Goal: Task Accomplishment & Management: Manage account settings

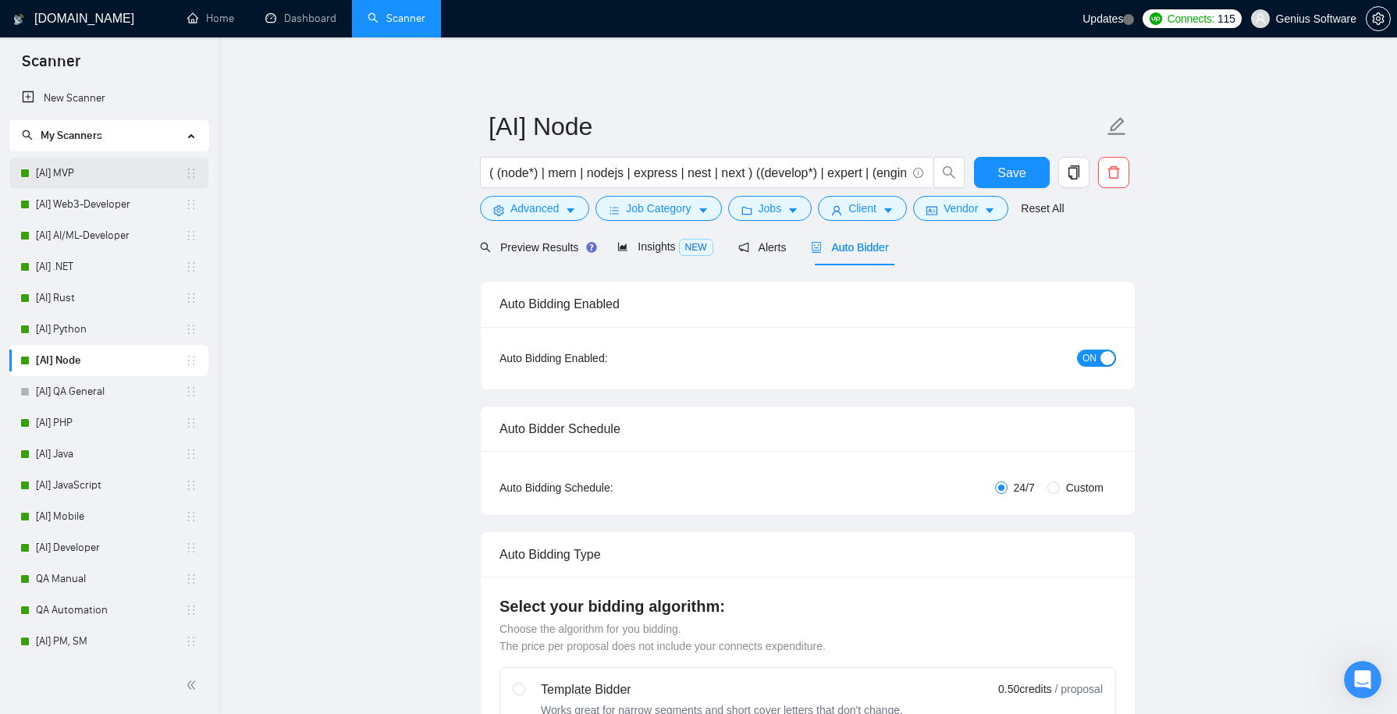
click at [116, 168] on link "[AI] MVP" at bounding box center [110, 173] width 149 height 31
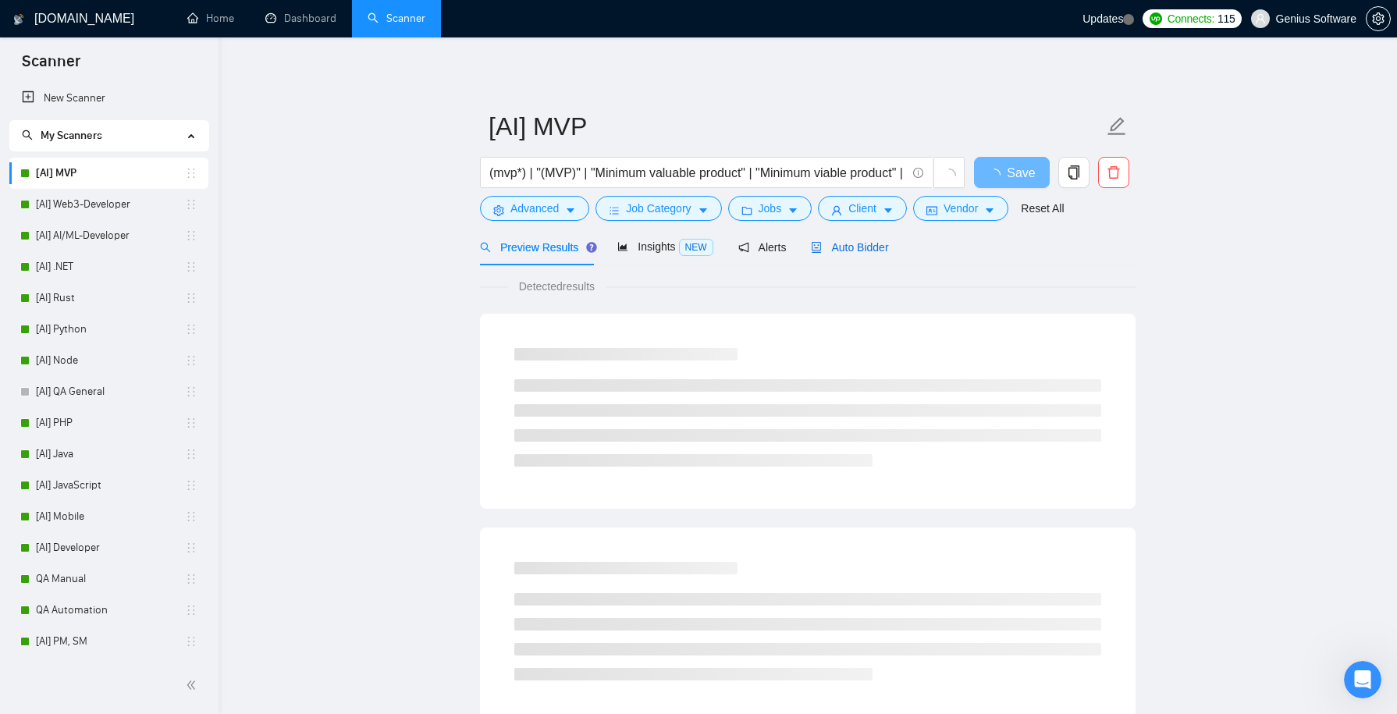
click at [863, 245] on span "Auto Bidder" at bounding box center [849, 247] width 77 height 12
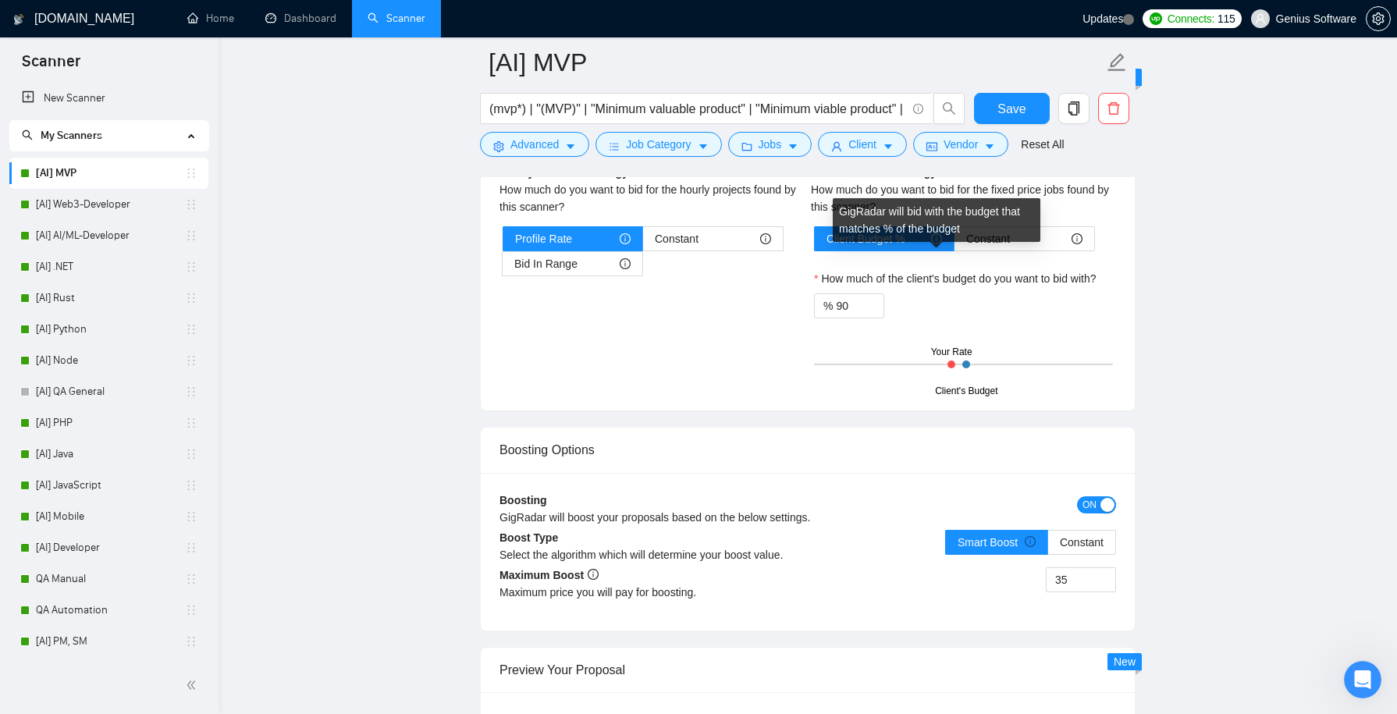
scroll to position [2699, 0]
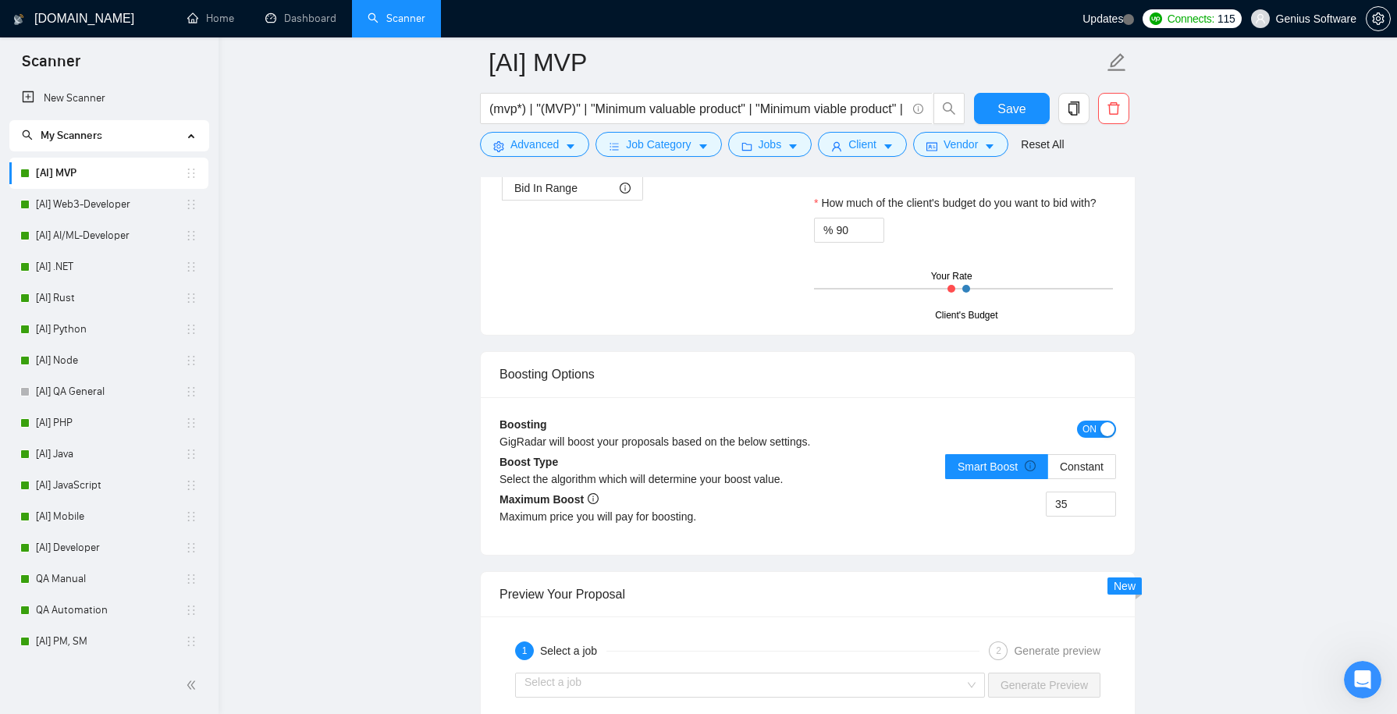
click at [1091, 438] on span "ON" at bounding box center [1090, 429] width 14 height 17
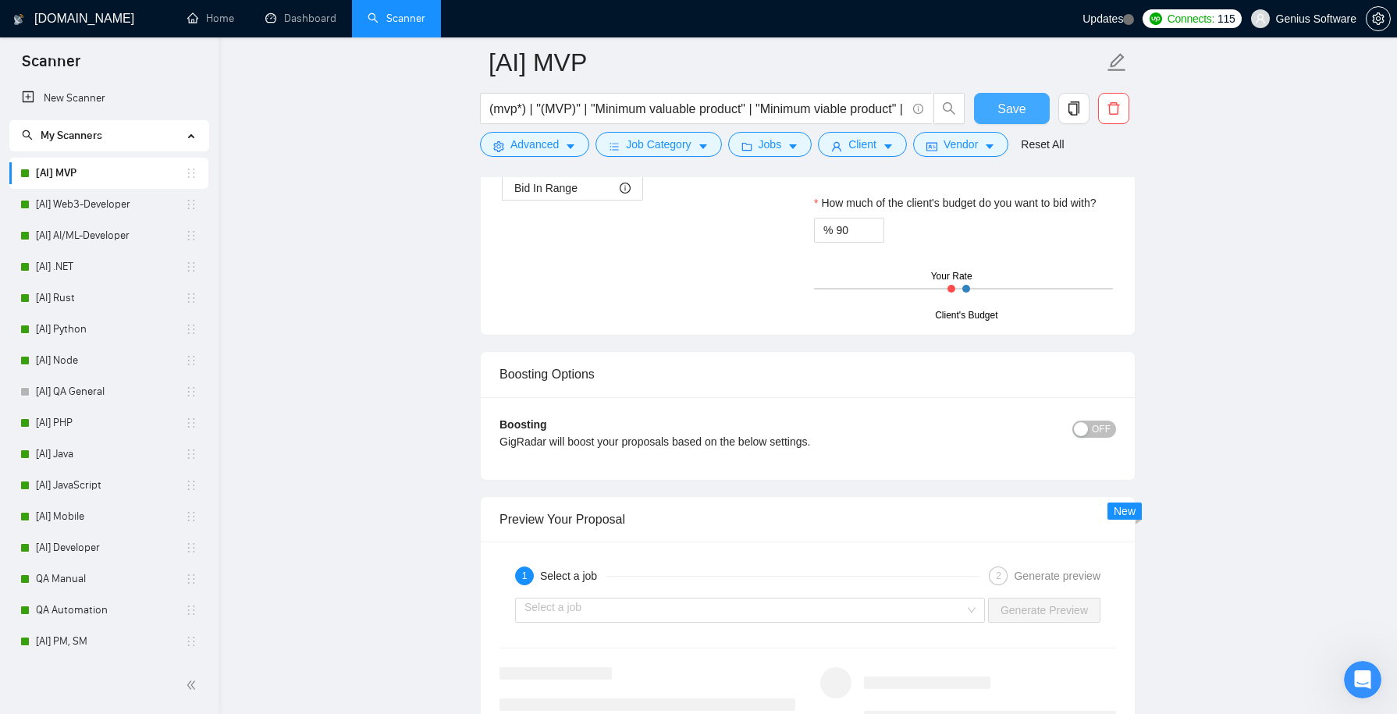
click at [1006, 111] on span "Save" at bounding box center [1012, 109] width 28 height 20
click at [129, 205] on link "[AI] Web3-Developer" at bounding box center [110, 204] width 149 height 31
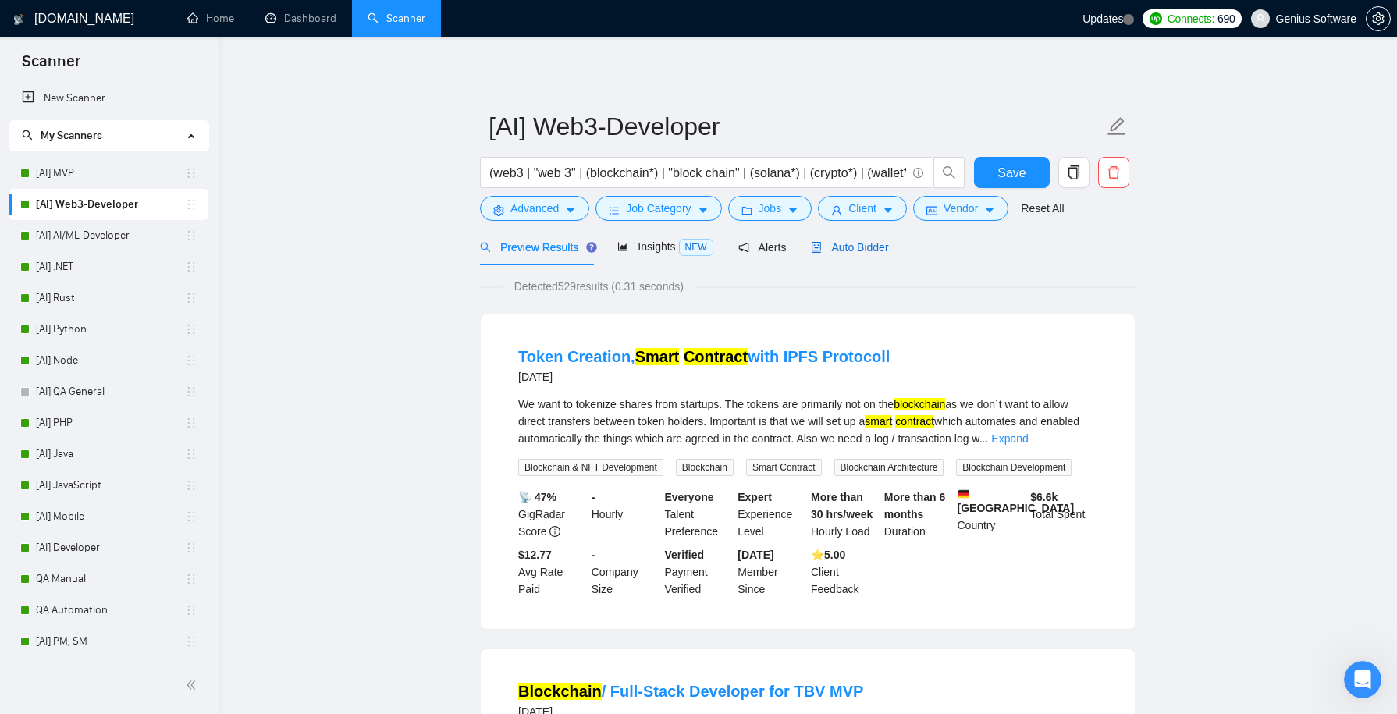
click at [850, 246] on span "Auto Bidder" at bounding box center [849, 247] width 77 height 12
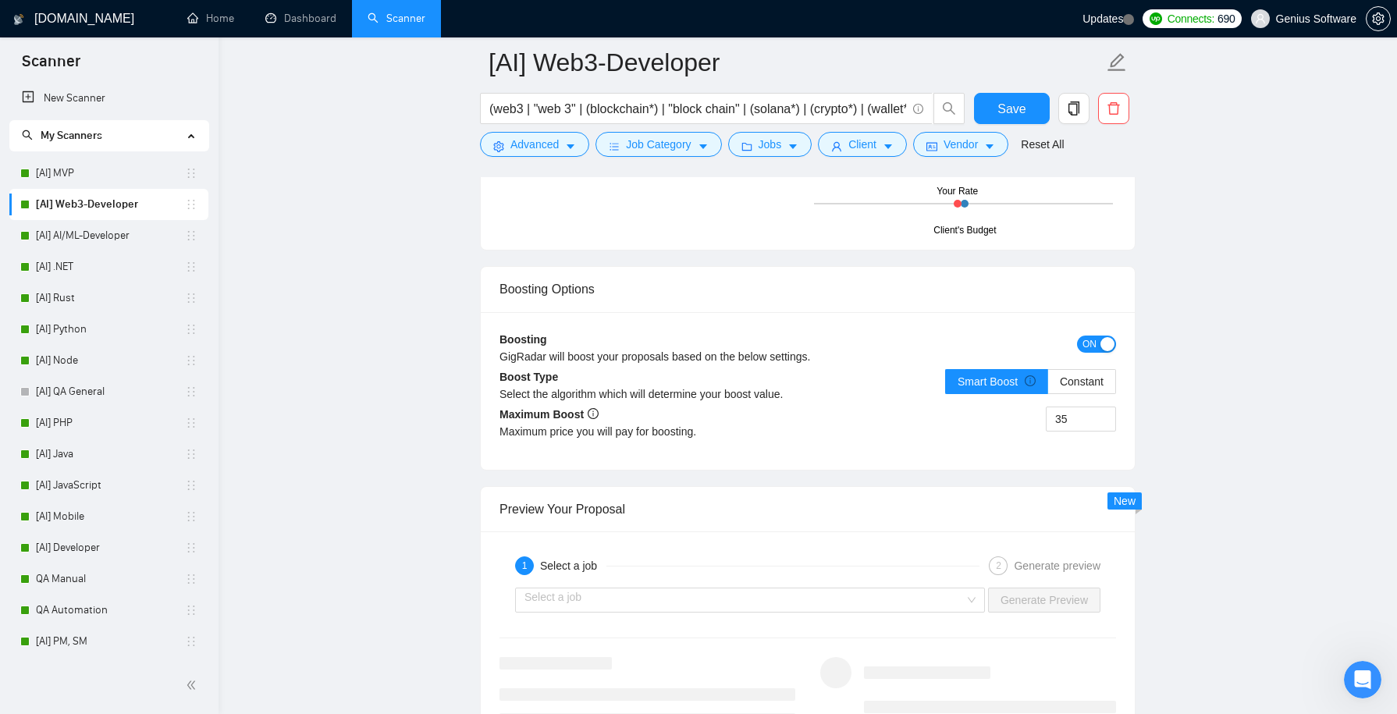
scroll to position [2805, 0]
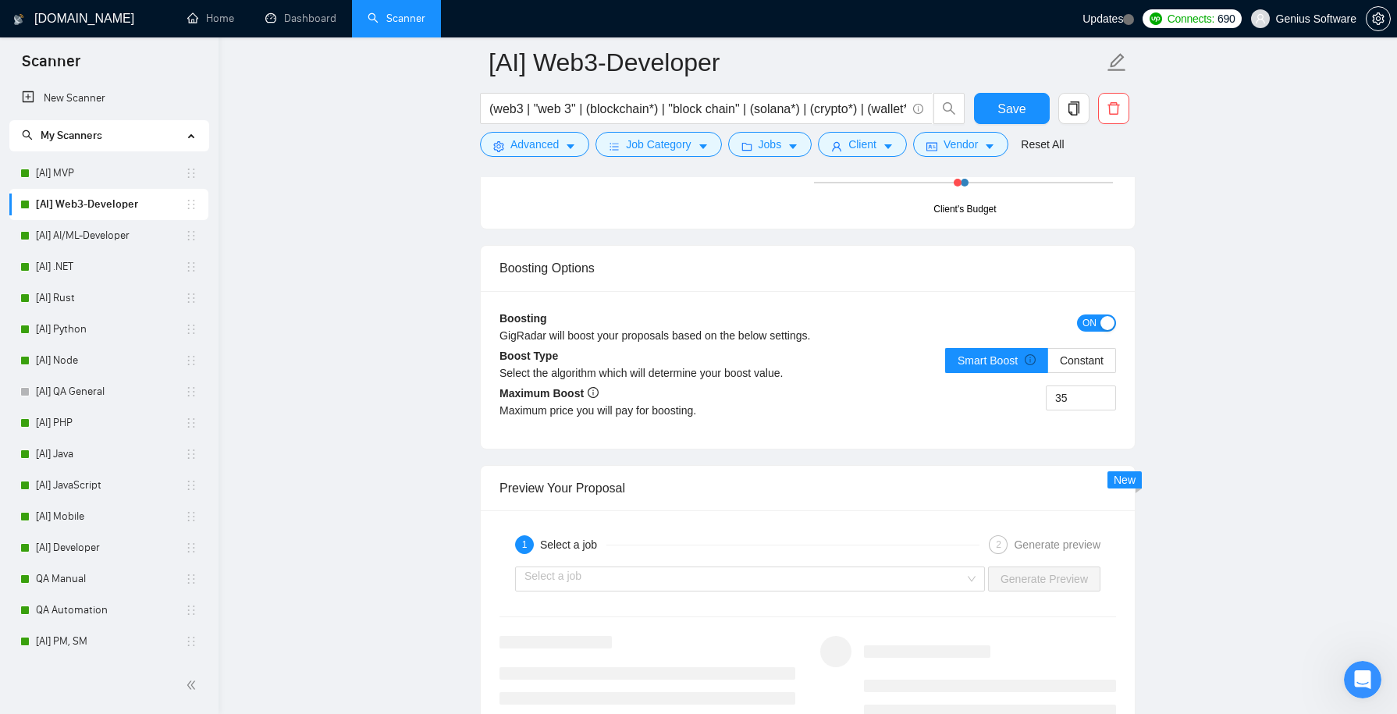
click at [1089, 316] on span "ON" at bounding box center [1090, 323] width 14 height 17
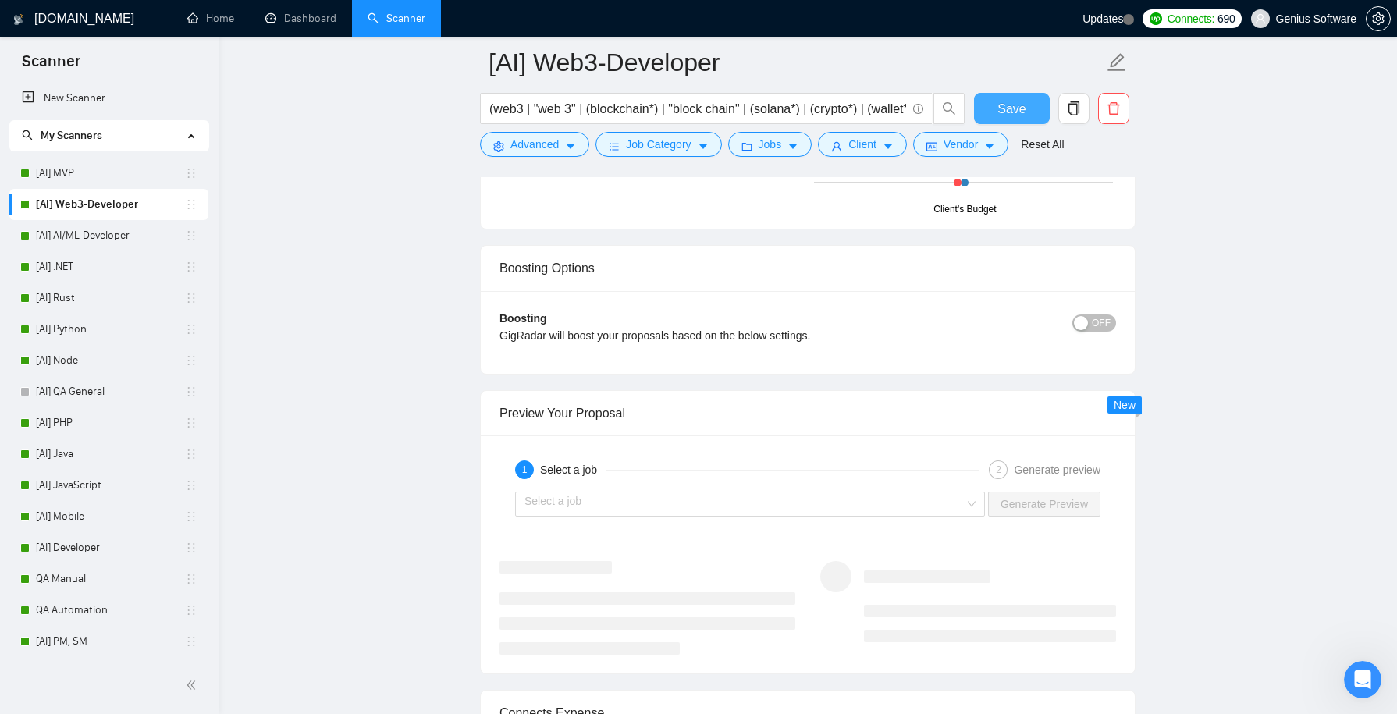
click at [1006, 110] on span "Save" at bounding box center [1012, 109] width 28 height 20
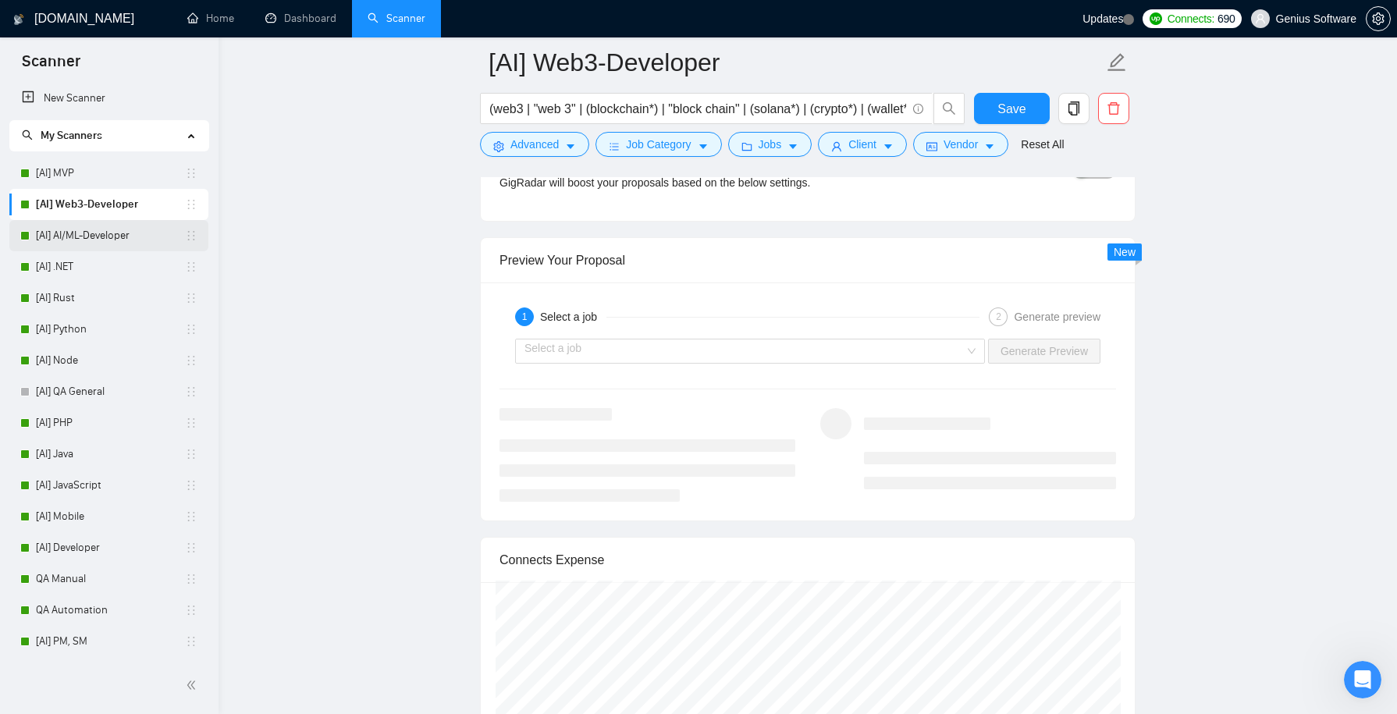
click at [105, 235] on link "[AI] AI/ML-Developer" at bounding box center [110, 235] width 149 height 31
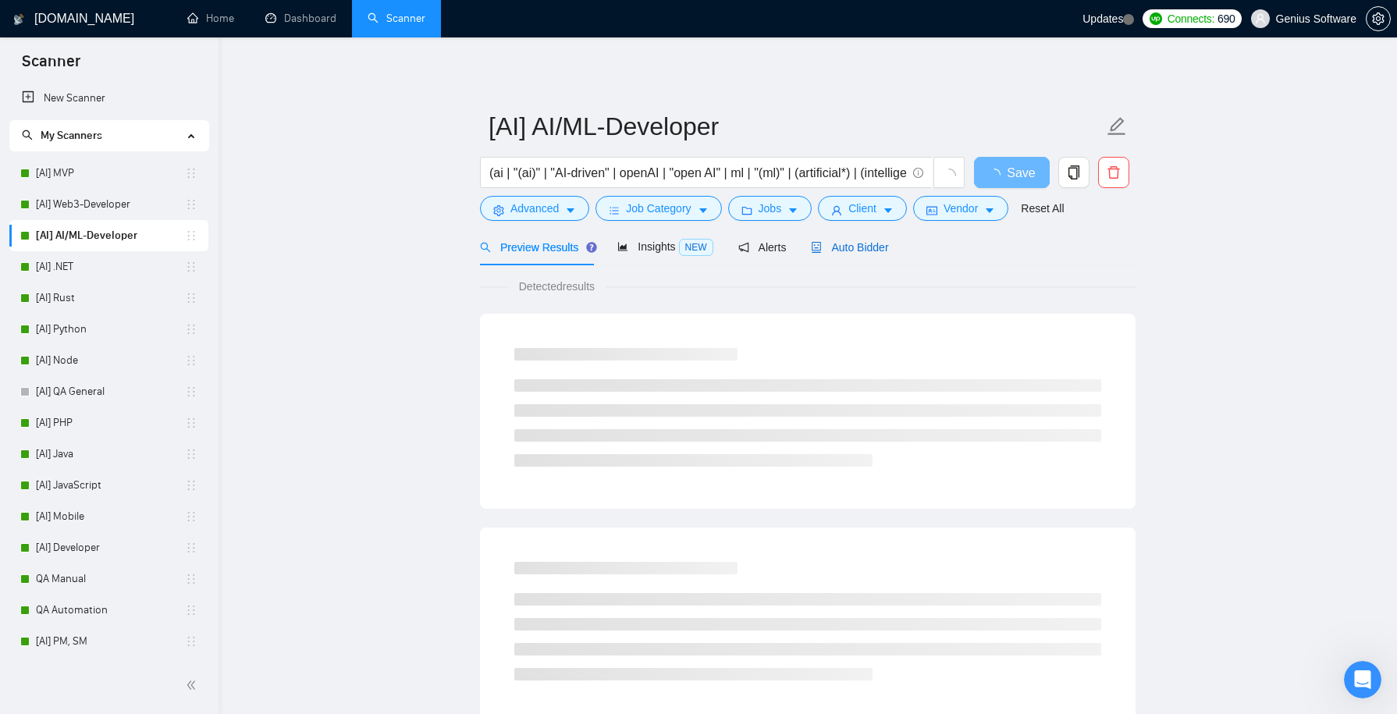
click at [868, 254] on div "Auto Bidder" at bounding box center [849, 247] width 77 height 17
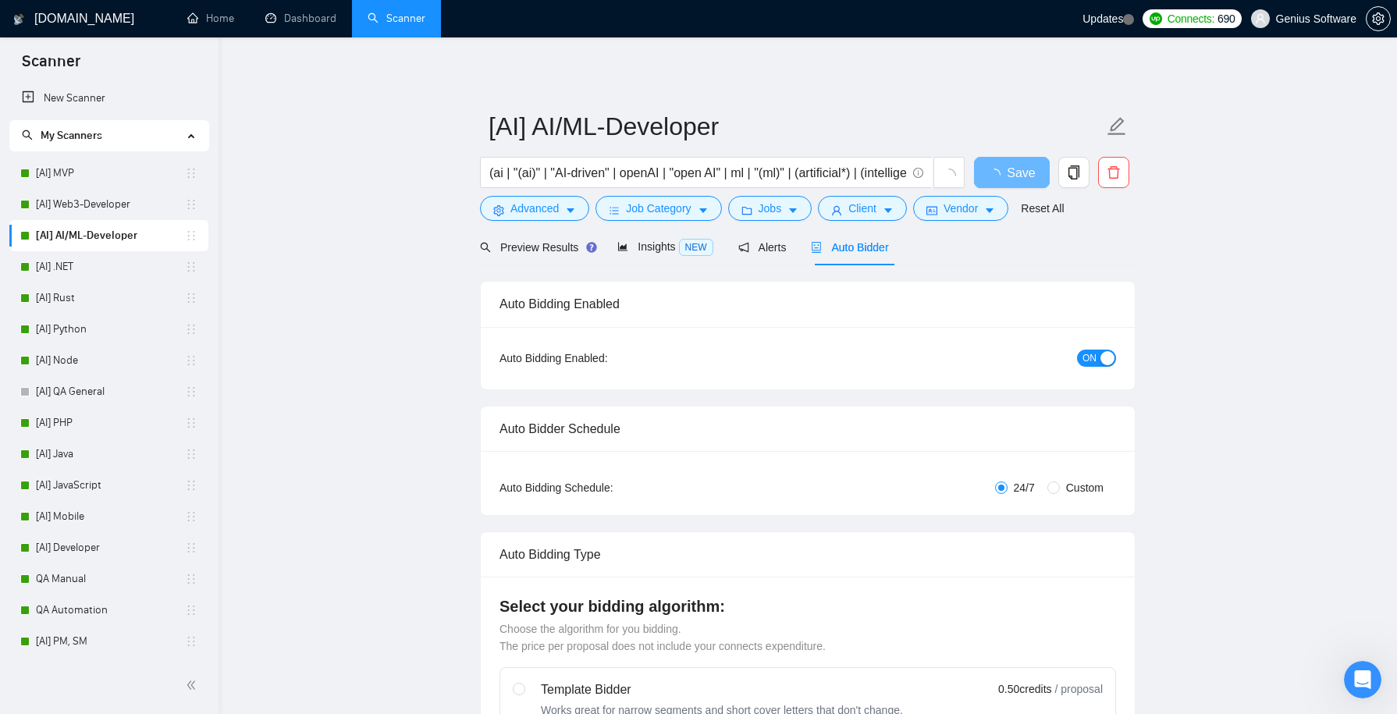
checkbox input "true"
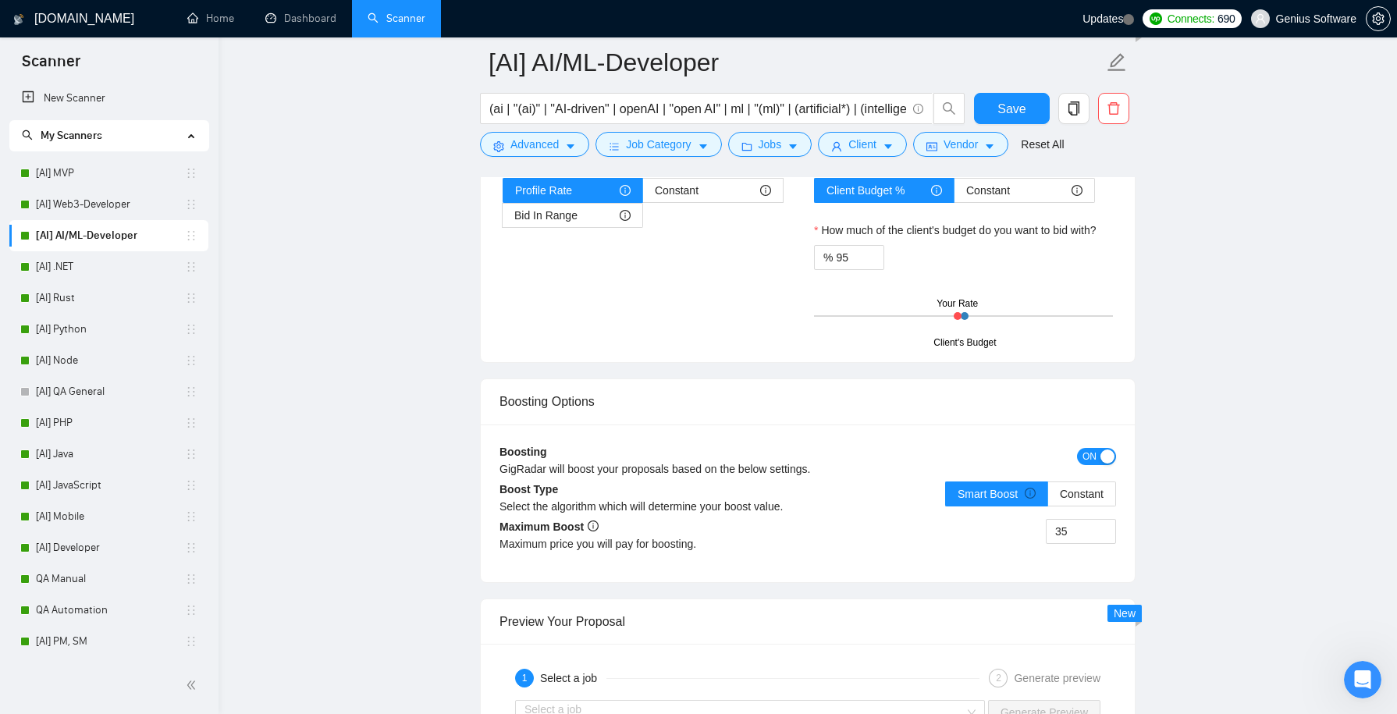
scroll to position [2687, 0]
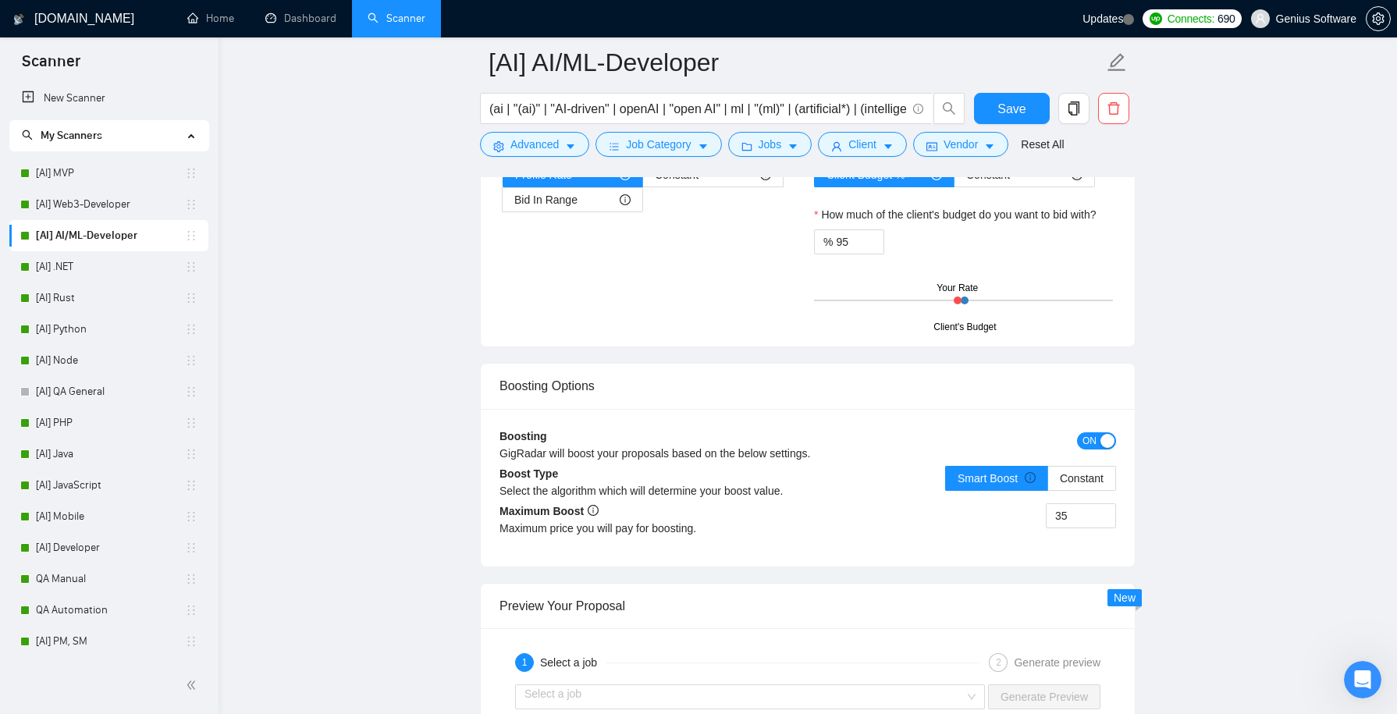
click at [1095, 432] on span "ON" at bounding box center [1090, 440] width 14 height 17
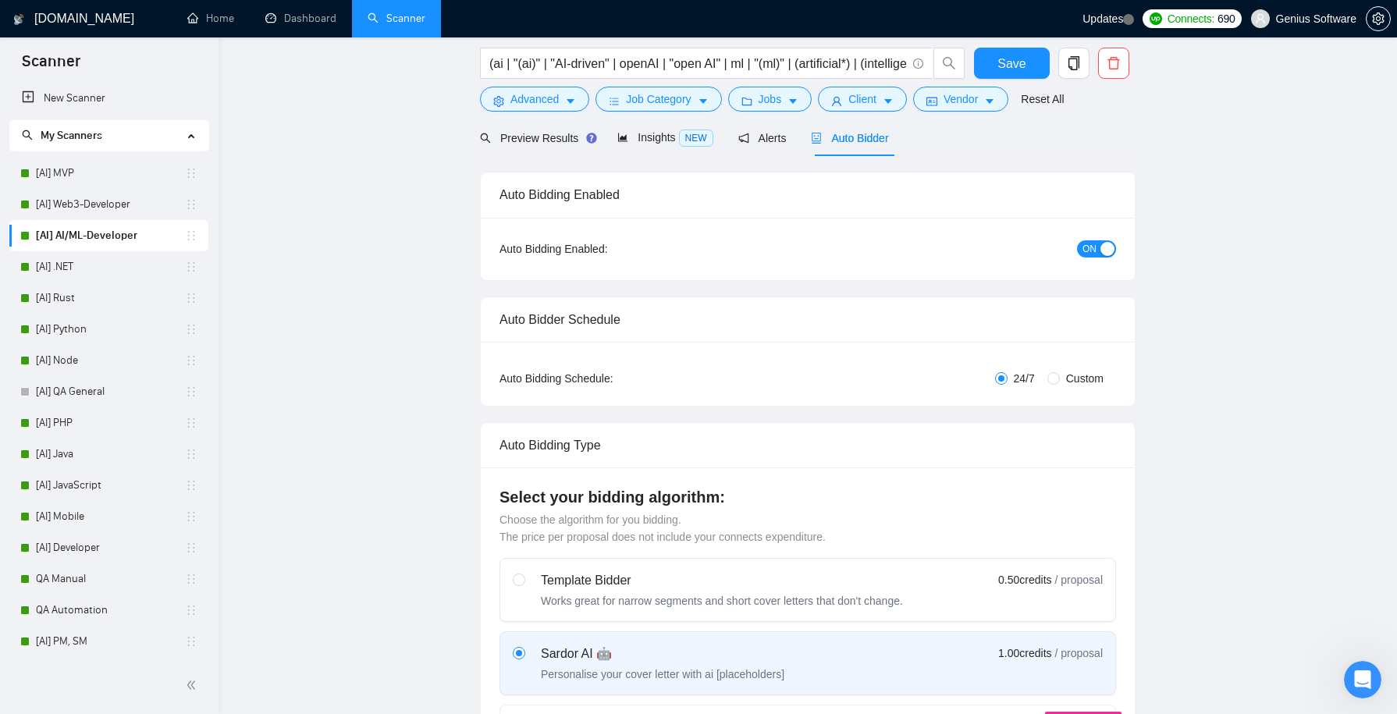
scroll to position [0, 0]
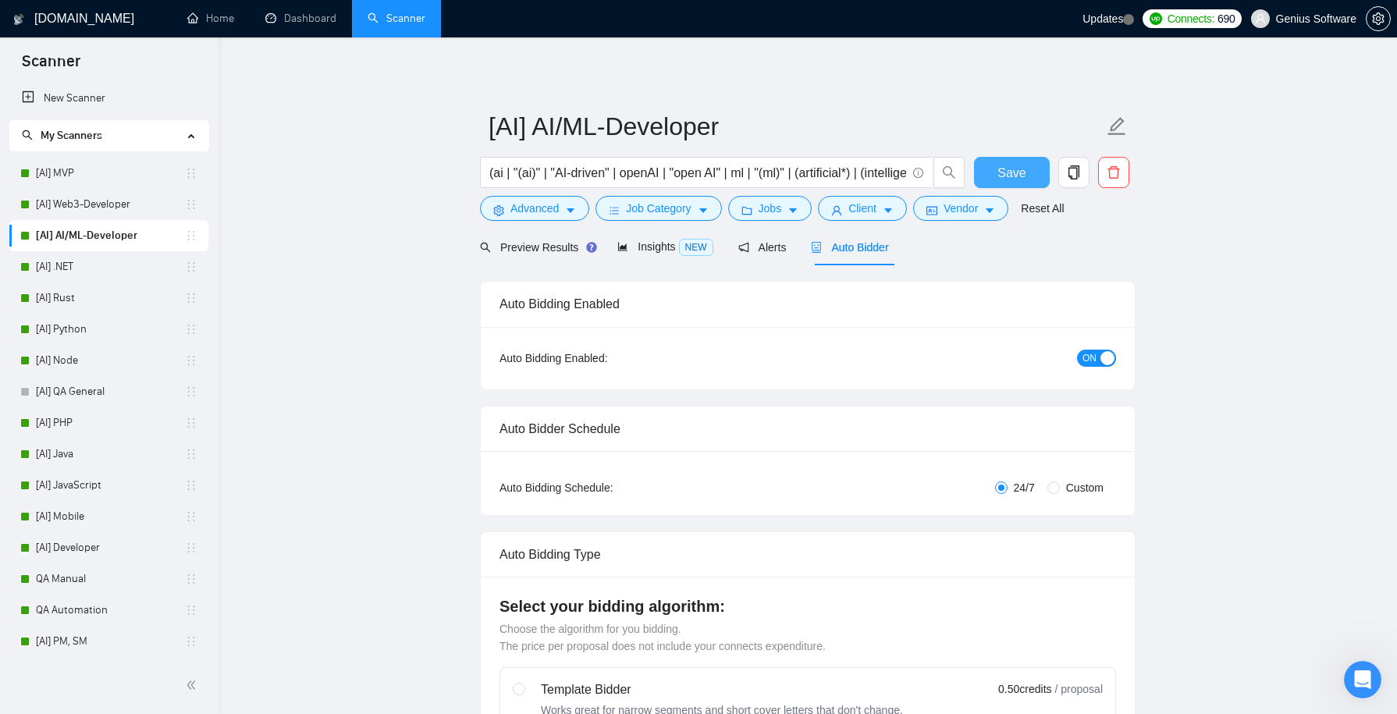
click at [1004, 166] on span "Save" at bounding box center [1012, 173] width 28 height 20
checkbox input "true"
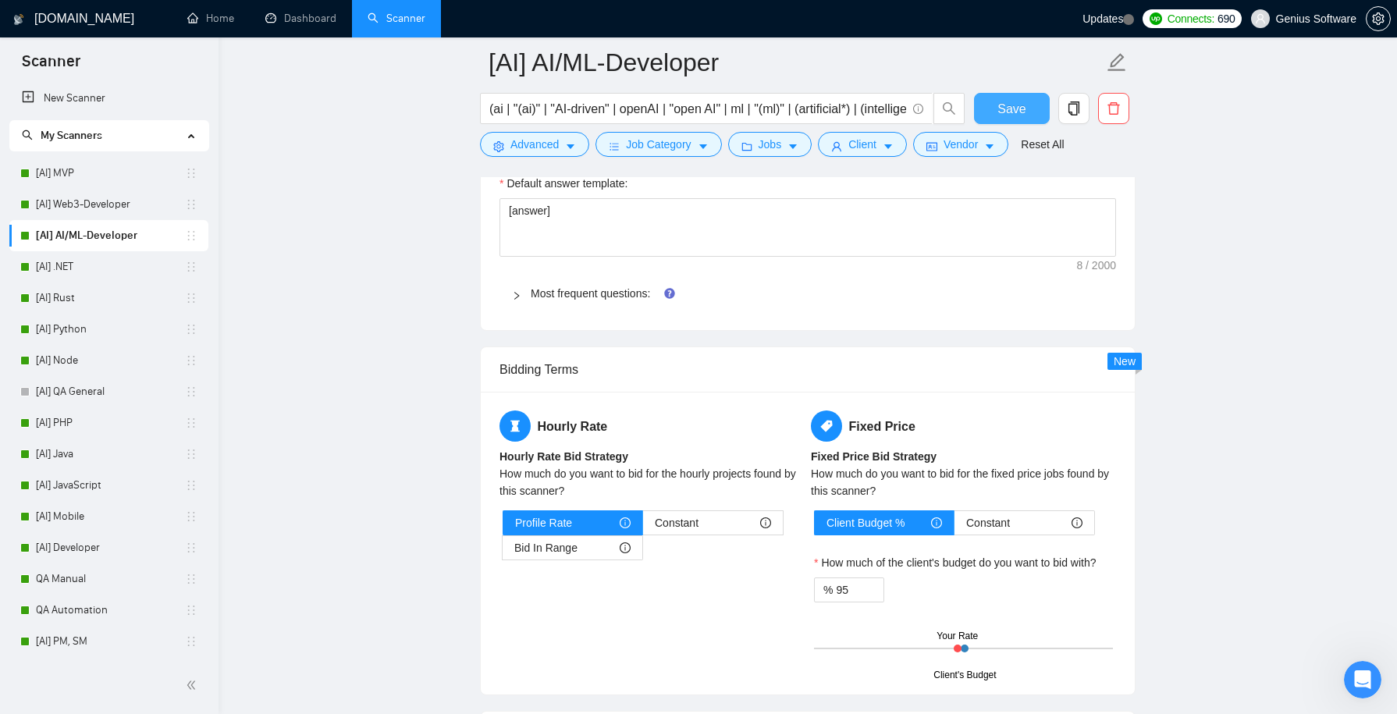
scroll to position [2347, 0]
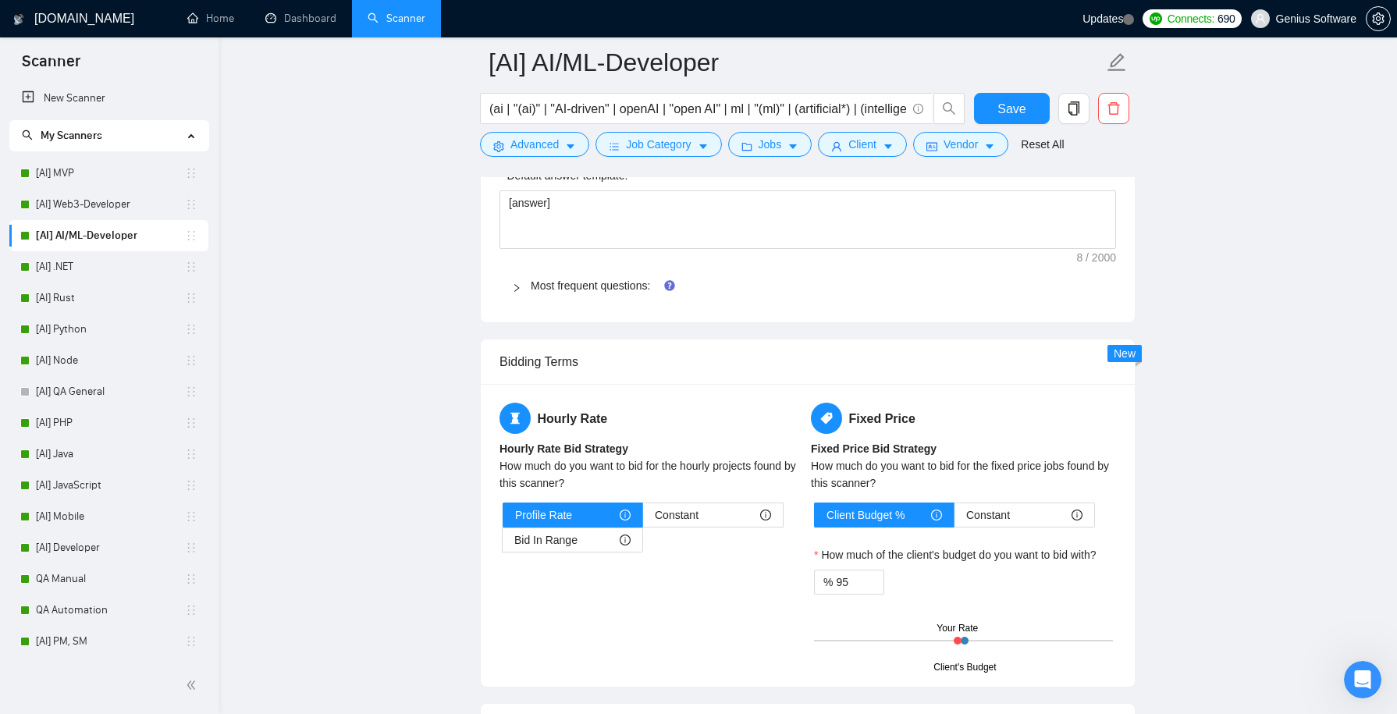
click at [511, 278] on div "Most frequent questions:" at bounding box center [808, 286] width 617 height 36
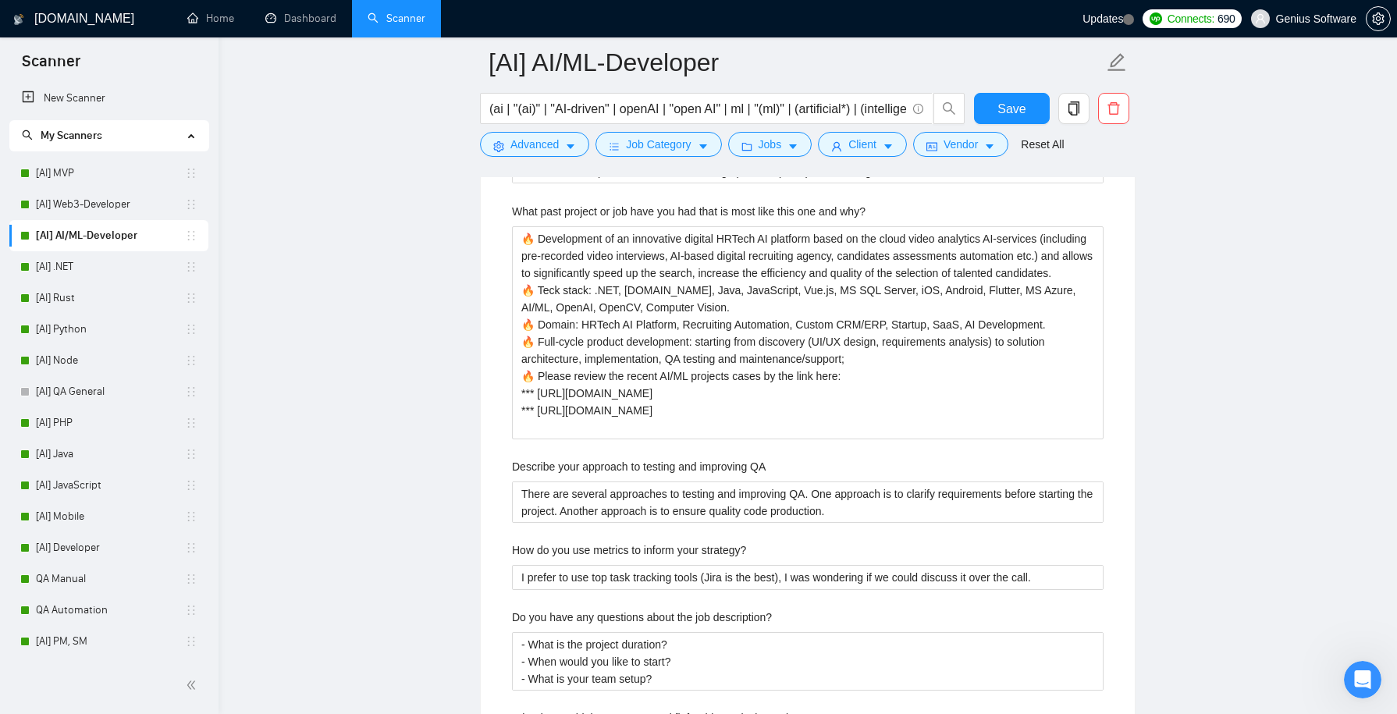
scroll to position [3002, 0]
click at [1013, 99] on span "Save" at bounding box center [1012, 109] width 28 height 20
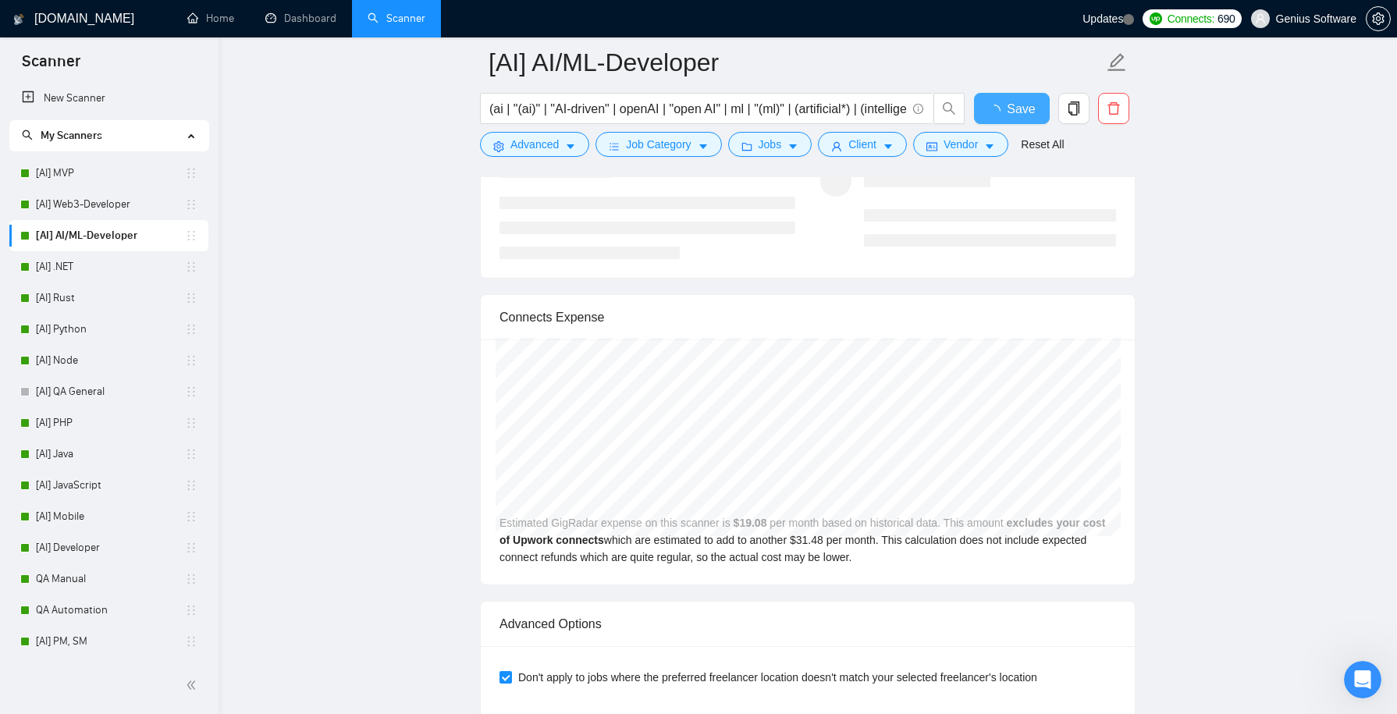
checkbox input "true"
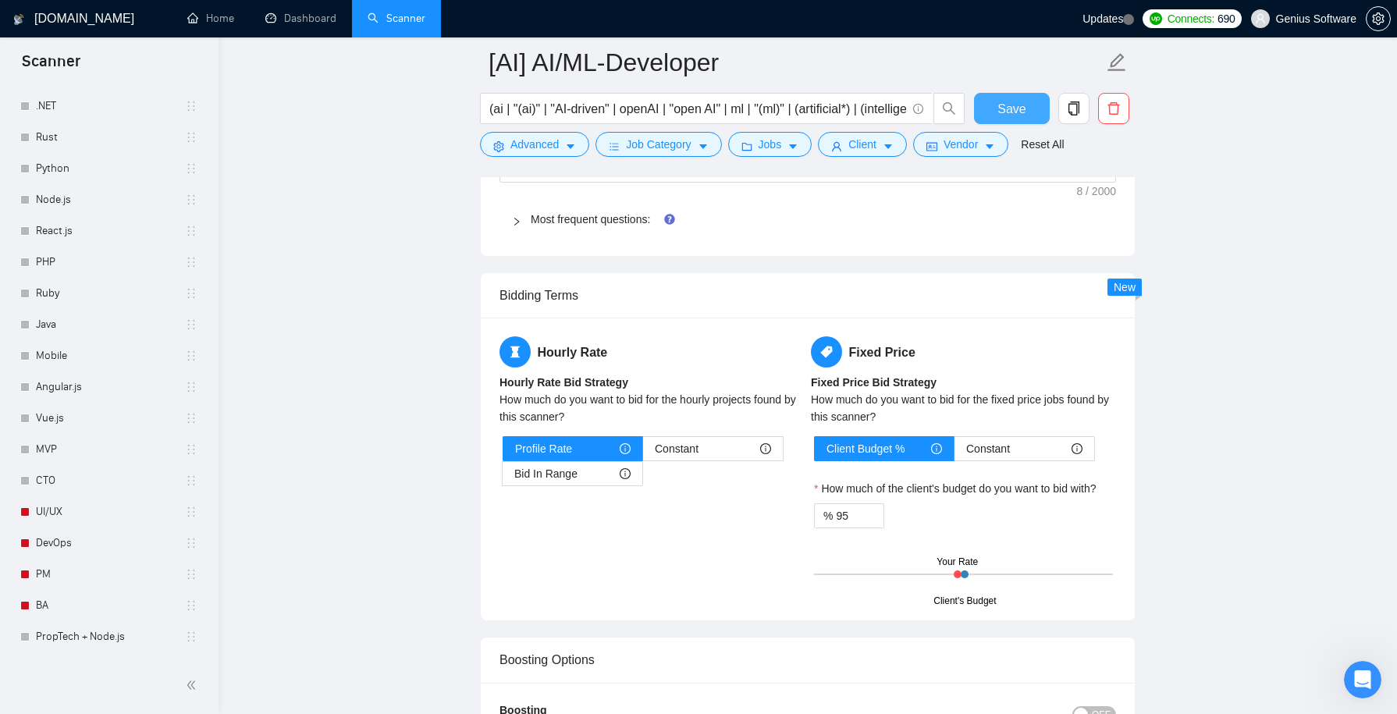
scroll to position [2429, 0]
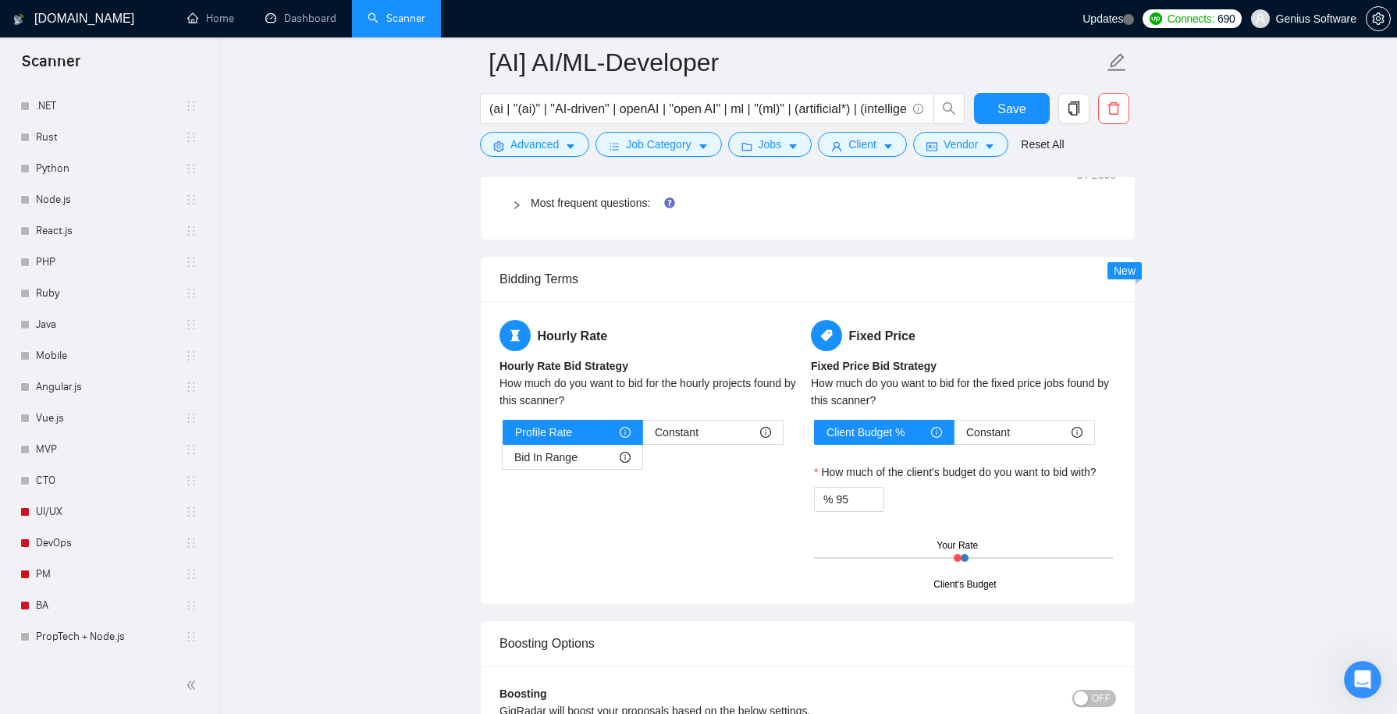
click at [516, 201] on icon "right" at bounding box center [516, 205] width 9 height 9
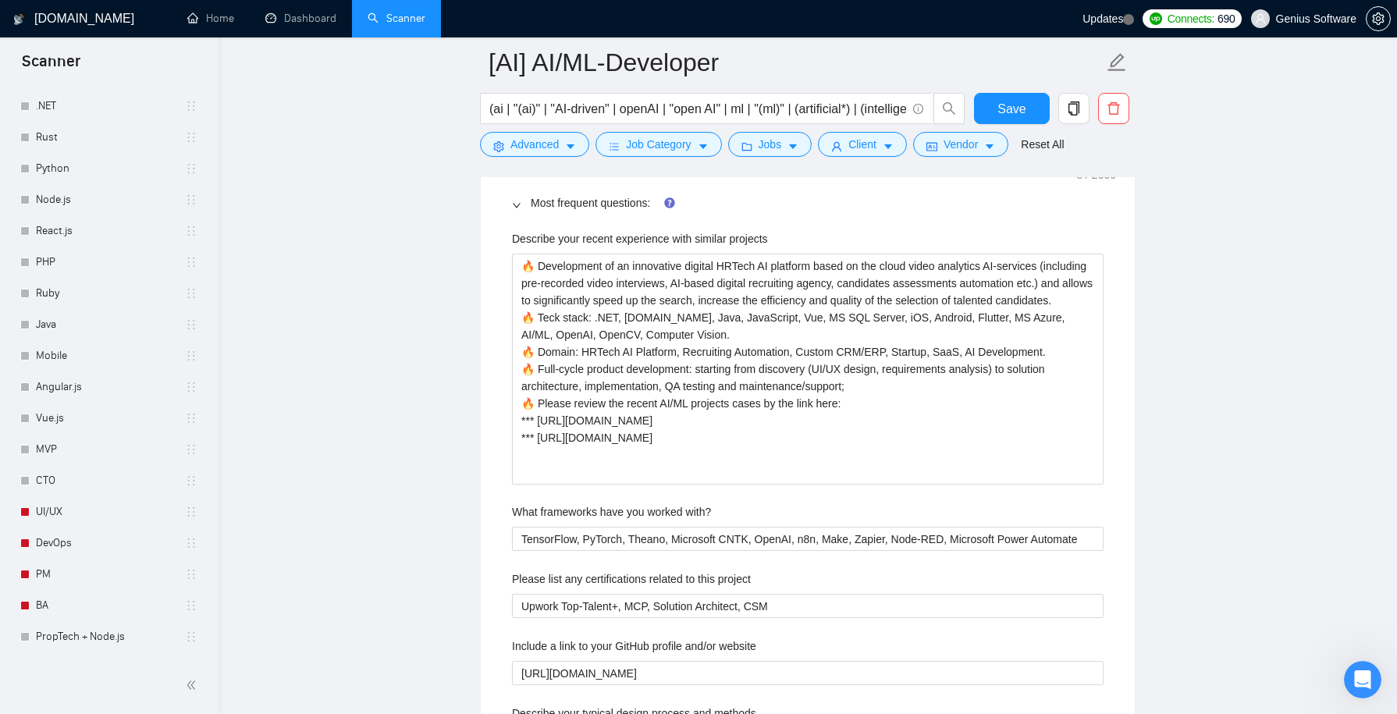
click at [516, 201] on icon "right" at bounding box center [516, 205] width 9 height 9
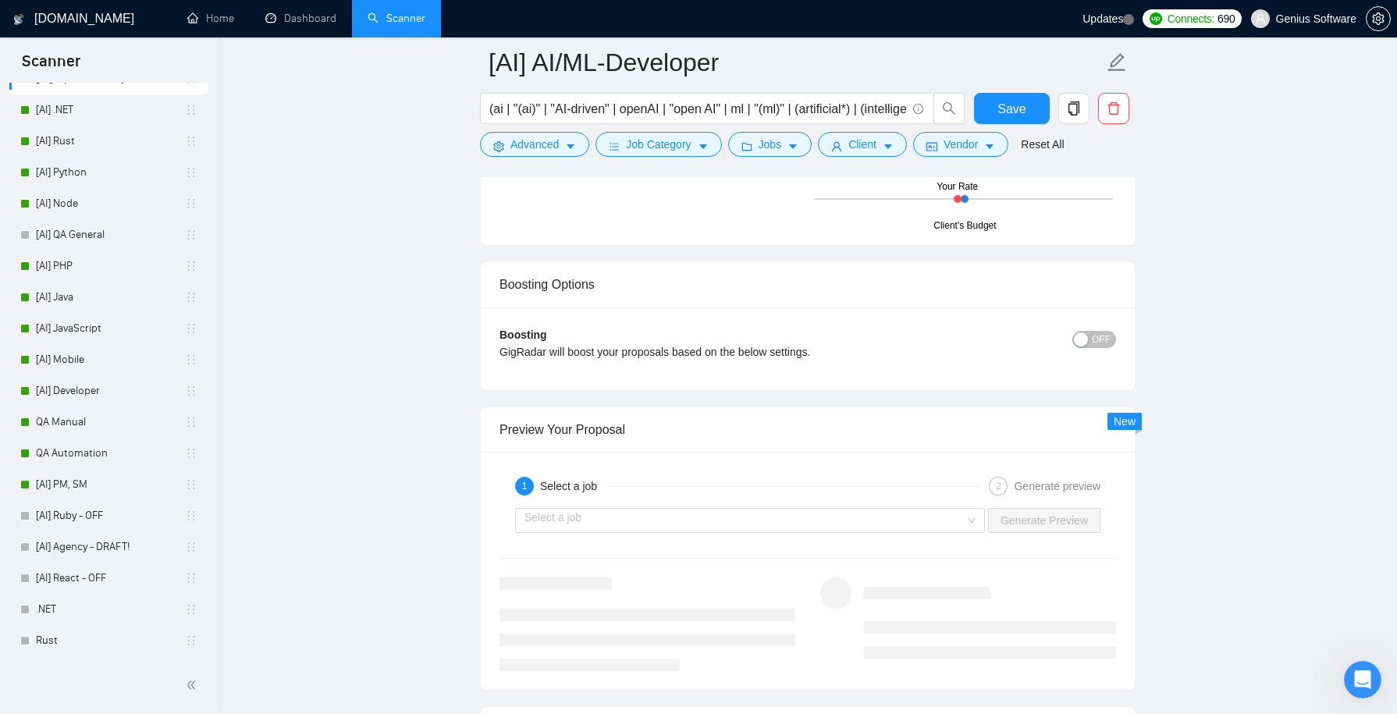
scroll to position [0, 0]
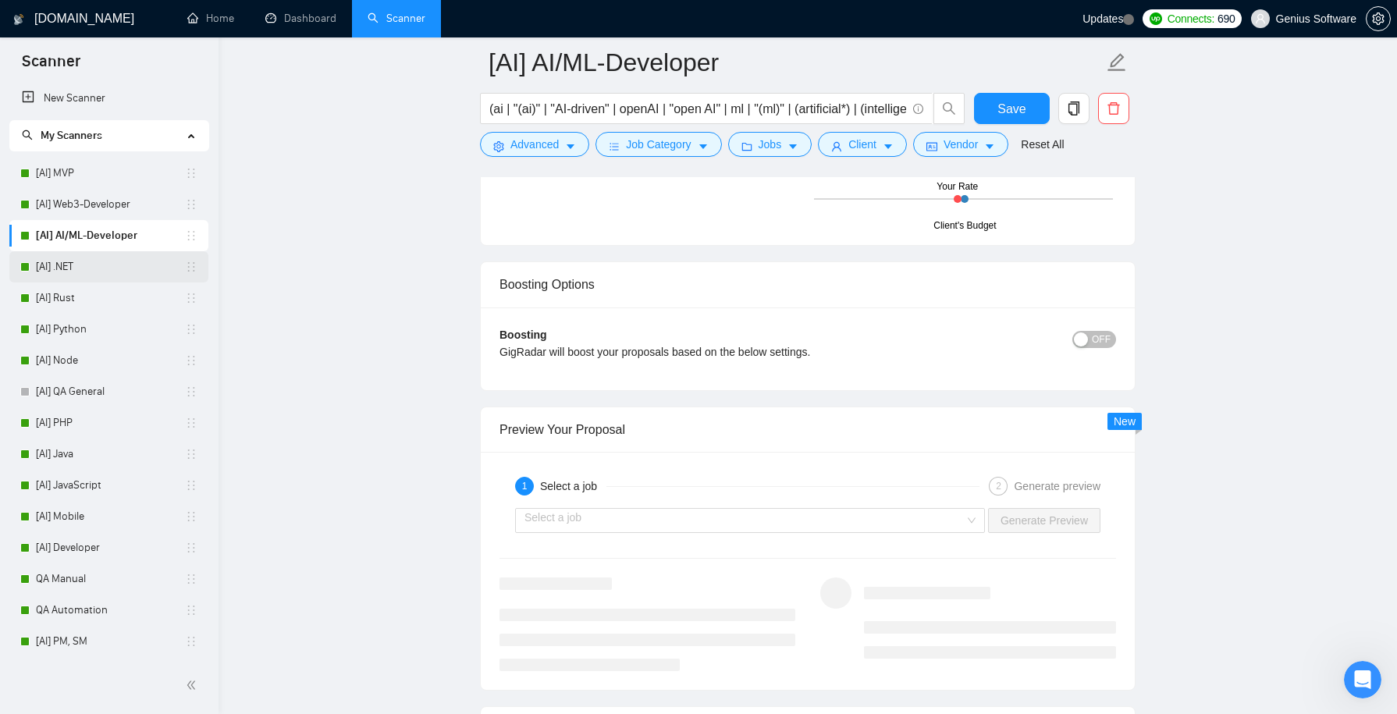
click at [102, 269] on link "[AI] .NET" at bounding box center [110, 266] width 149 height 31
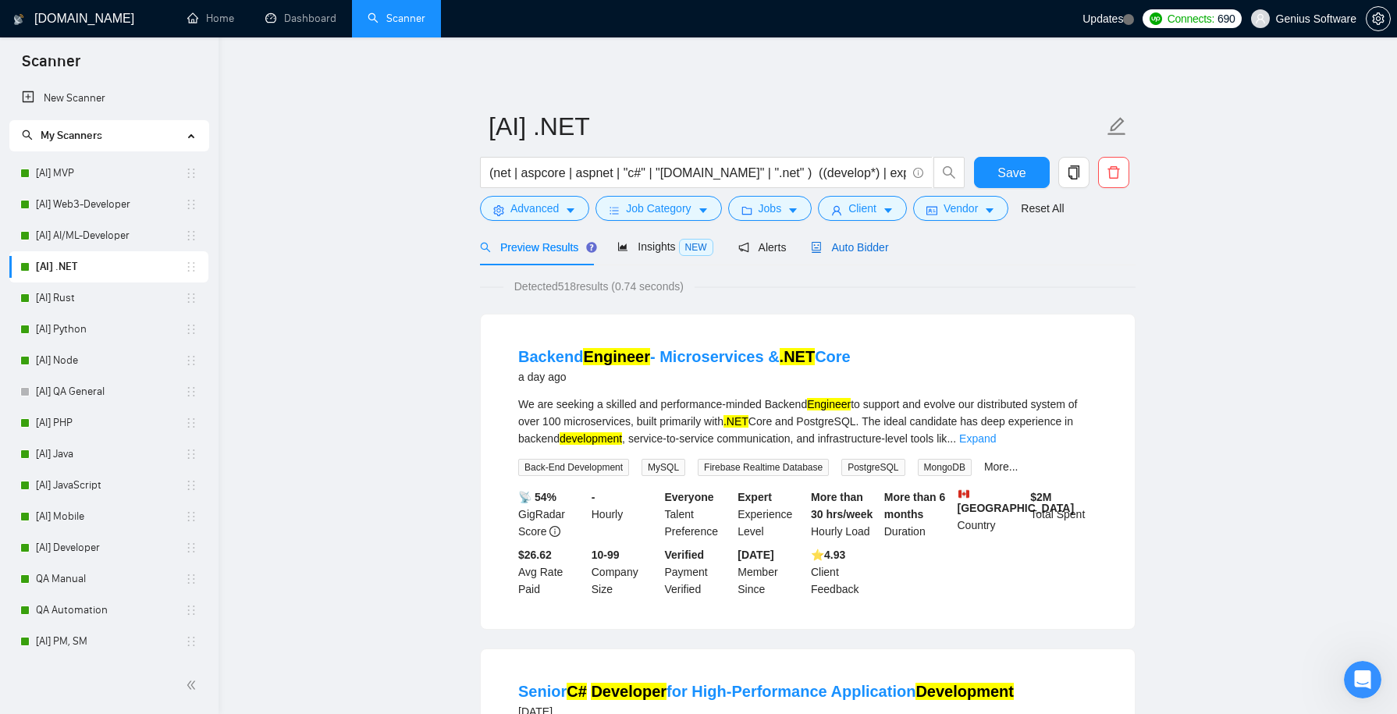
click at [865, 251] on span "Auto Bidder" at bounding box center [849, 247] width 77 height 12
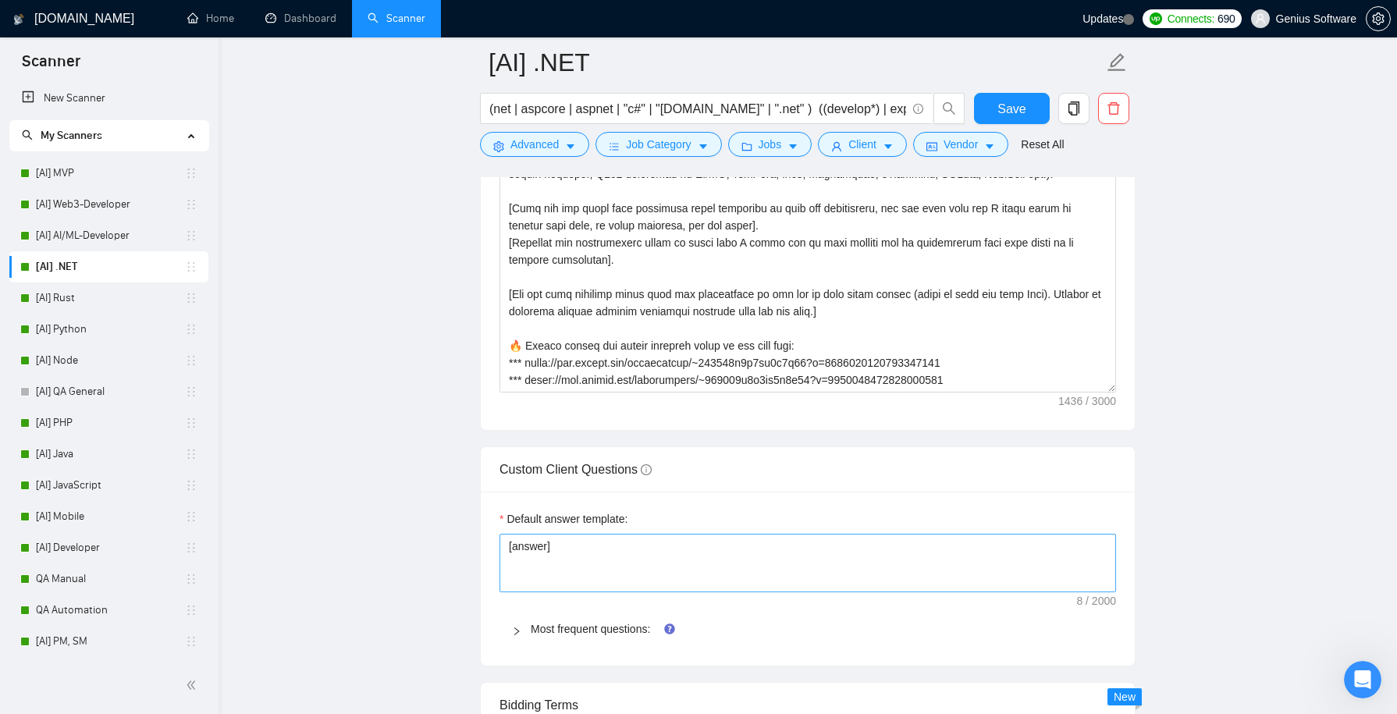
scroll to position [2274, 0]
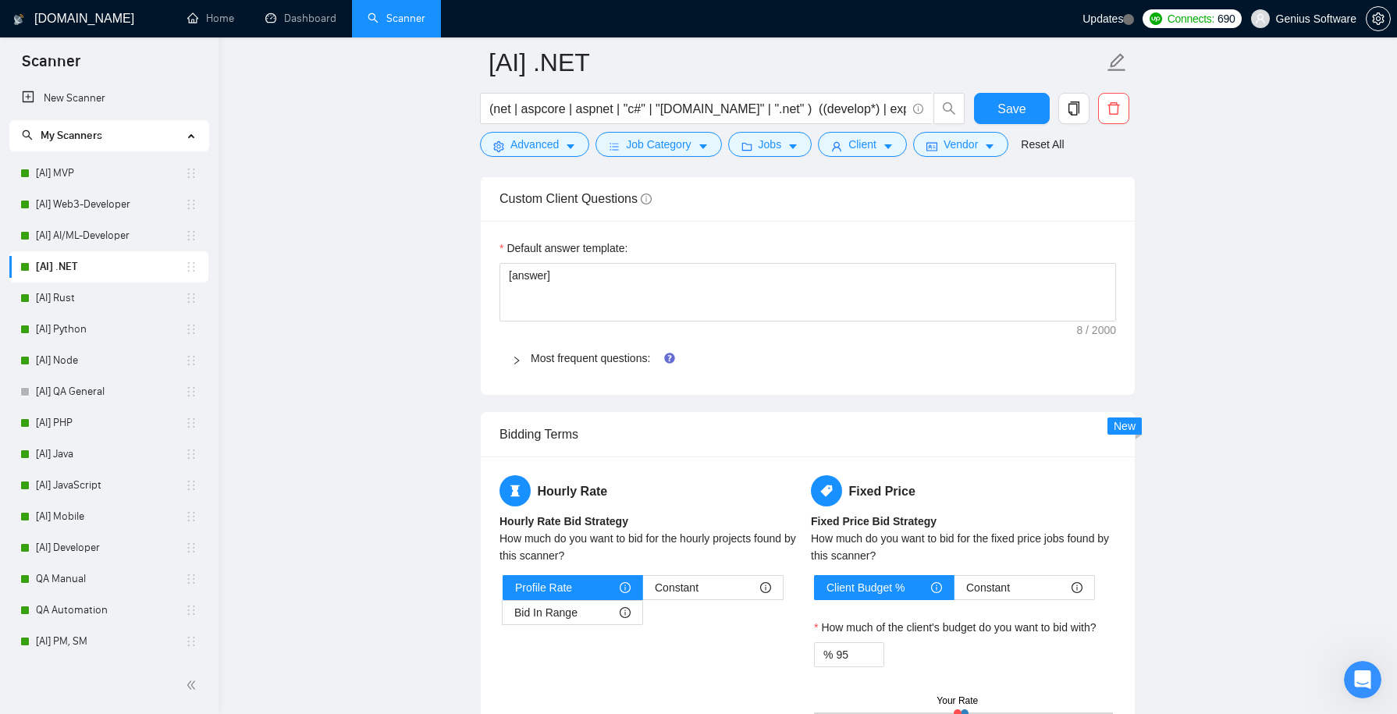
click at [518, 356] on icon "right" at bounding box center [516, 360] width 9 height 9
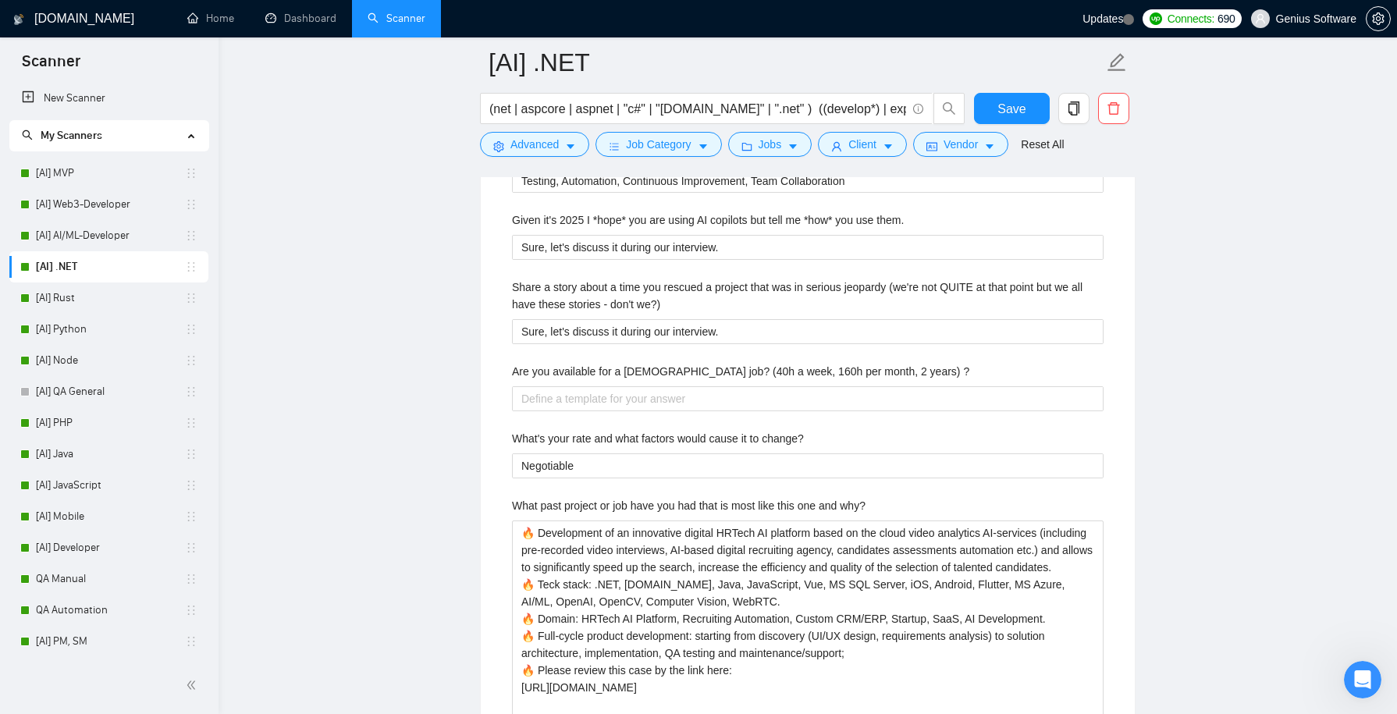
scroll to position [3186, 0]
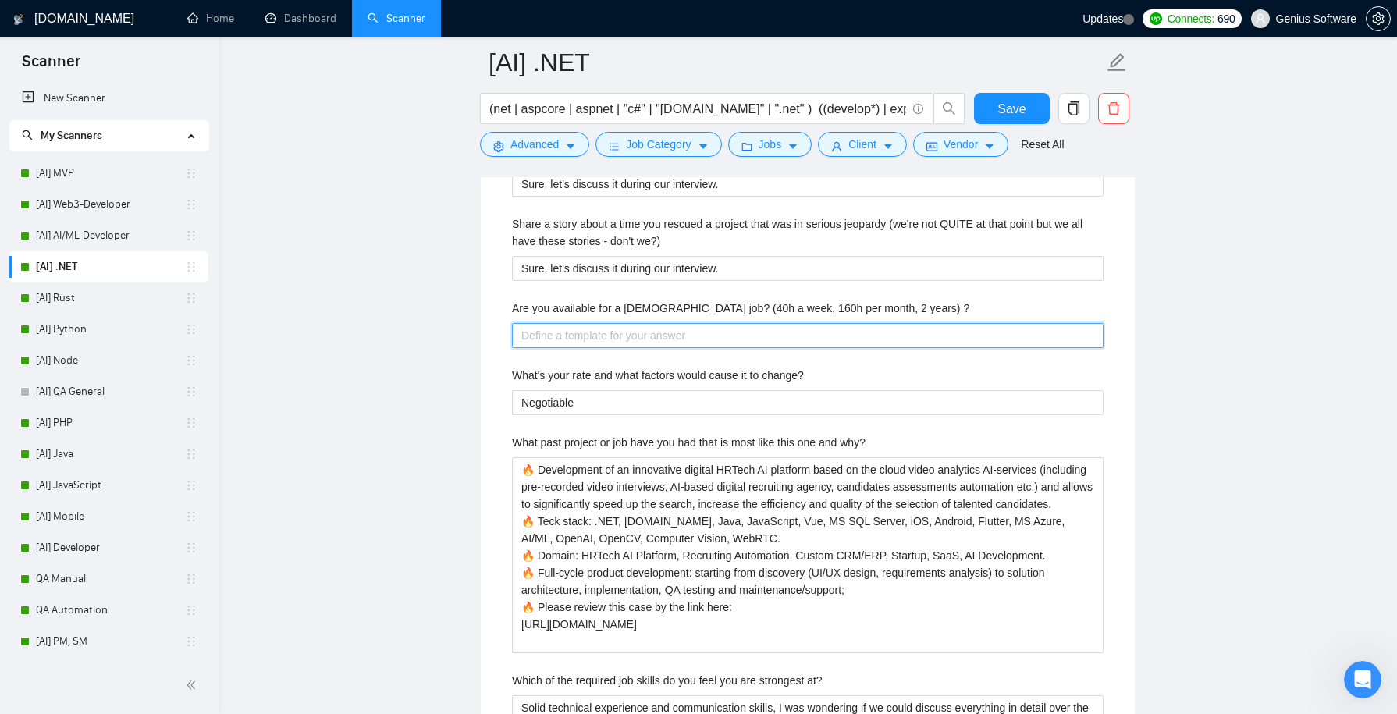
click at [560, 326] on \? "Are you available for a full-time job? (40h a week, 160h per month, 2 years) ?" at bounding box center [808, 335] width 592 height 24
type \? "y"
type \? "yes"
type \? "ye"
type \? "y"
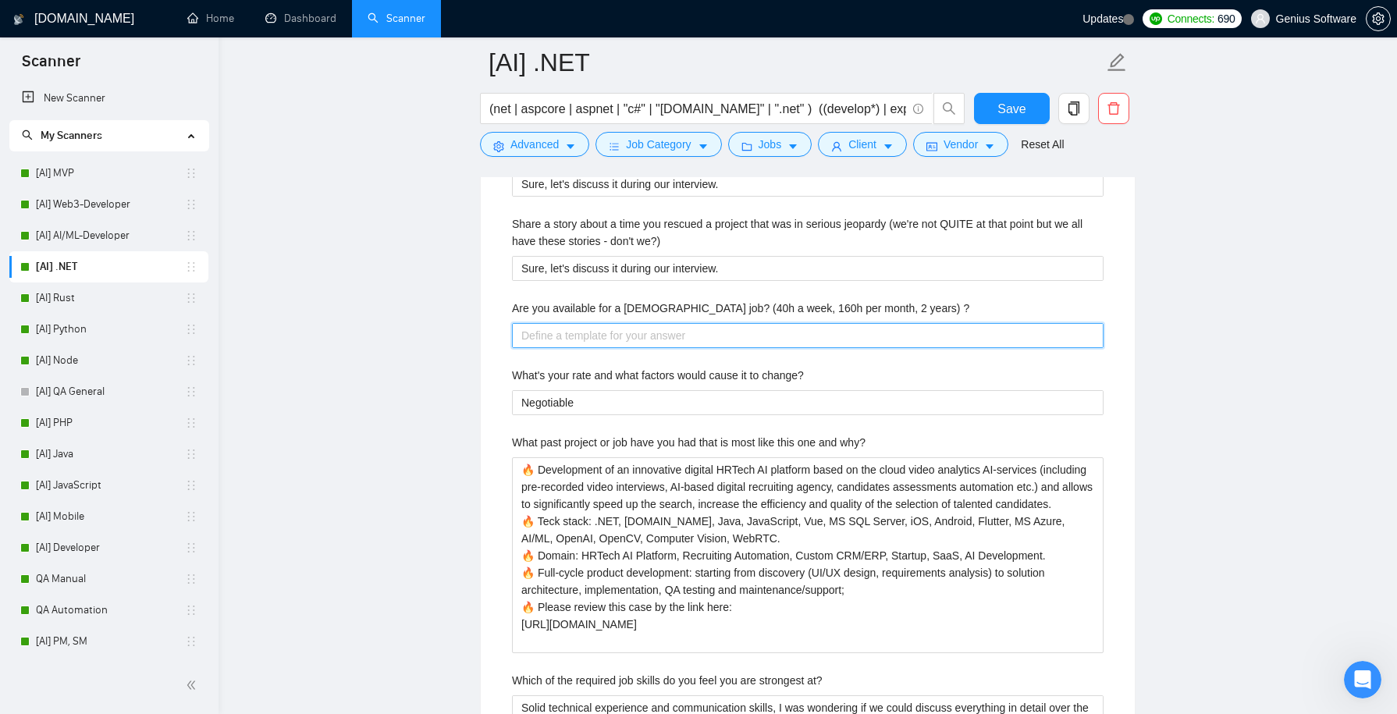
type \? "Y"
type \? "Ye"
type \? "Yes"
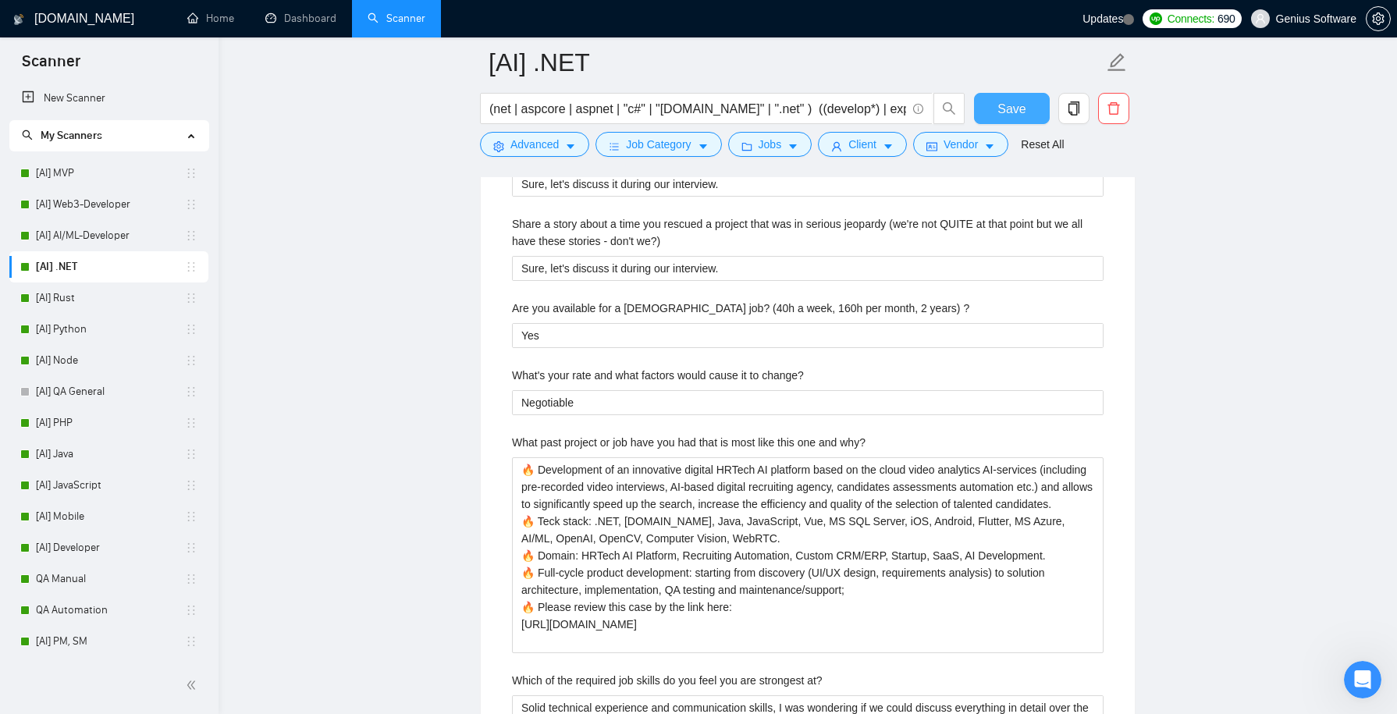
click at [1009, 106] on span "Save" at bounding box center [1012, 109] width 28 height 20
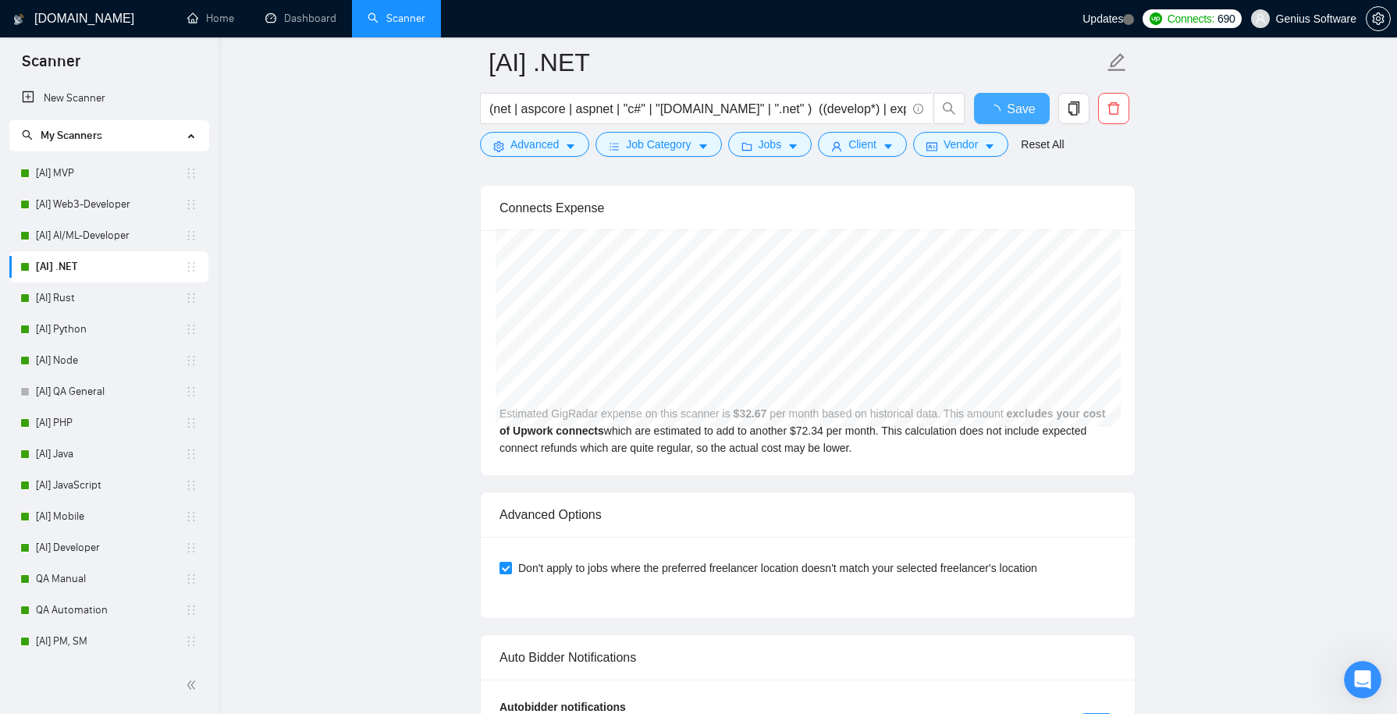
checkbox input "true"
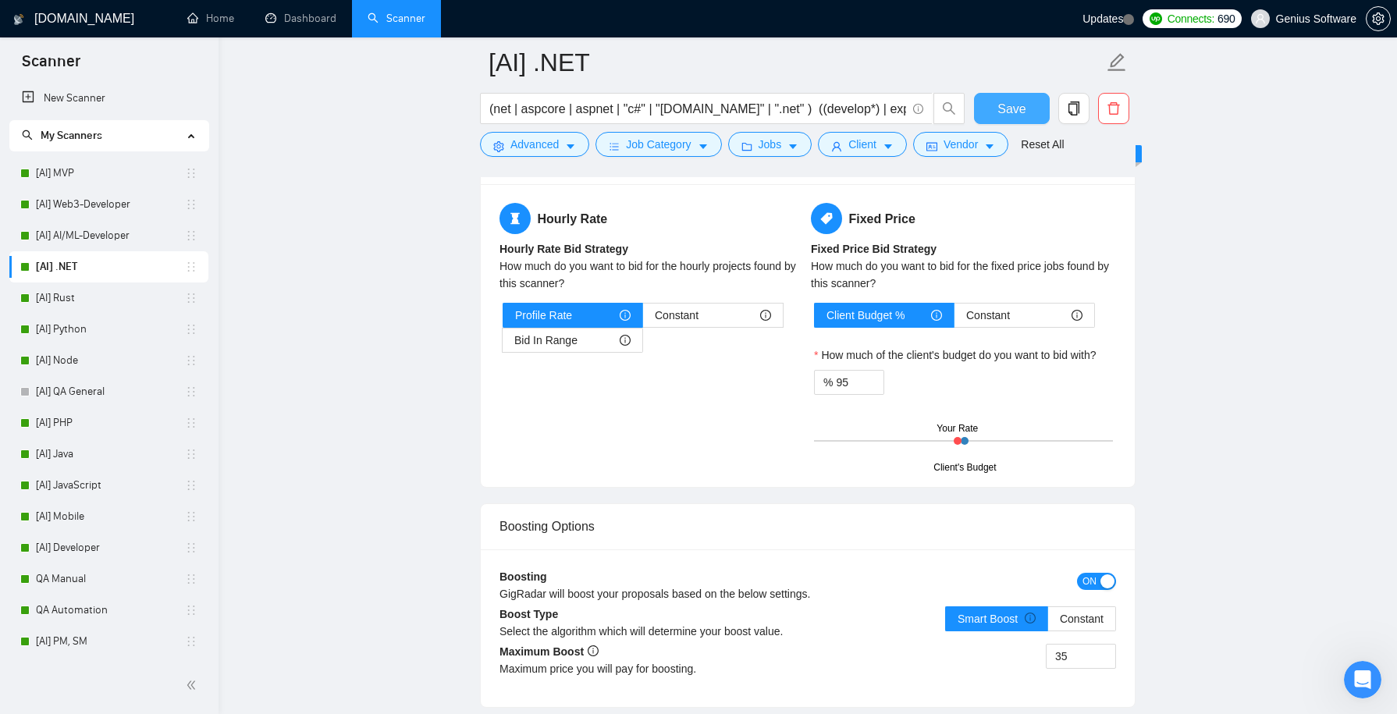
scroll to position [2592, 0]
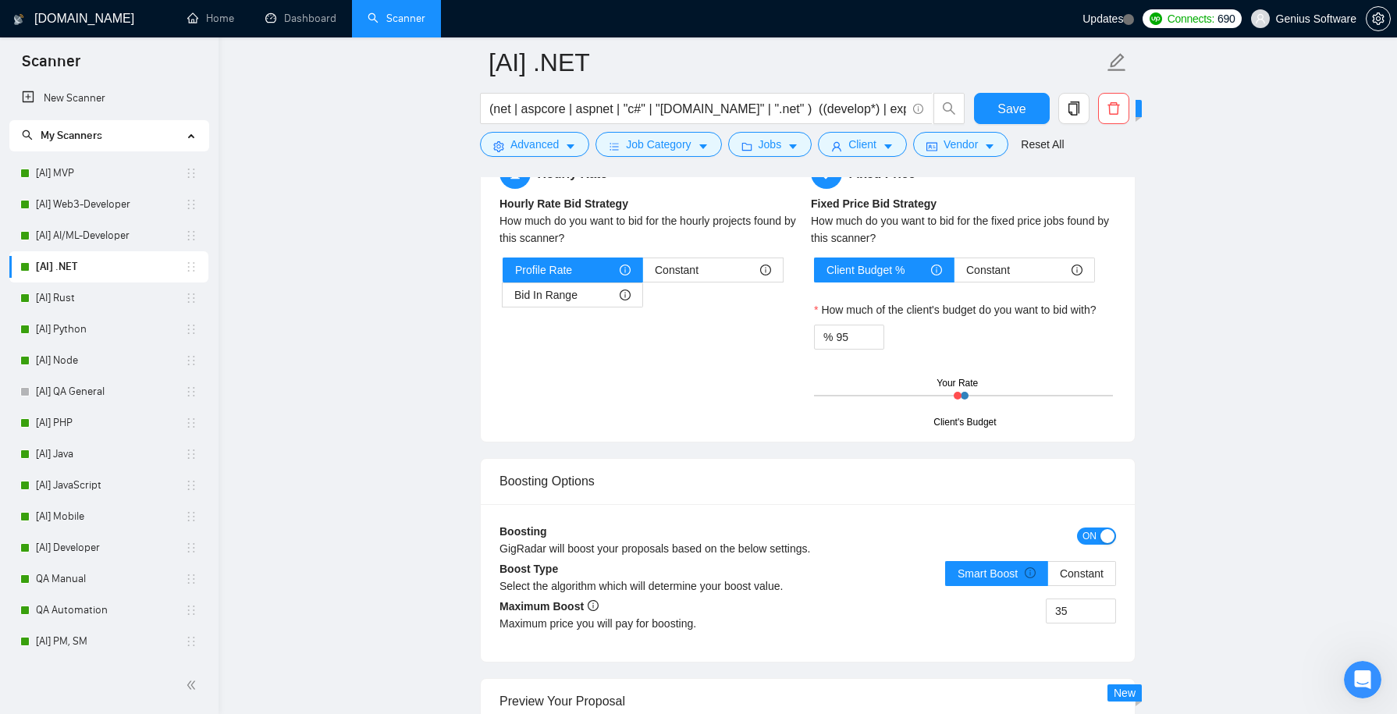
click at [1086, 533] on span "ON" at bounding box center [1090, 536] width 14 height 17
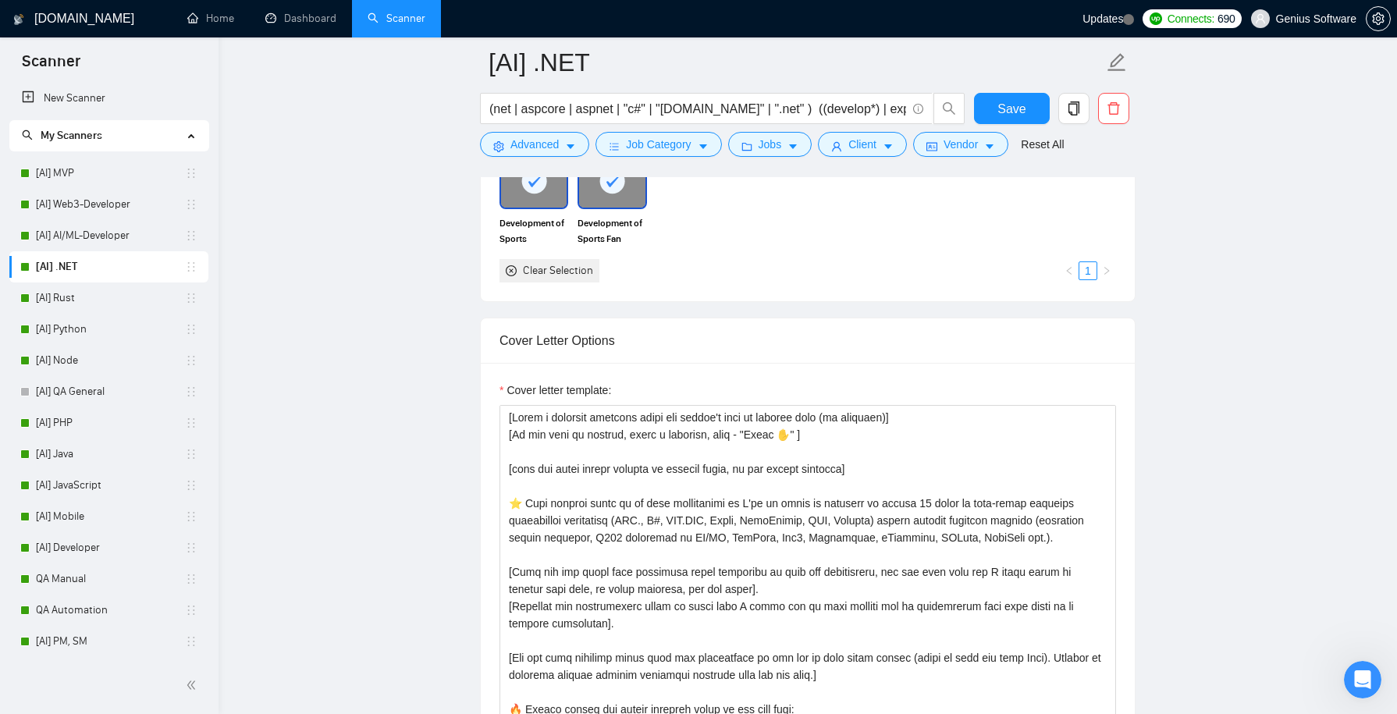
scroll to position [1632, 0]
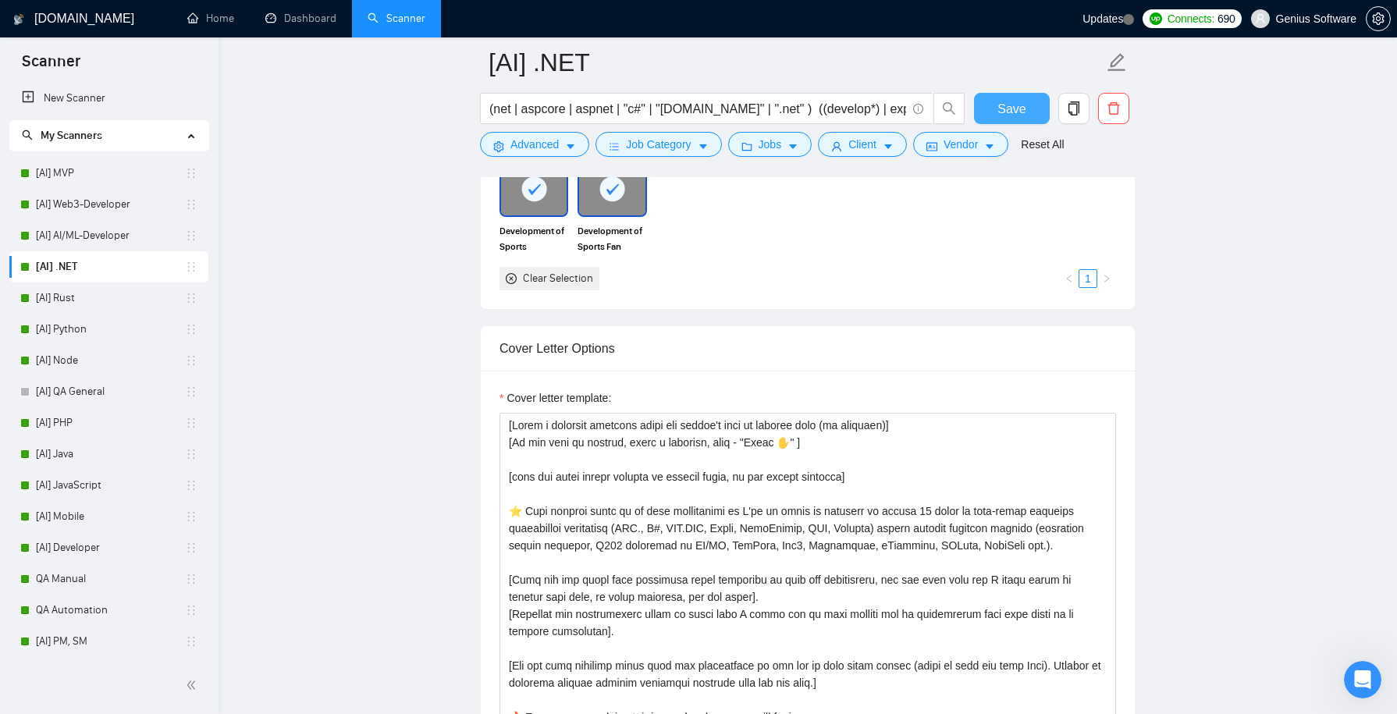
click at [989, 111] on button "Save" at bounding box center [1012, 108] width 76 height 31
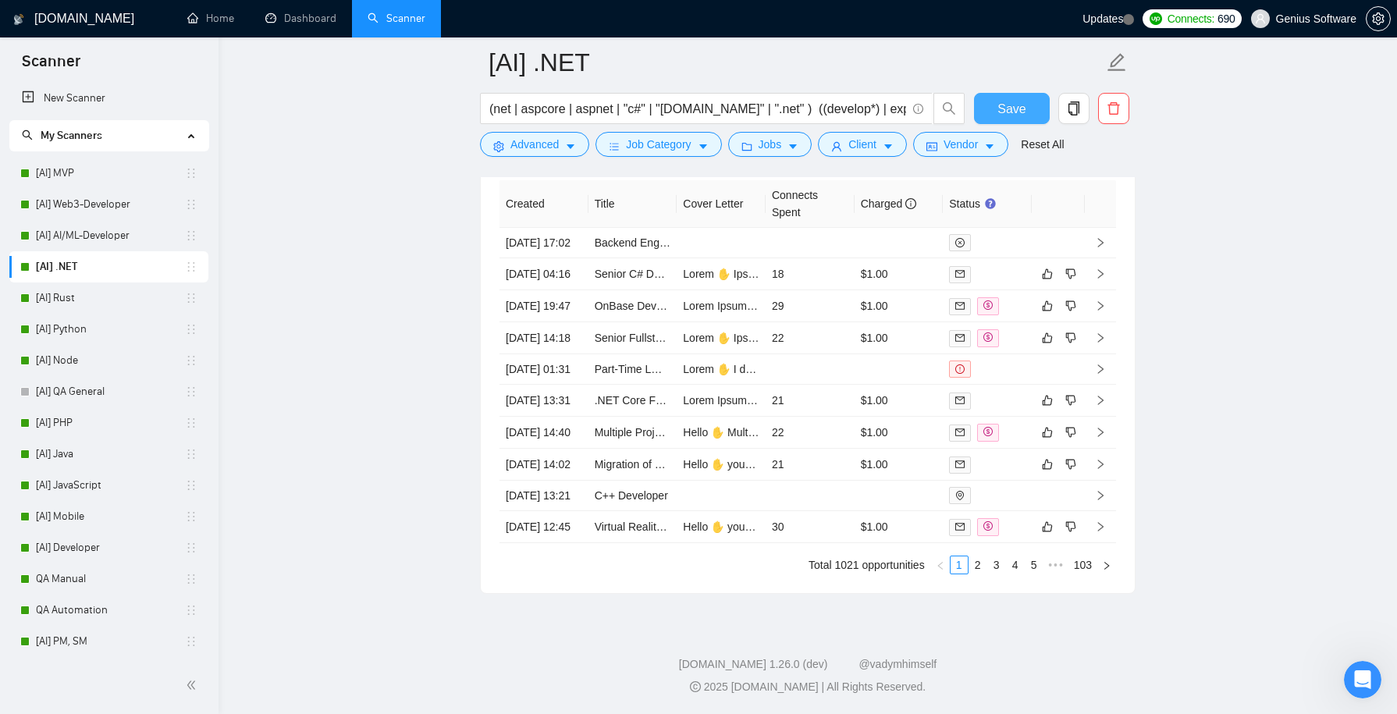
scroll to position [4326, 0]
click at [1009, 101] on span "Save" at bounding box center [1012, 109] width 28 height 20
checkbox input "true"
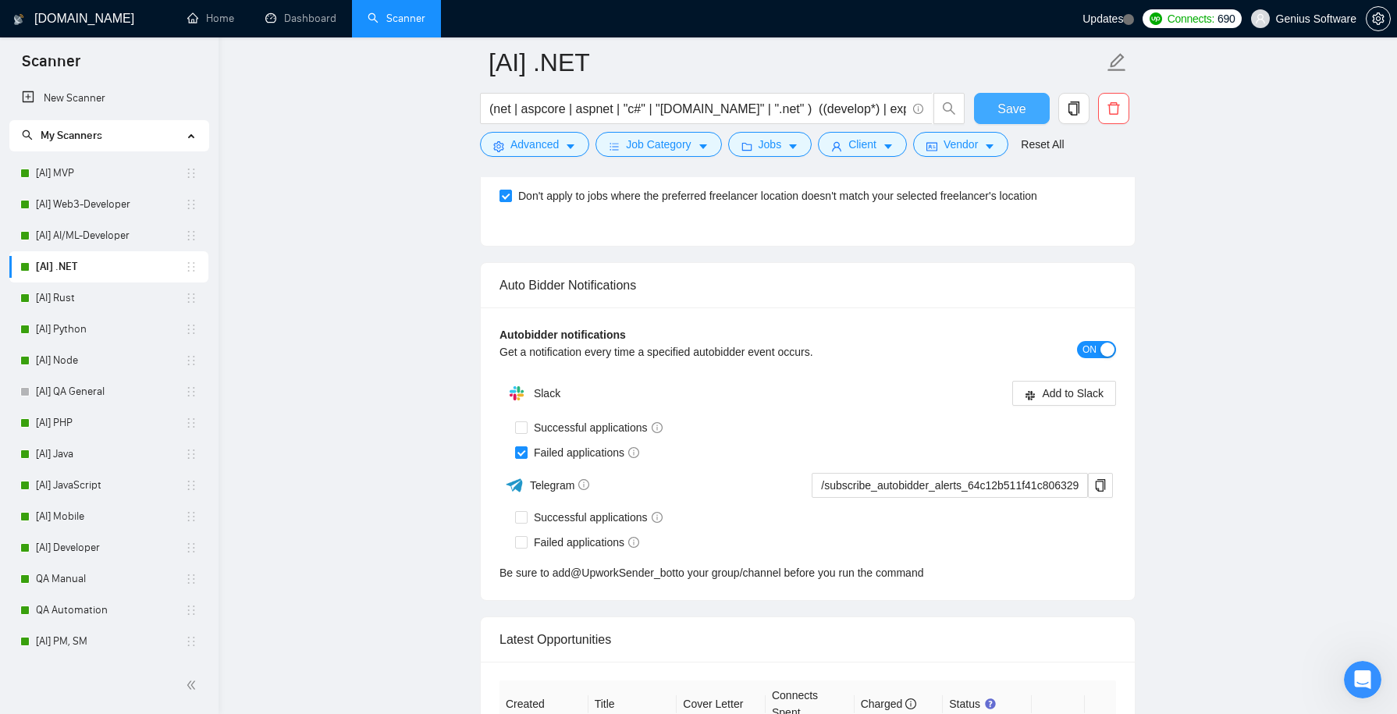
scroll to position [3607, 0]
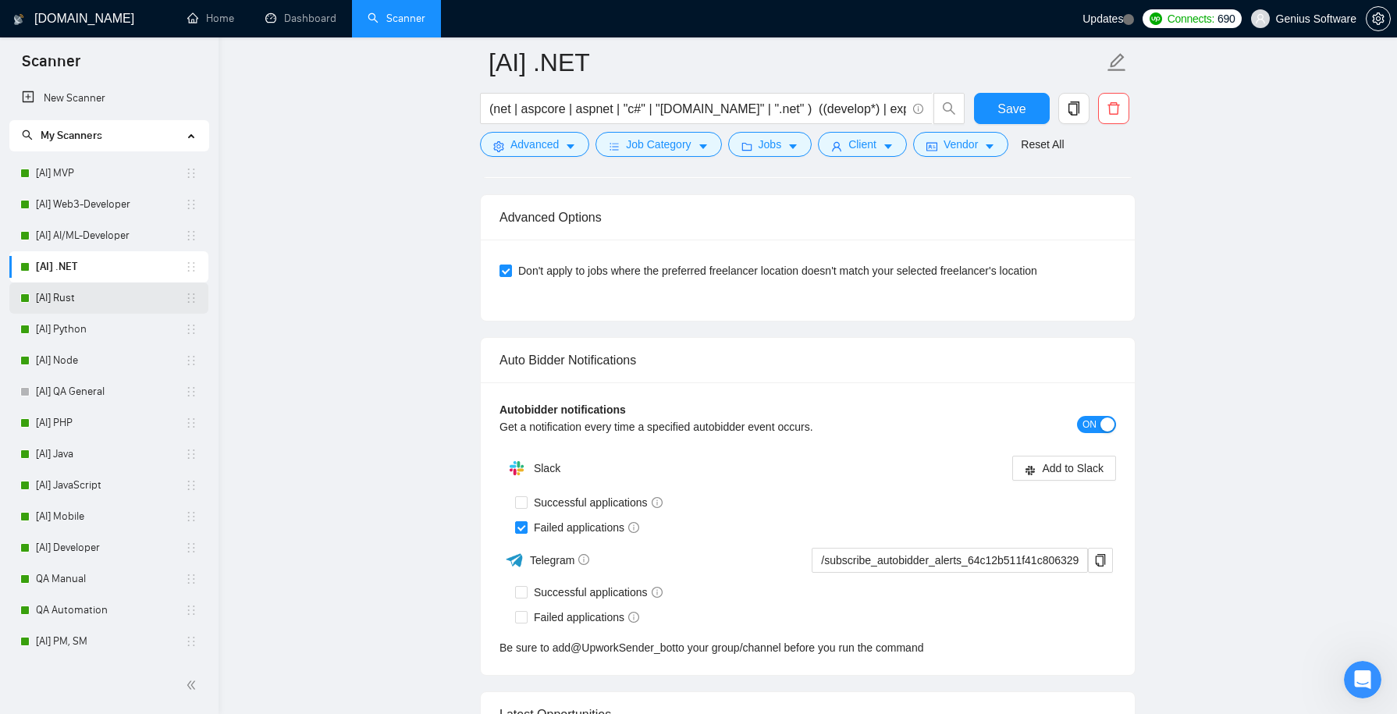
click at [155, 303] on link "[AI] Rust" at bounding box center [110, 298] width 149 height 31
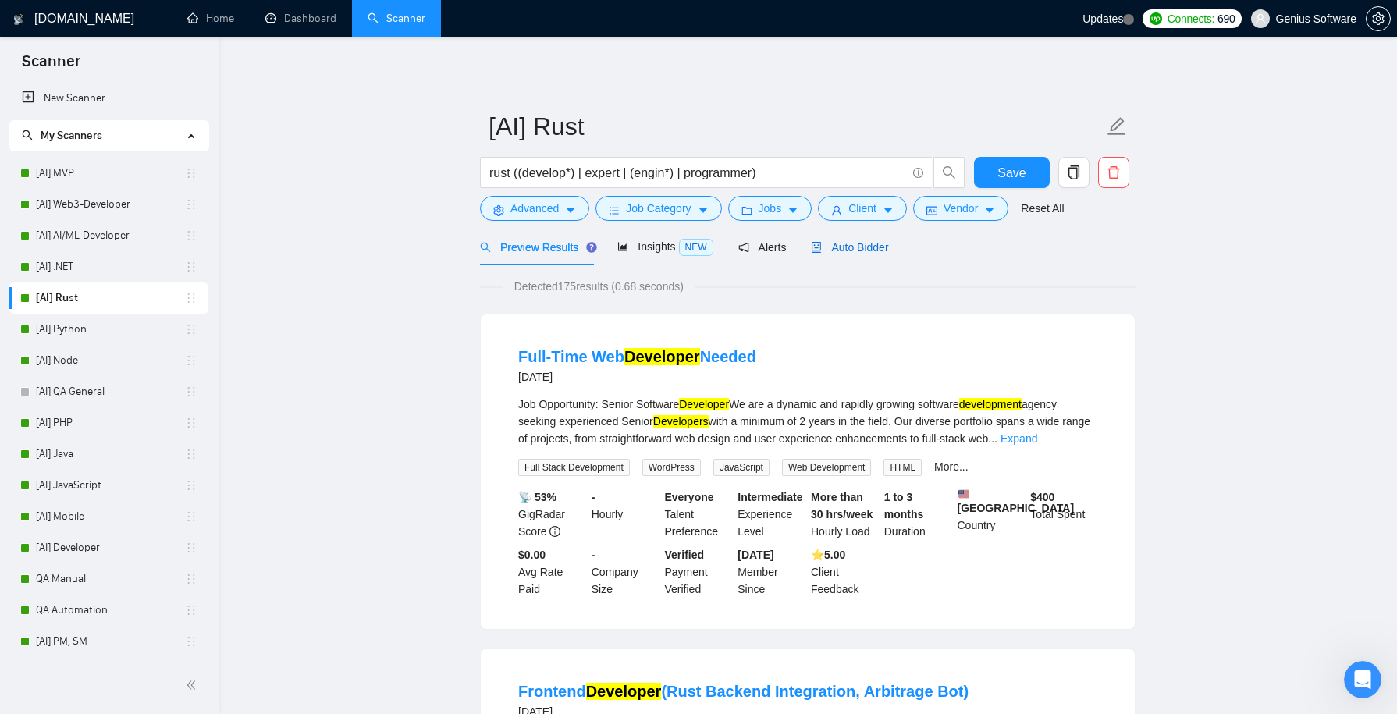
click at [869, 251] on span "Auto Bidder" at bounding box center [849, 247] width 77 height 12
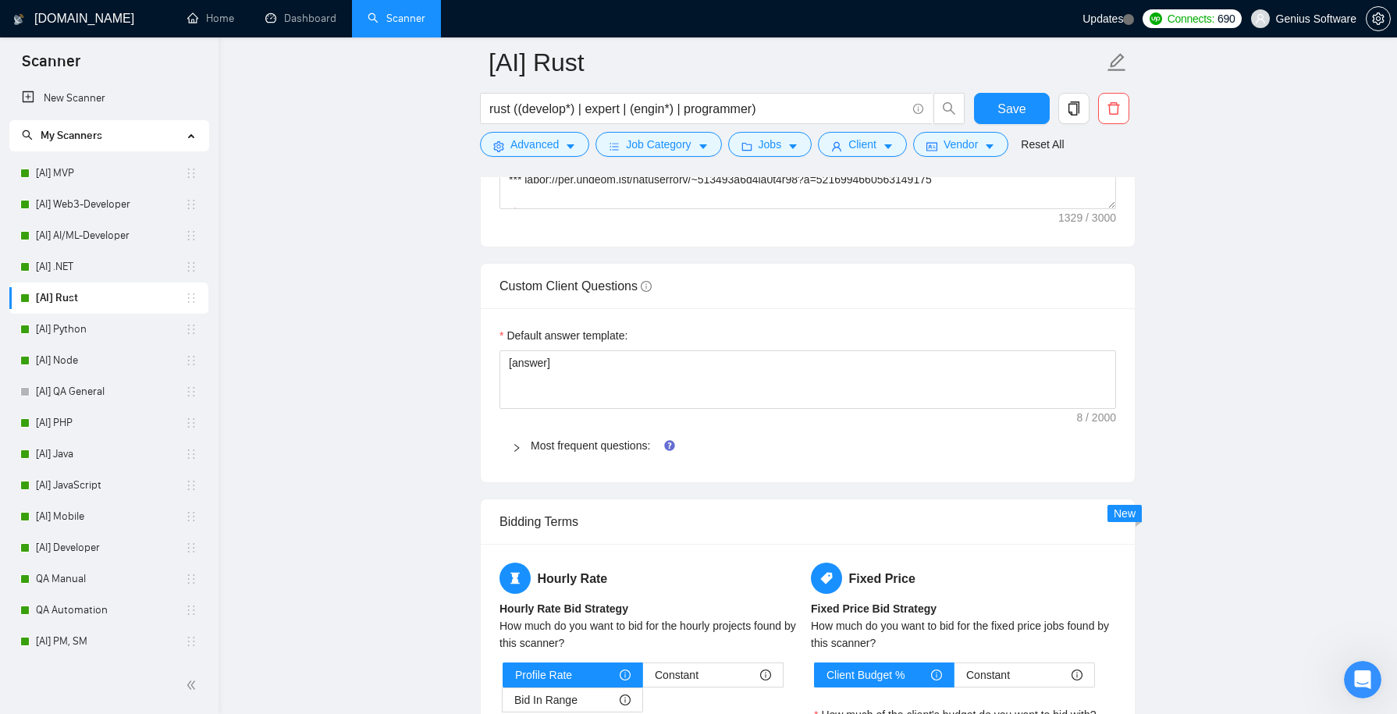
scroll to position [2200, 0]
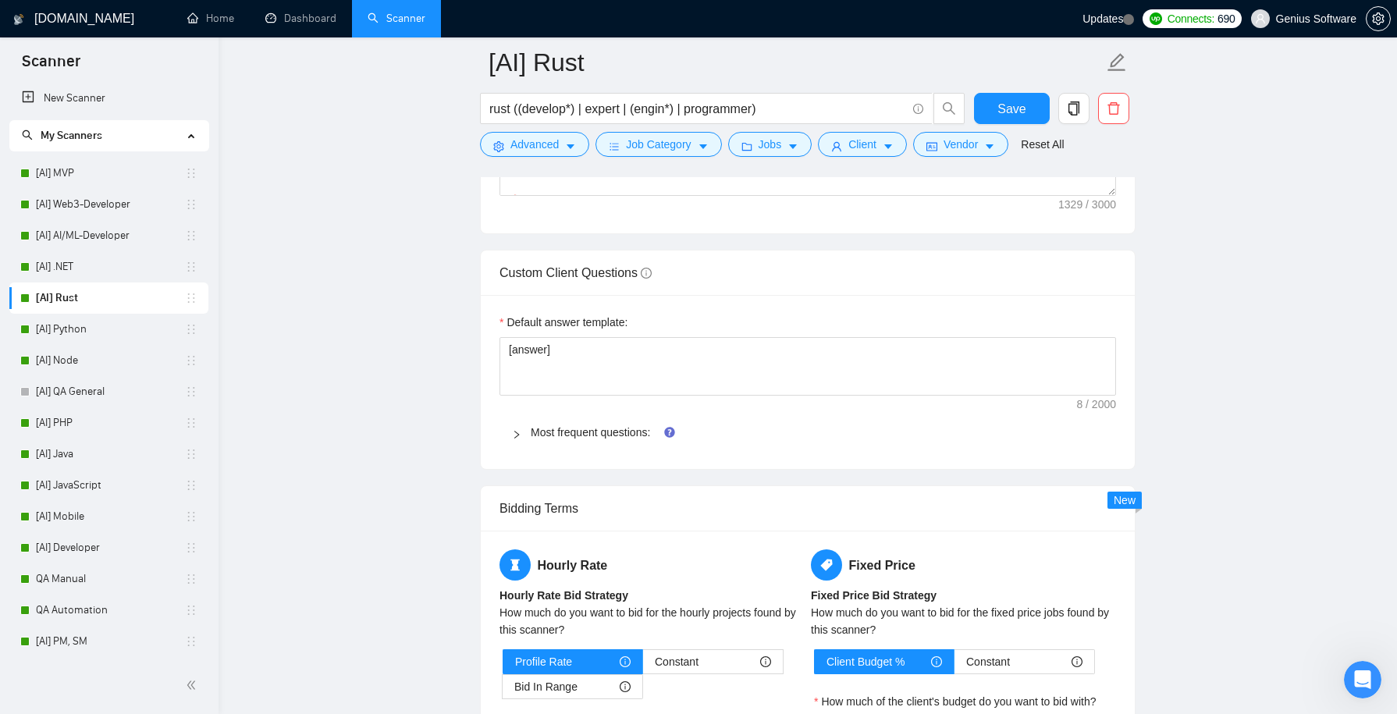
click at [520, 440] on icon "right" at bounding box center [516, 434] width 9 height 9
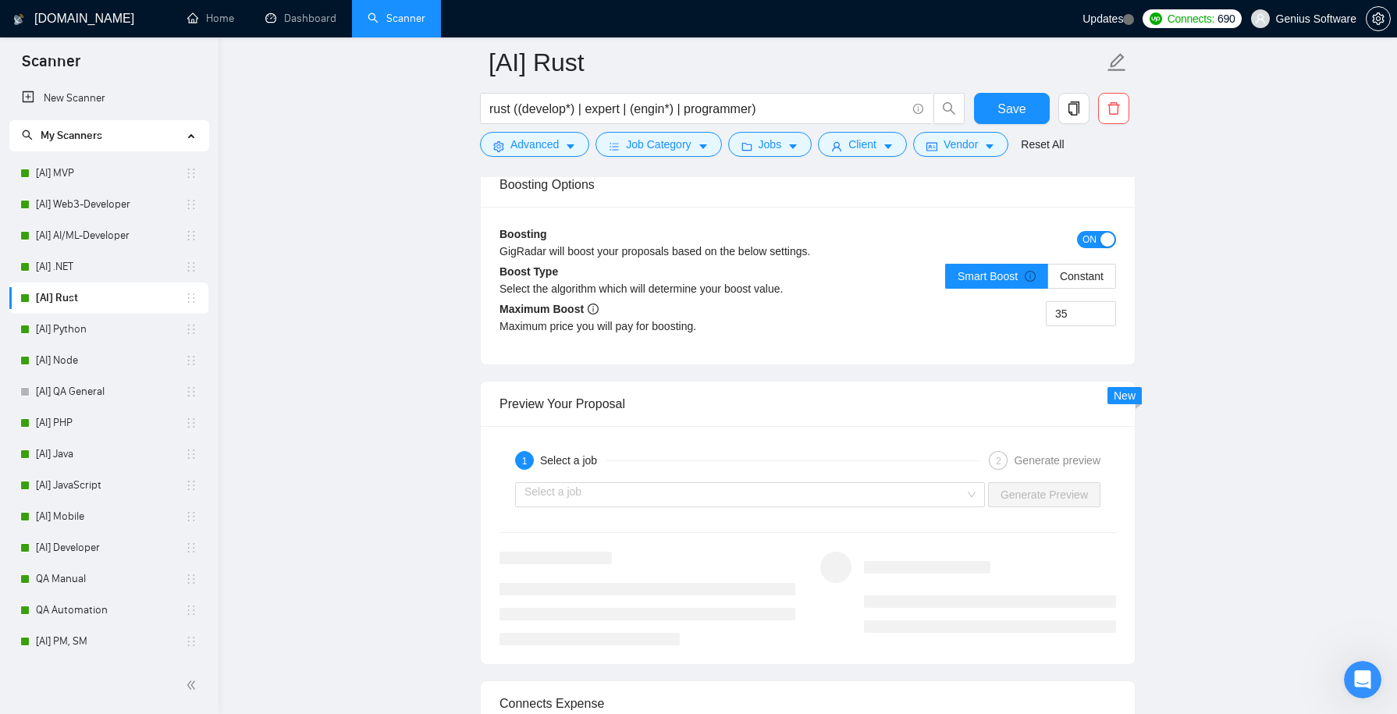
scroll to position [4702, 0]
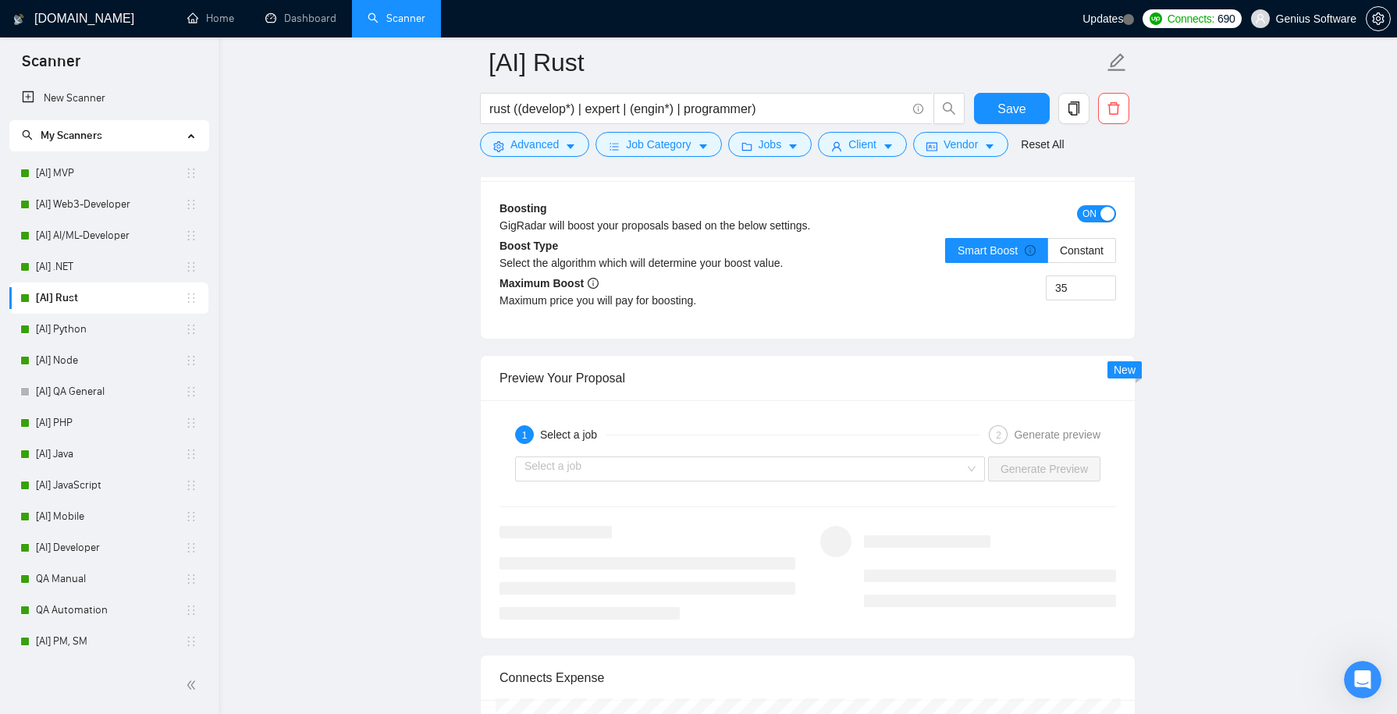
click at [1087, 222] on span "ON" at bounding box center [1090, 213] width 14 height 17
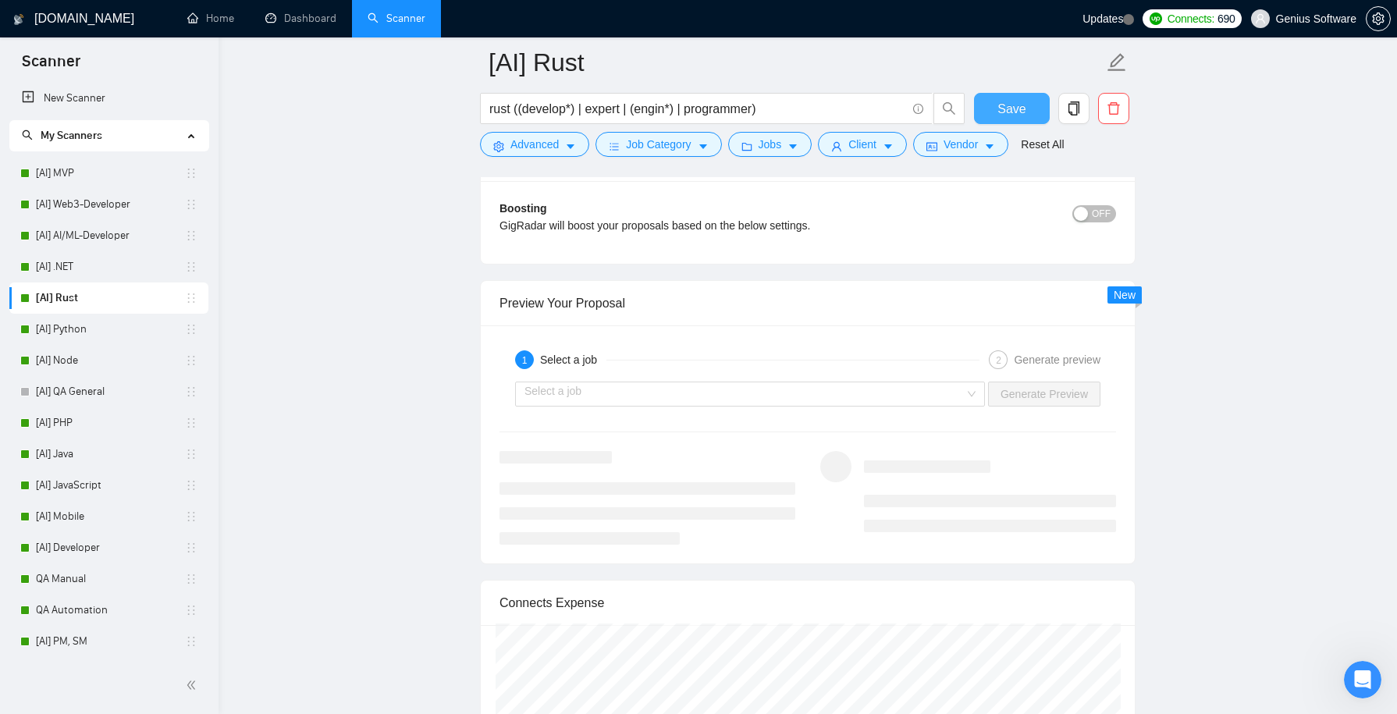
click at [1011, 102] on span "Save" at bounding box center [1012, 109] width 28 height 20
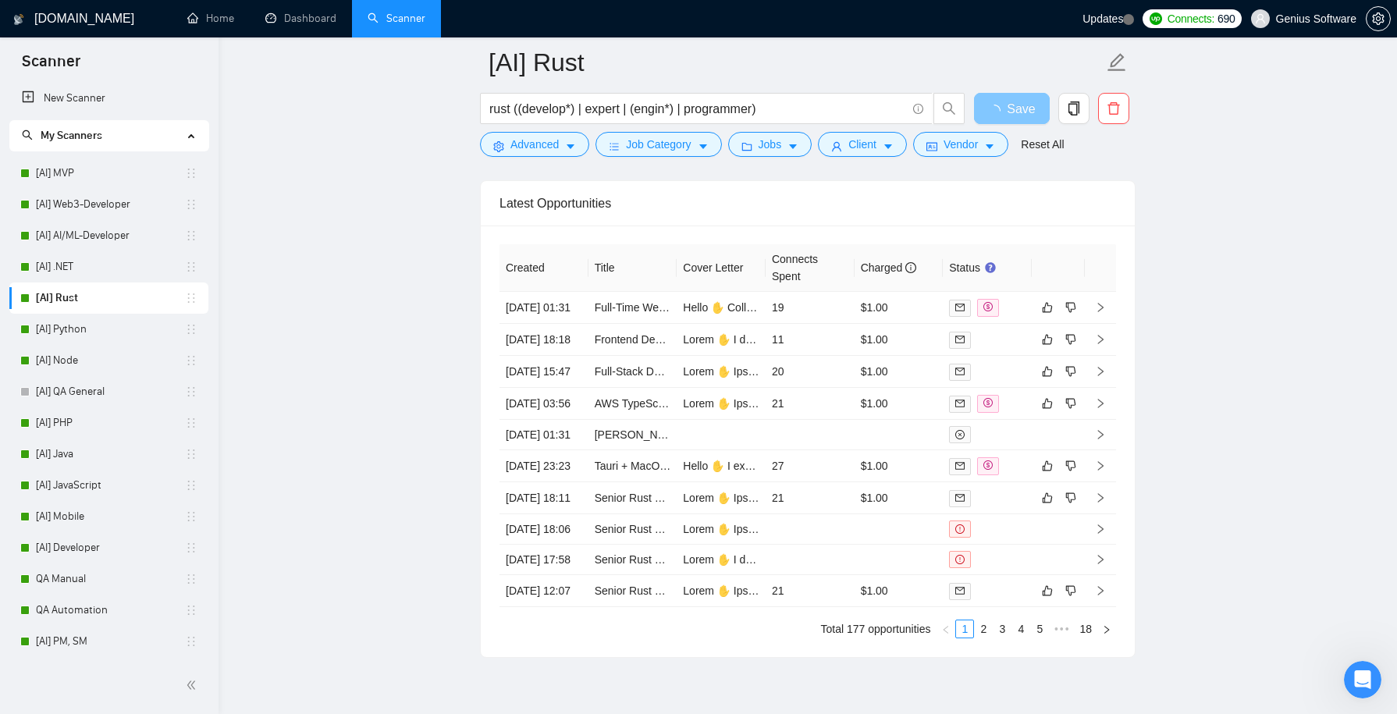
scroll to position [4351, 0]
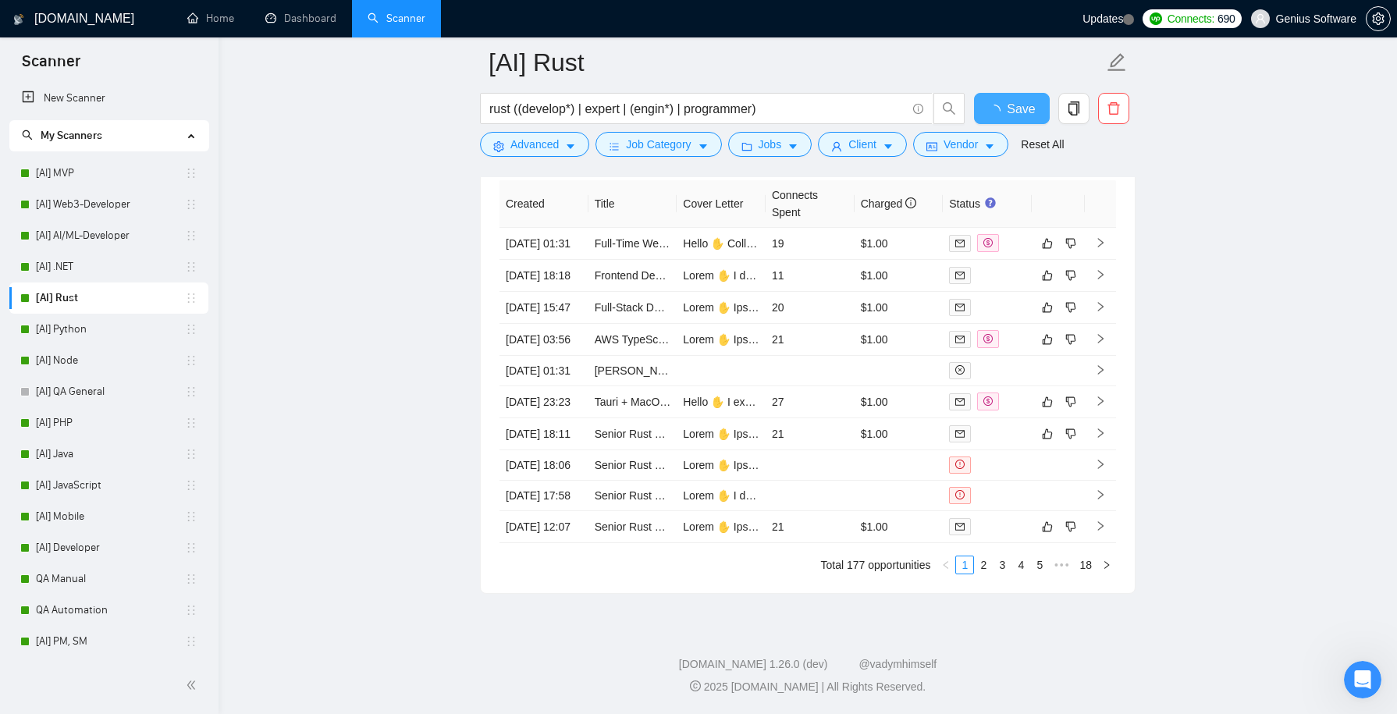
checkbox input "true"
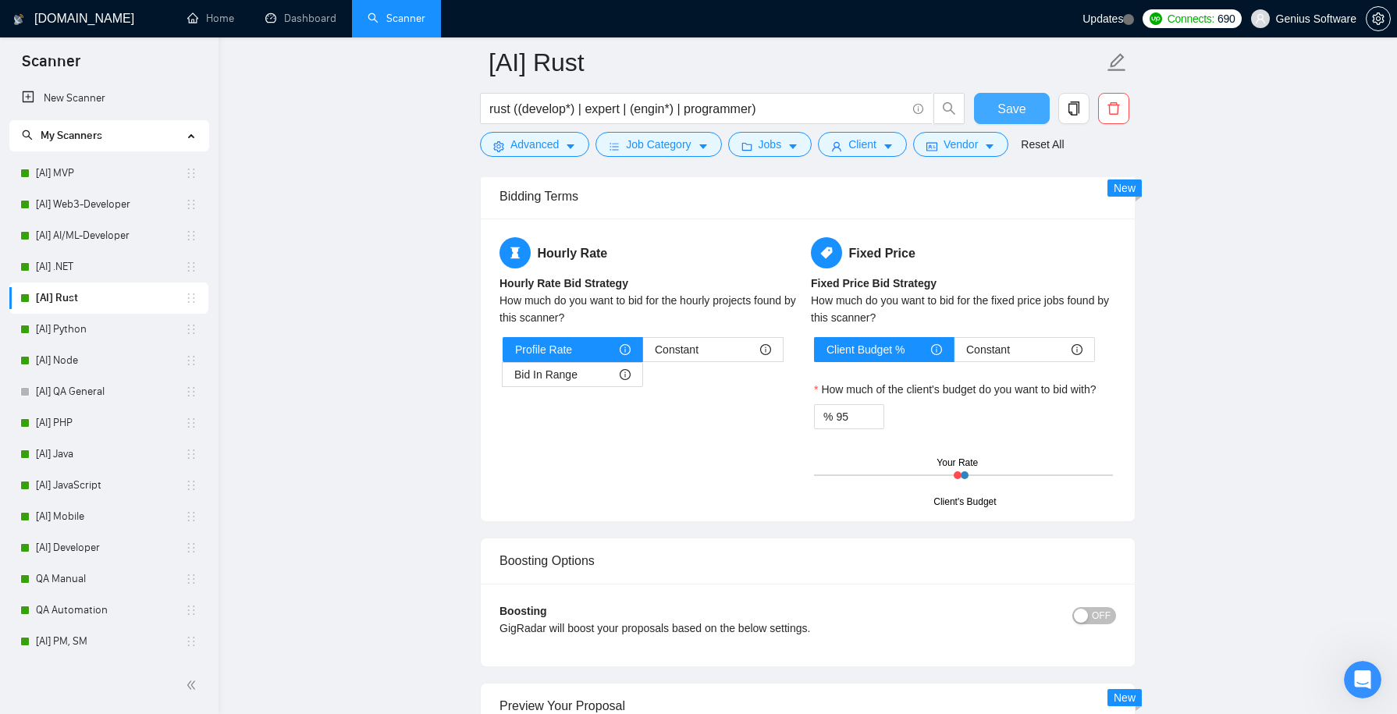
scroll to position [2319, 0]
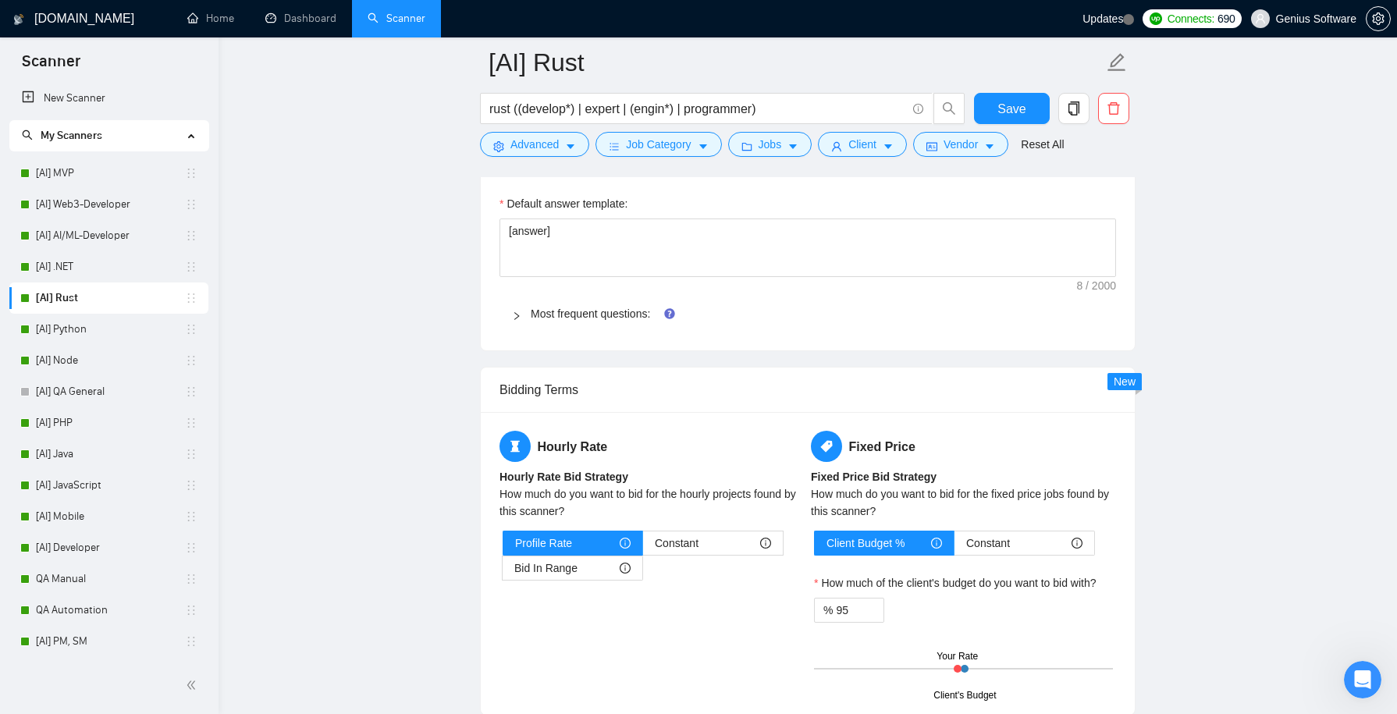
click at [519, 321] on icon "right" at bounding box center [516, 315] width 9 height 9
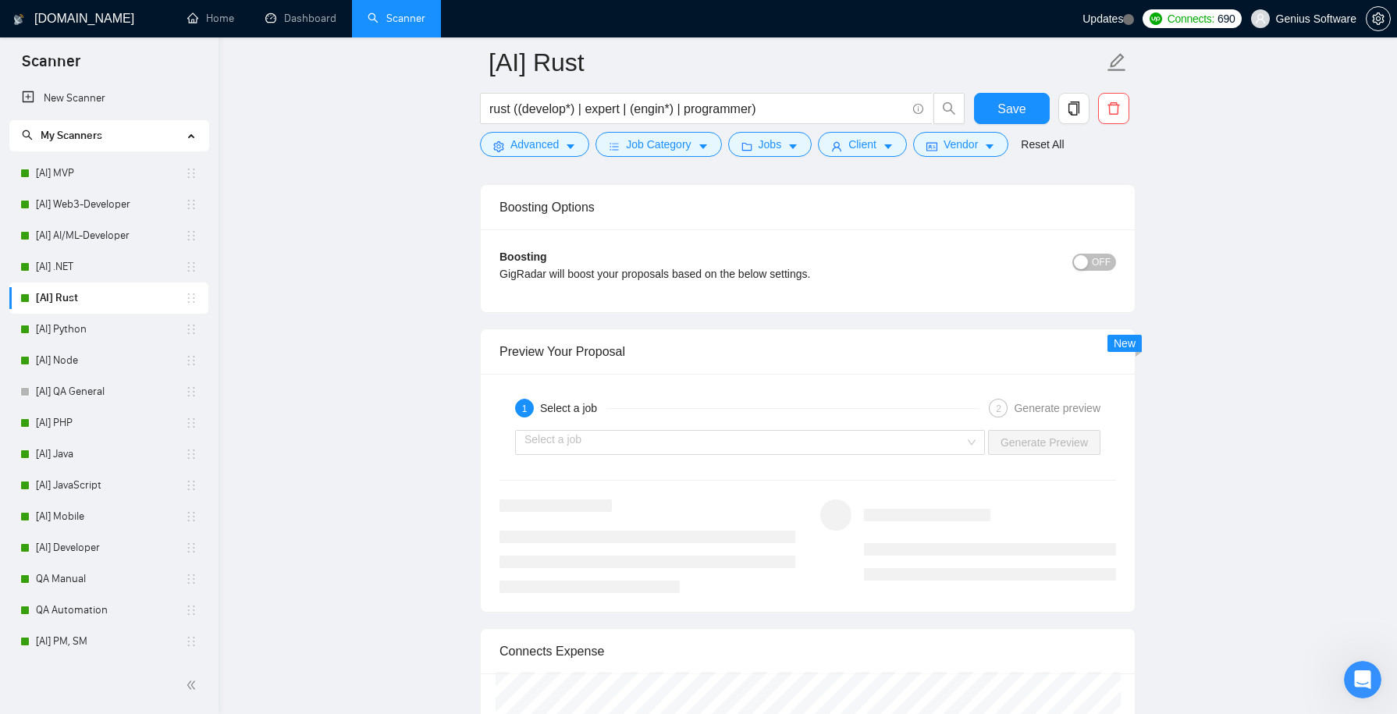
scroll to position [4704, 0]
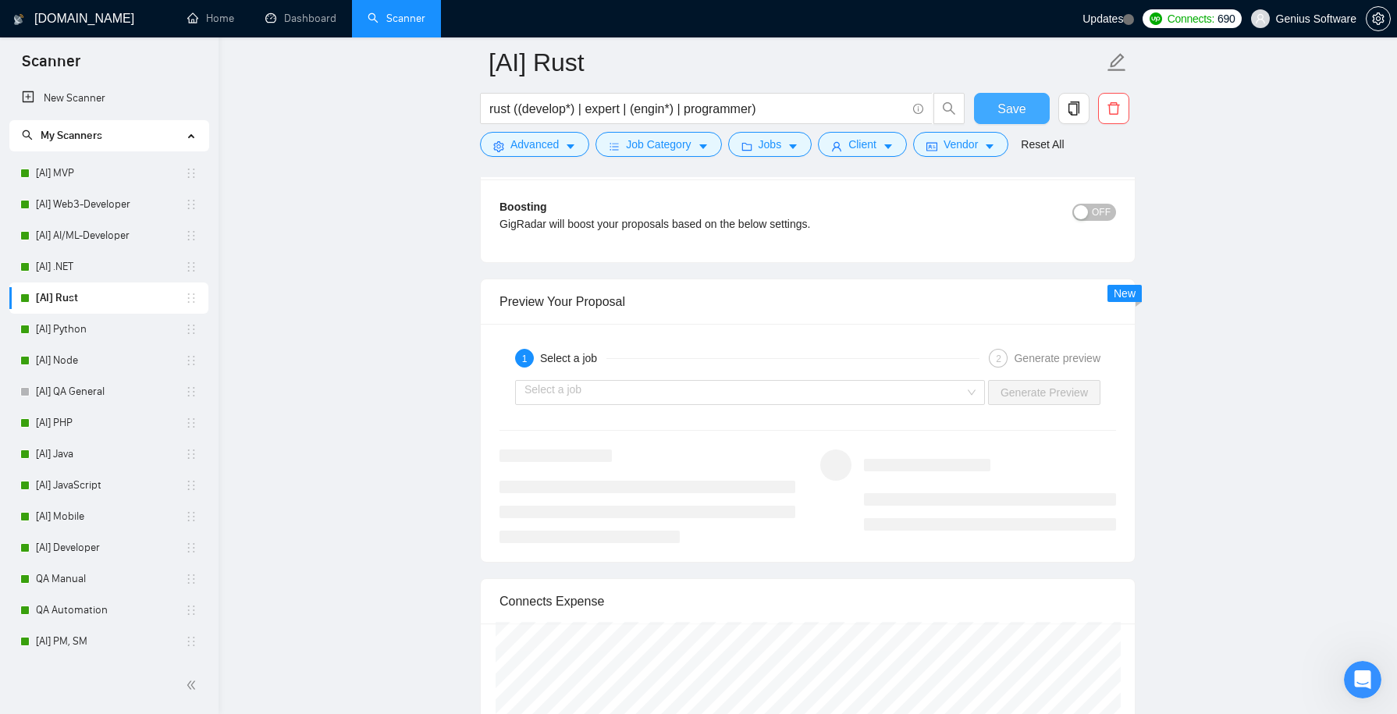
click at [1008, 108] on span "Save" at bounding box center [1012, 109] width 28 height 20
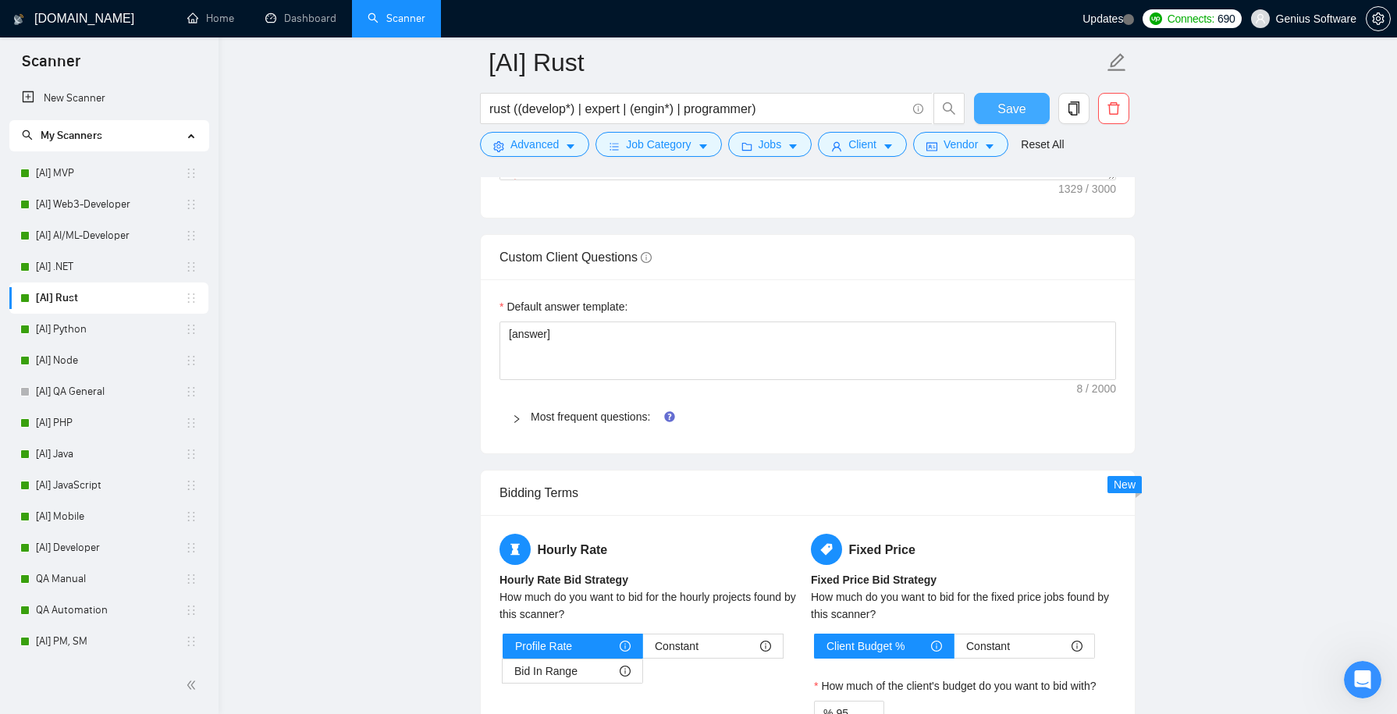
scroll to position [2081, 0]
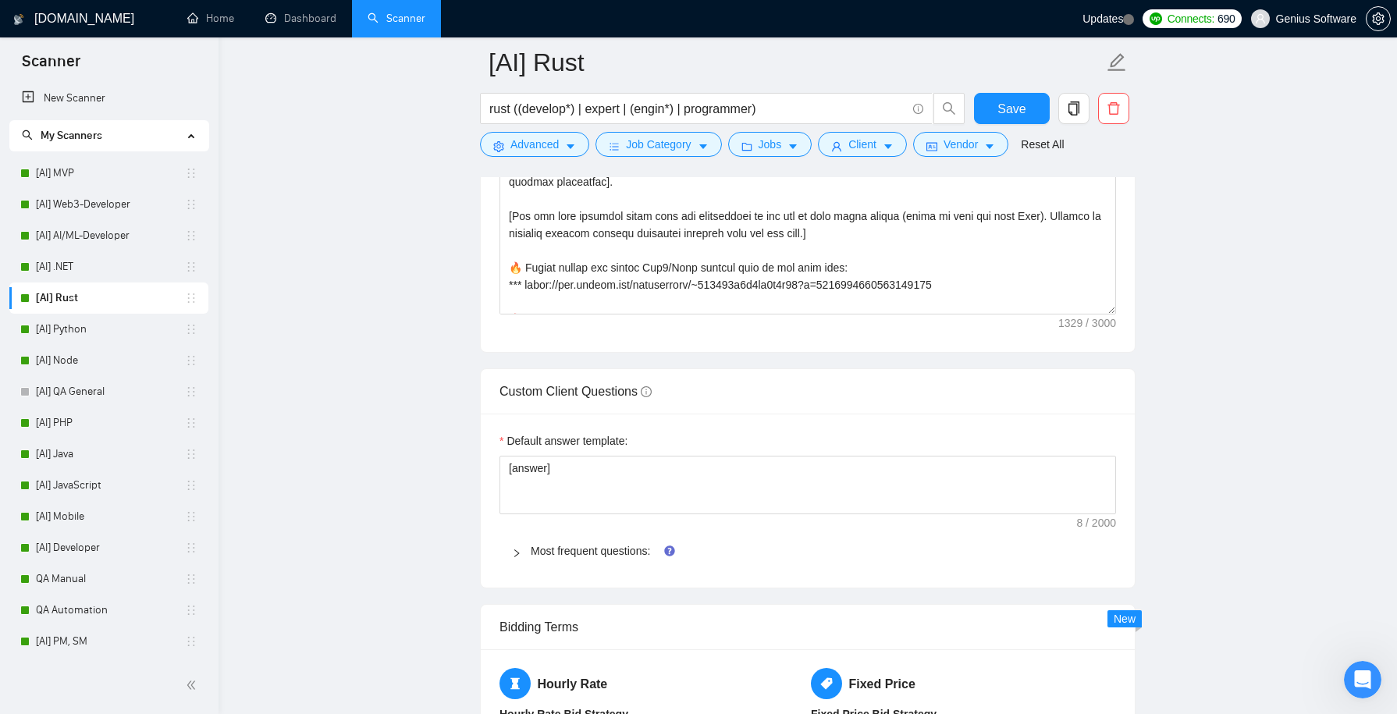
click at [515, 558] on icon "right" at bounding box center [516, 553] width 9 height 9
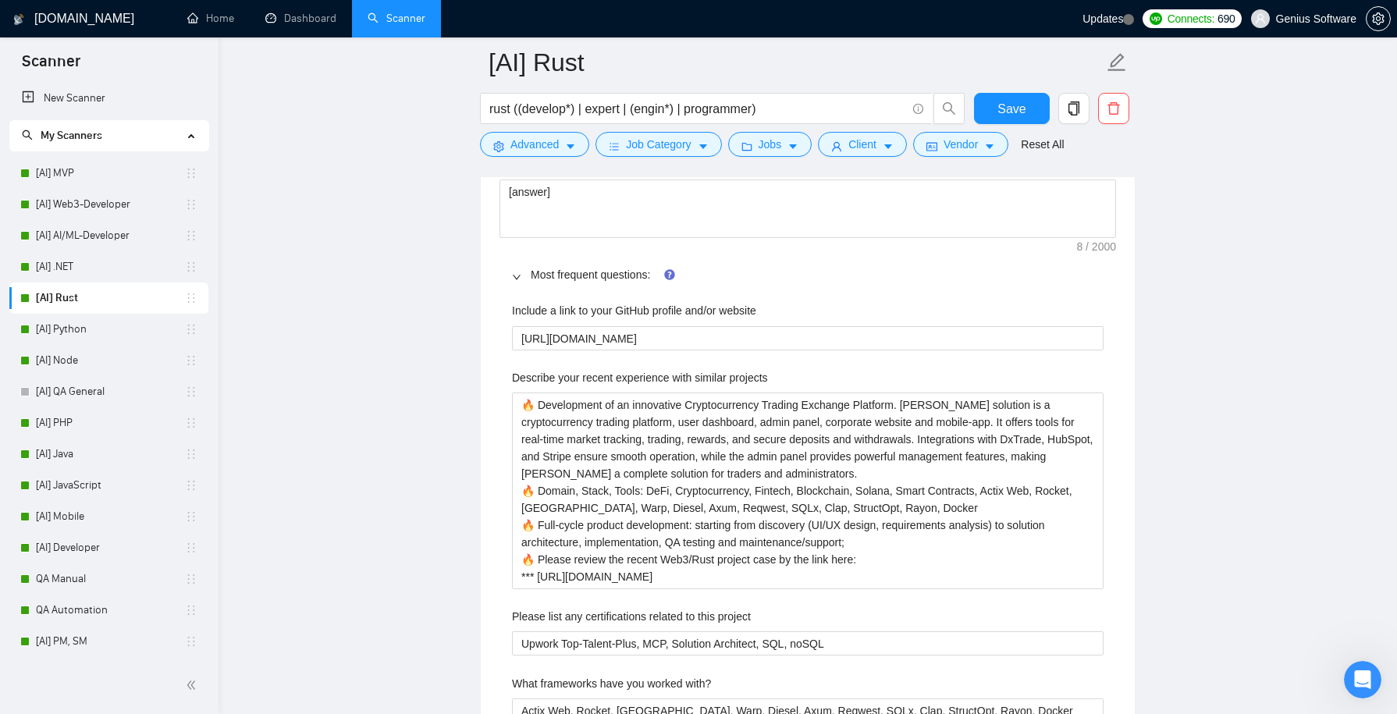
scroll to position [2400, 0]
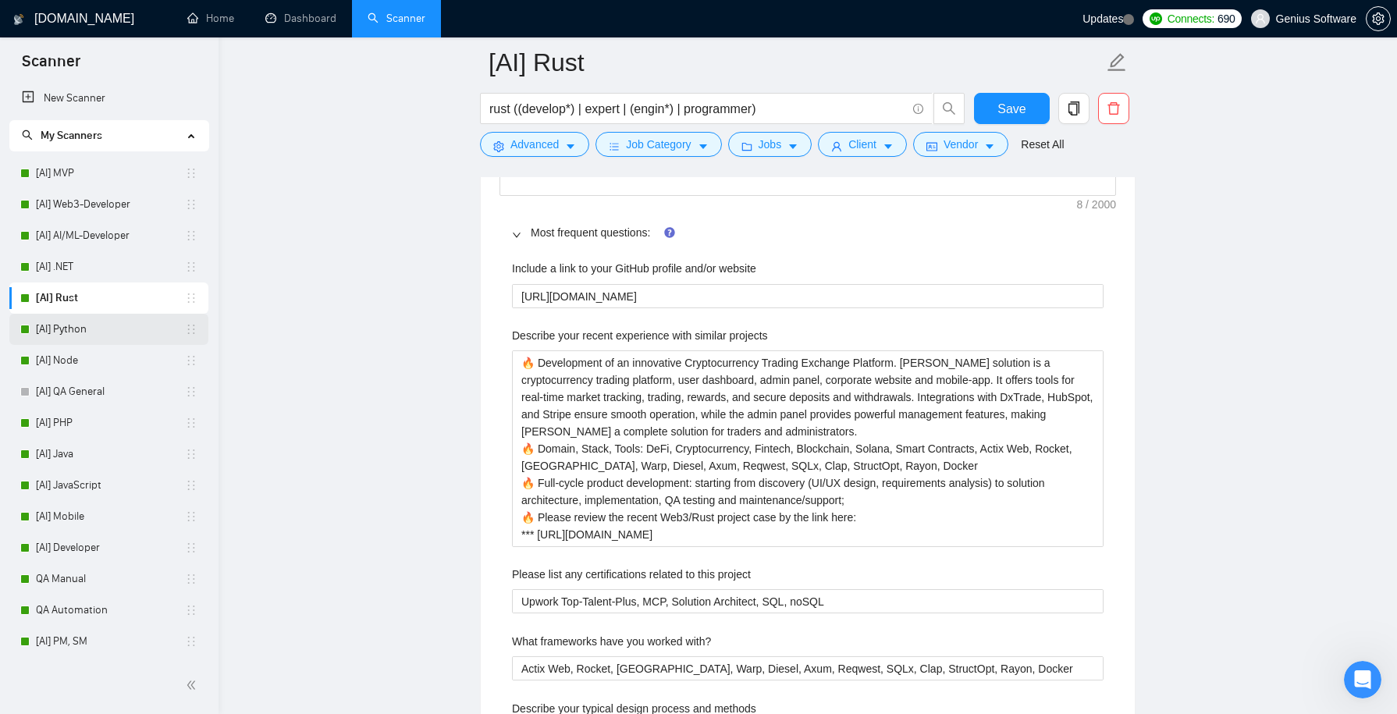
click at [138, 336] on link "[AI] Python" at bounding box center [110, 329] width 149 height 31
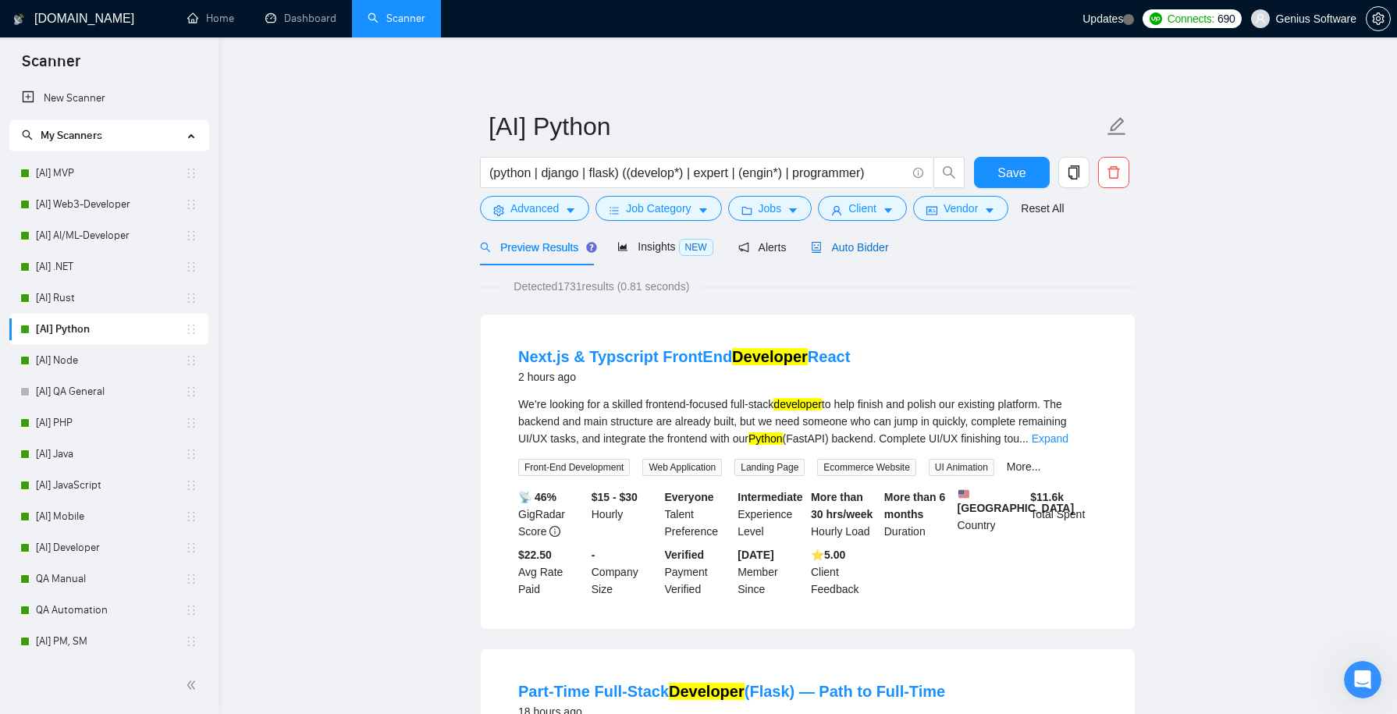
click at [858, 251] on span "Auto Bidder" at bounding box center [849, 247] width 77 height 12
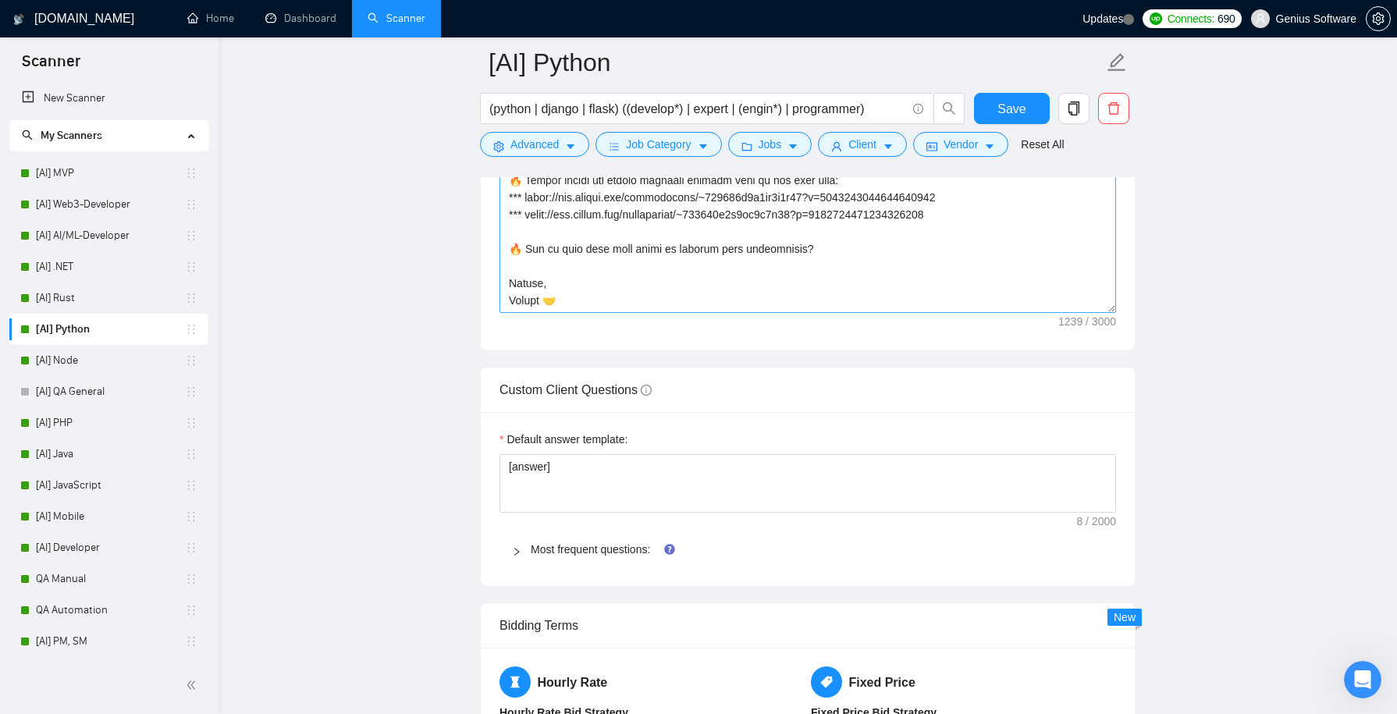
scroll to position [2379, 0]
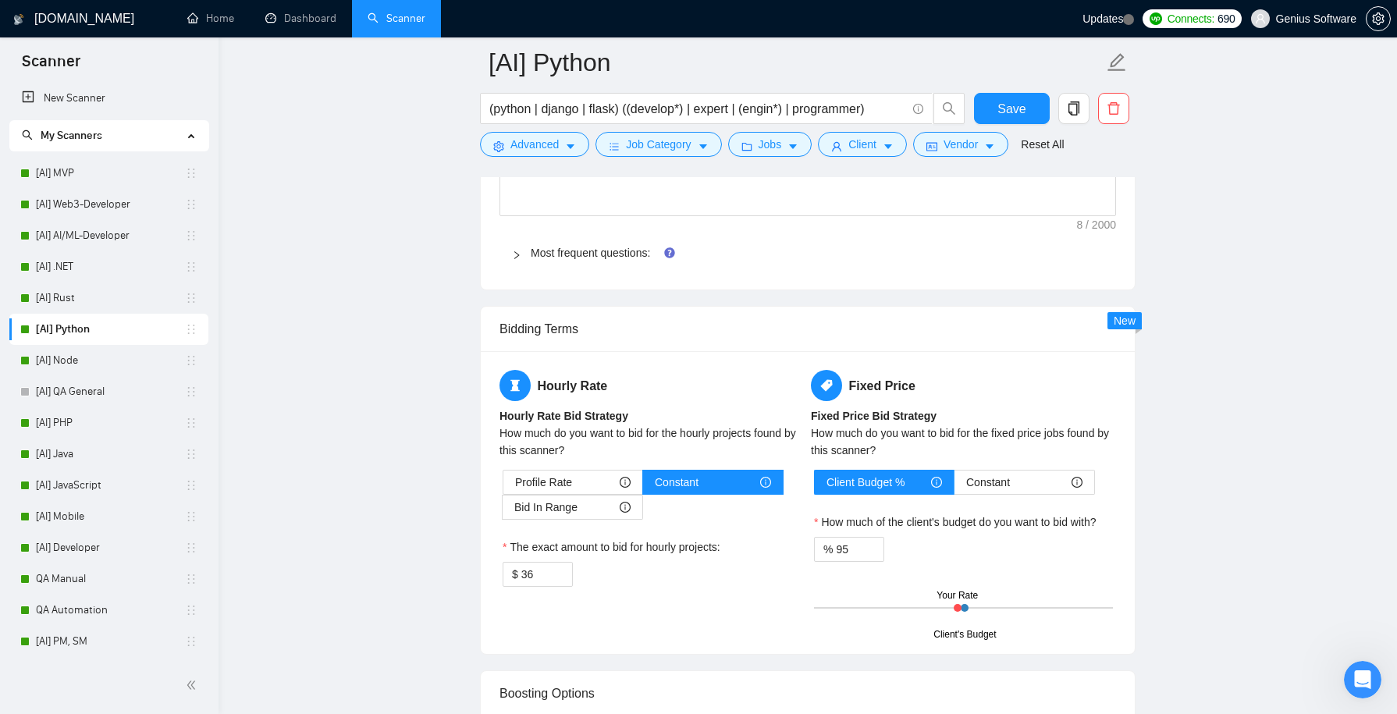
click at [510, 252] on div "Most frequent questions:" at bounding box center [808, 253] width 617 height 36
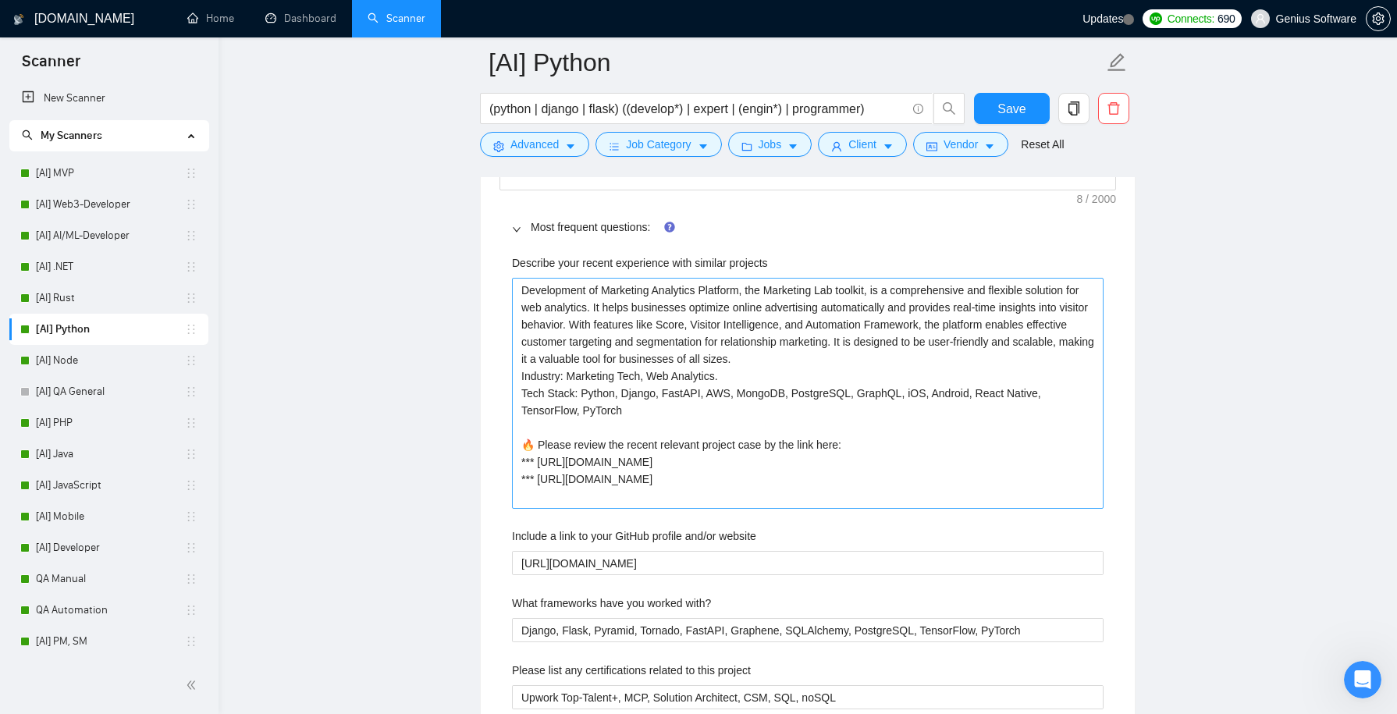
scroll to position [2418, 0]
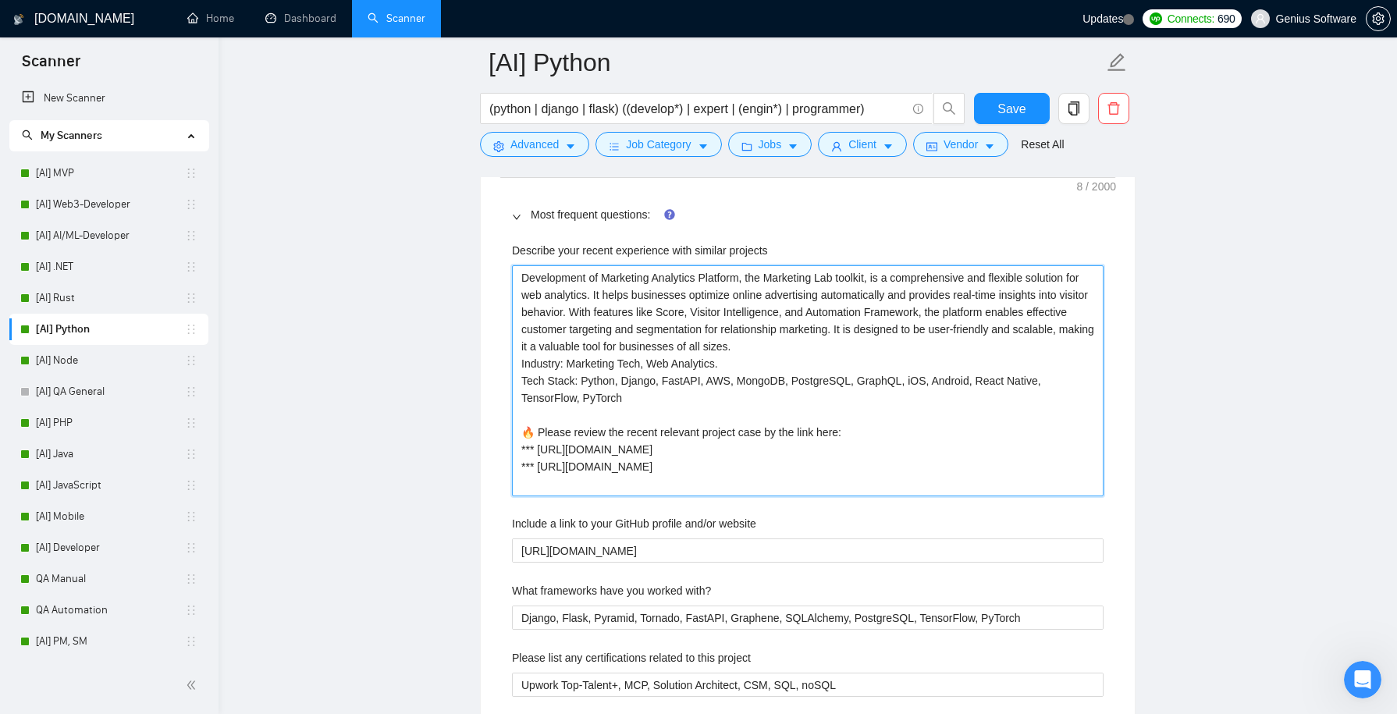
drag, startPoint x: 774, startPoint y: 269, endPoint x: 888, endPoint y: 267, distance: 114.8
click at [888, 267] on projects "Development of Marketing Analytics Platform, the Marketing Lab toolkit, is a co…" at bounding box center [808, 380] width 592 height 230
click at [792, 272] on projects "Development of Marketing Analytics Platform, the Marketing Lab toolkit, is a co…" at bounding box center [808, 380] width 592 height 230
drag, startPoint x: 749, startPoint y: 270, endPoint x: 883, endPoint y: 272, distance: 134.3
click at [883, 272] on projects "Development of Marketing Analytics Platform, the Marketing Lab toolkit, is a co…" at bounding box center [808, 380] width 592 height 230
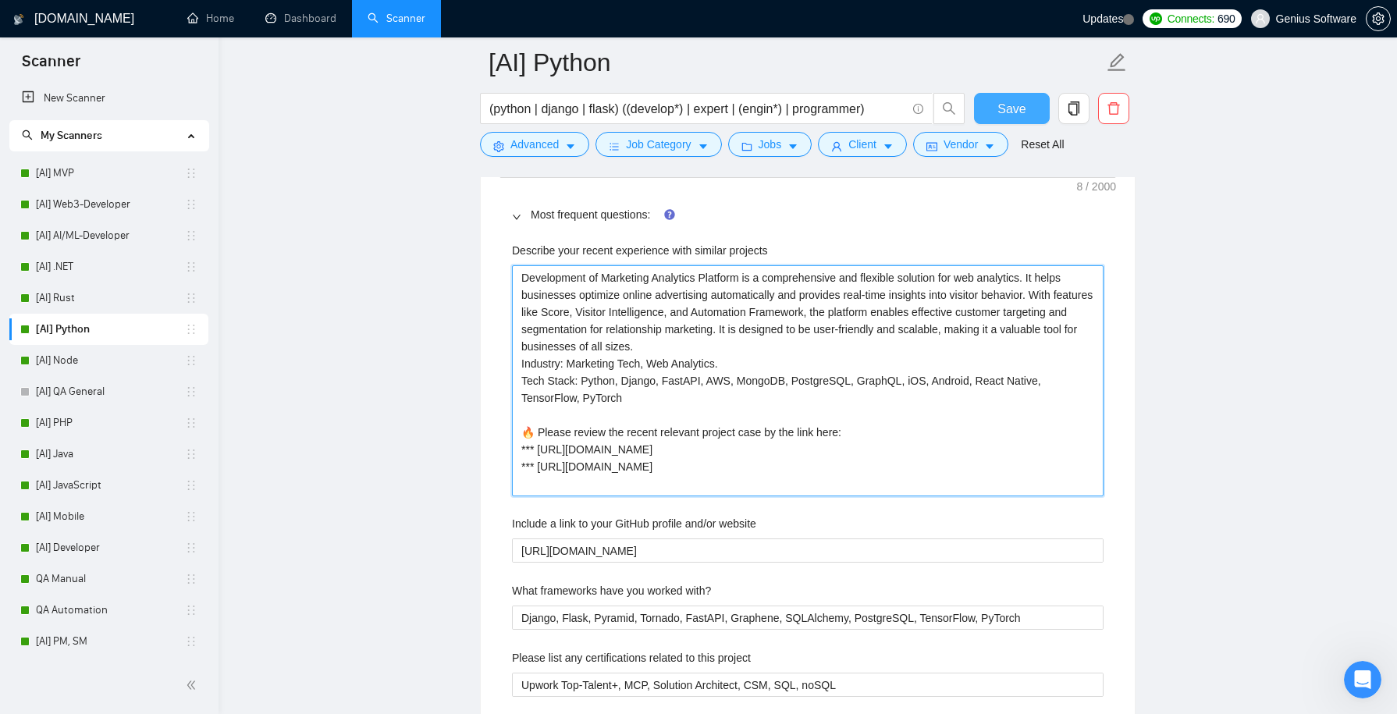
type projects "Development of Marketing Analytics Platform is a comprehensive and flexible sol…"
click at [1004, 109] on span "Save" at bounding box center [1012, 109] width 28 height 20
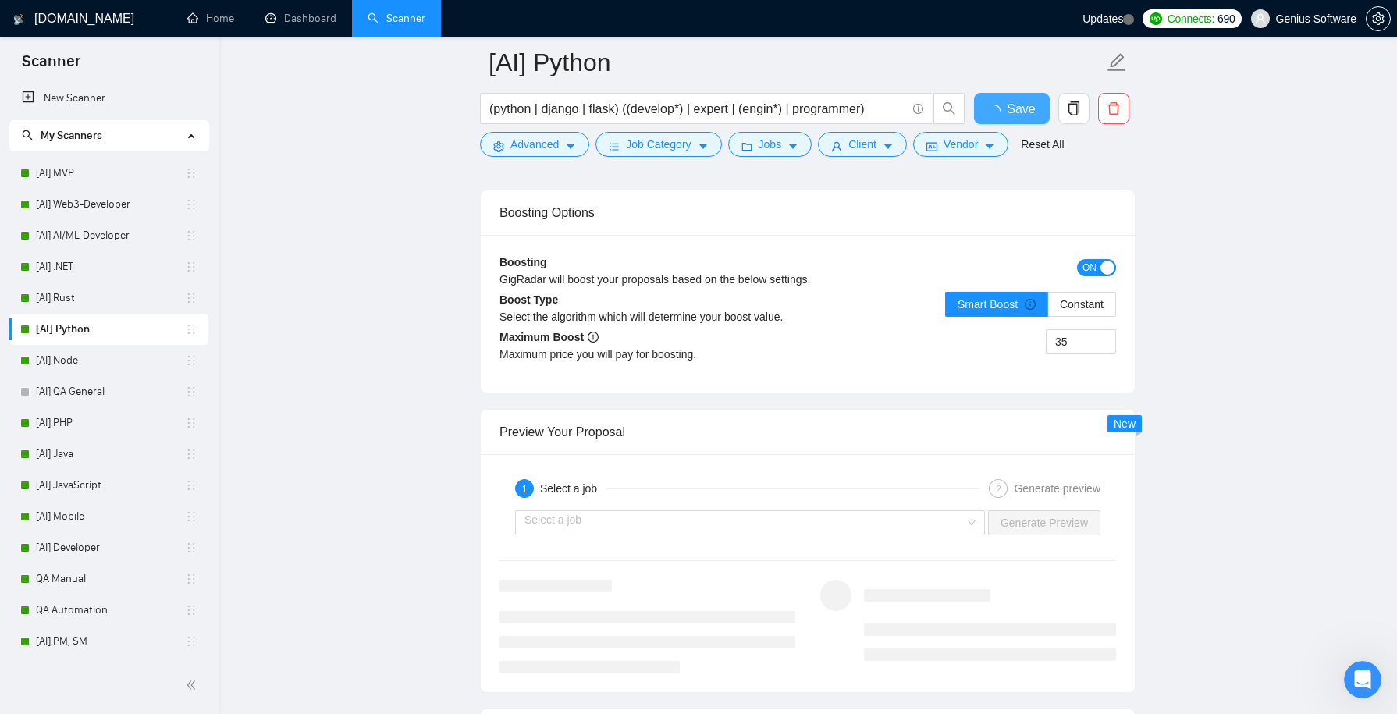
checkbox input "true"
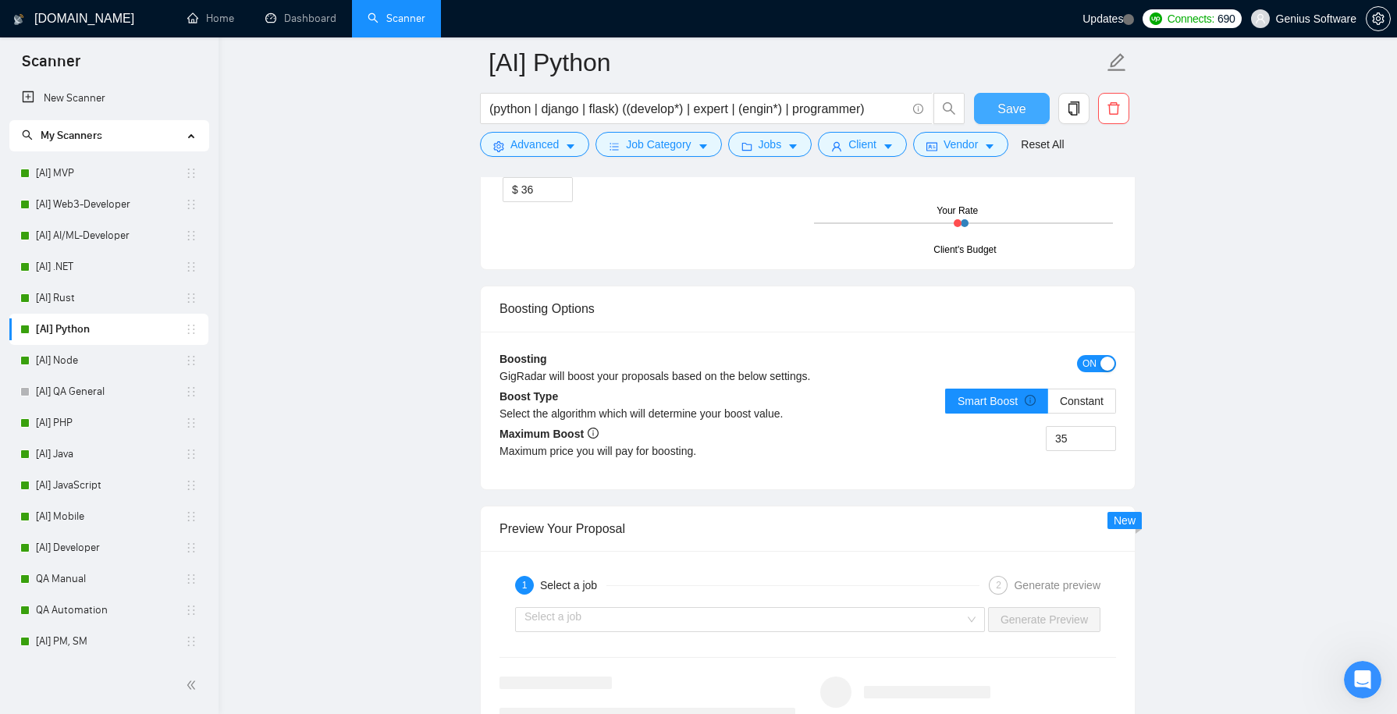
scroll to position [2707, 0]
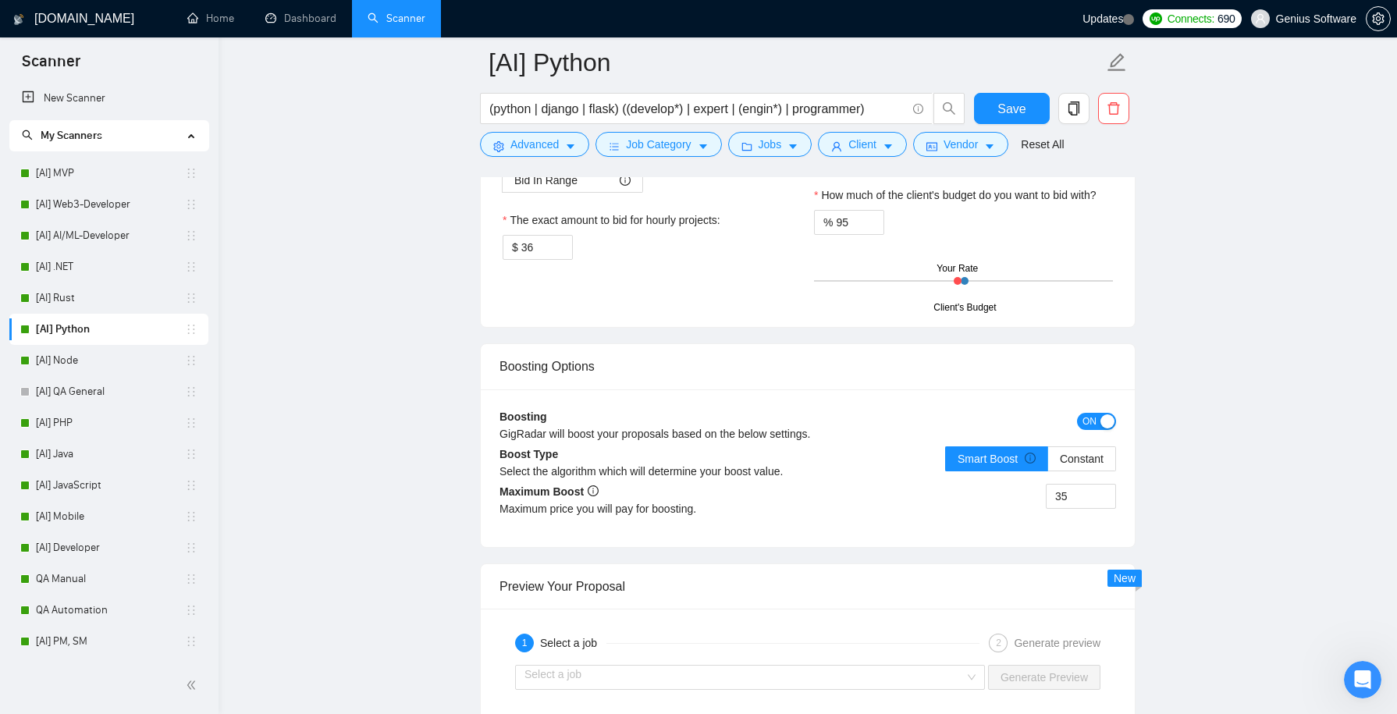
click at [1089, 413] on span "ON" at bounding box center [1090, 421] width 14 height 17
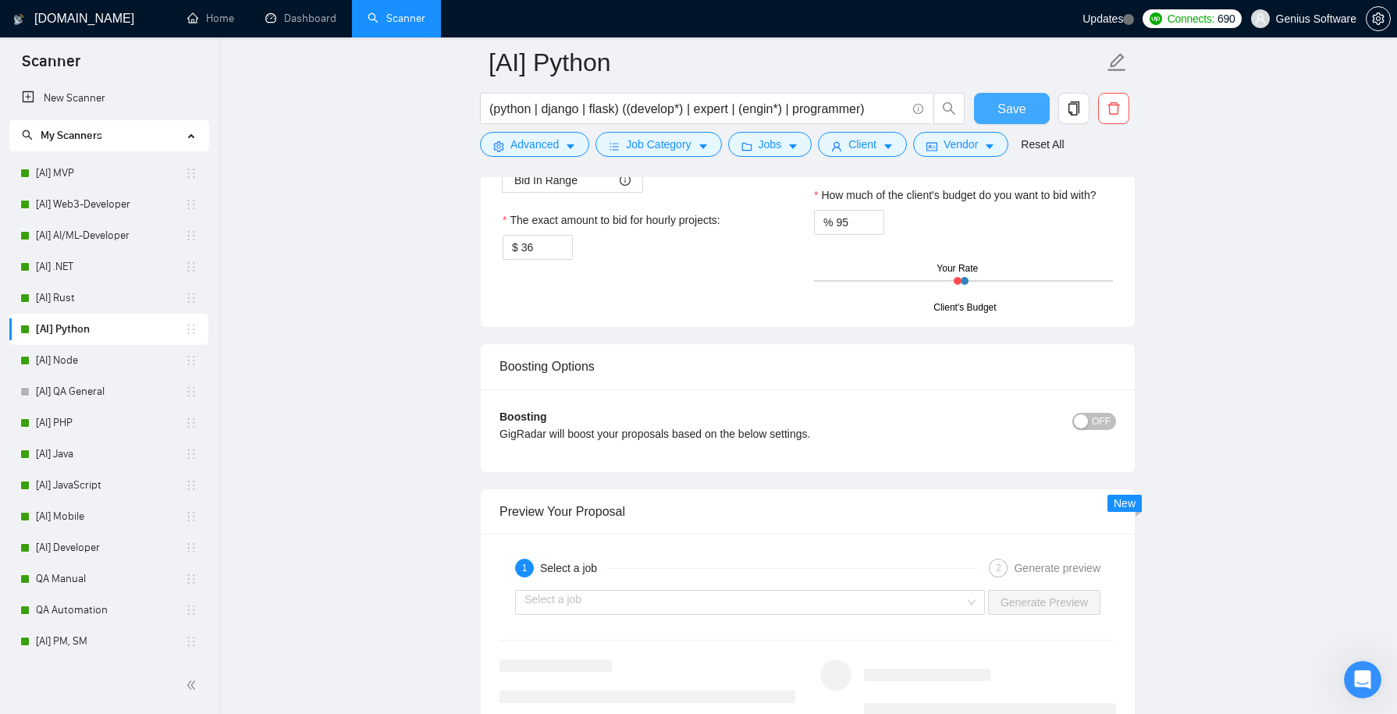
click at [1022, 105] on span "Save" at bounding box center [1012, 109] width 28 height 20
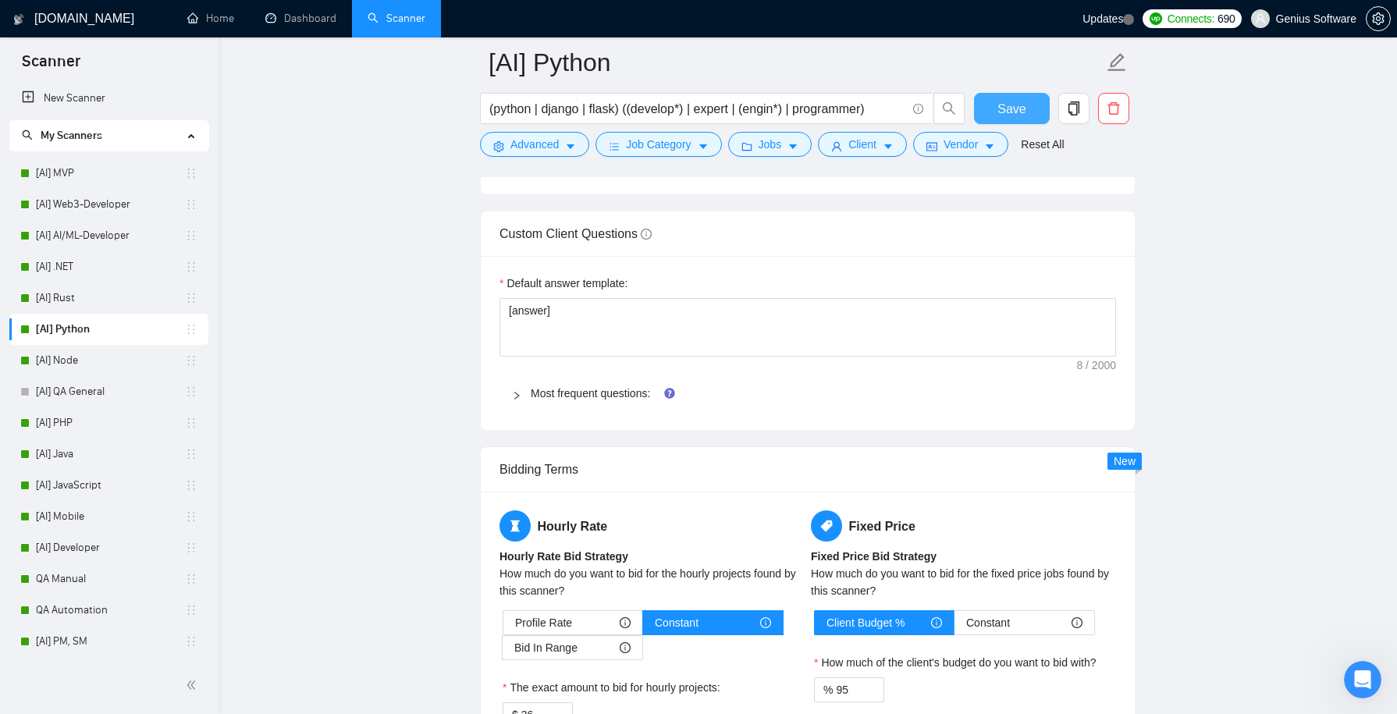
scroll to position [2264, 0]
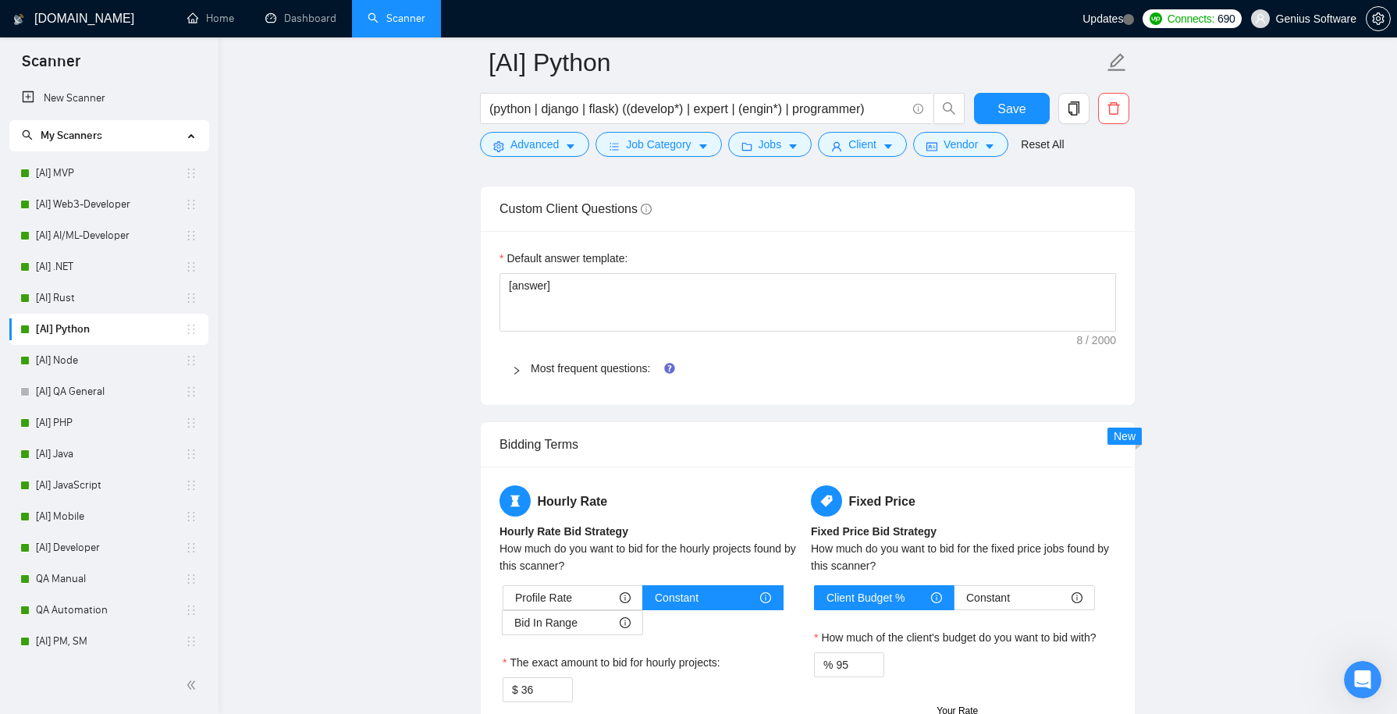
click at [518, 366] on icon "right" at bounding box center [516, 370] width 9 height 9
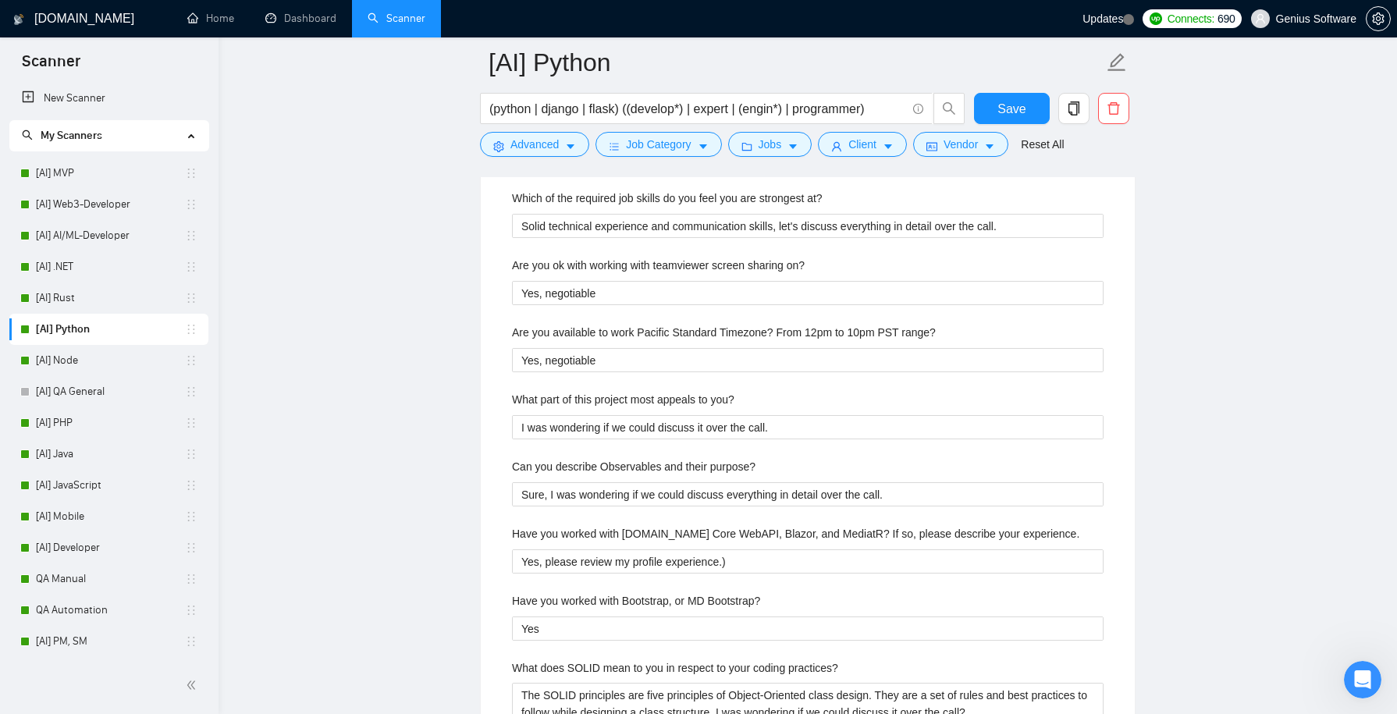
scroll to position [3561, 0]
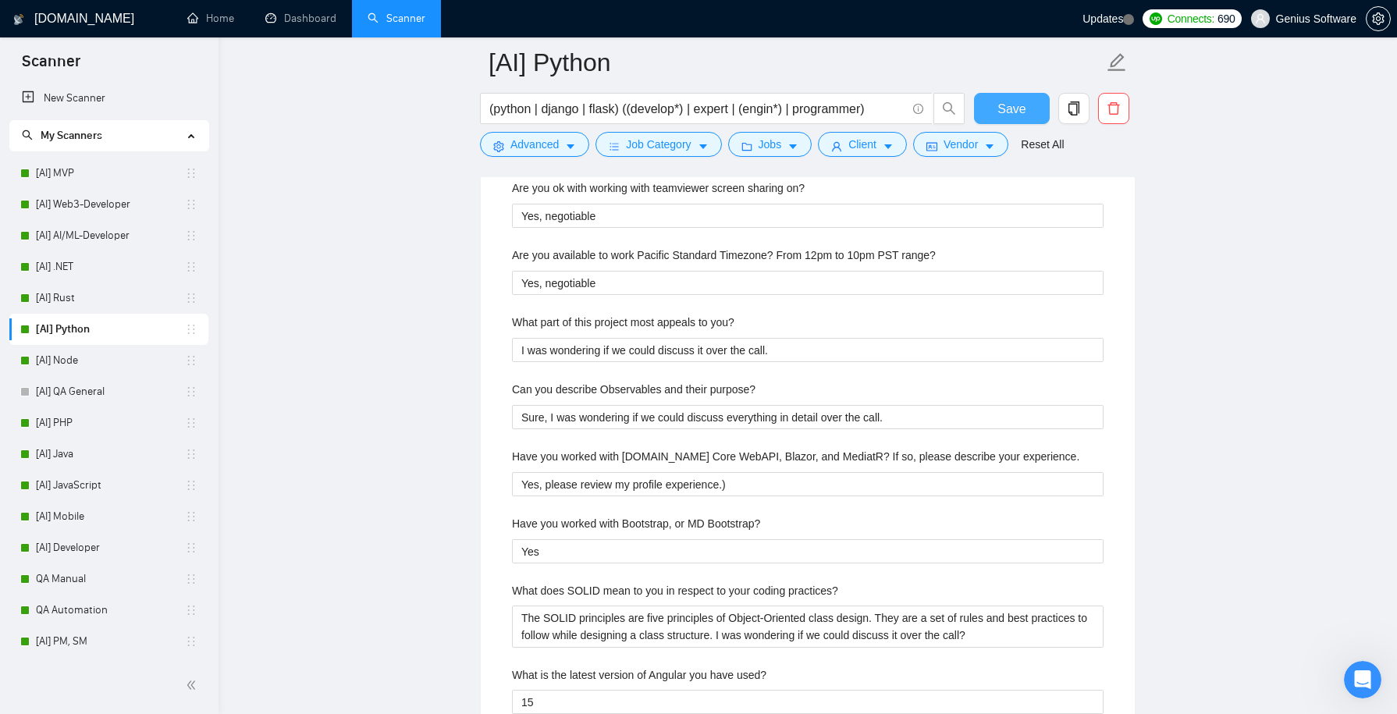
click at [1006, 103] on span "Save" at bounding box center [1012, 109] width 28 height 20
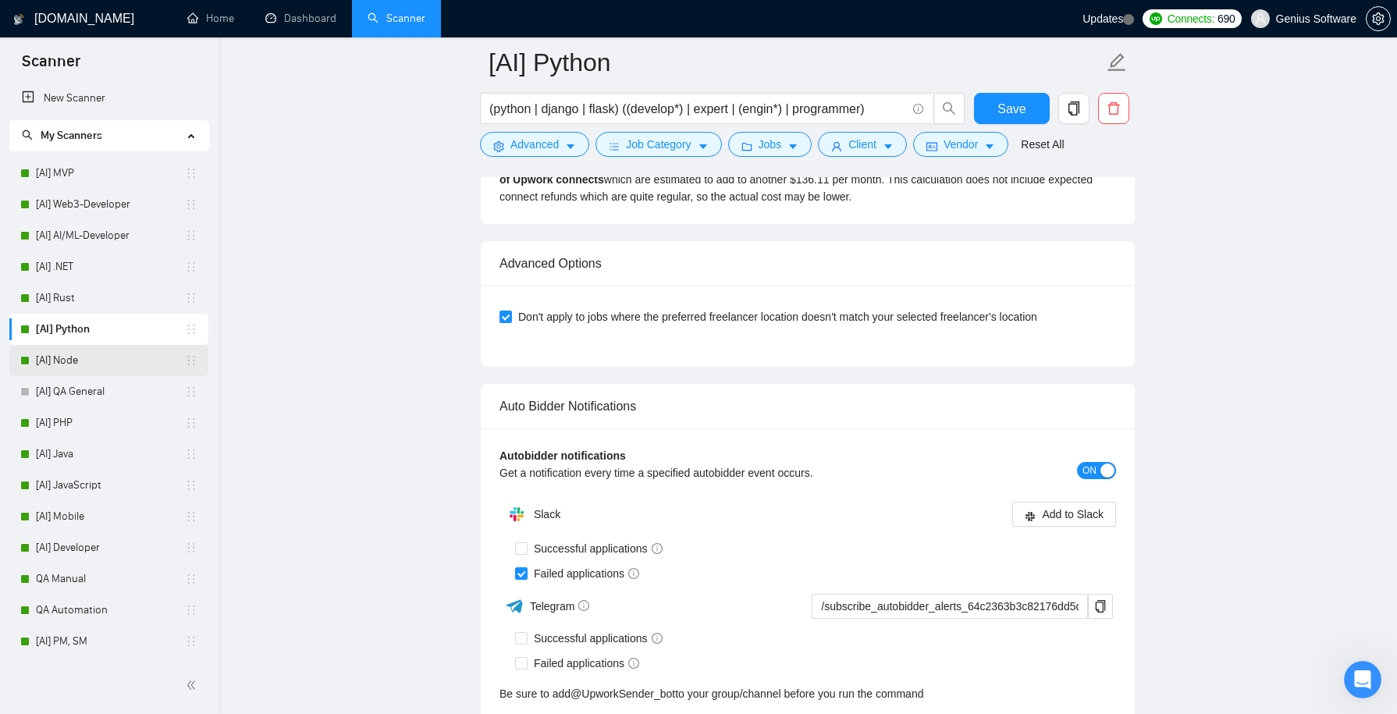
click at [116, 361] on link "[AI] Node" at bounding box center [110, 360] width 149 height 31
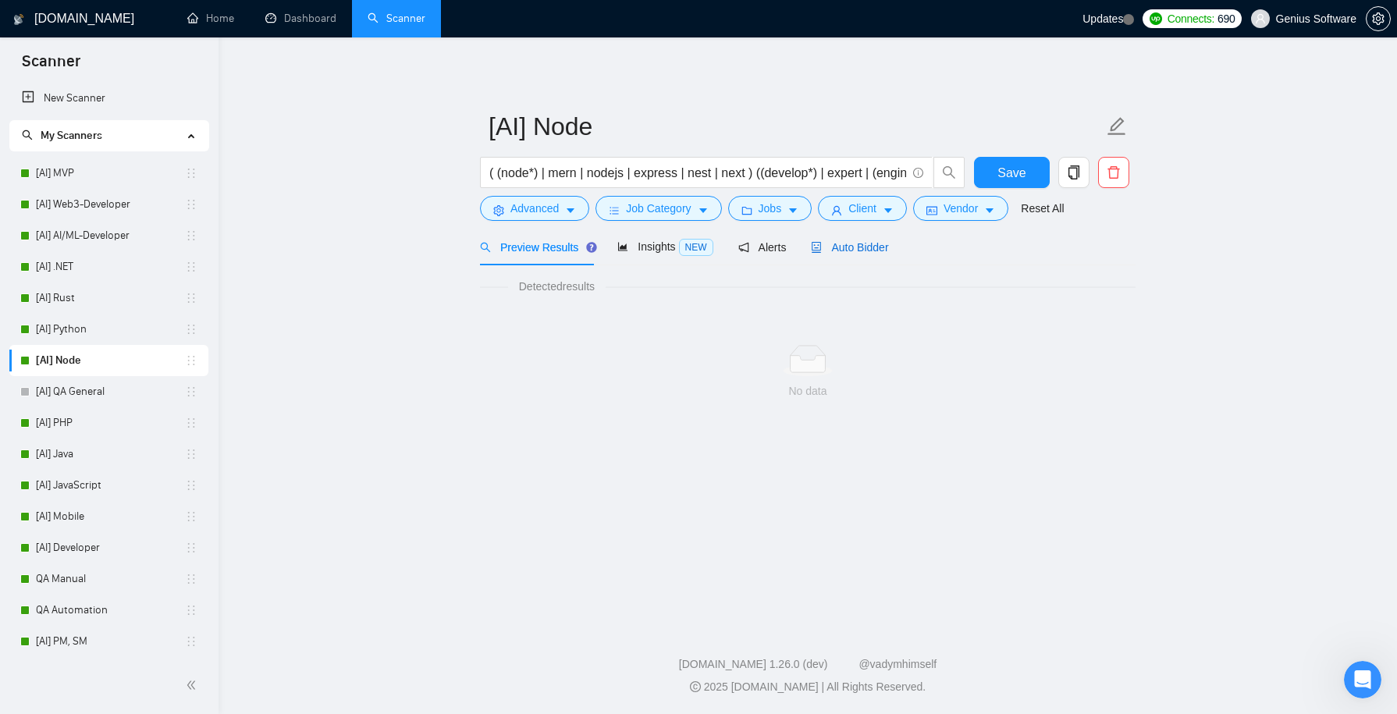
click at [849, 244] on span "Auto Bidder" at bounding box center [849, 247] width 77 height 12
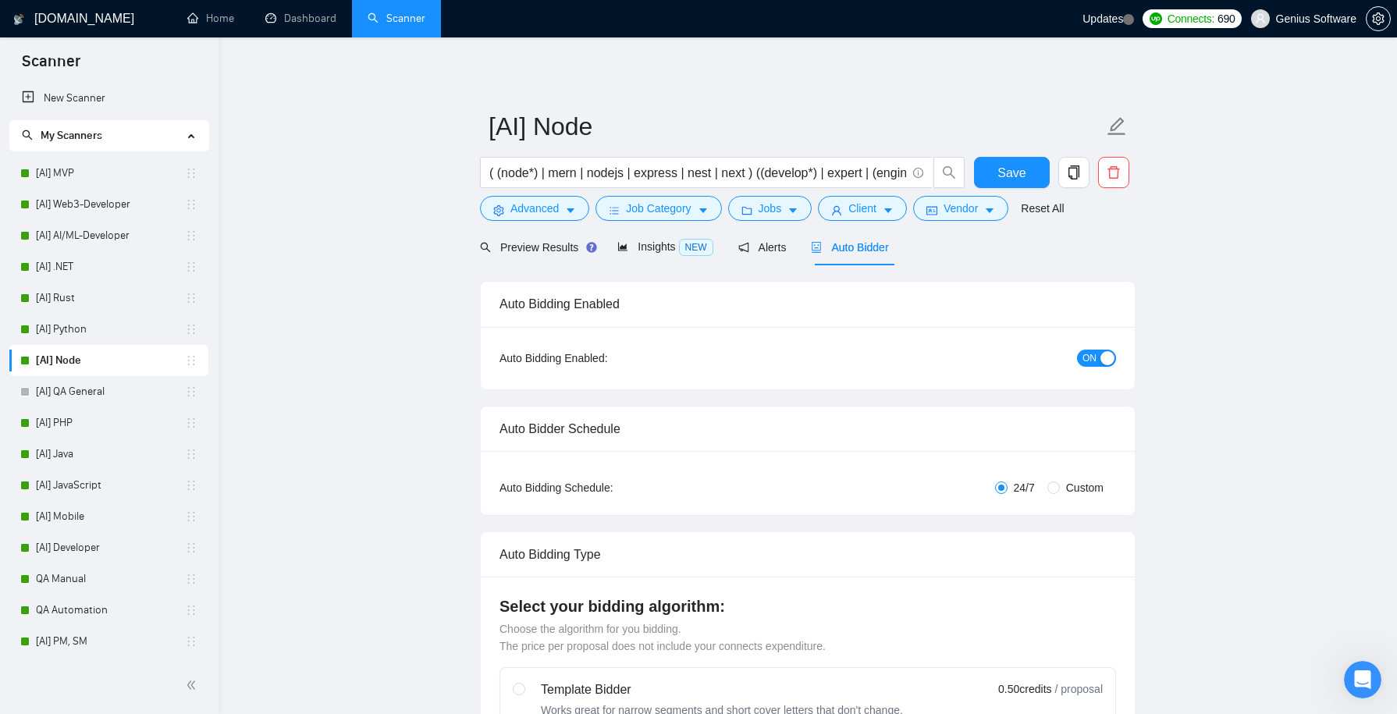
checkbox input "true"
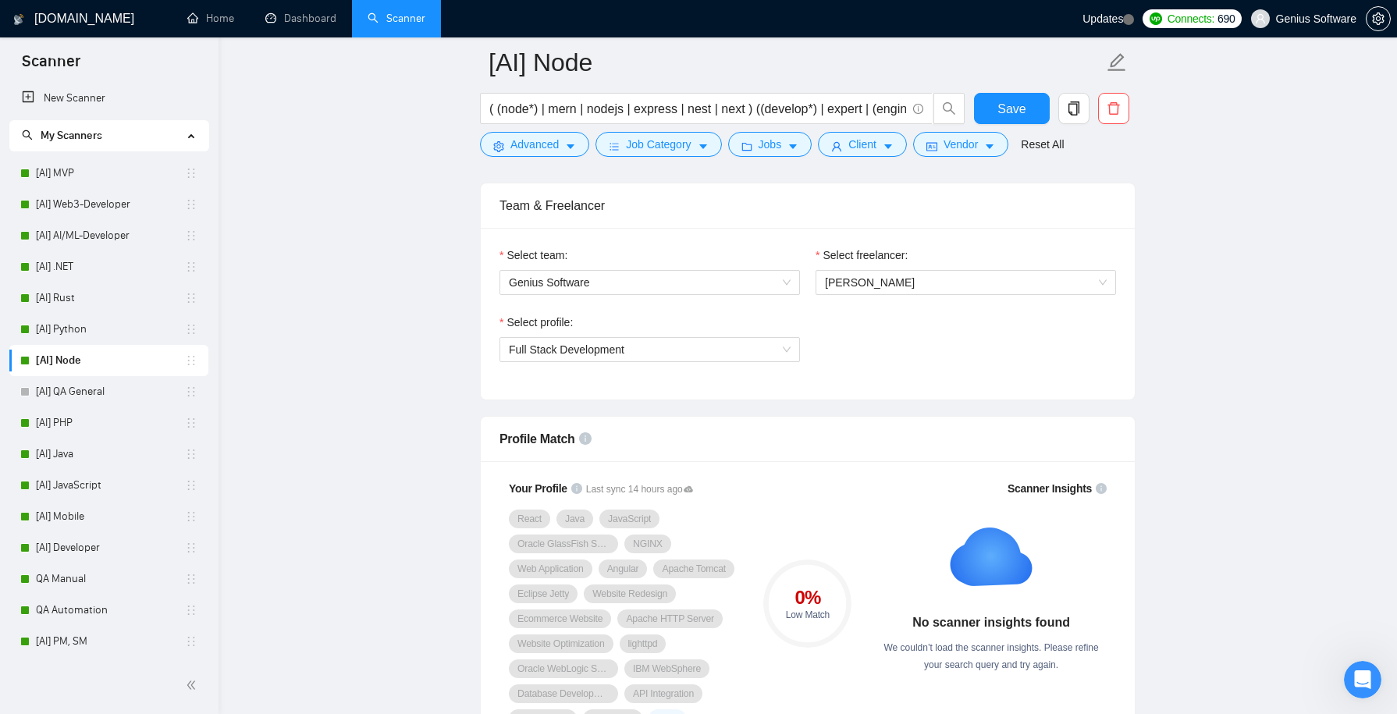
scroll to position [786, 0]
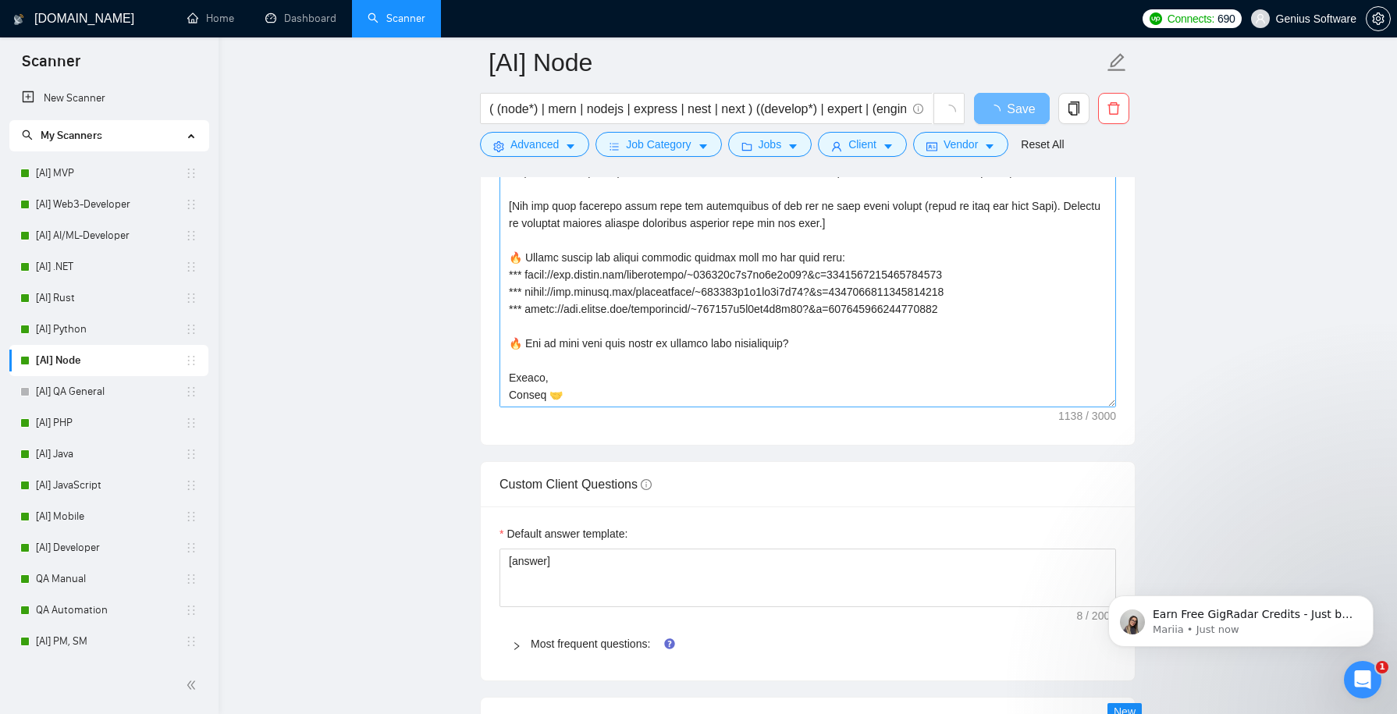
scroll to position [2022, 0]
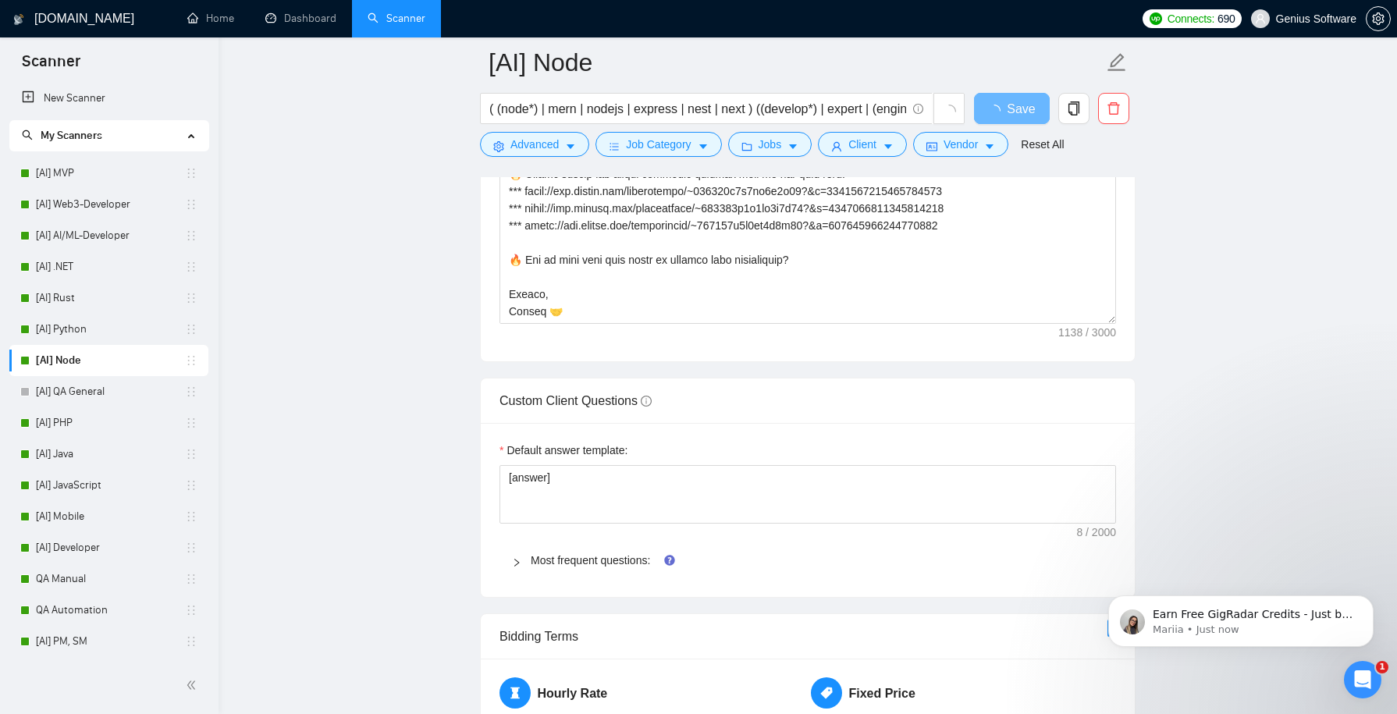
click at [518, 559] on icon "right" at bounding box center [516, 563] width 5 height 8
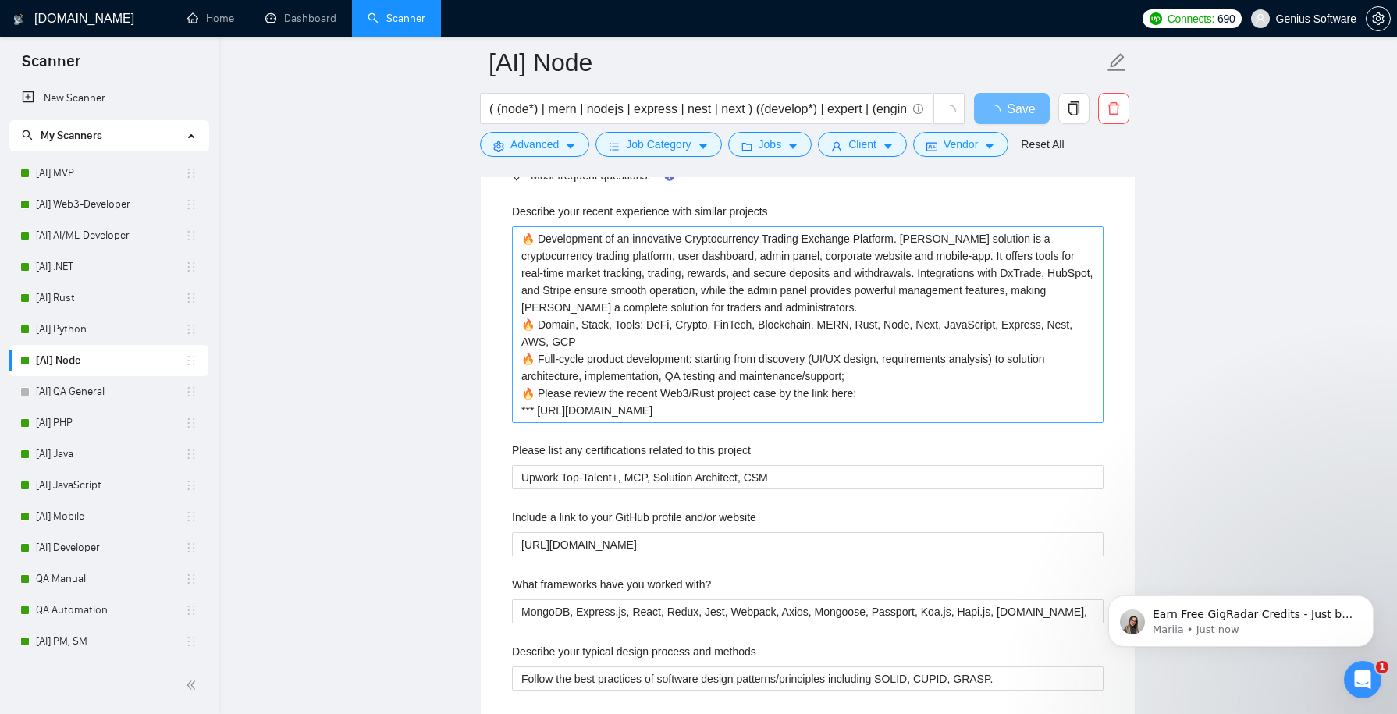
scroll to position [2429, 0]
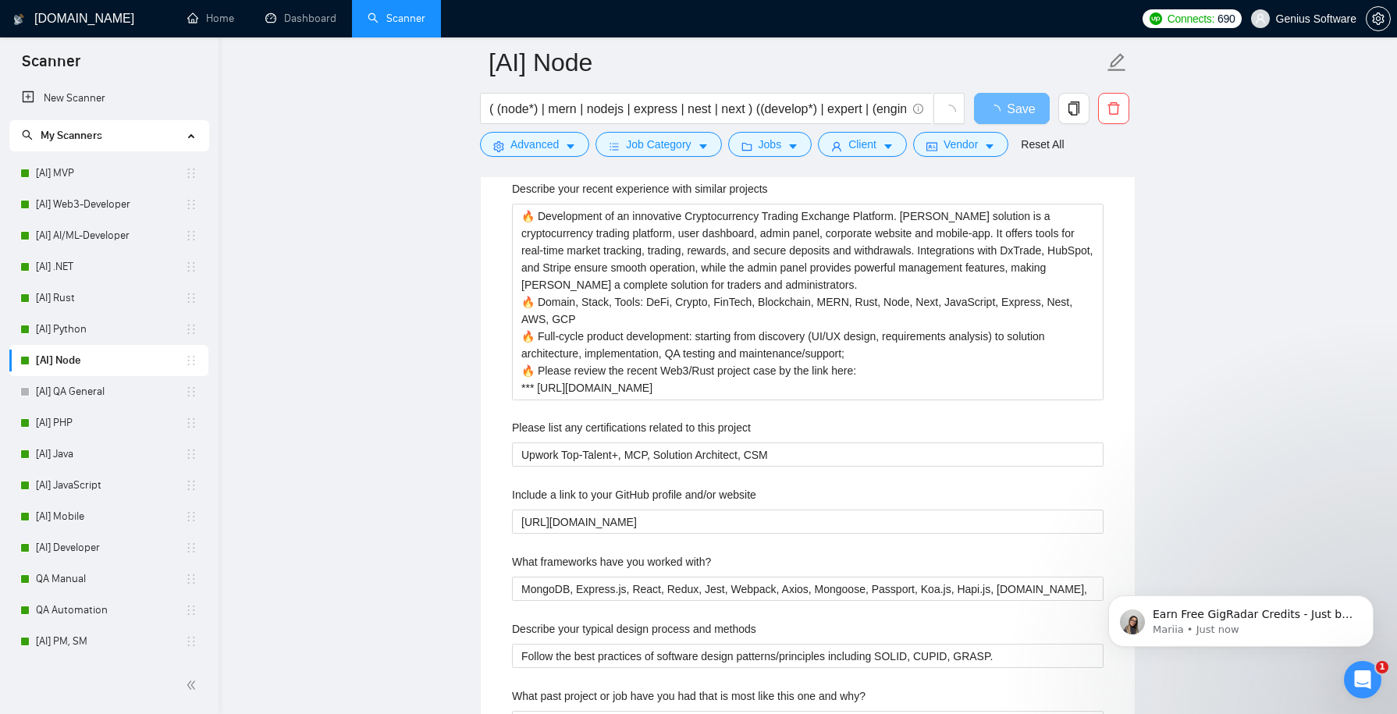
click at [1365, 682] on icon "Open Intercom Messenger" at bounding box center [1364, 680] width 26 height 26
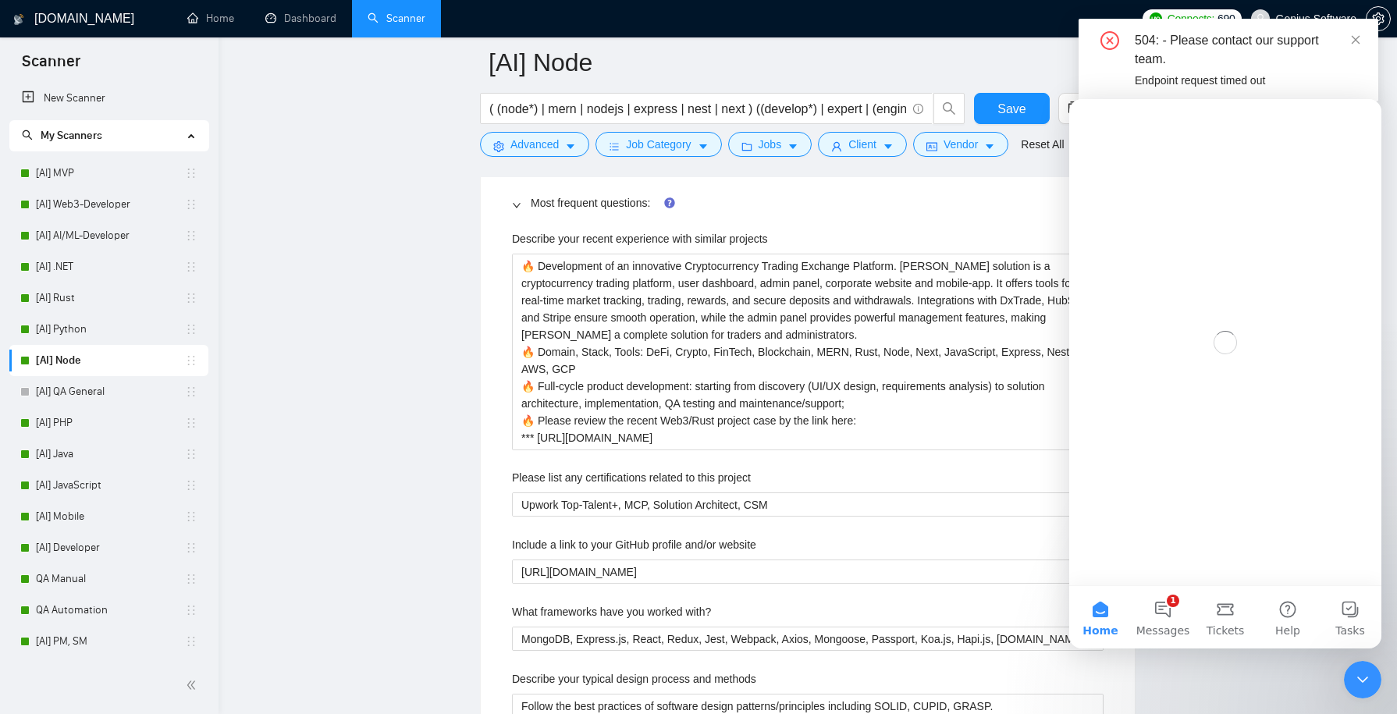
scroll to position [0, 0]
click at [1160, 593] on button "1 Messages" at bounding box center [1163, 617] width 62 height 62
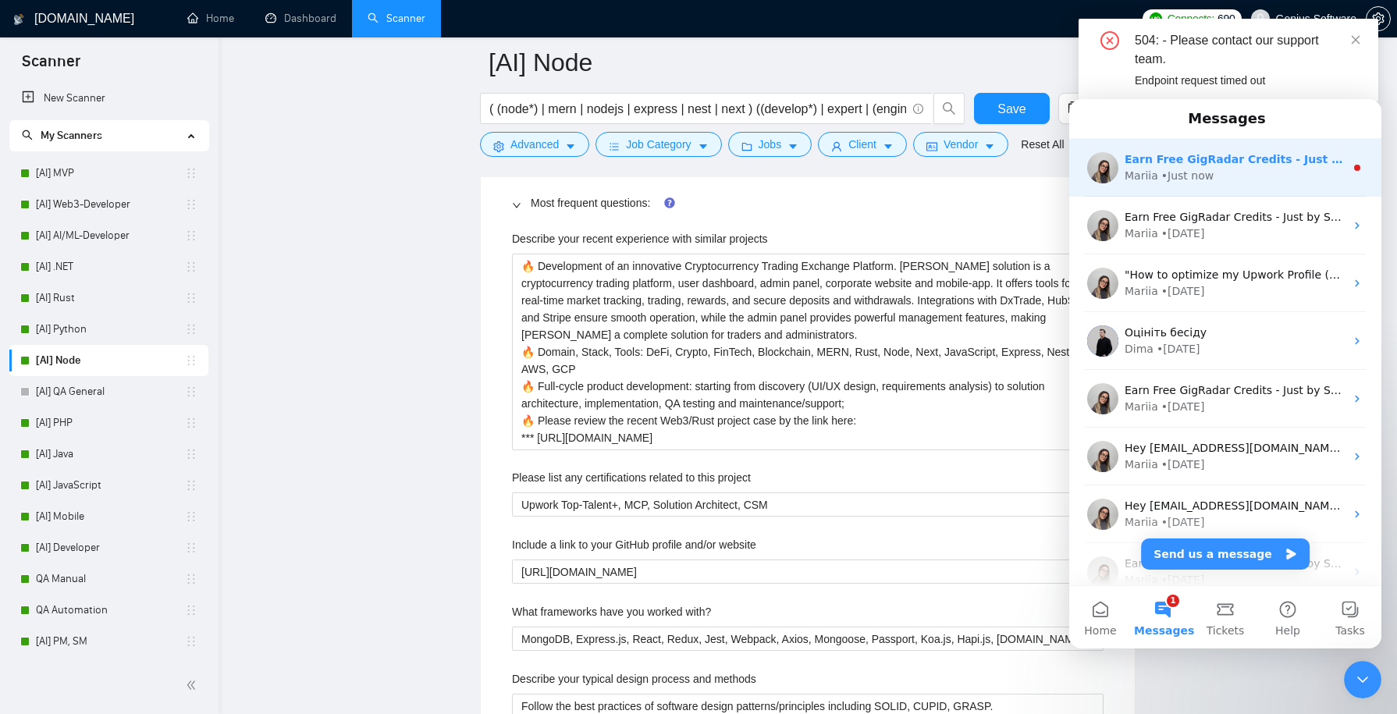
click at [1219, 191] on div "Earn Free GigRadar Credits - Just by Sharing Your Story! 💬 Want more credits fo…" at bounding box center [1226, 168] width 312 height 58
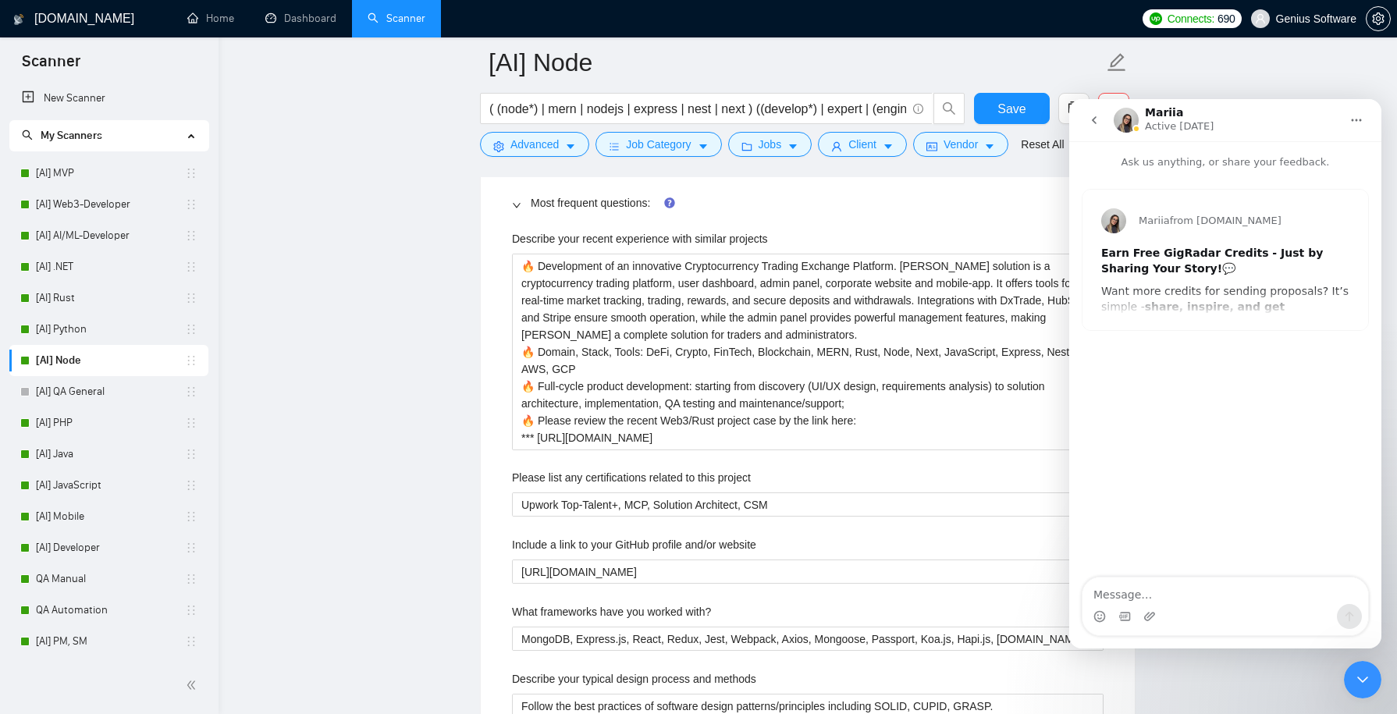
click at [1213, 295] on div "Mariia from [DOMAIN_NAME] Earn Free GigRadar Credits - Just by Sharing Your Sto…" at bounding box center [1226, 260] width 286 height 141
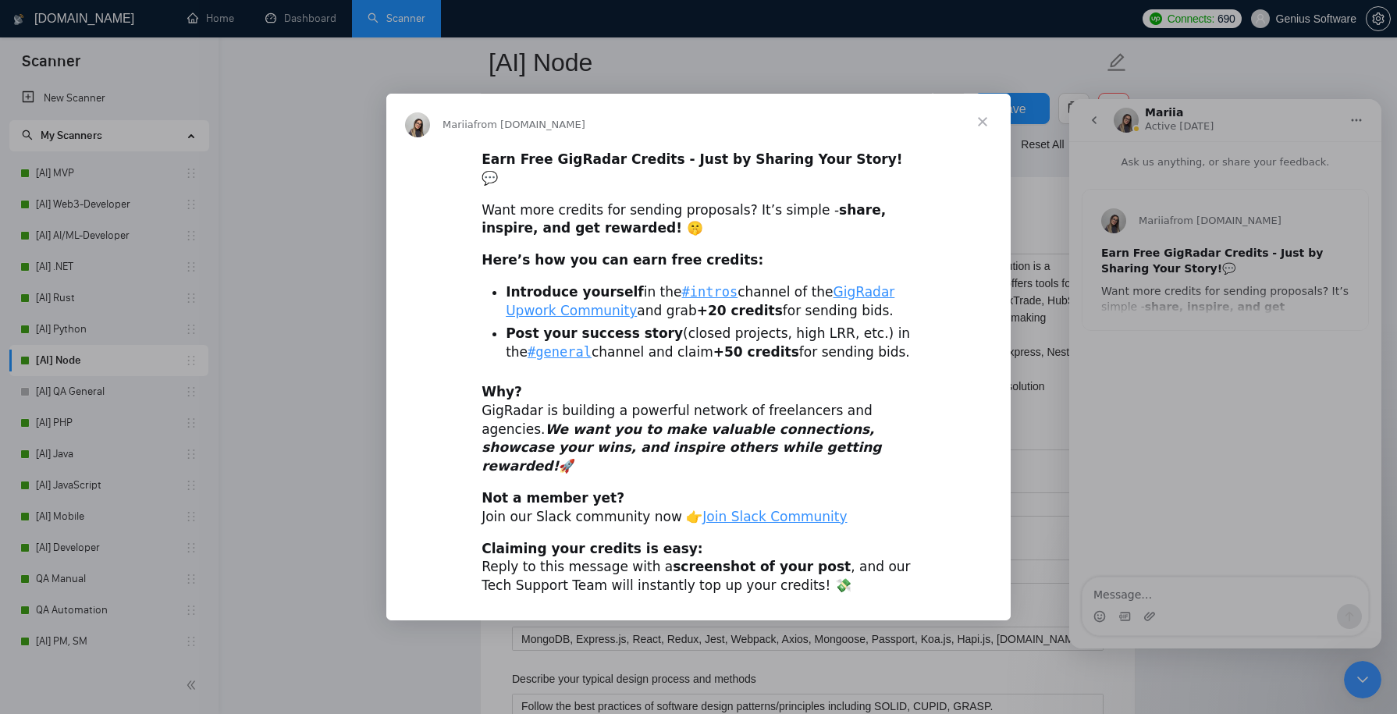
click at [984, 137] on span "Close" at bounding box center [983, 122] width 56 height 56
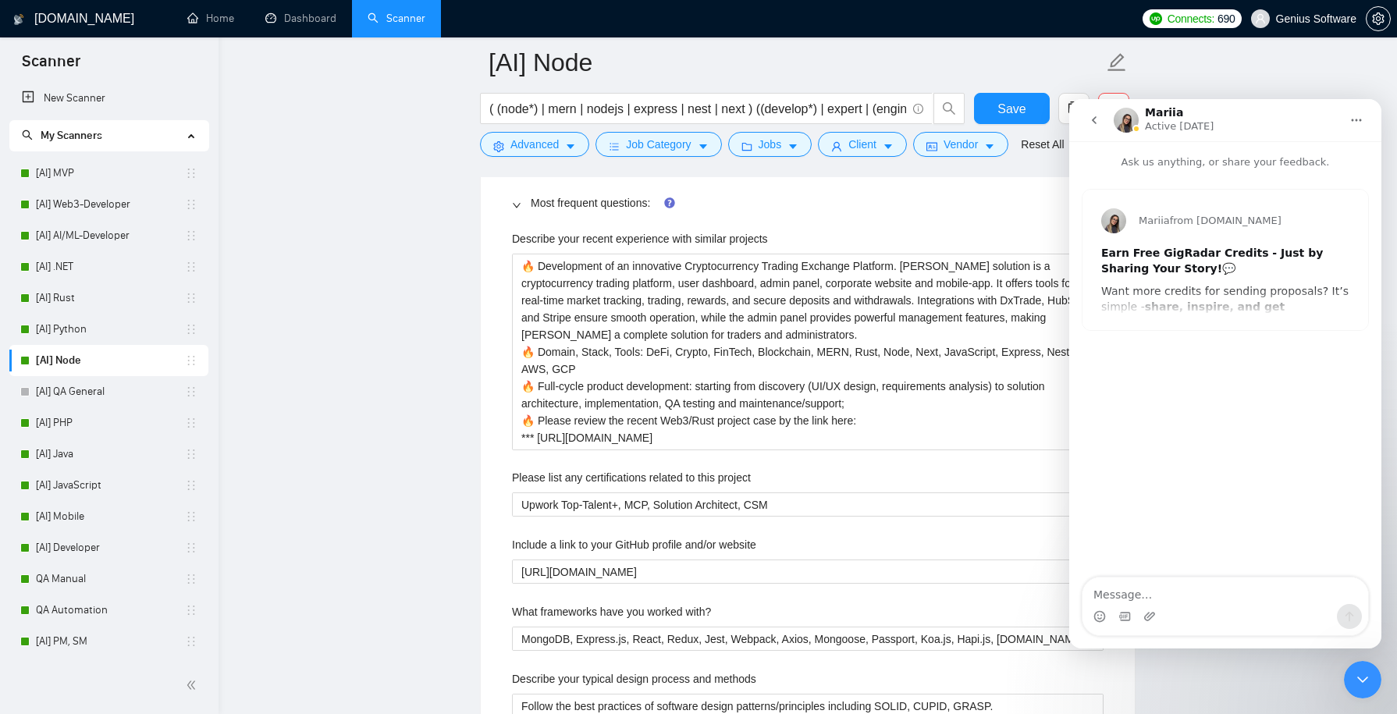
click at [1092, 120] on icon "go back" at bounding box center [1094, 120] width 12 height 12
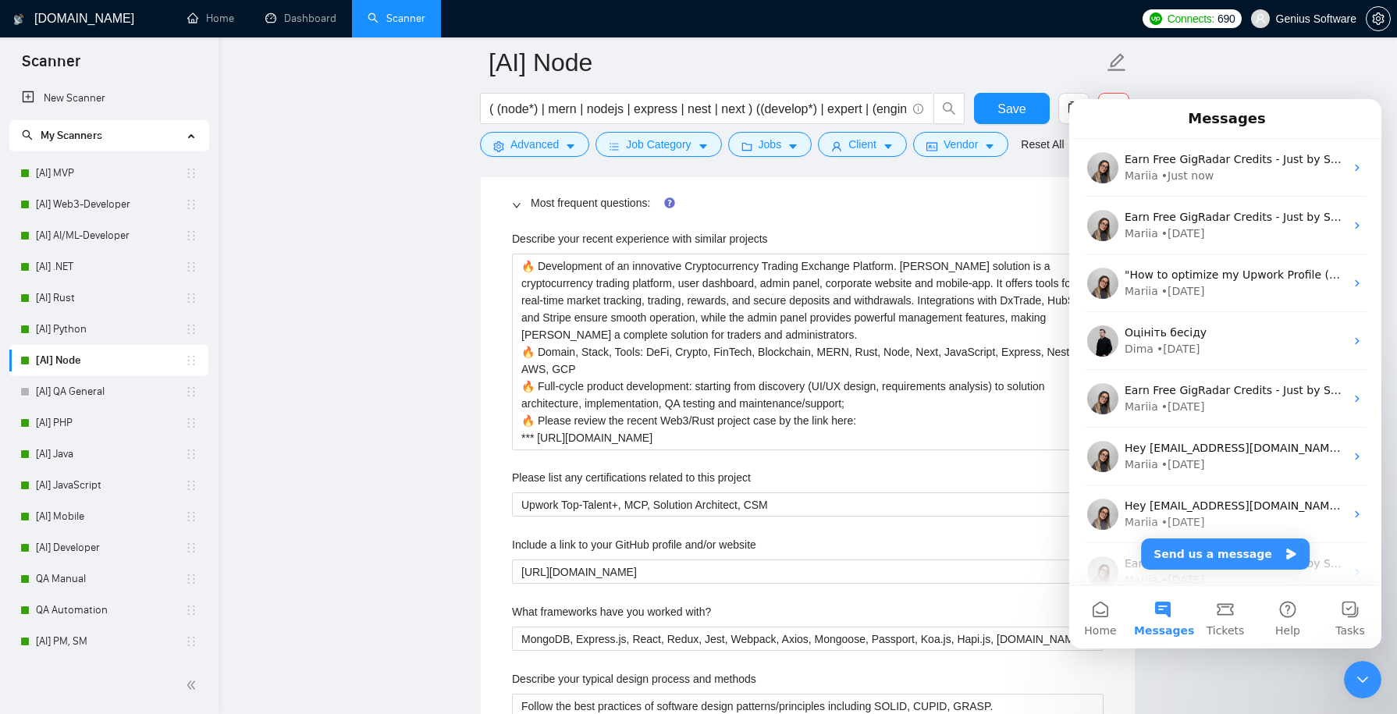
click at [1367, 682] on icon "Close Intercom Messenger" at bounding box center [1363, 680] width 19 height 19
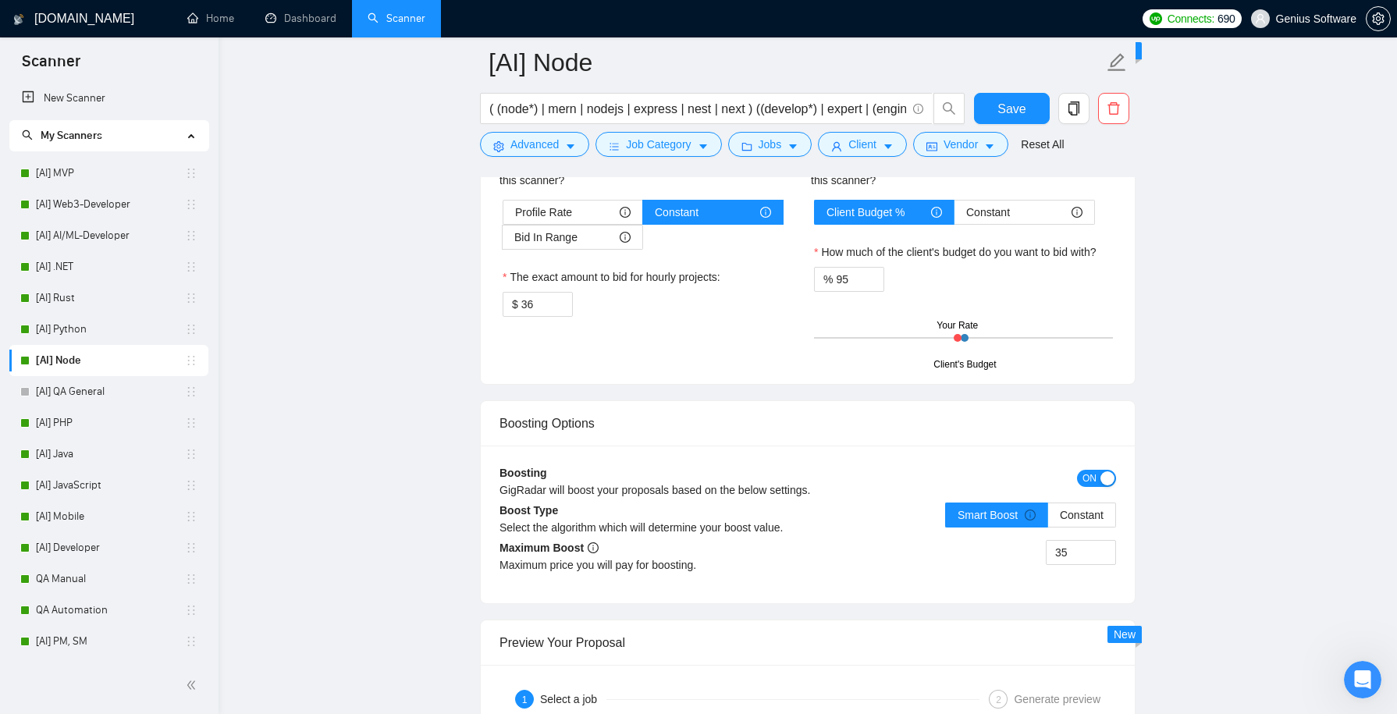
scroll to position [4746, 0]
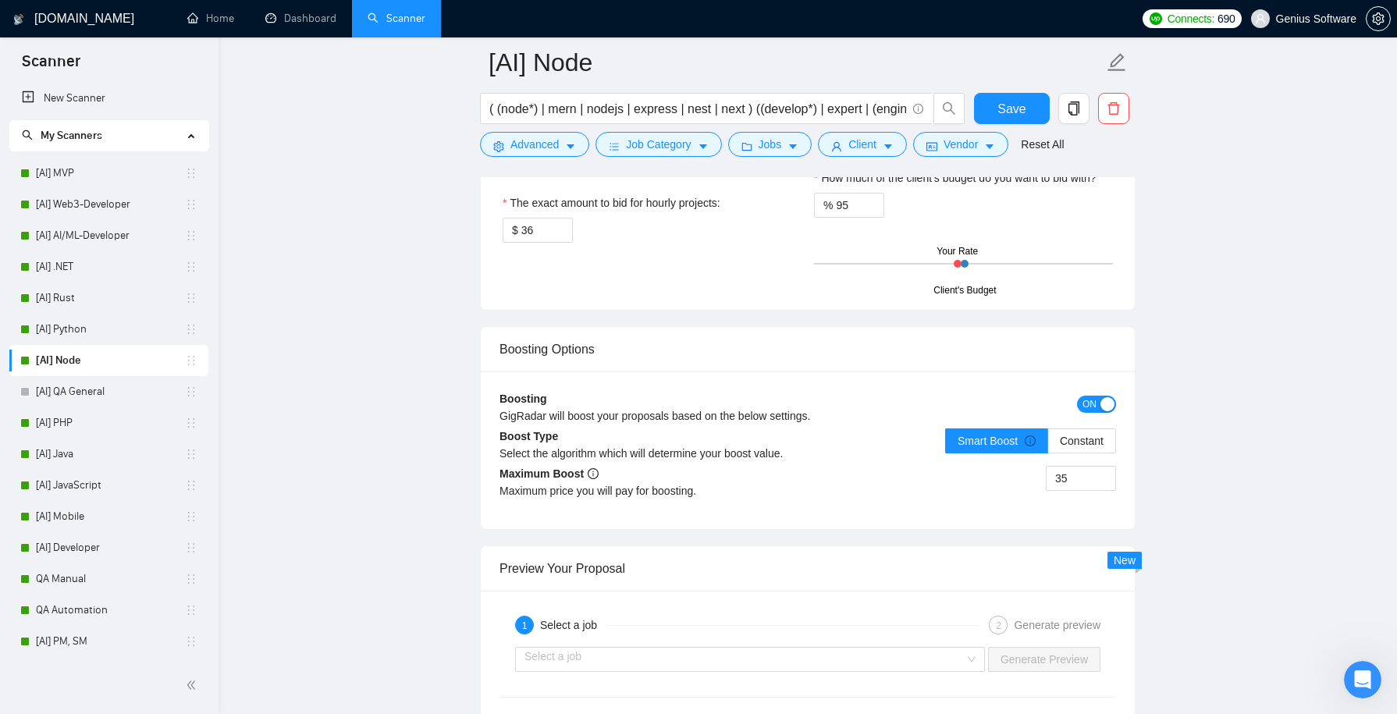
click at [1096, 413] on span "ON" at bounding box center [1090, 404] width 14 height 17
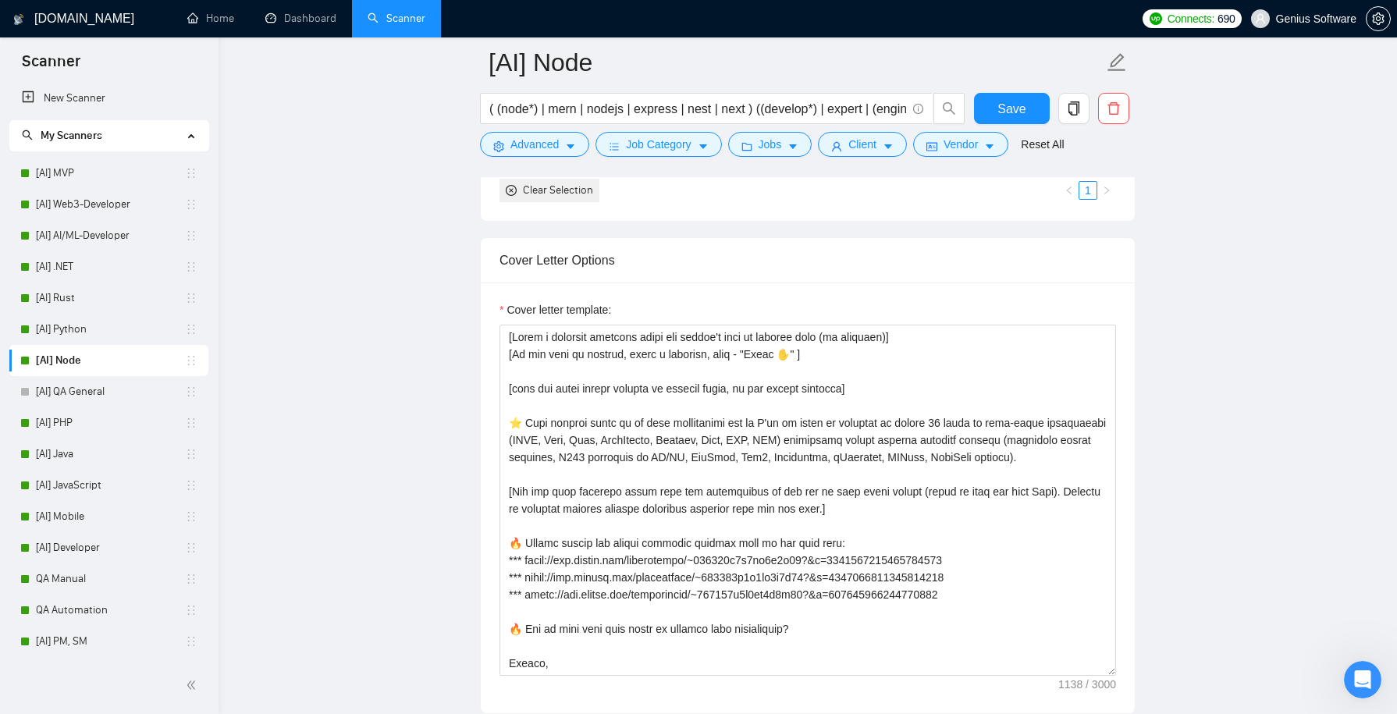
scroll to position [1710, 0]
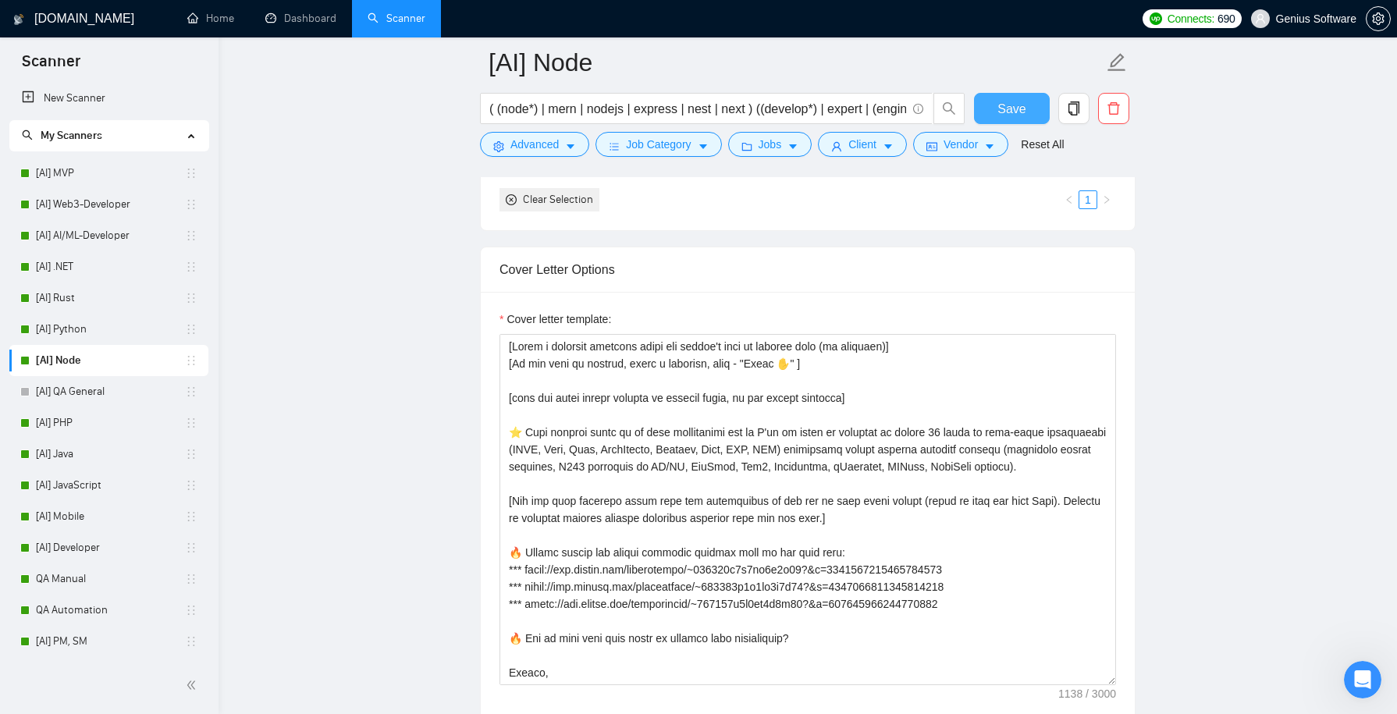
click at [1014, 108] on span "Save" at bounding box center [1012, 109] width 28 height 20
click at [119, 419] on link "[AI] PHP" at bounding box center [110, 423] width 149 height 31
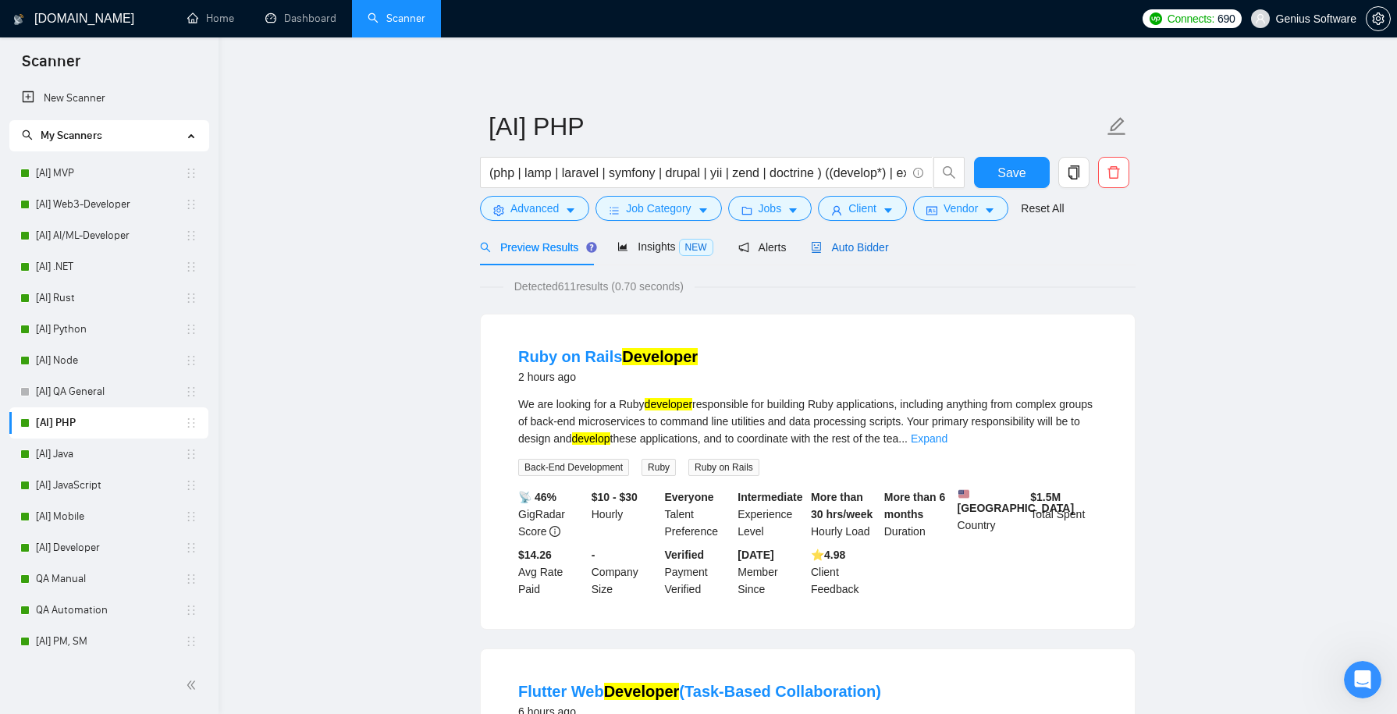
click at [865, 243] on span "Auto Bidder" at bounding box center [849, 247] width 77 height 12
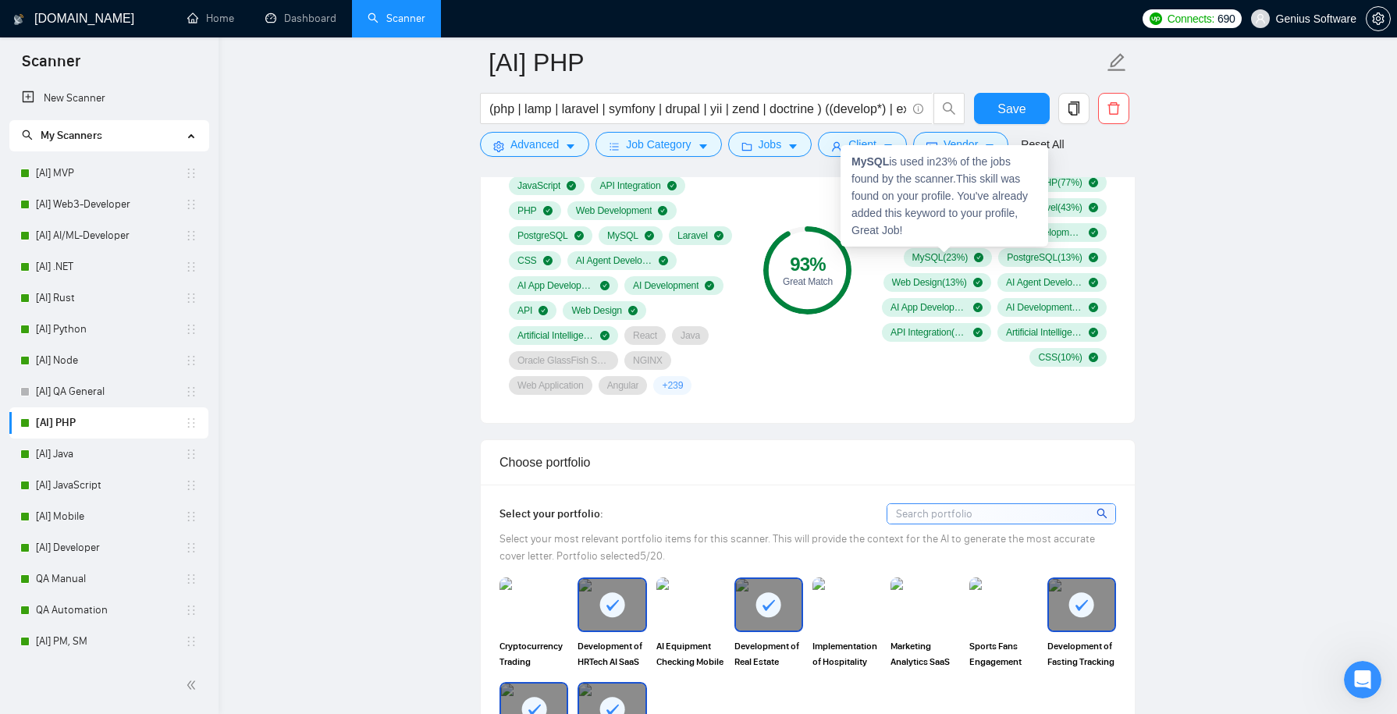
scroll to position [1296, 0]
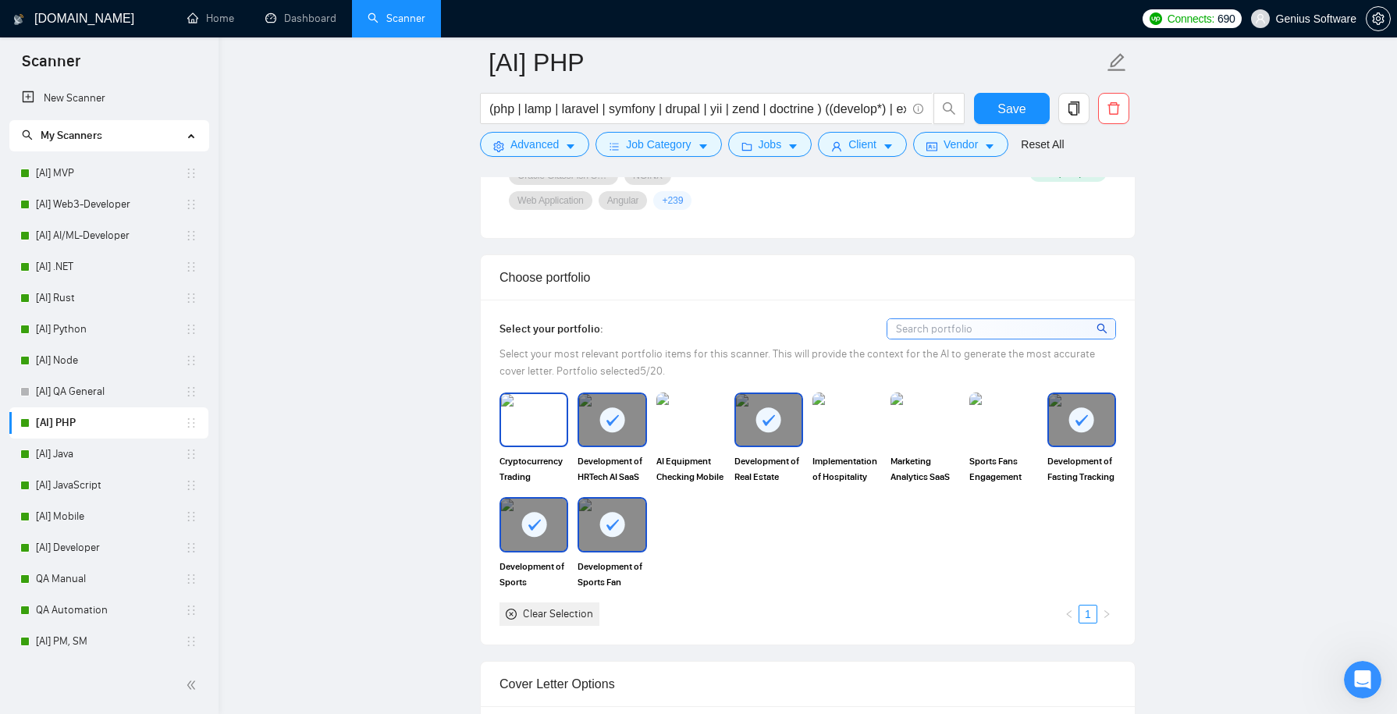
click at [518, 415] on img at bounding box center [534, 420] width 66 height 52
click at [669, 418] on img at bounding box center [691, 420] width 66 height 52
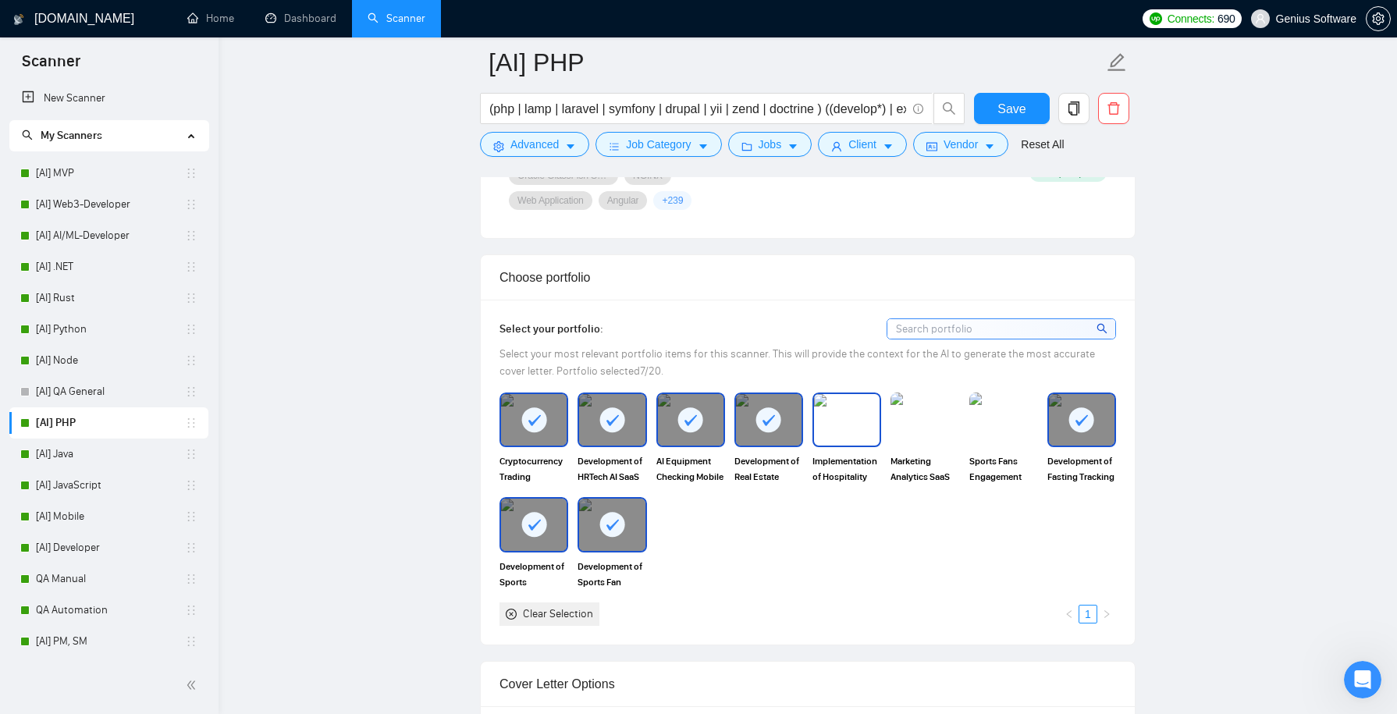
click at [835, 416] on img at bounding box center [847, 420] width 66 height 52
click at [927, 418] on img at bounding box center [925, 420] width 66 height 52
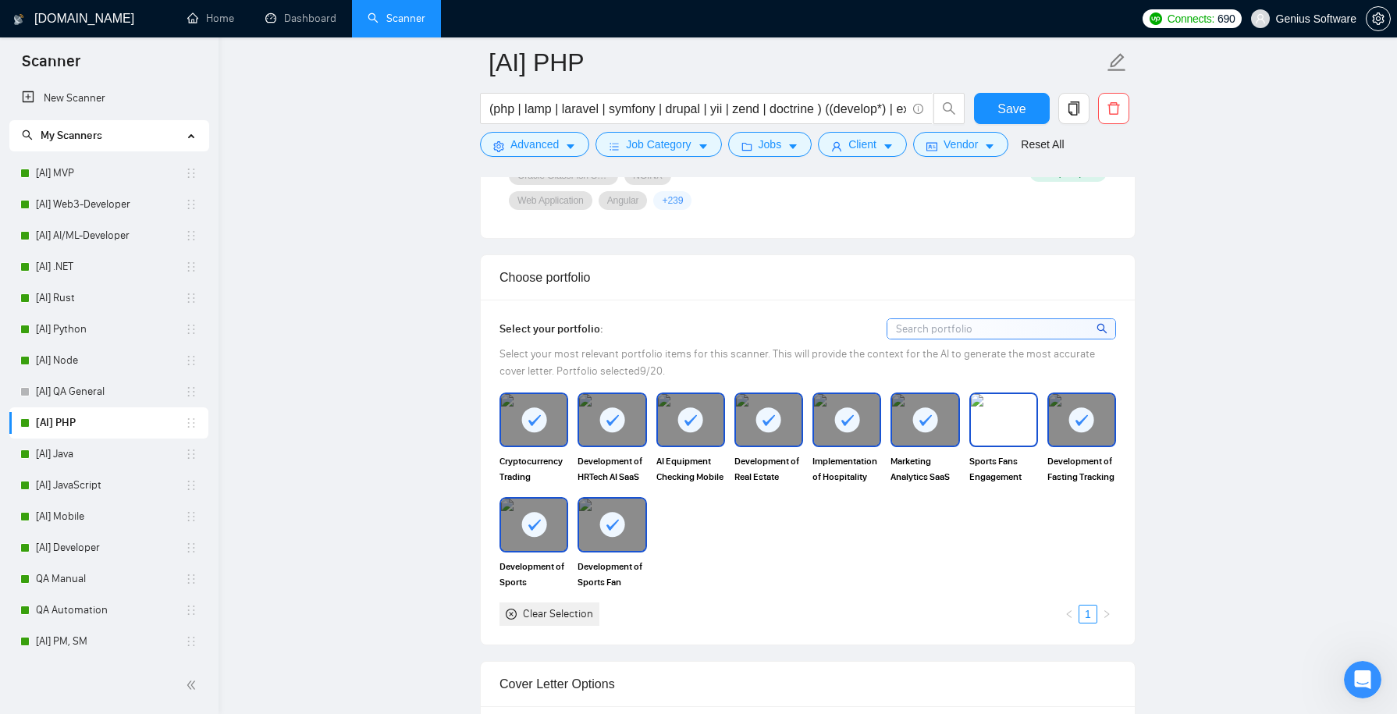
click at [1018, 416] on img at bounding box center [1004, 420] width 66 height 52
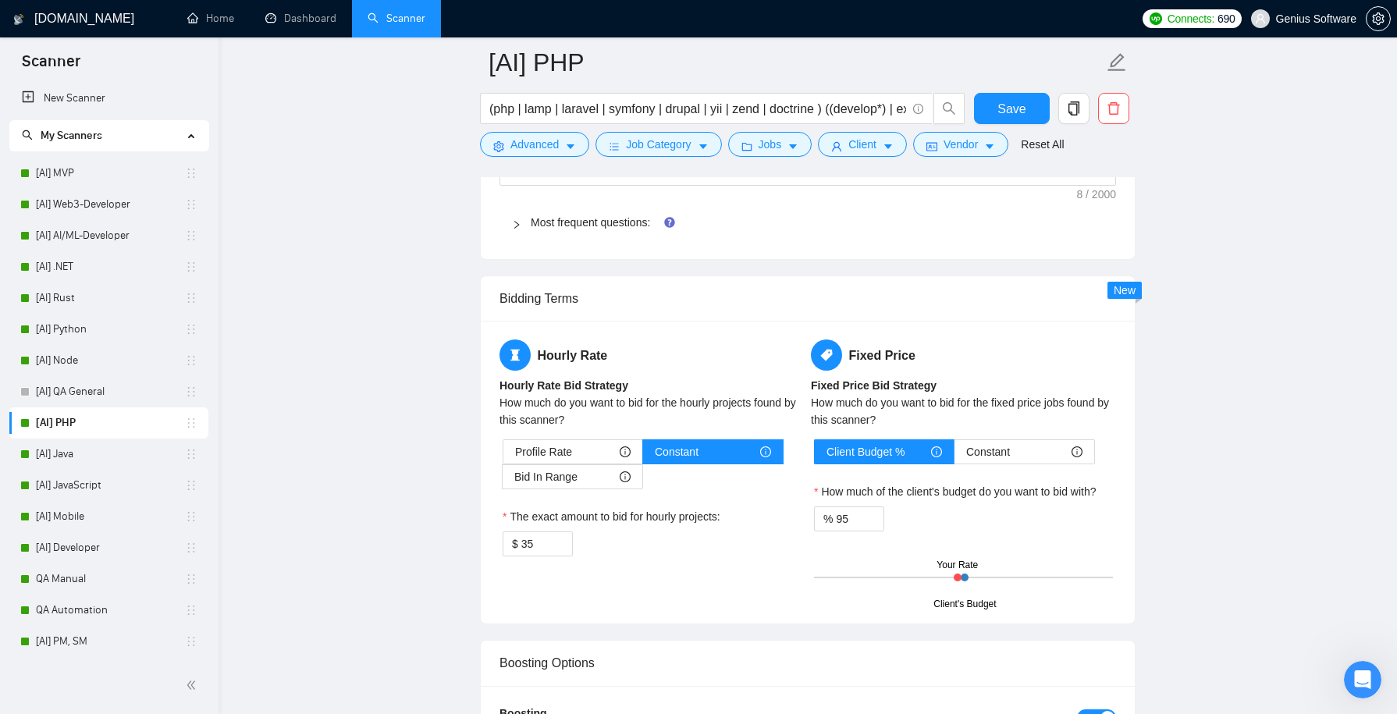
scroll to position [2468, 0]
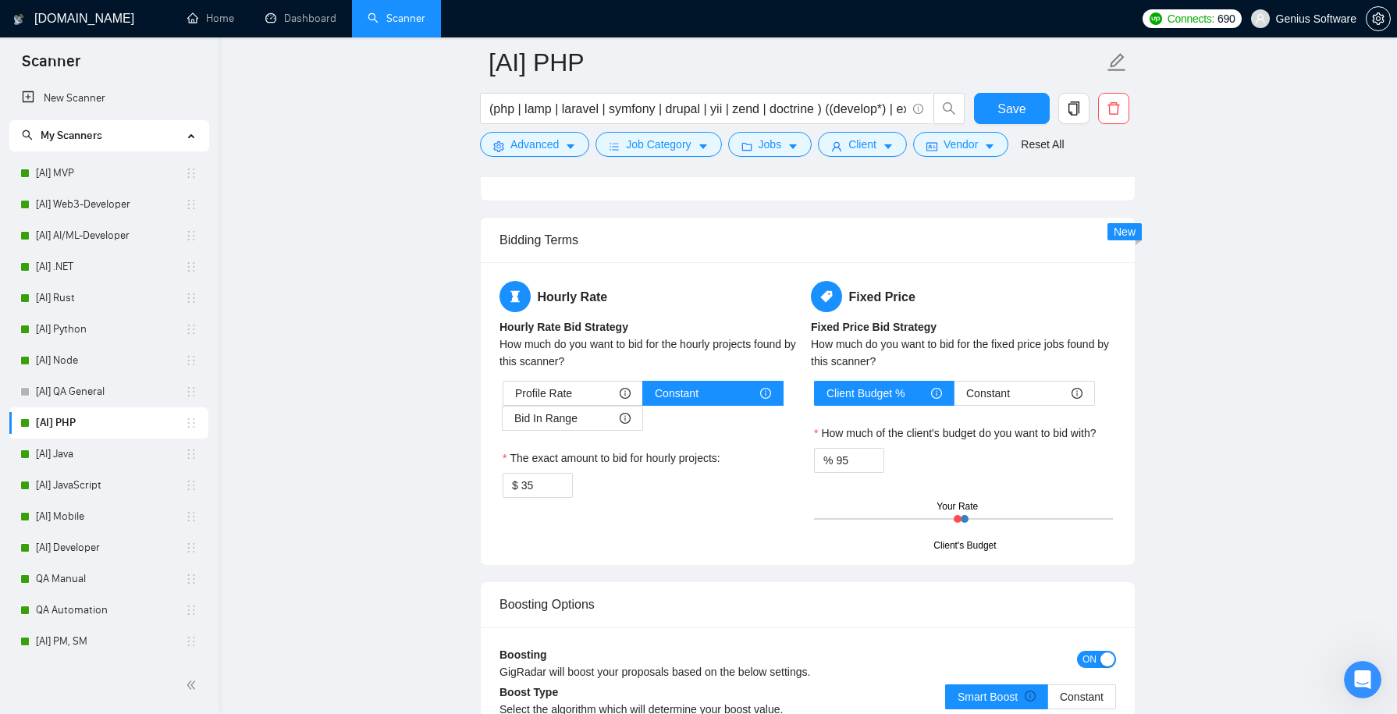
click at [1090, 651] on span "ON" at bounding box center [1090, 659] width 14 height 17
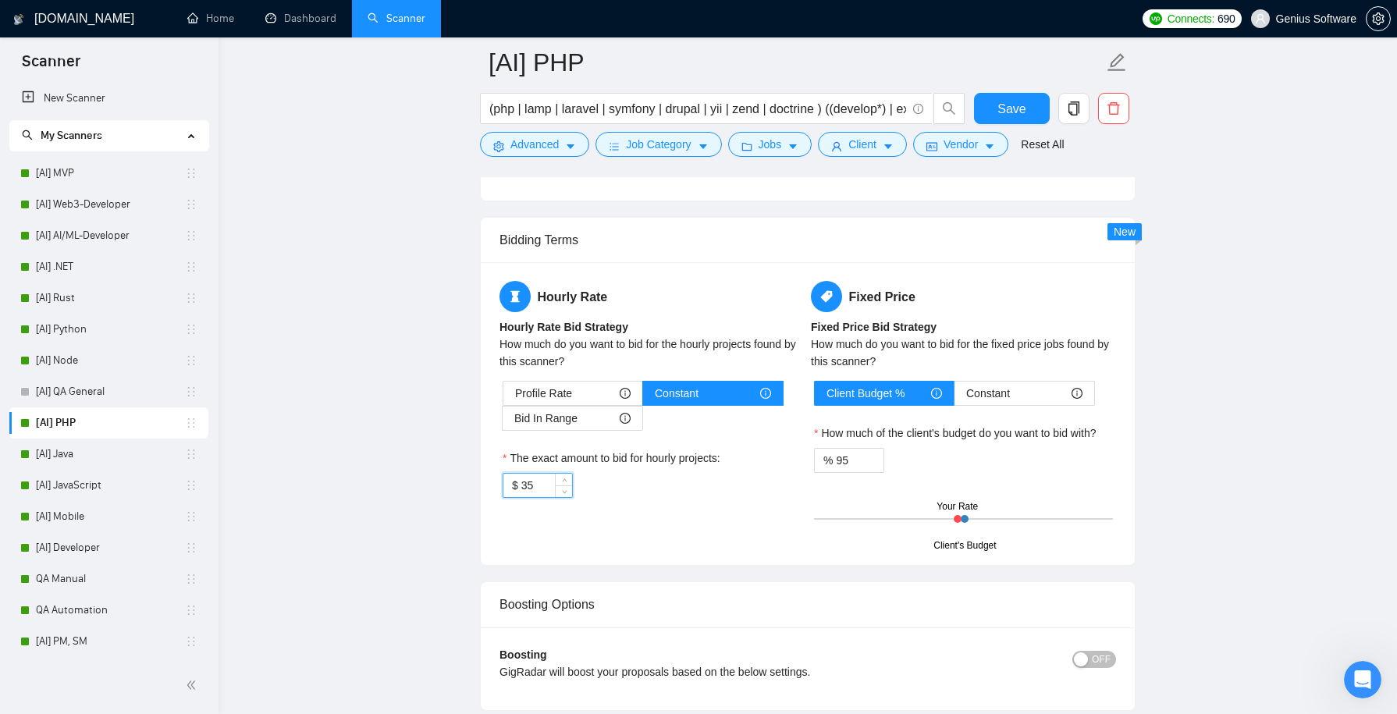
click at [535, 474] on input "35" at bounding box center [546, 485] width 51 height 23
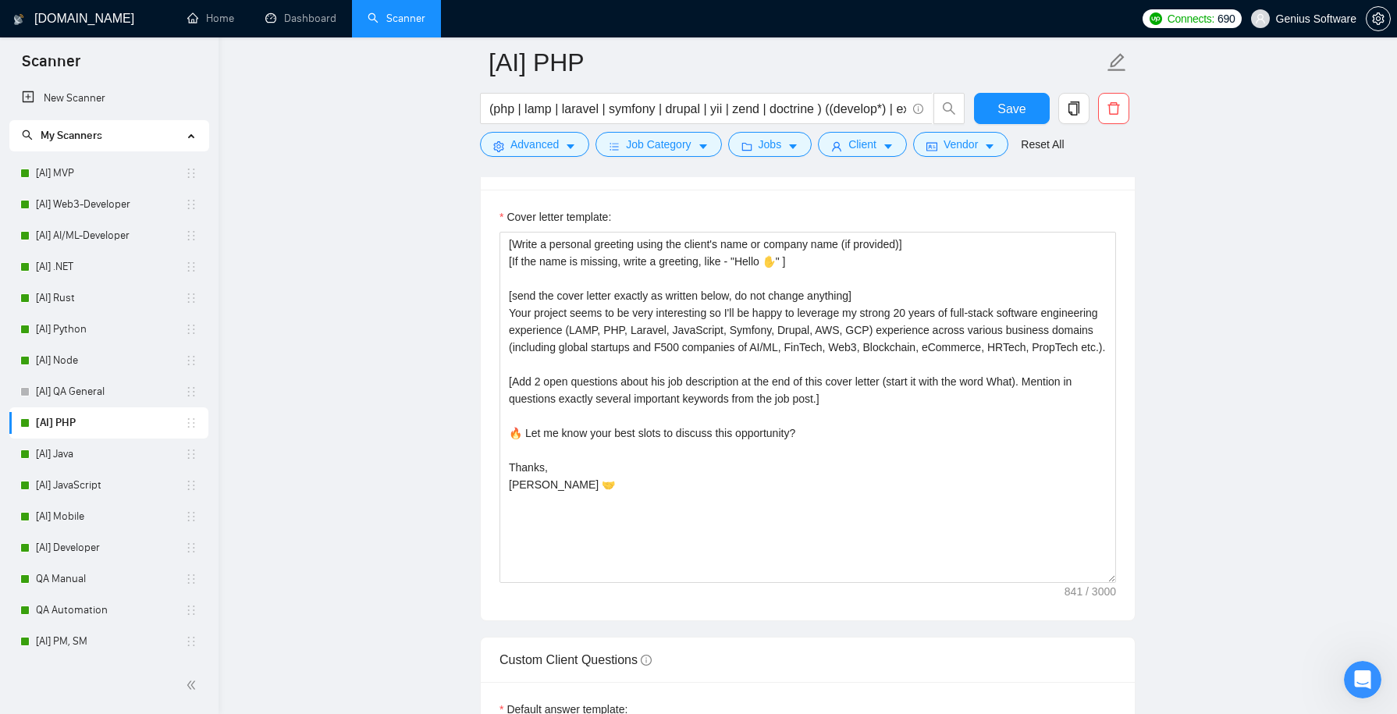
scroll to position [1742, 0]
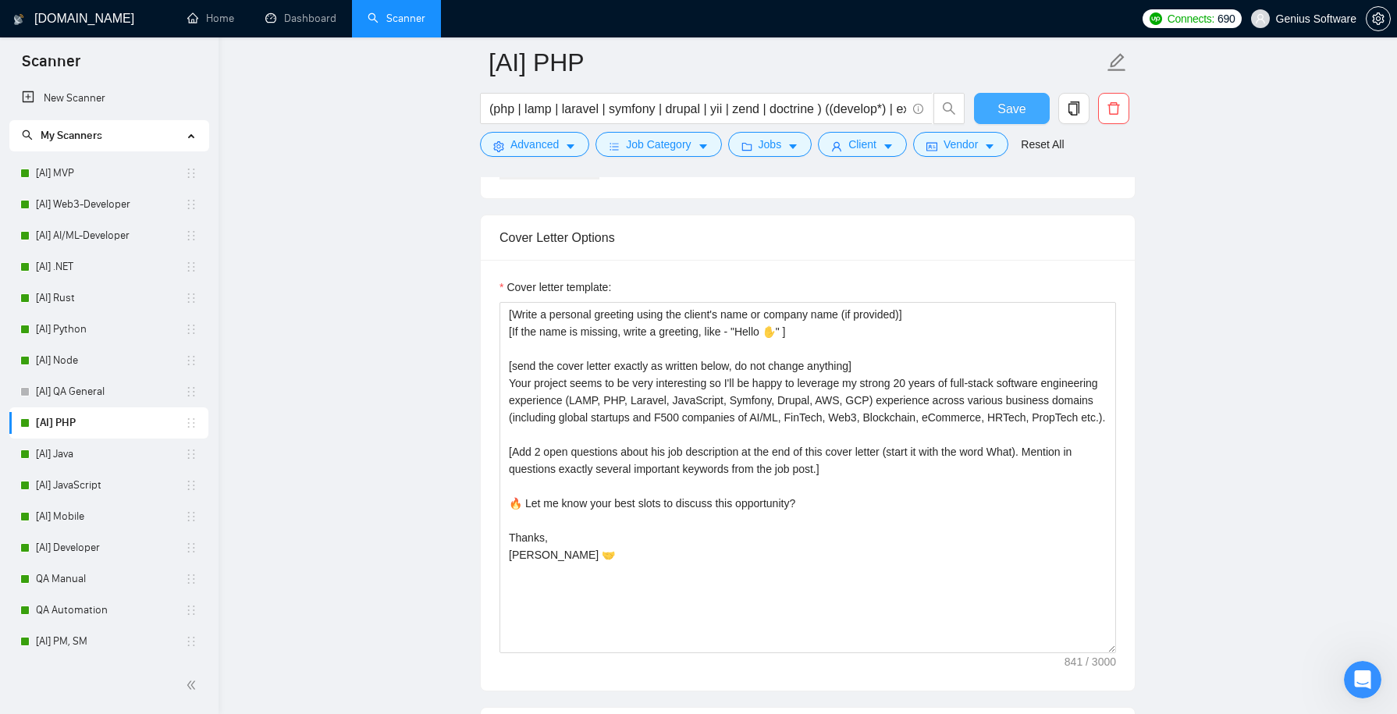
click at [1012, 108] on span "Save" at bounding box center [1012, 109] width 28 height 20
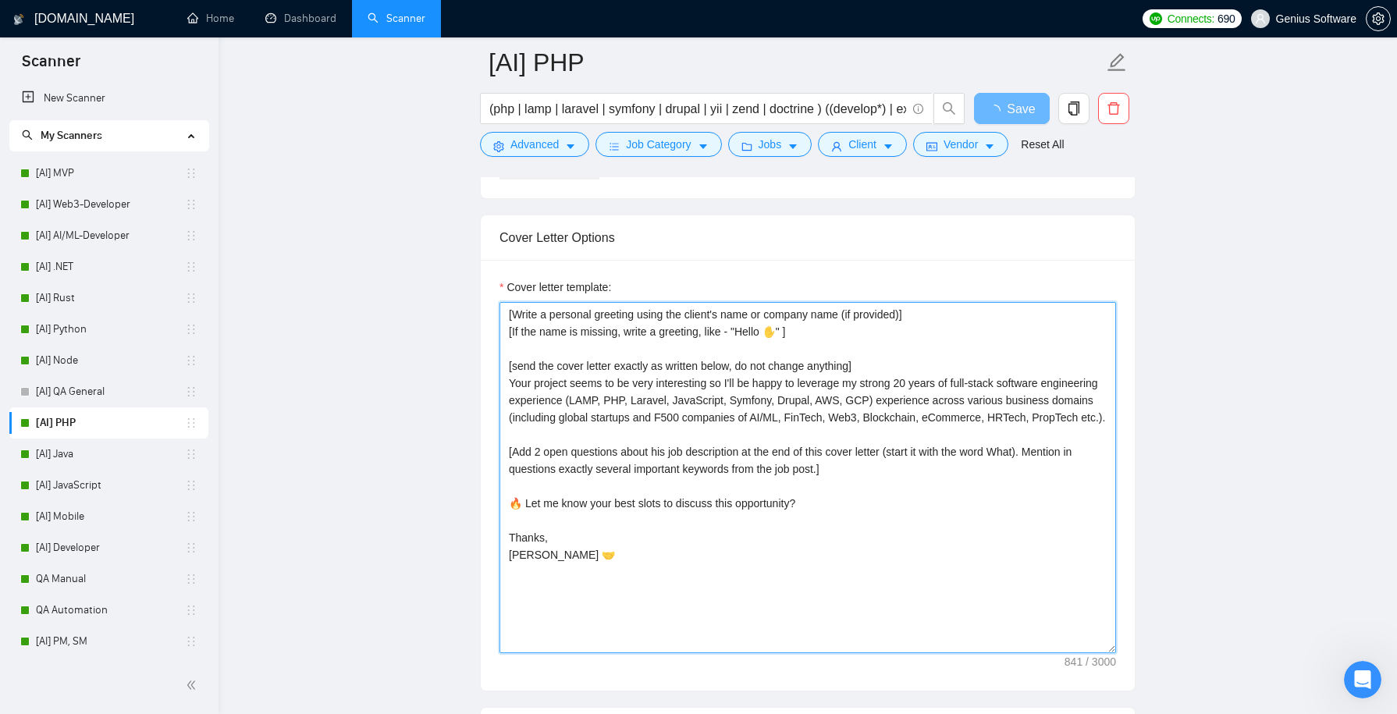
click at [566, 380] on textarea "[Write a personal greeting using the client's name or company name (if provided…" at bounding box center [808, 477] width 617 height 351
click at [519, 378] on textarea "[Write a personal greeting using the client's name or company name (if provided…" at bounding box center [808, 477] width 617 height 351
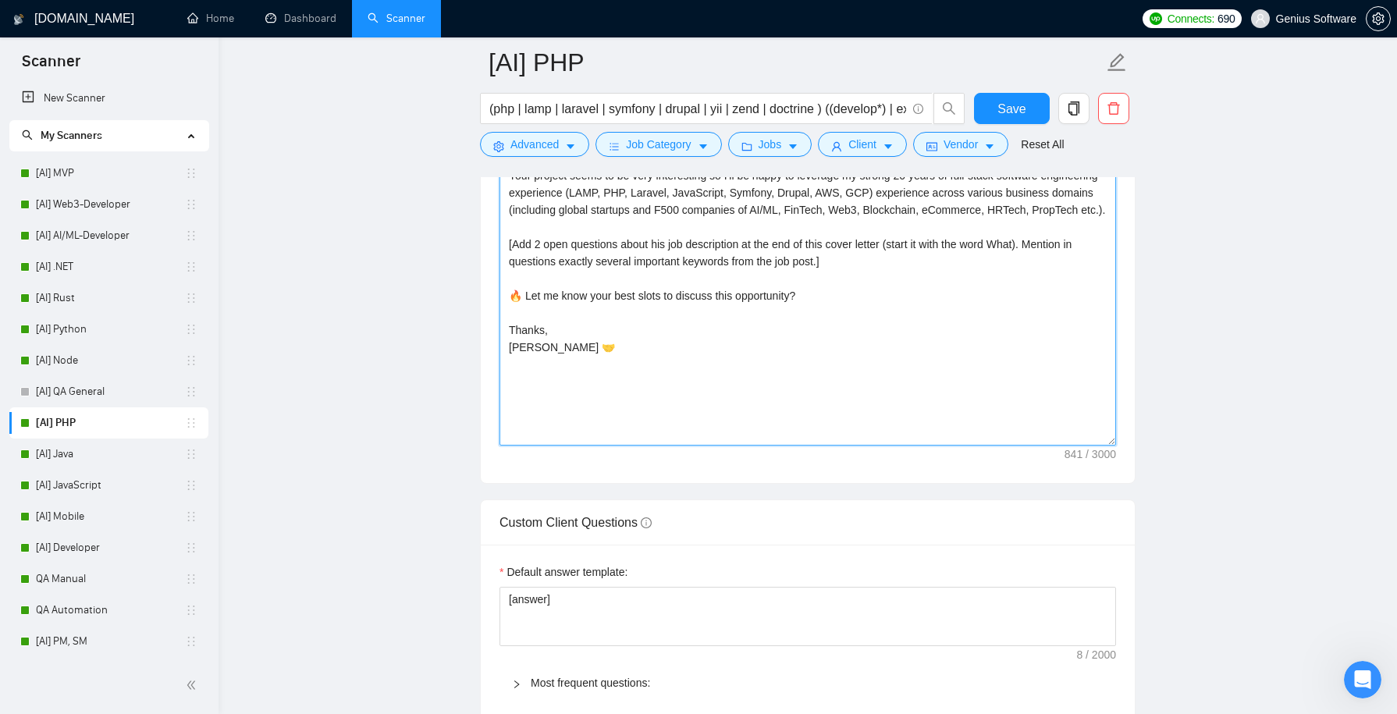
click at [512, 376] on textarea "[Write a personal greeting using the client's name or company name (if provided…" at bounding box center [808, 269] width 617 height 351
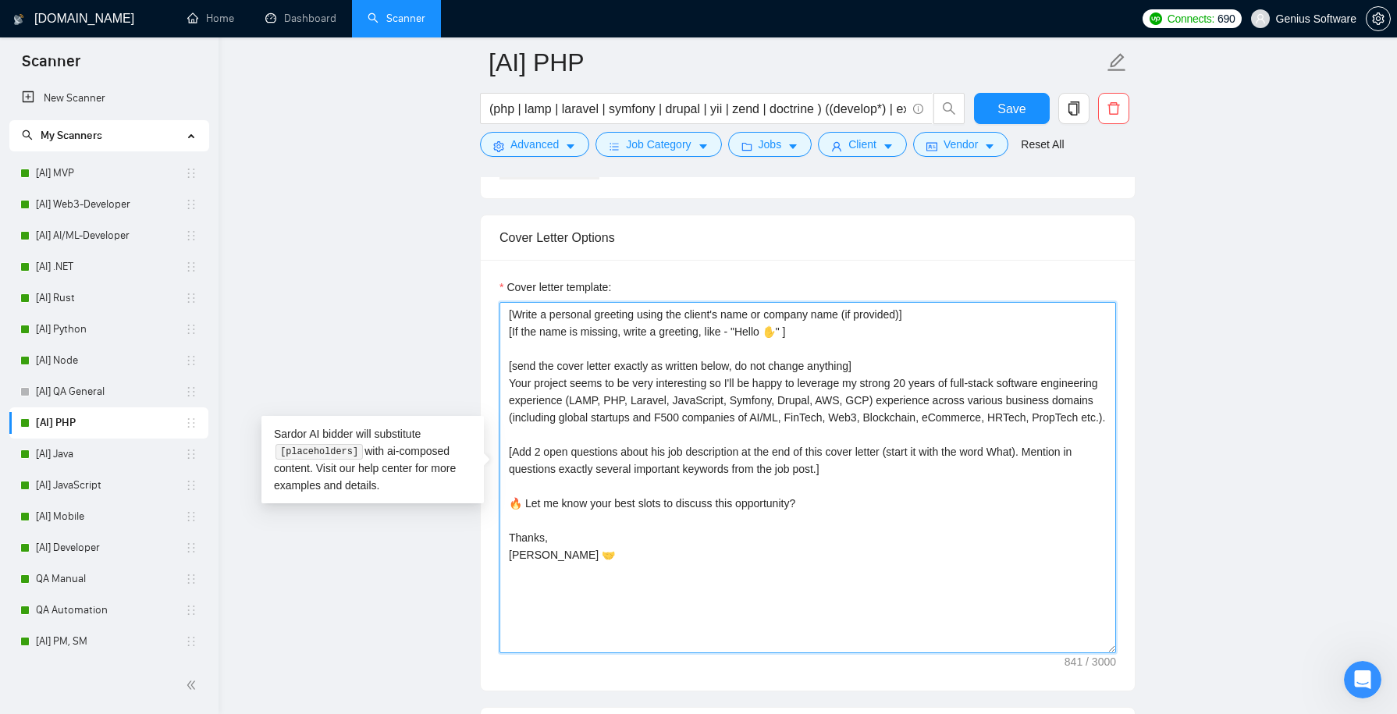
click at [559, 475] on textarea "[Write a personal greeting using the client's name or company name (if provided…" at bounding box center [808, 477] width 617 height 351
click at [542, 423] on textarea "[Write a personal greeting using the client's name or company name (if provided…" at bounding box center [808, 477] width 617 height 351
click at [700, 387] on textarea "[Write a personal greeting using the client's name or company name (if provided…" at bounding box center [808, 477] width 617 height 351
click at [739, 395] on textarea "[Write a personal greeting using the client's name or company name (if provided…" at bounding box center [808, 477] width 617 height 351
click at [742, 393] on textarea "[Write a personal greeting using the client's name or company name (if provided…" at bounding box center [808, 477] width 617 height 351
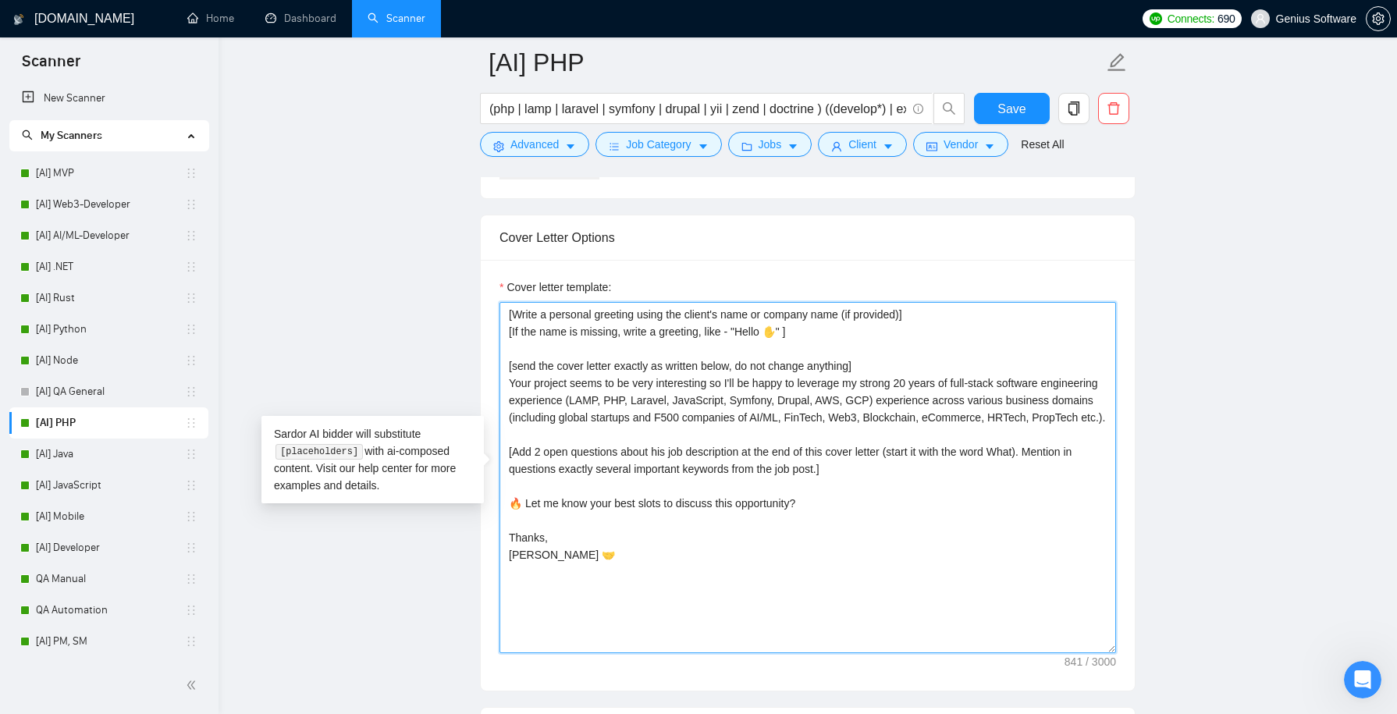
click at [735, 393] on textarea "[Write a personal greeting using the client's name or company name (if provided…" at bounding box center [808, 477] width 617 height 351
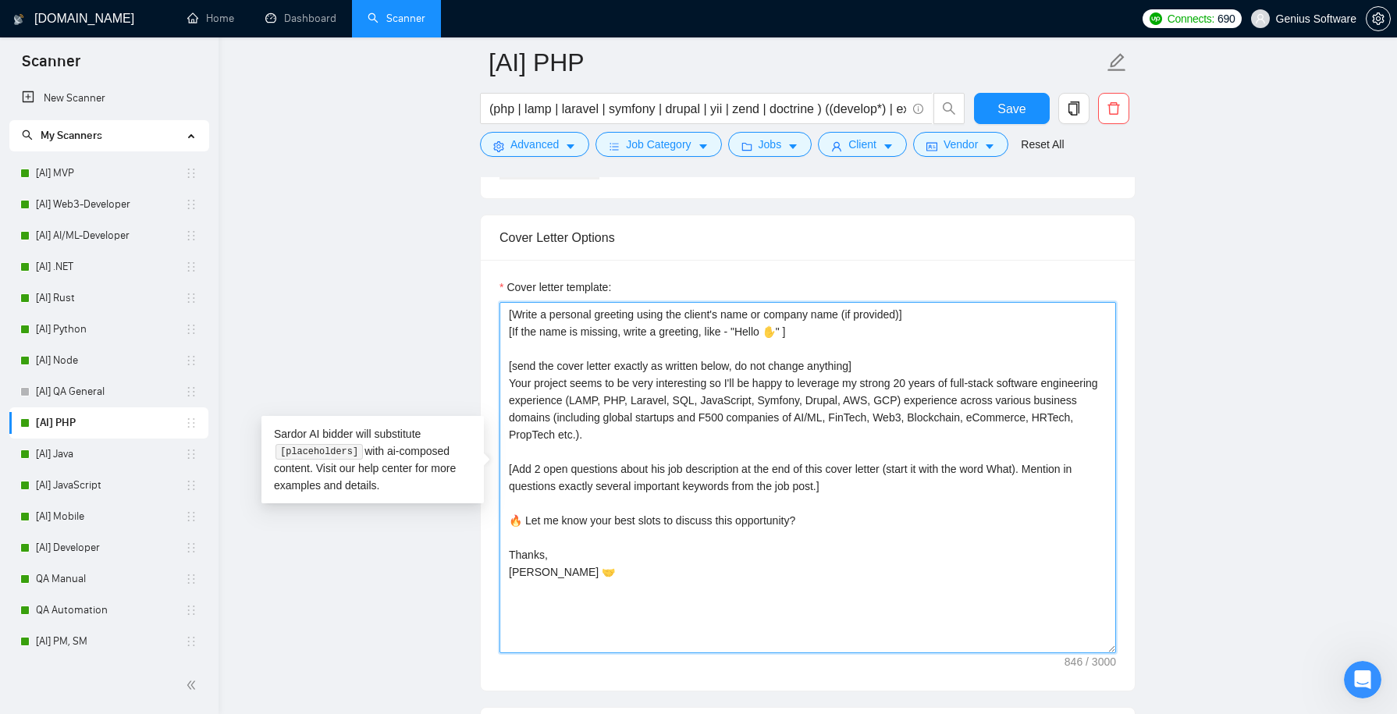
click at [669, 458] on textarea "[Write a personal greeting using the client's name or company name (if provided…" at bounding box center [808, 477] width 617 height 351
drag, startPoint x: 843, startPoint y: 479, endPoint x: 489, endPoint y: 458, distance: 355.0
paste textarea "one open question about this job description at the end of this cover letter (s…"
click at [589, 436] on textarea "[Write a personal greeting using the client's name or company name (if provided…" at bounding box center [808, 477] width 617 height 351
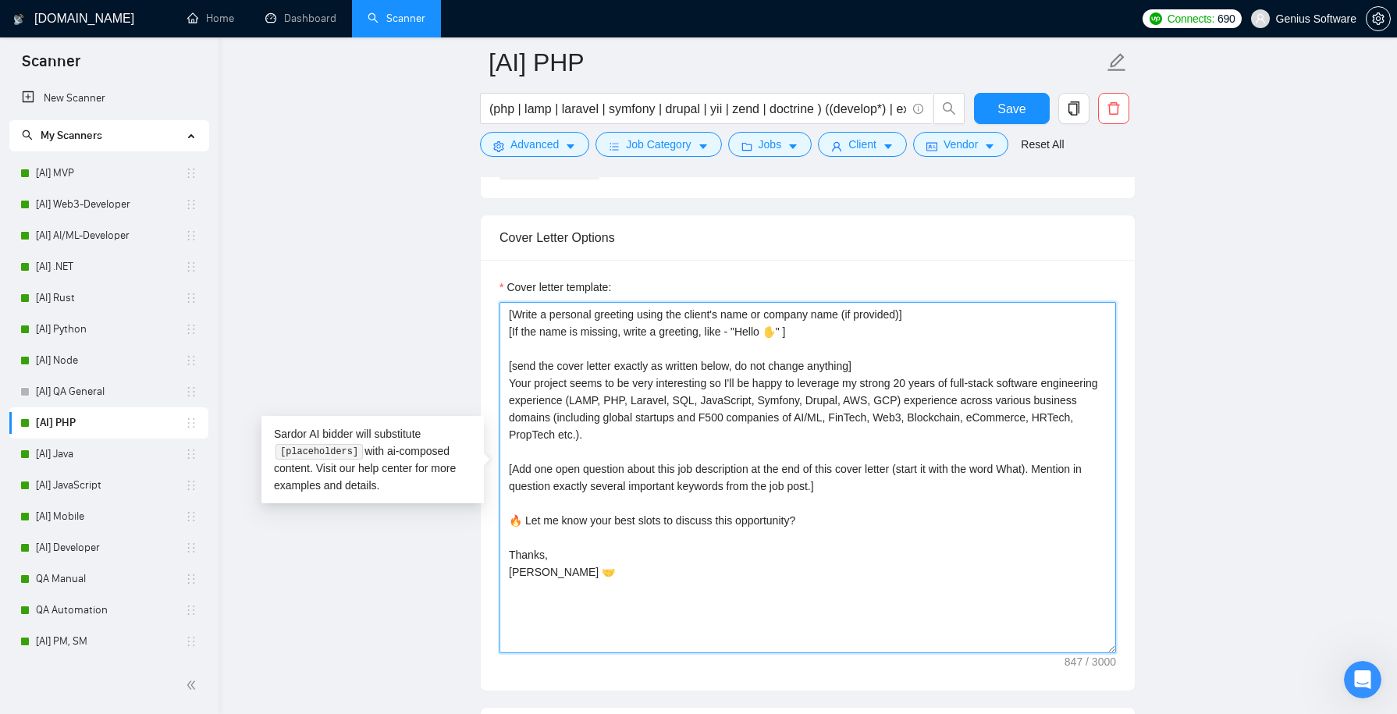
click at [674, 408] on textarea "[Write a personal greeting using the client's name or company name (if provided…" at bounding box center [808, 477] width 617 height 351
type textarea "[Write a personal greeting using the client's name or company name (if provided…"
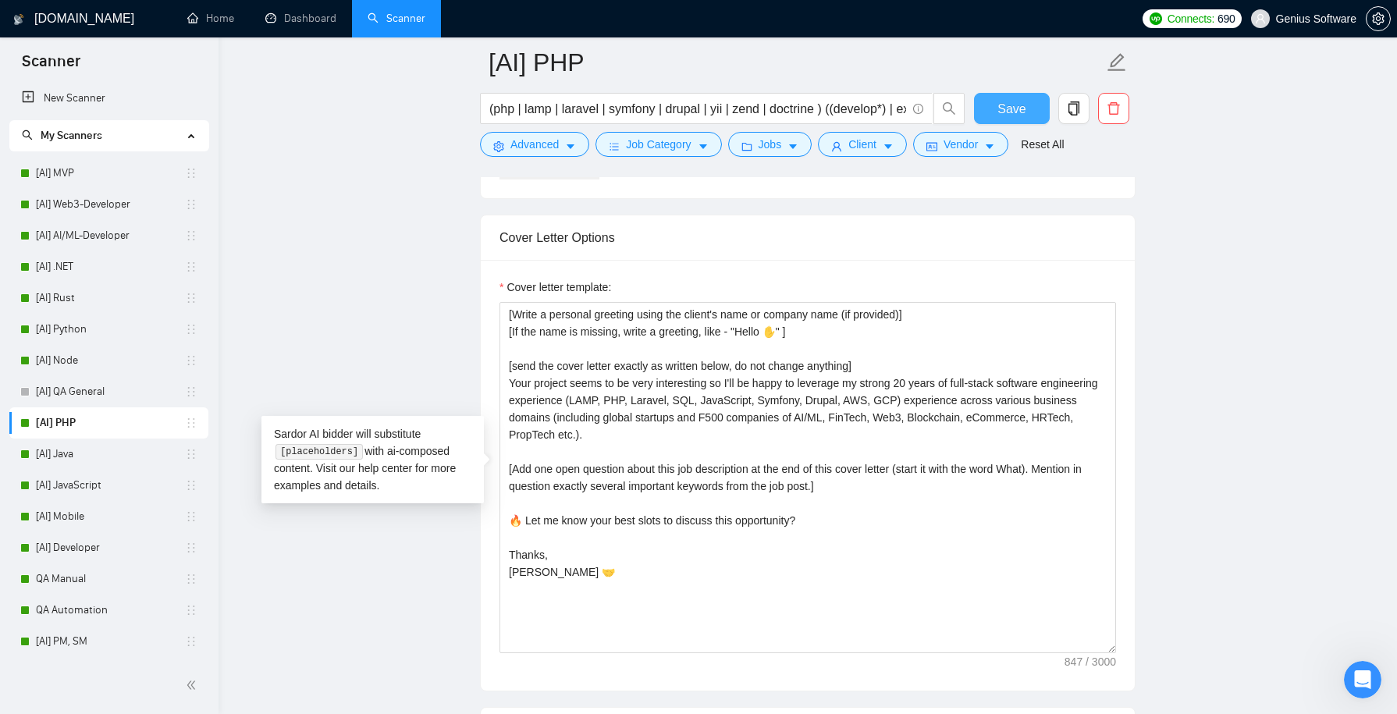
click at [1005, 105] on span "Save" at bounding box center [1012, 109] width 28 height 20
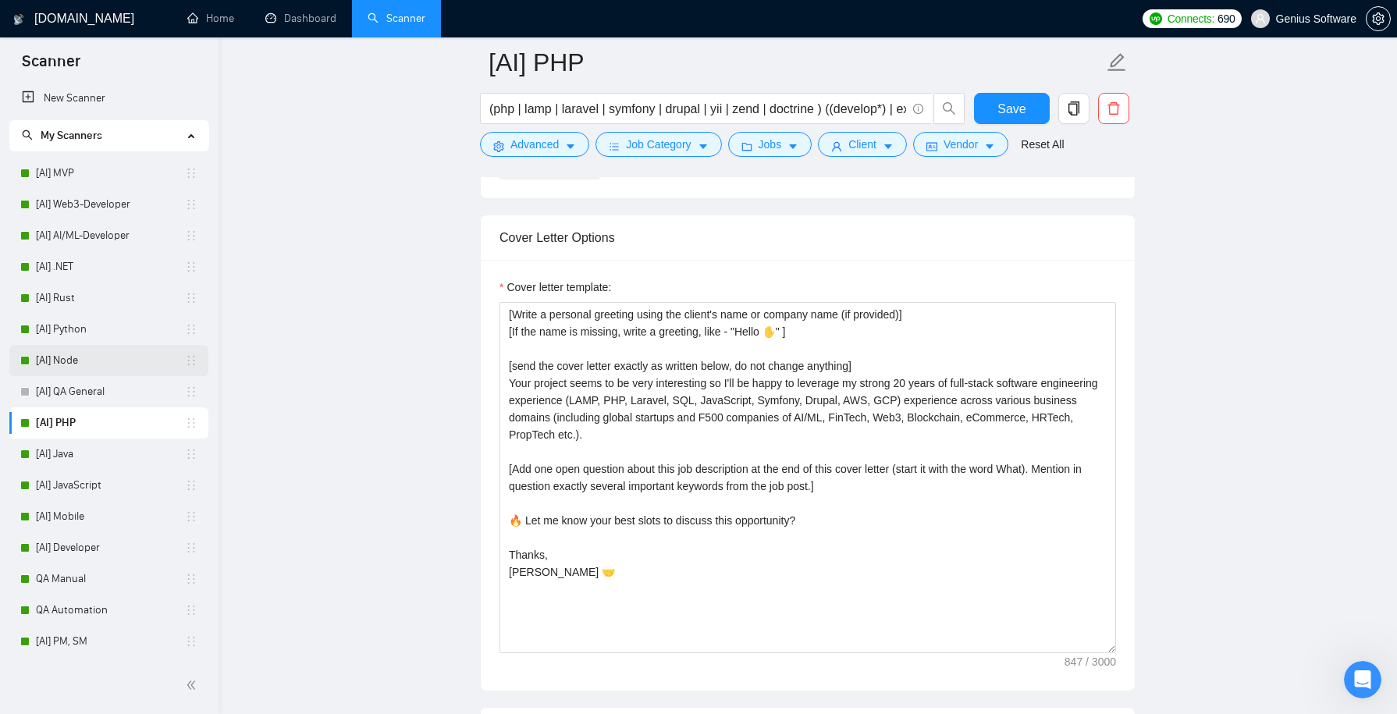
click at [117, 362] on link "[AI] Node" at bounding box center [110, 360] width 149 height 31
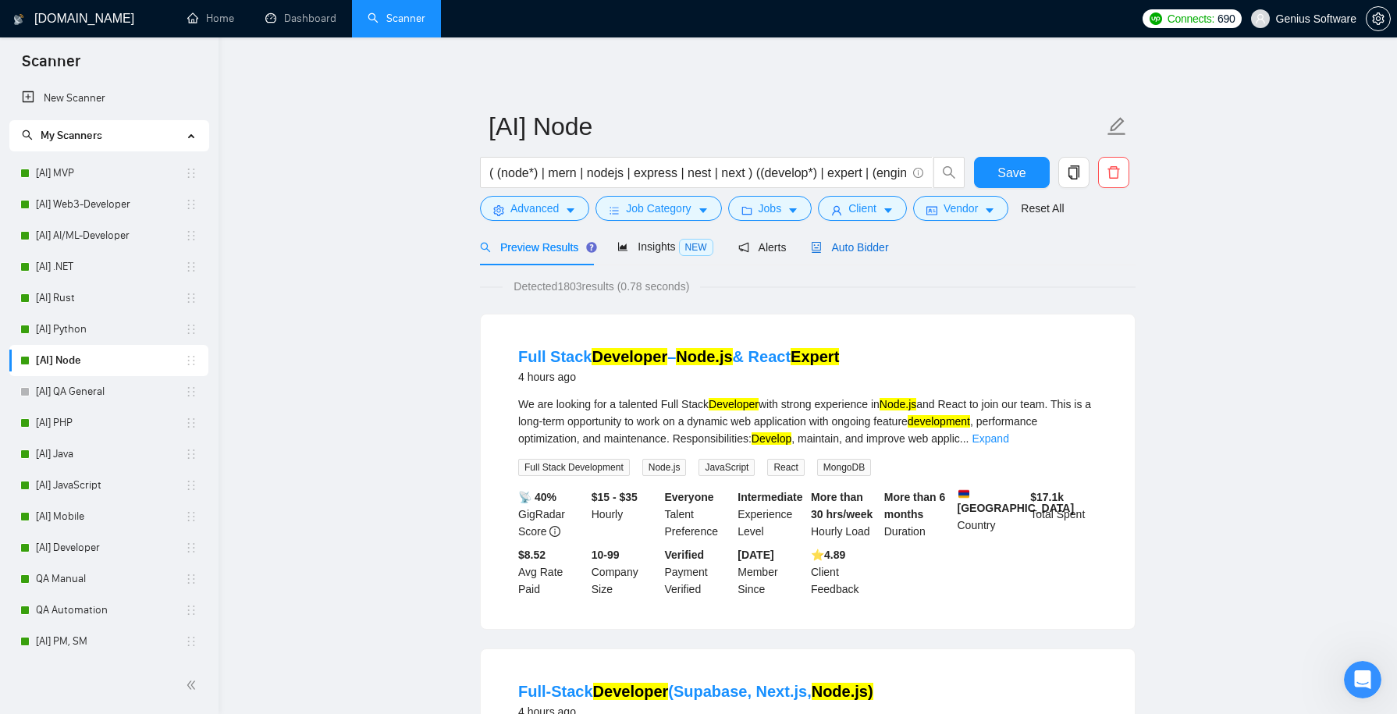
click at [851, 249] on span "Auto Bidder" at bounding box center [849, 247] width 77 height 12
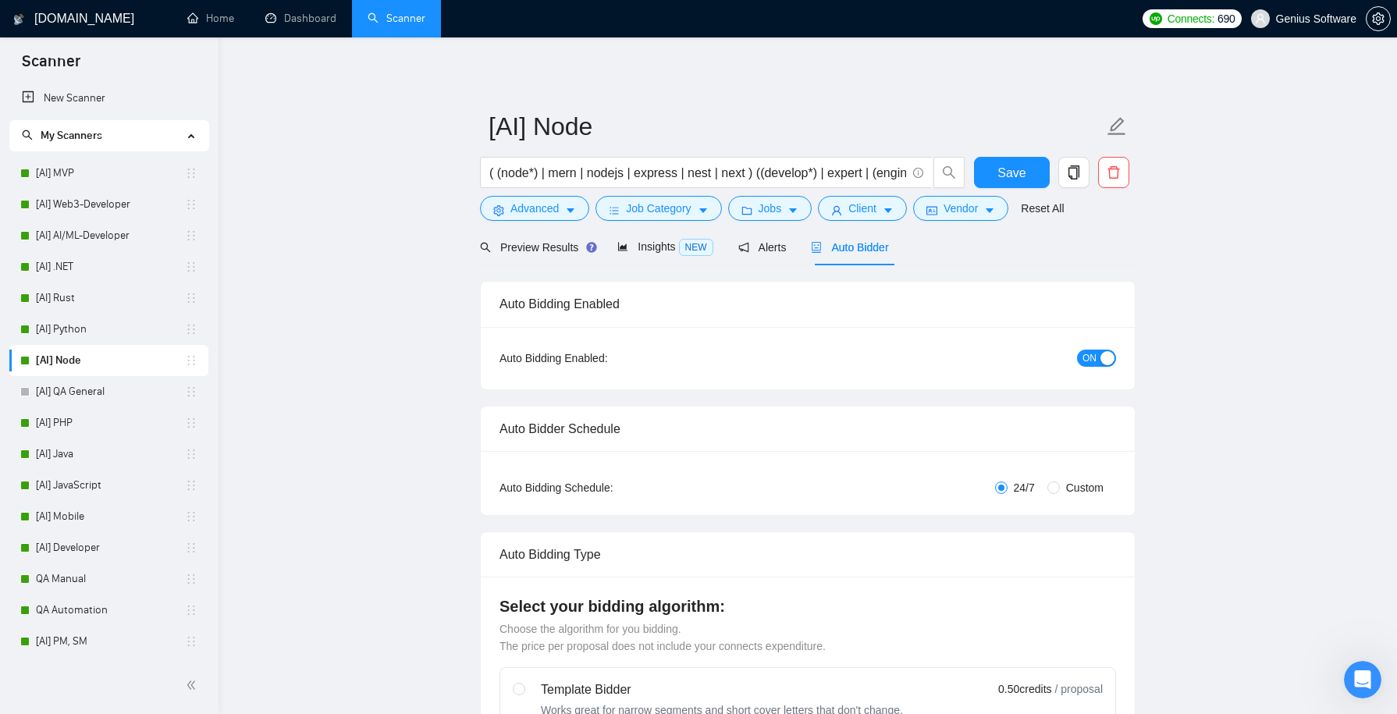
checkbox input "true"
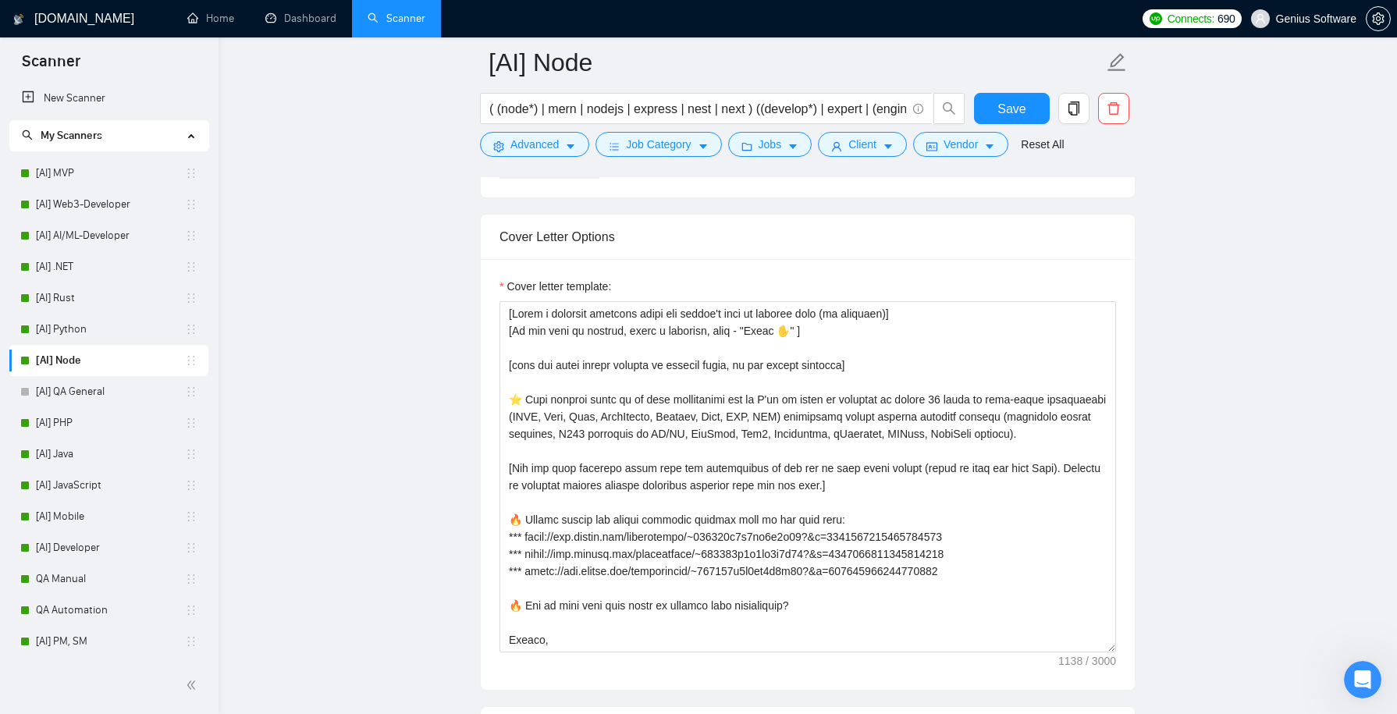
scroll to position [1755, 0]
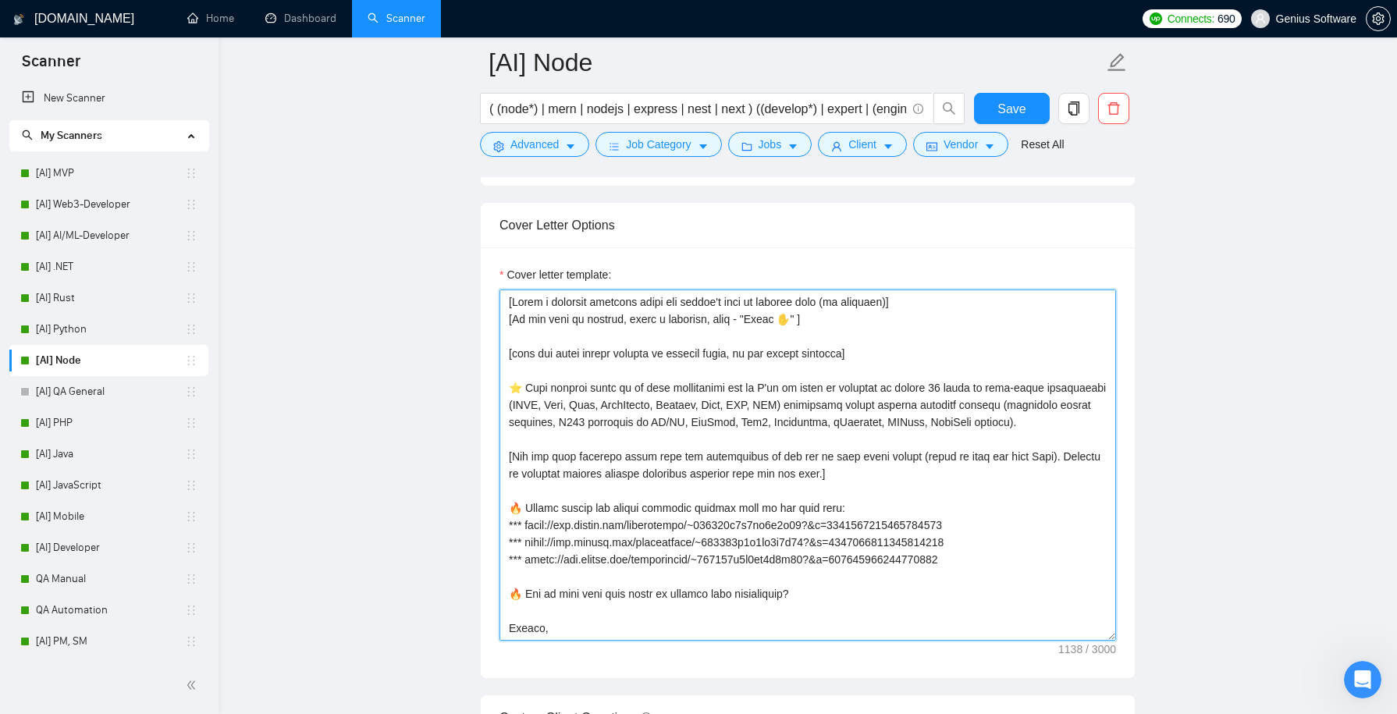
click at [525, 379] on textarea "Cover letter template:" at bounding box center [808, 465] width 617 height 351
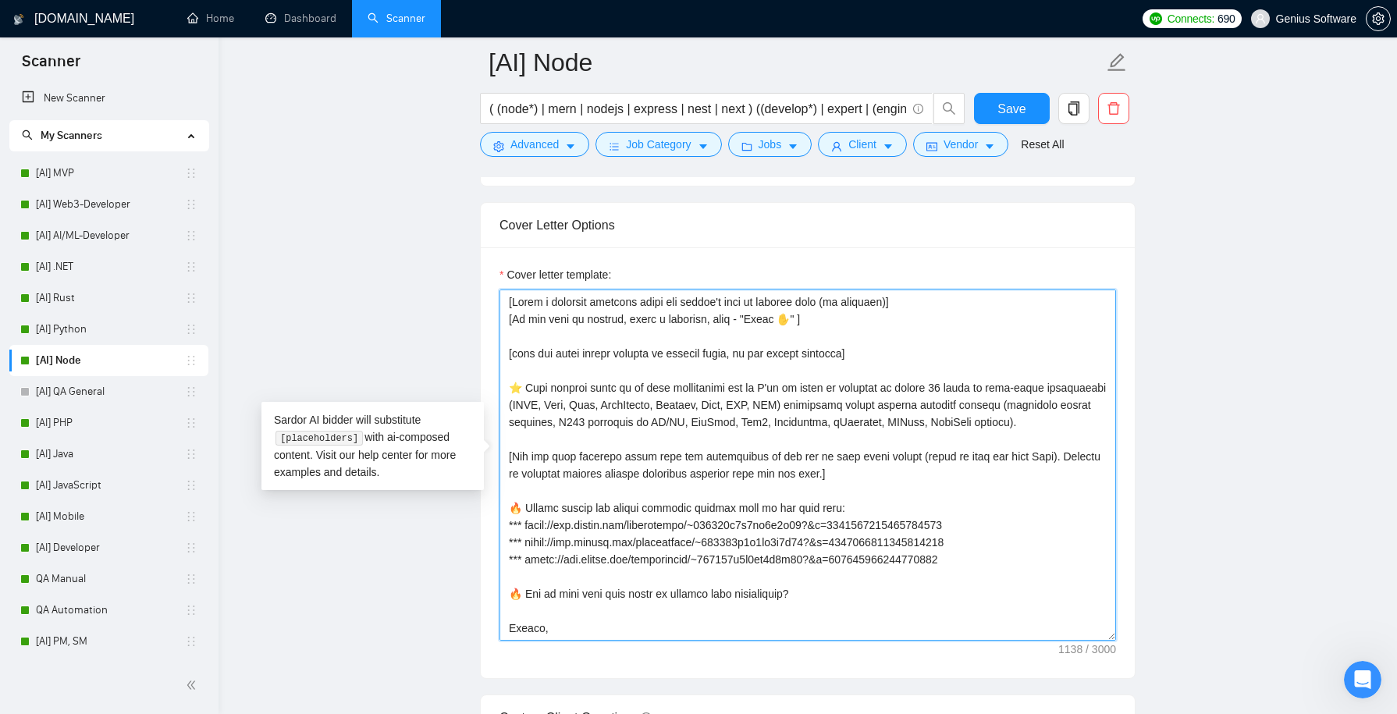
drag, startPoint x: 525, startPoint y: 379, endPoint x: 501, endPoint y: 379, distance: 24.2
click at [501, 379] on textarea "Cover letter template:" at bounding box center [808, 465] width 617 height 351
click at [112, 418] on link "[AI] PHP" at bounding box center [110, 423] width 149 height 31
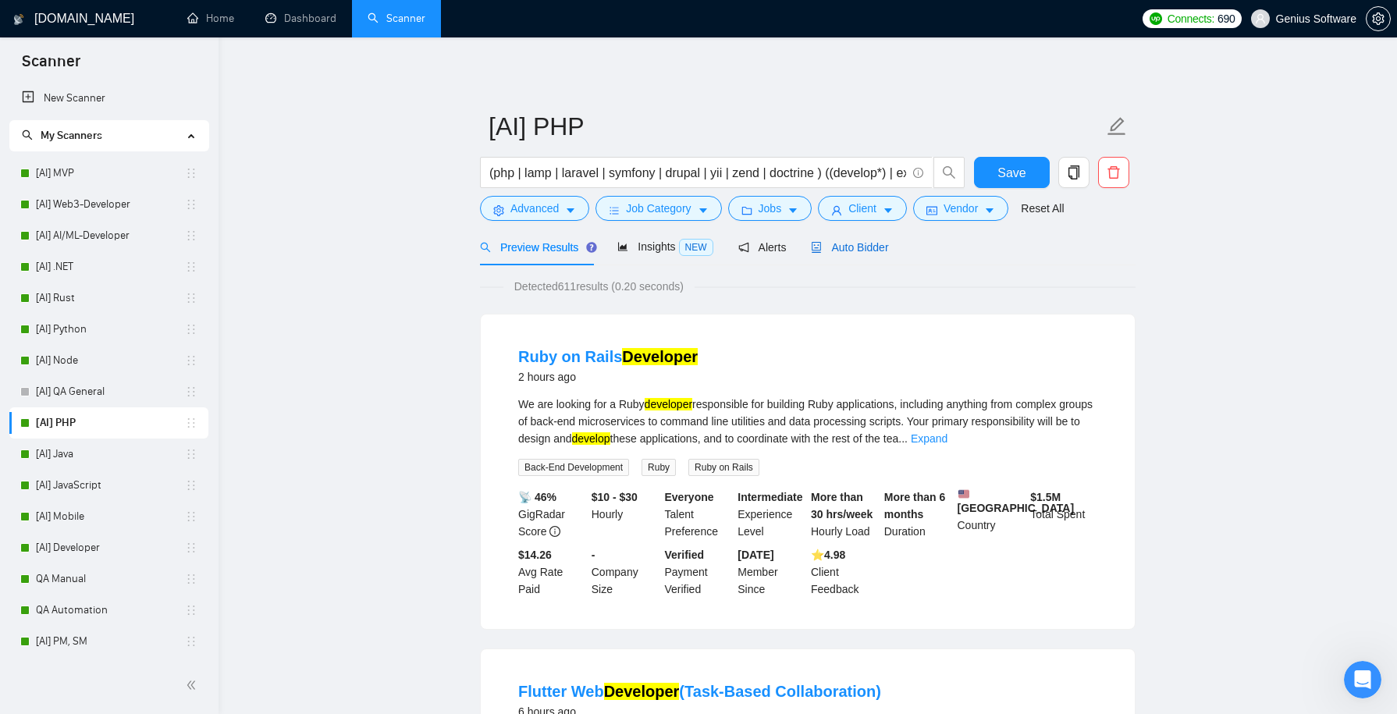
click at [864, 247] on span "Auto Bidder" at bounding box center [849, 247] width 77 height 12
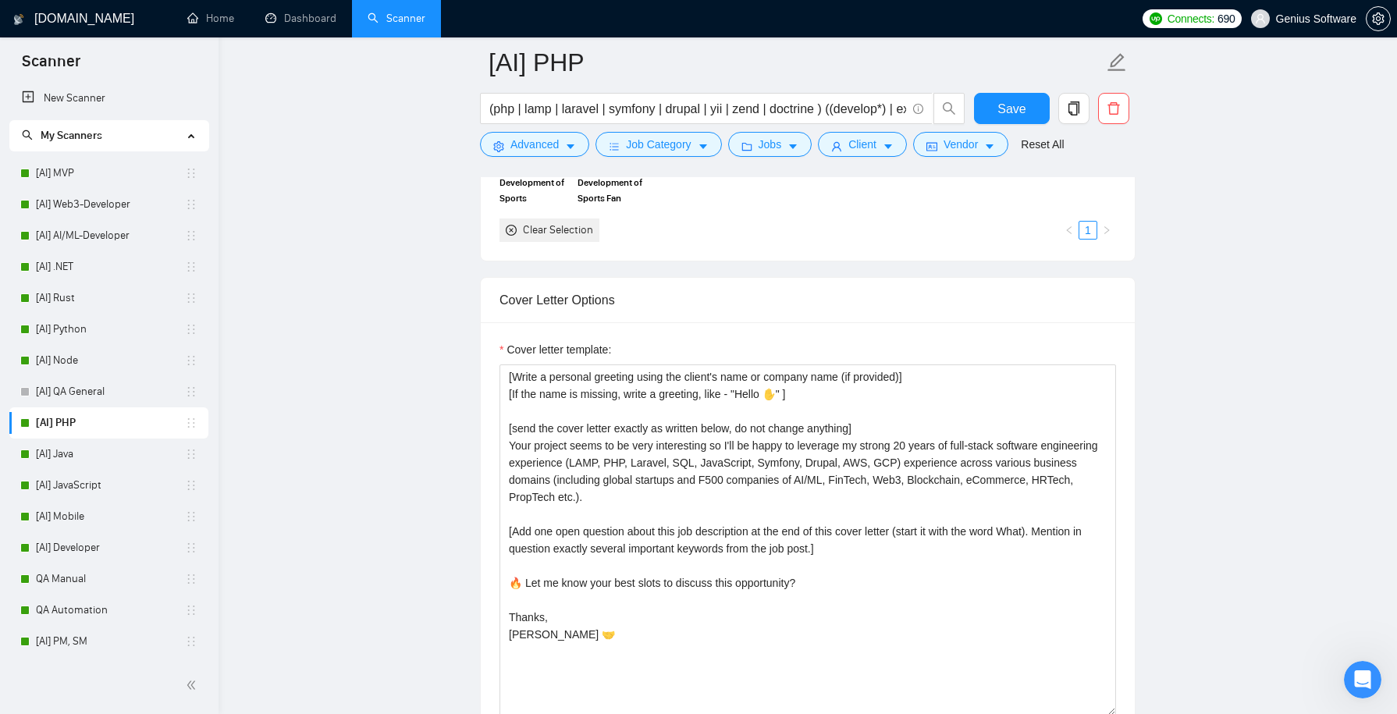
scroll to position [1710, 0]
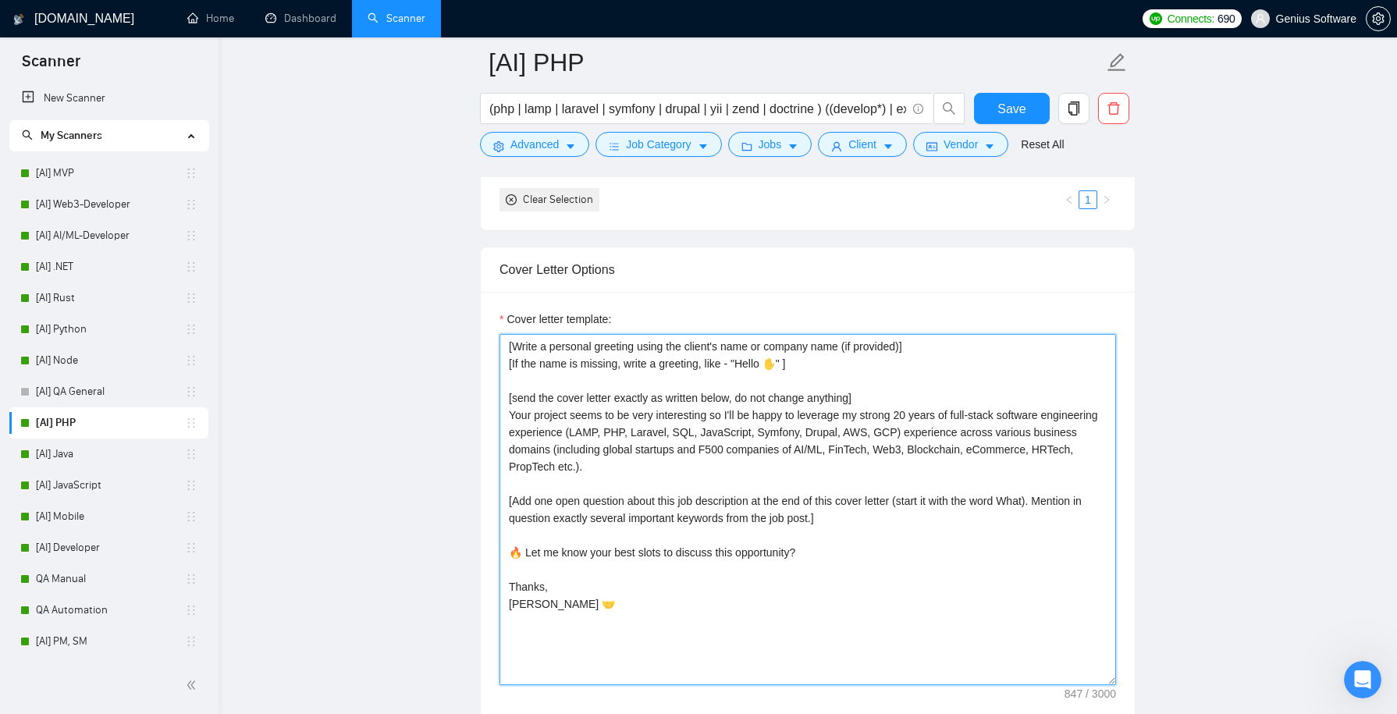
click at [513, 409] on textarea "[Write a personal greeting using the client's name or company name (if provided…" at bounding box center [808, 509] width 617 height 351
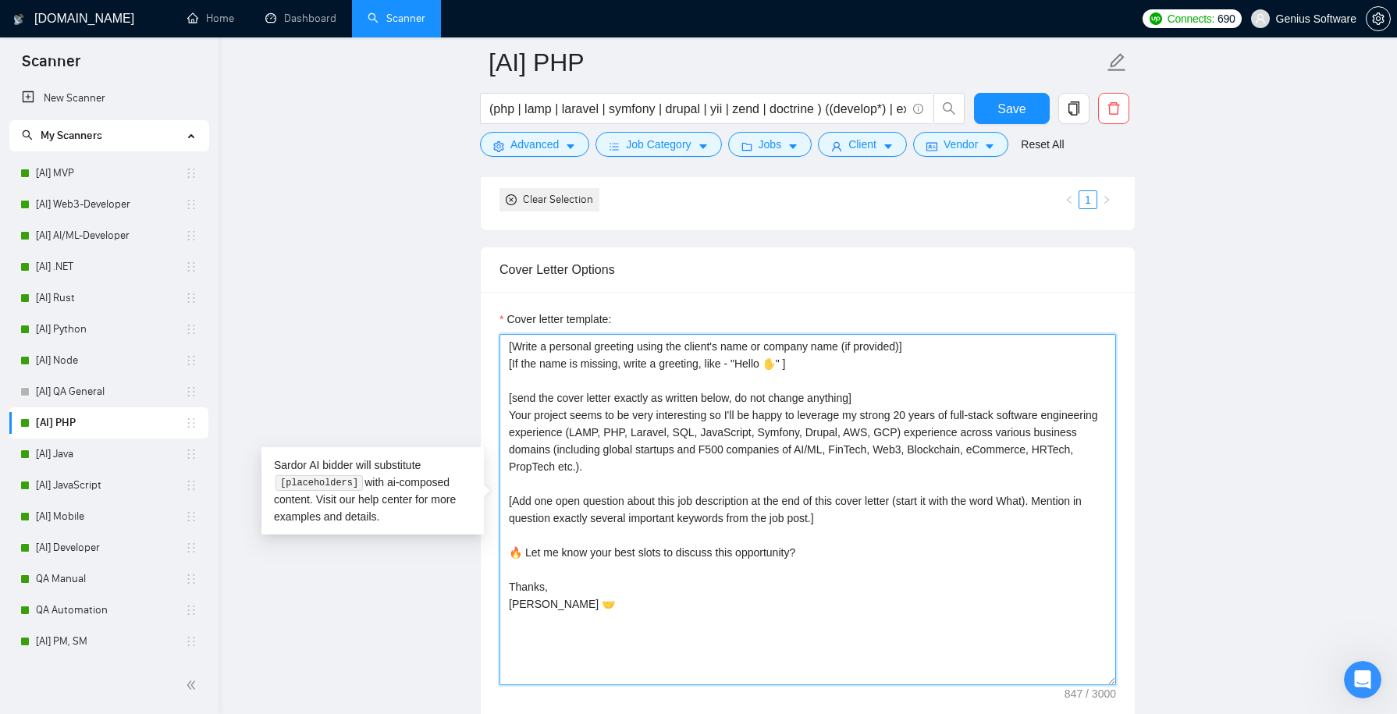
click at [509, 410] on textarea "[Write a personal greeting using the client's name or company name (if provided…" at bounding box center [808, 509] width 617 height 351
paste textarea "⭐"
click at [874, 386] on textarea "[Write a personal greeting using the client's name or company name (if provided…" at bounding box center [808, 509] width 617 height 351
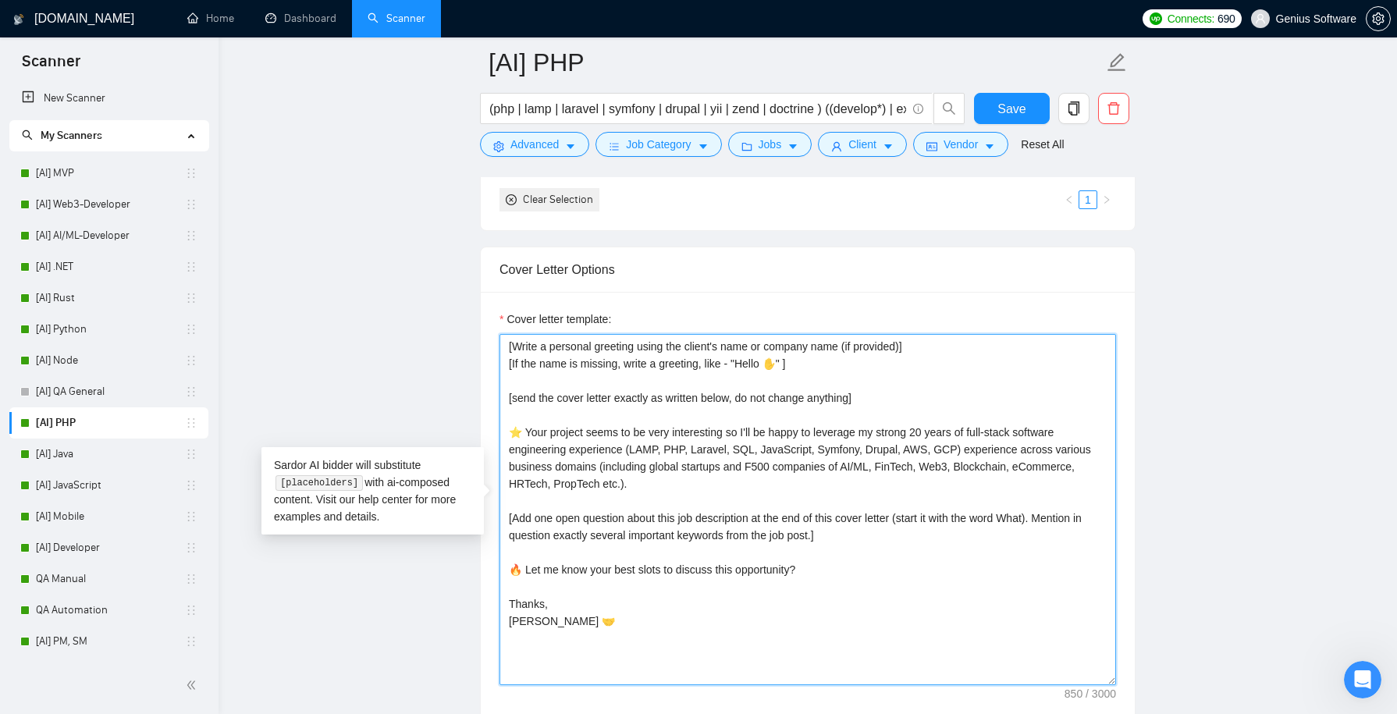
drag, startPoint x: 603, startPoint y: 479, endPoint x: 622, endPoint y: 479, distance: 19.5
click at [622, 479] on textarea "[Write a personal greeting using the client's name or company name (if provided…" at bounding box center [808, 509] width 617 height 351
click at [696, 500] on textarea "[Write a personal greeting using the client's name or company name (if provided…" at bounding box center [808, 509] width 617 height 351
type textarea "[Write a personal greeting using the client's name or company name (if provided…"
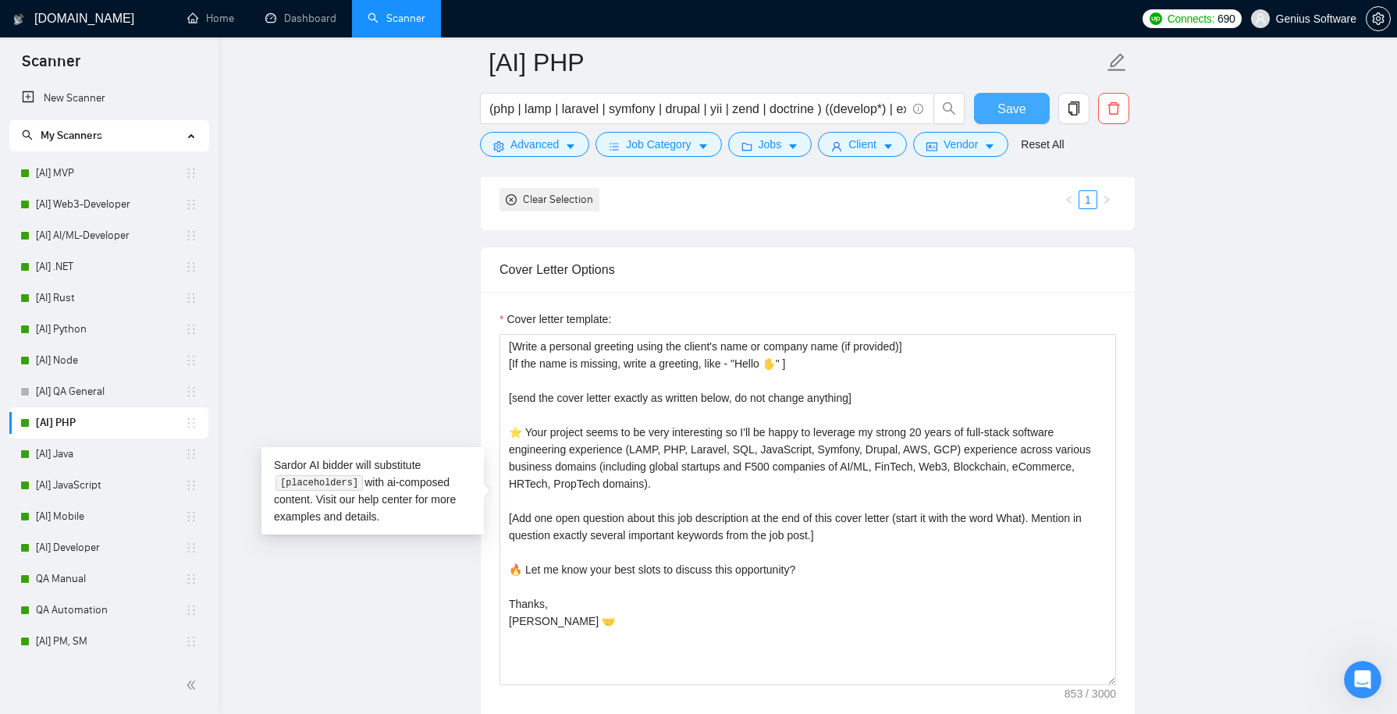
click at [1012, 110] on span "Save" at bounding box center [1012, 109] width 28 height 20
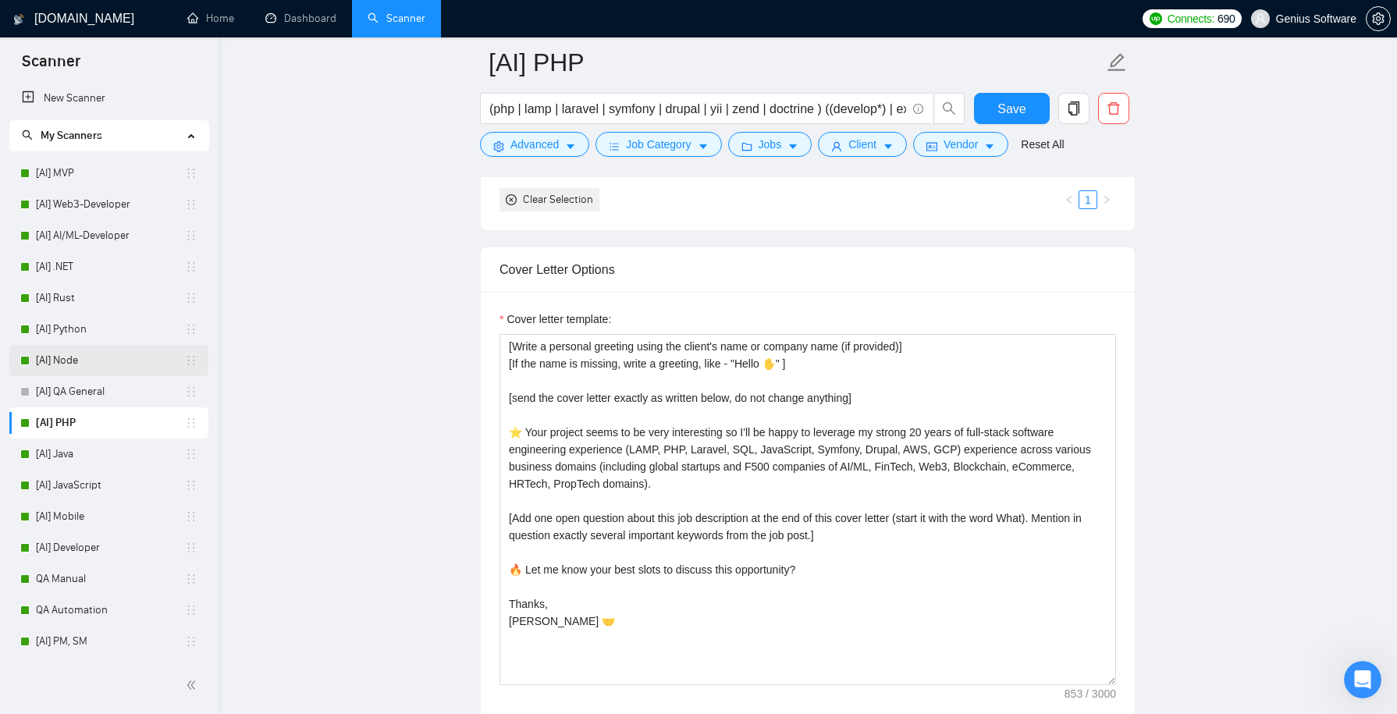
click at [92, 365] on link "[AI] Node" at bounding box center [110, 360] width 149 height 31
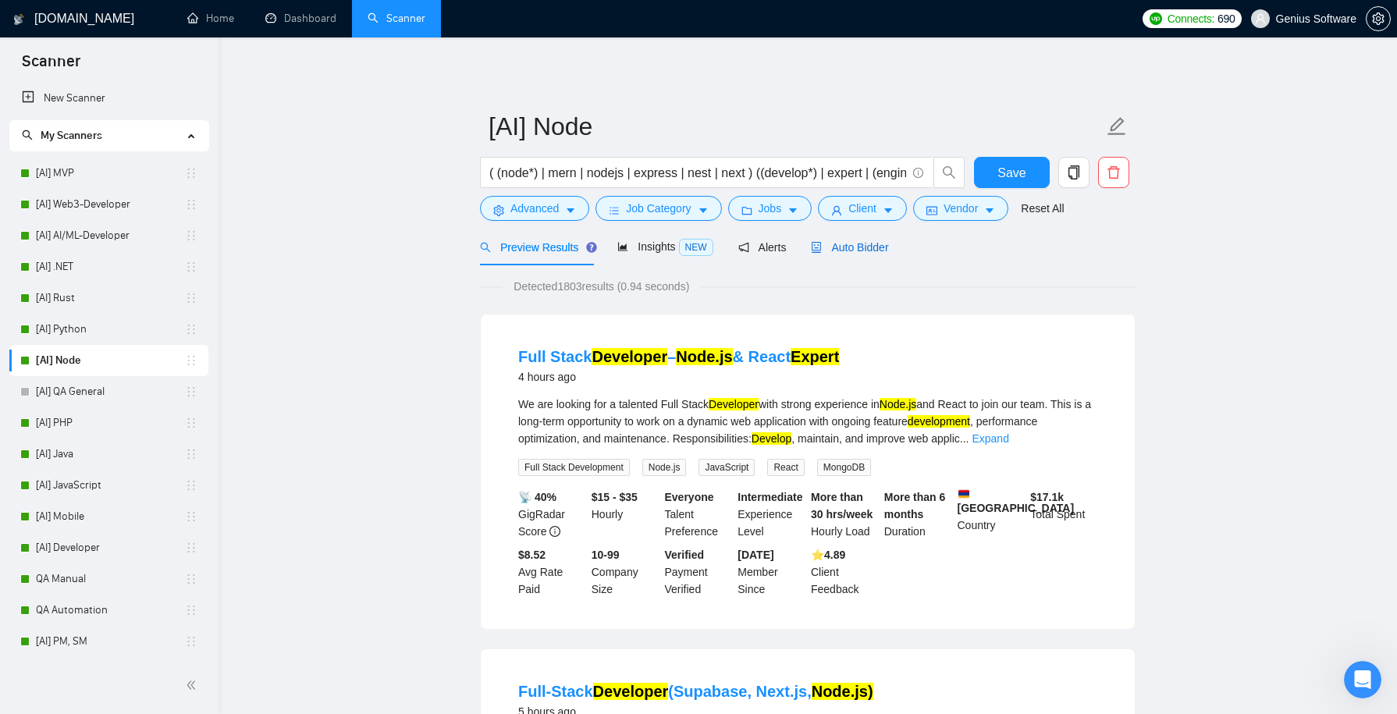
click at [873, 244] on span "Auto Bidder" at bounding box center [849, 247] width 77 height 12
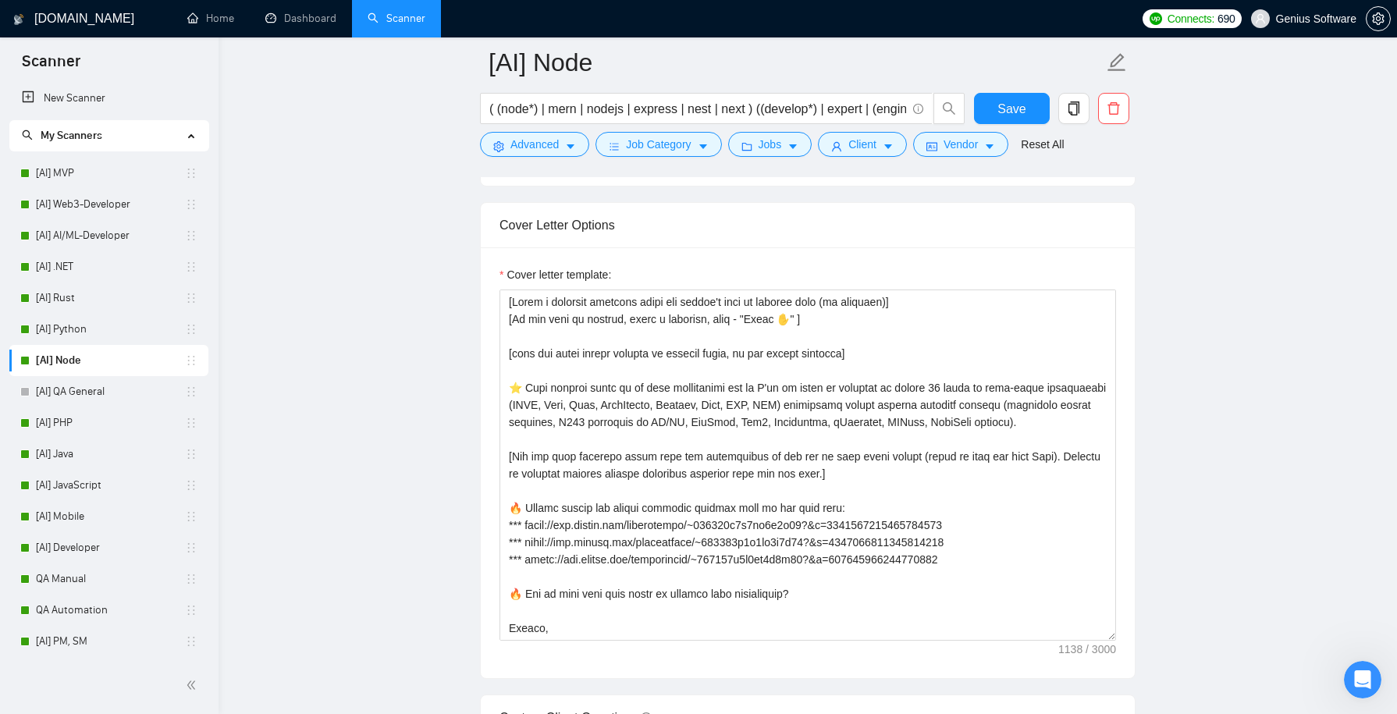
scroll to position [34, 0]
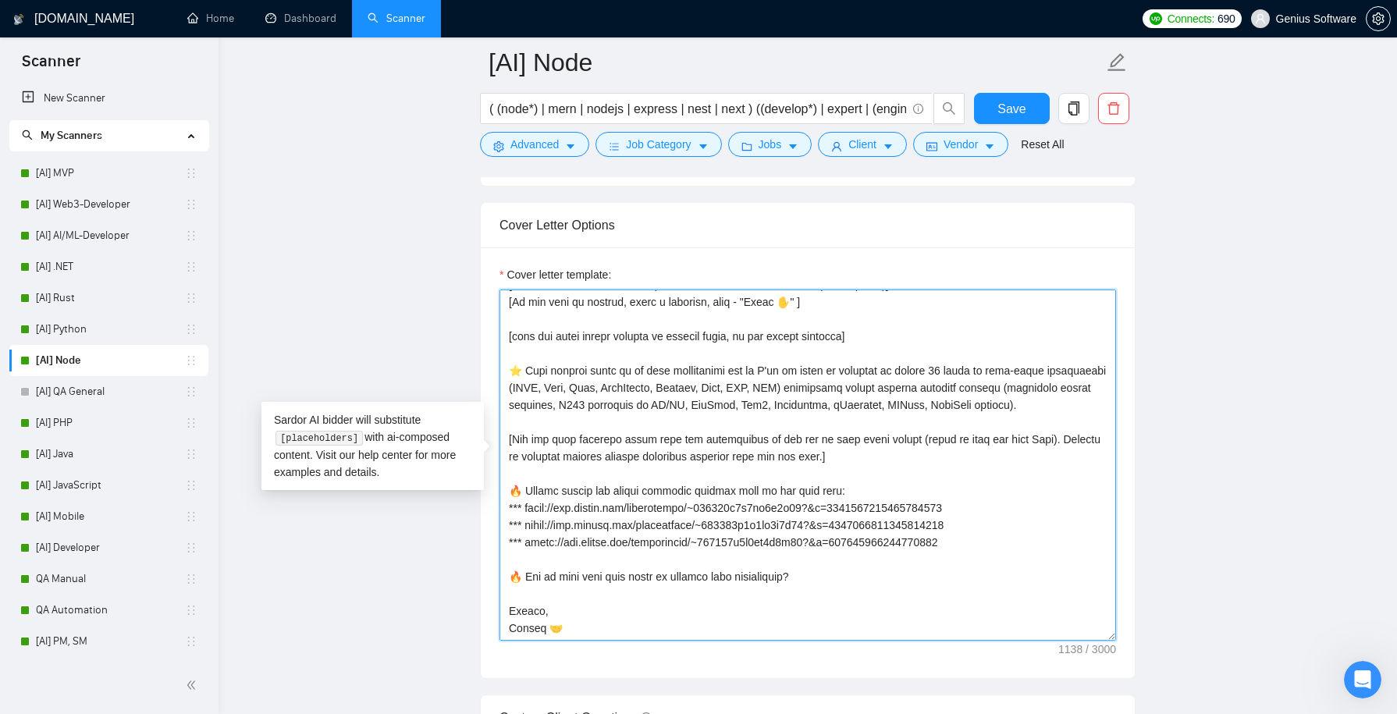
drag, startPoint x: 993, startPoint y: 539, endPoint x: 507, endPoint y: 486, distance: 489.2
click at [506, 486] on textarea "Cover letter template:" at bounding box center [808, 465] width 617 height 351
click at [79, 430] on link "[AI] PHP" at bounding box center [110, 423] width 149 height 31
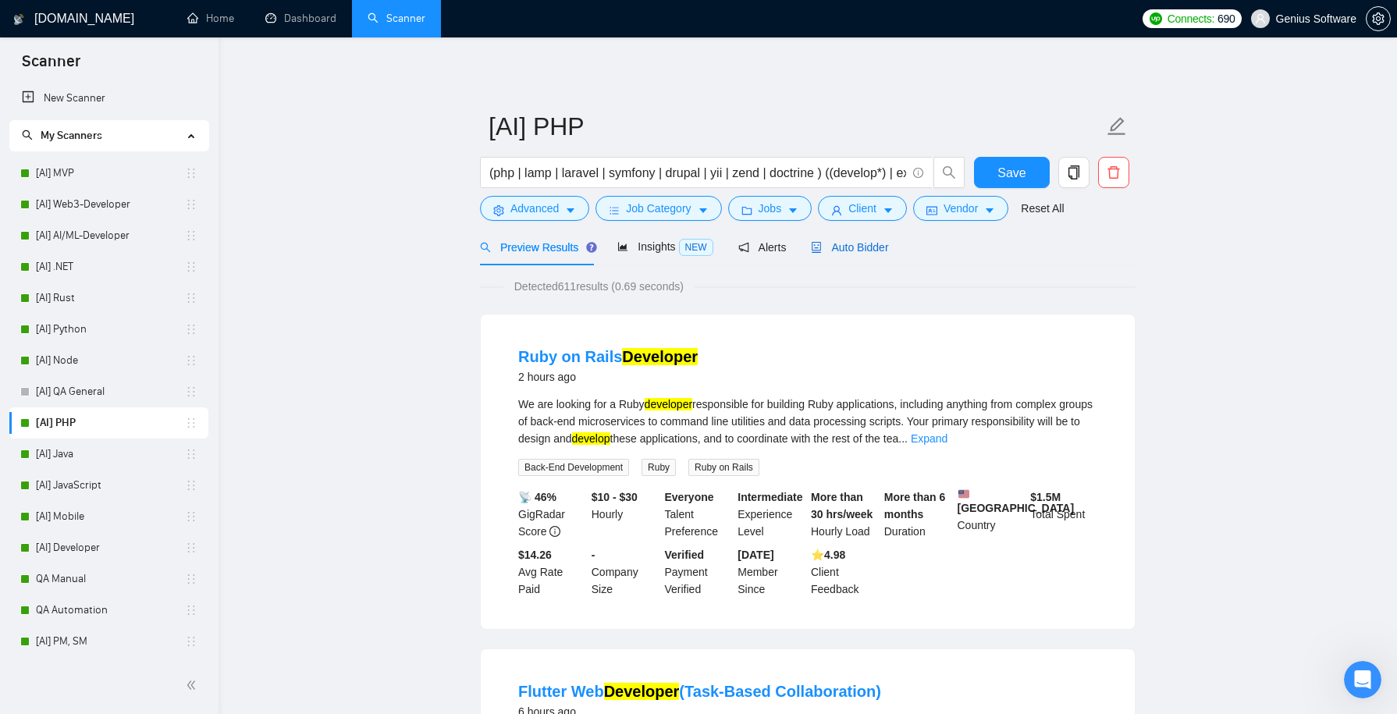
click at [851, 249] on span "Auto Bidder" at bounding box center [849, 247] width 77 height 12
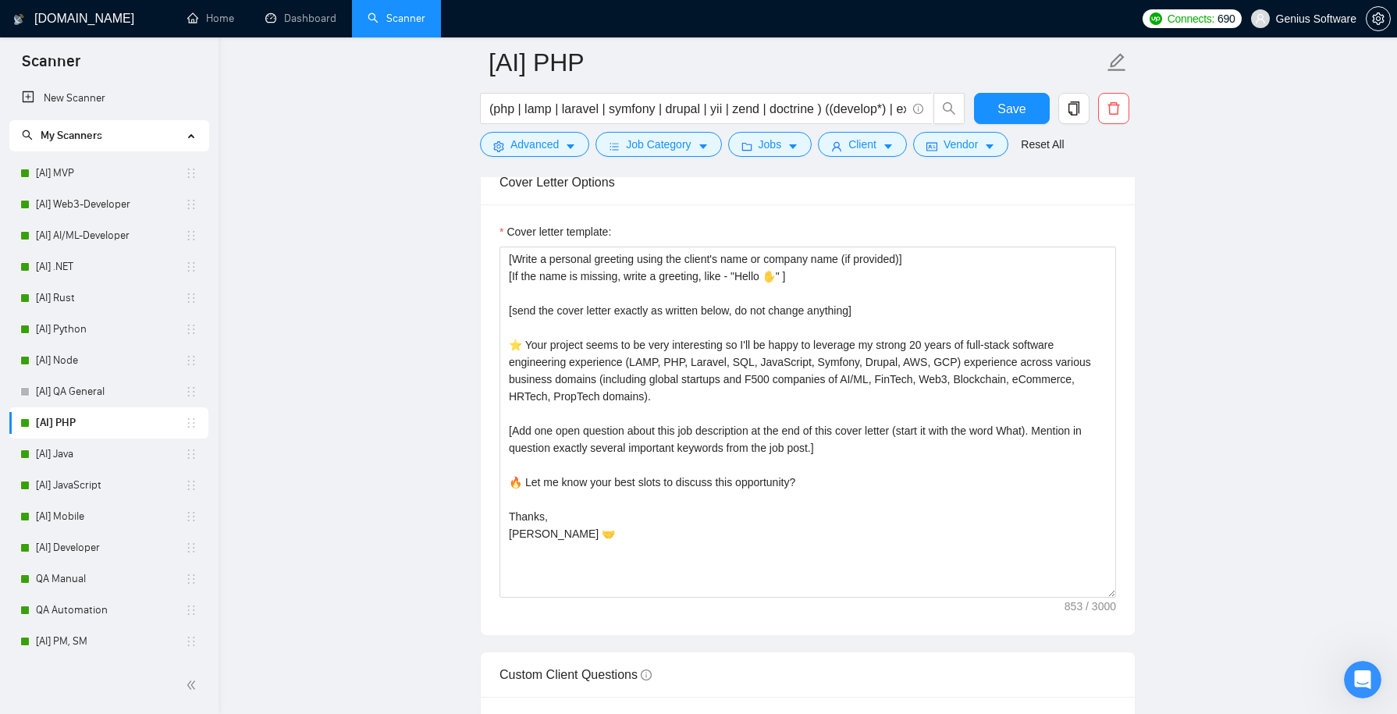
scroll to position [1821, 0]
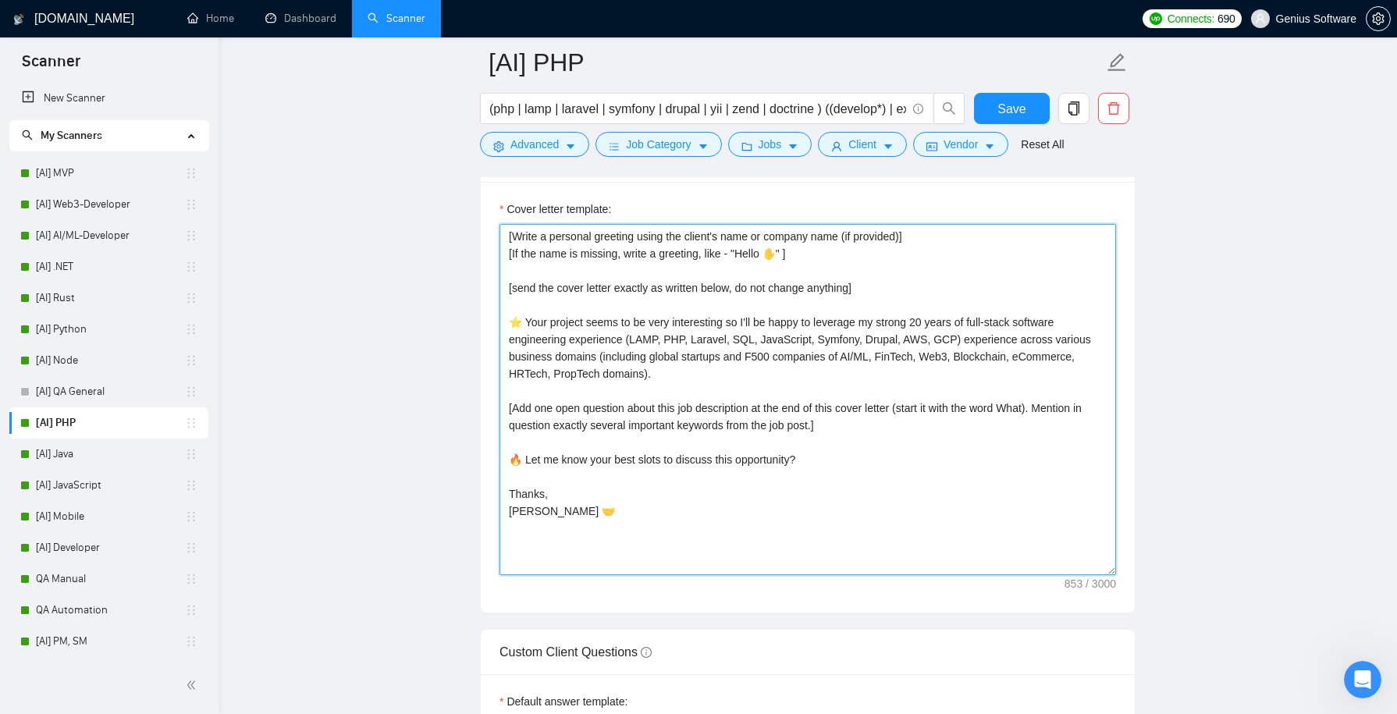
click at [749, 443] on textarea "[Write a personal greeting using the client's name or company name (if provided…" at bounding box center [808, 399] width 617 height 351
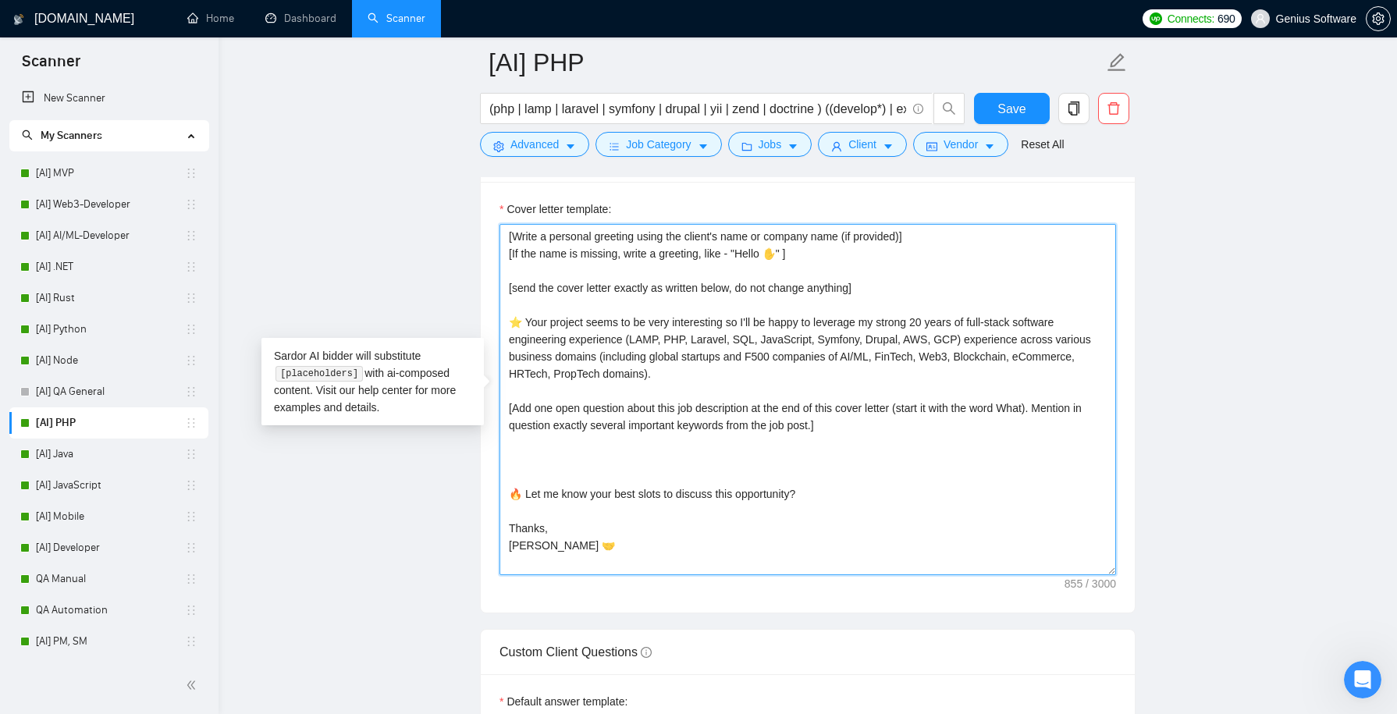
paste textarea "🔥 Please review the recent relevant project case by the link here: *** [URL][DO…"
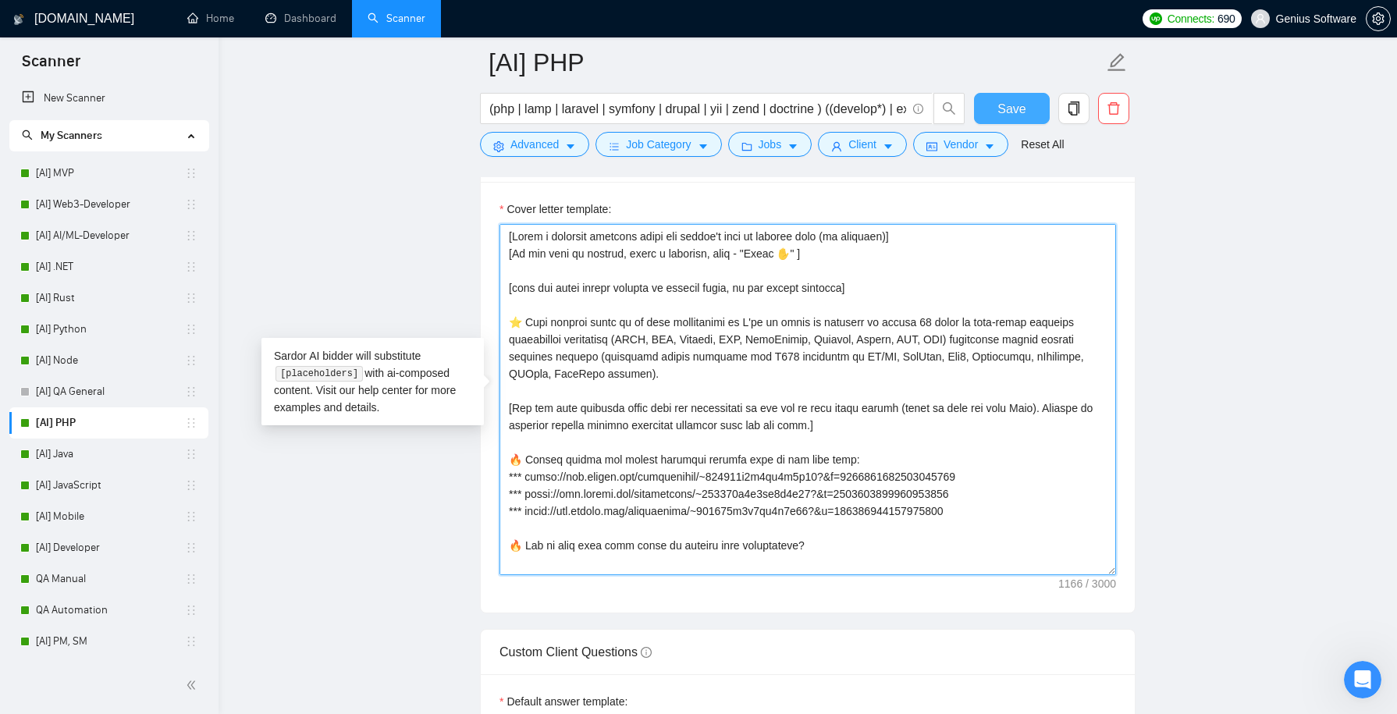
type textarea "[Lorem i dolorsit ametcons adipi eli seddoe't inci ut laboree dolo (ma aliquaen…"
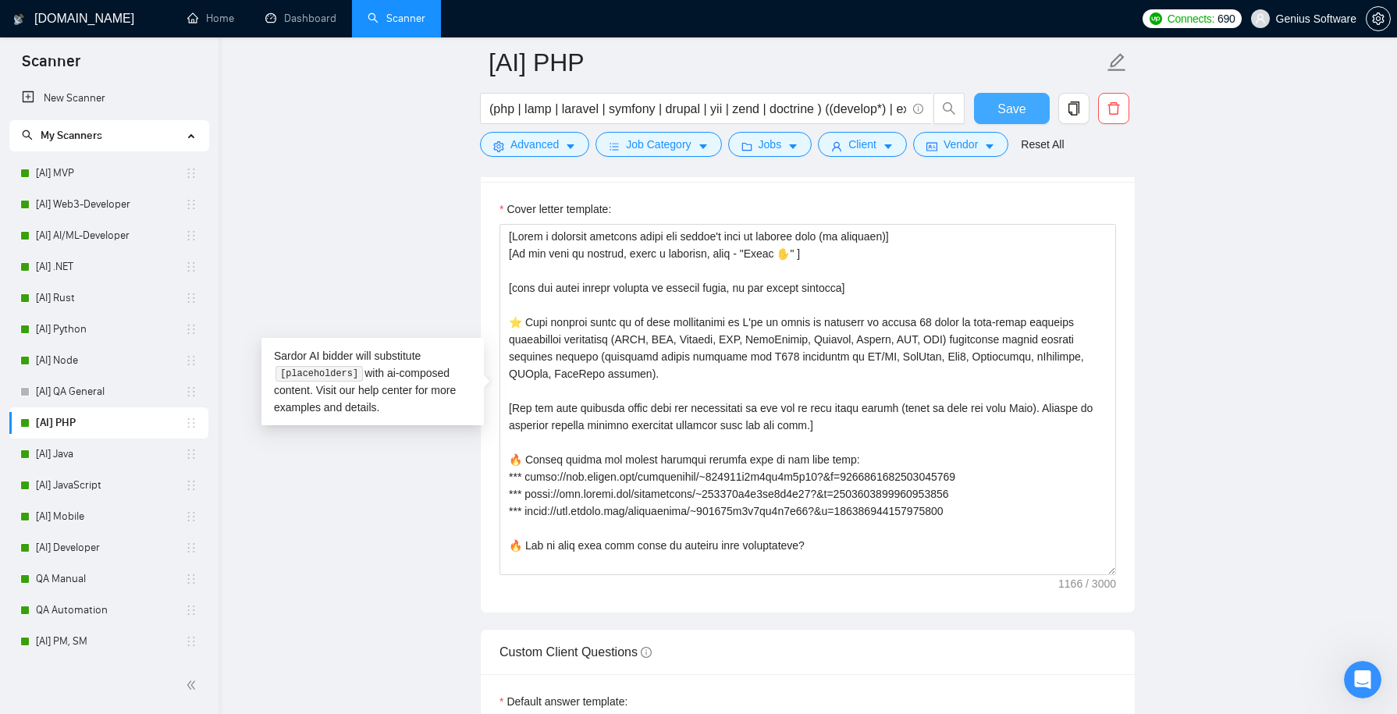
click at [1002, 115] on span "Save" at bounding box center [1012, 109] width 28 height 20
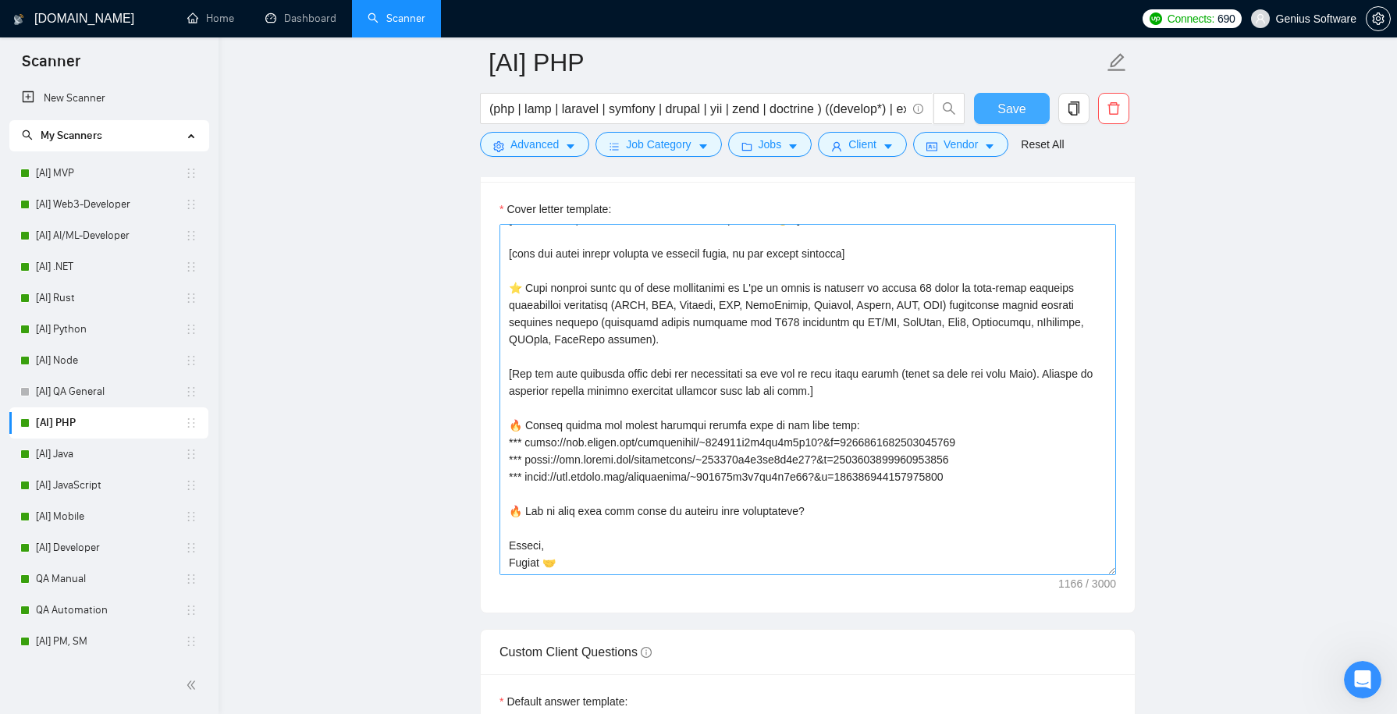
scroll to position [0, 0]
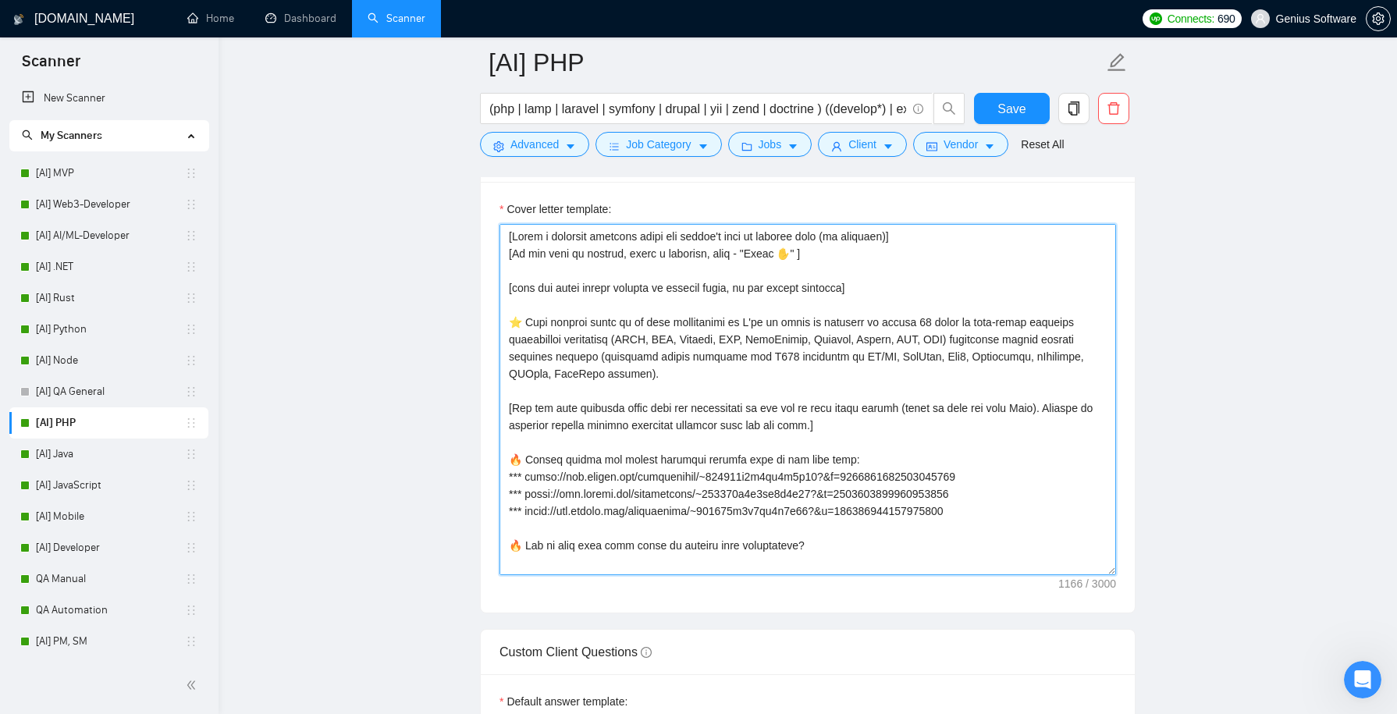
click at [1002, 500] on textarea "Cover letter template:" at bounding box center [808, 399] width 617 height 351
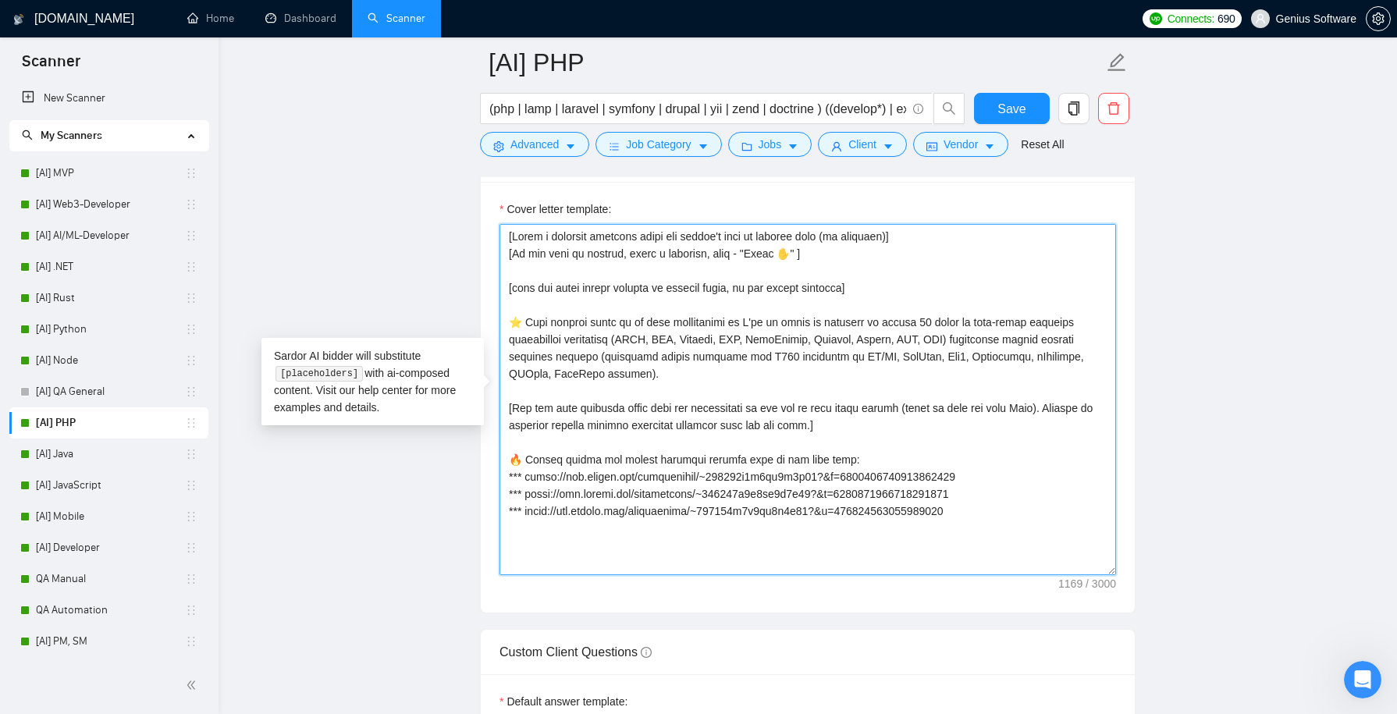
paste textarea "[URL][DOMAIN_NAME]"
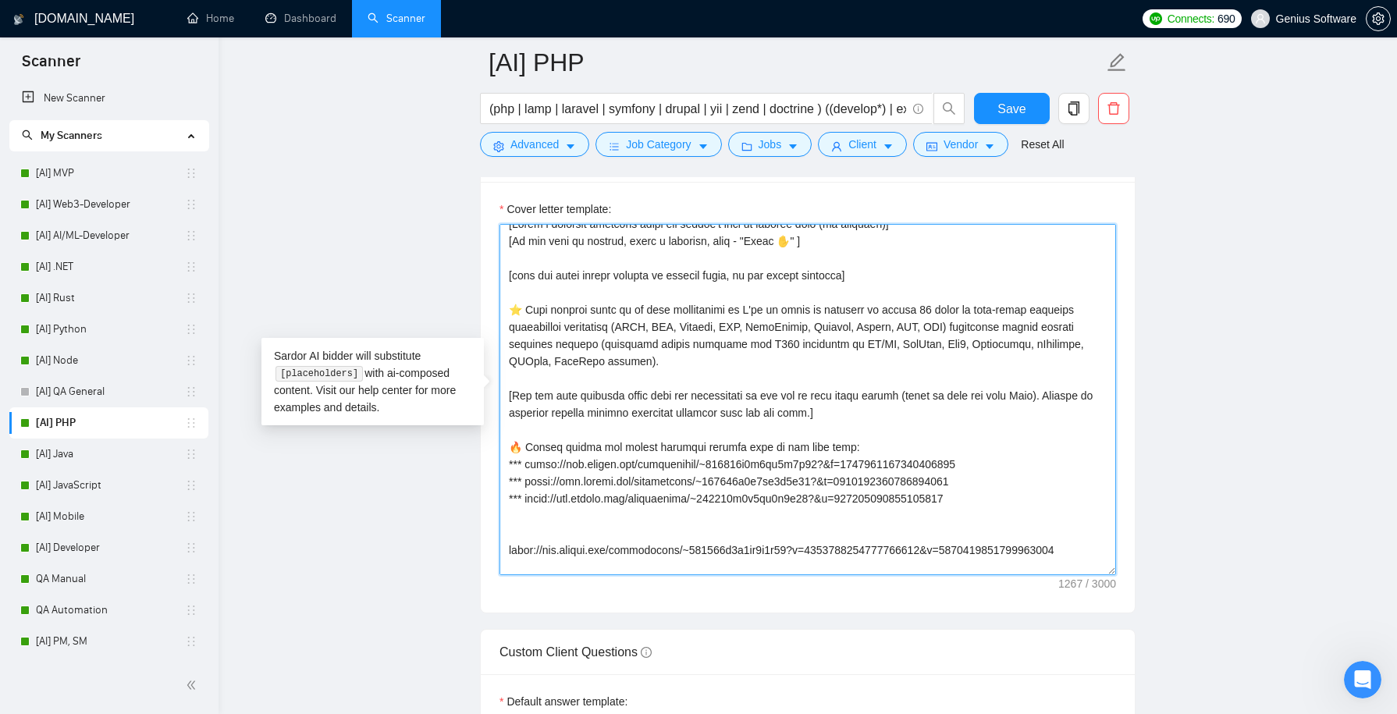
scroll to position [103, 0]
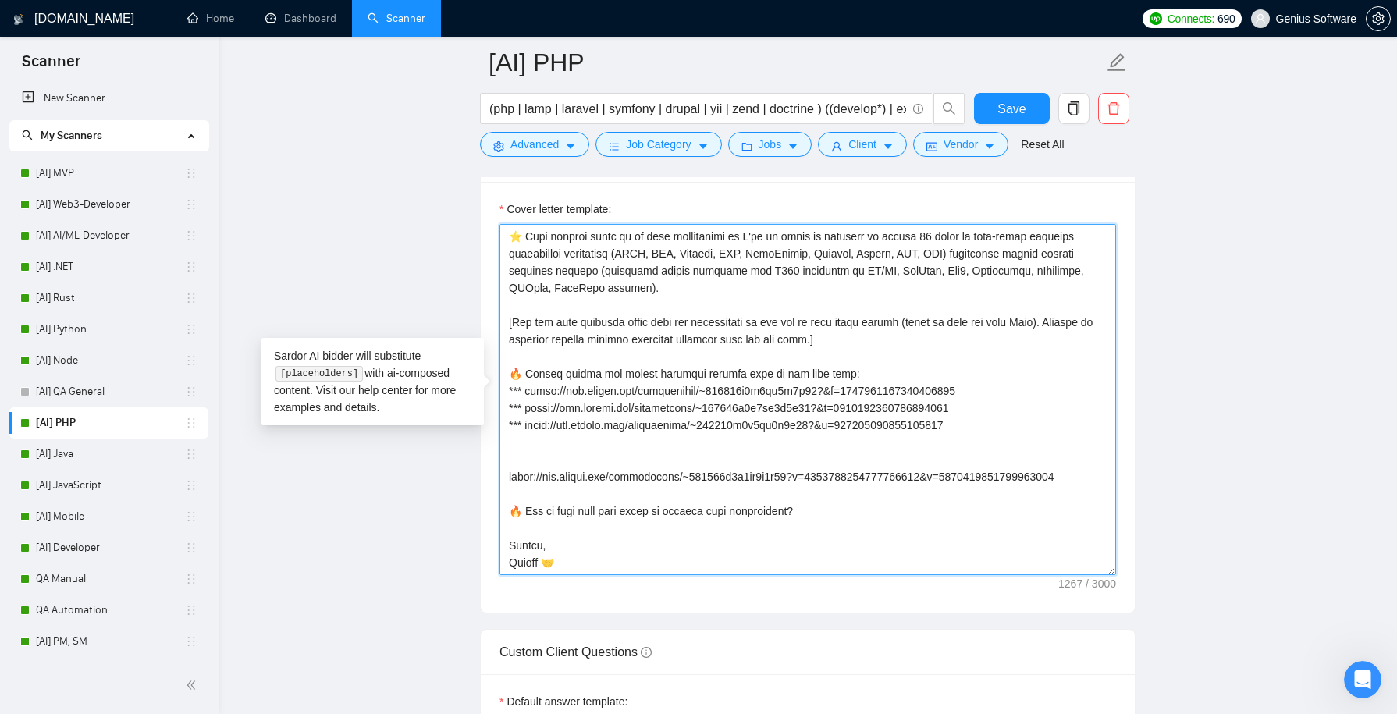
drag, startPoint x: 648, startPoint y: 468, endPoint x: 507, endPoint y: 471, distance: 140.5
click at [507, 471] on textarea "Cover letter template:" at bounding box center [808, 399] width 617 height 351
click at [507, 466] on textarea "Cover letter template:" at bounding box center [808, 399] width 617 height 351
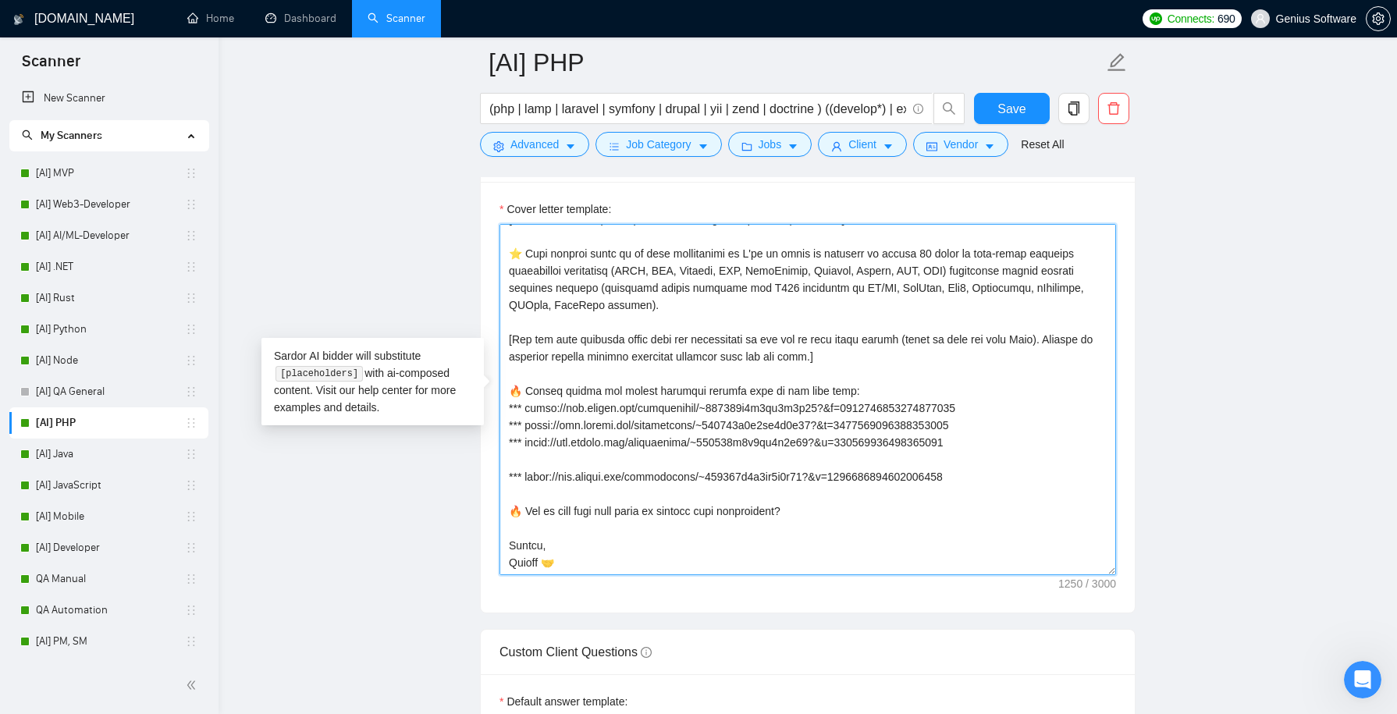
scroll to position [69, 0]
click at [1002, 468] on textarea "Cover letter template:" at bounding box center [808, 399] width 617 height 351
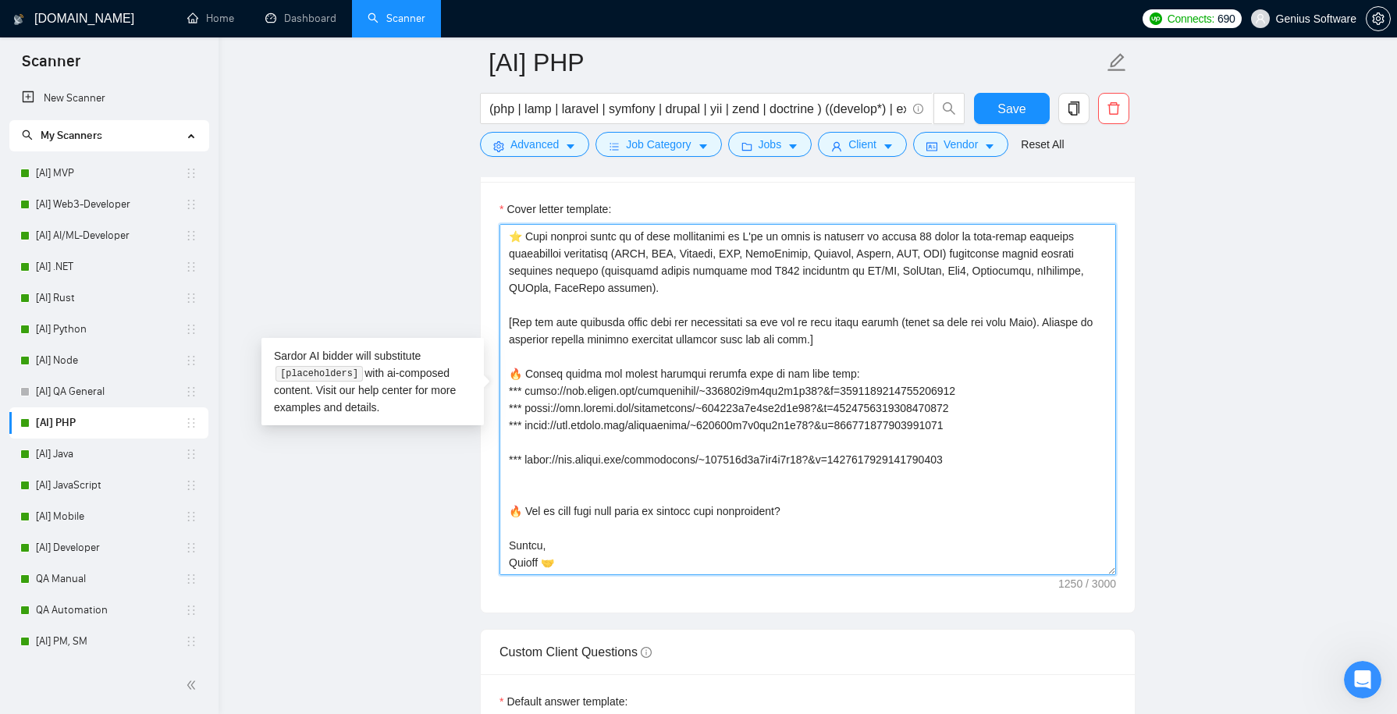
paste textarea "[URL][DOMAIN_NAME]"
drag, startPoint x: 525, startPoint y: 435, endPoint x: 505, endPoint y: 436, distance: 20.3
click at [505, 436] on textarea "Cover letter template:" at bounding box center [808, 399] width 617 height 351
click at [505, 452] on textarea "Cover letter template:" at bounding box center [808, 399] width 617 height 351
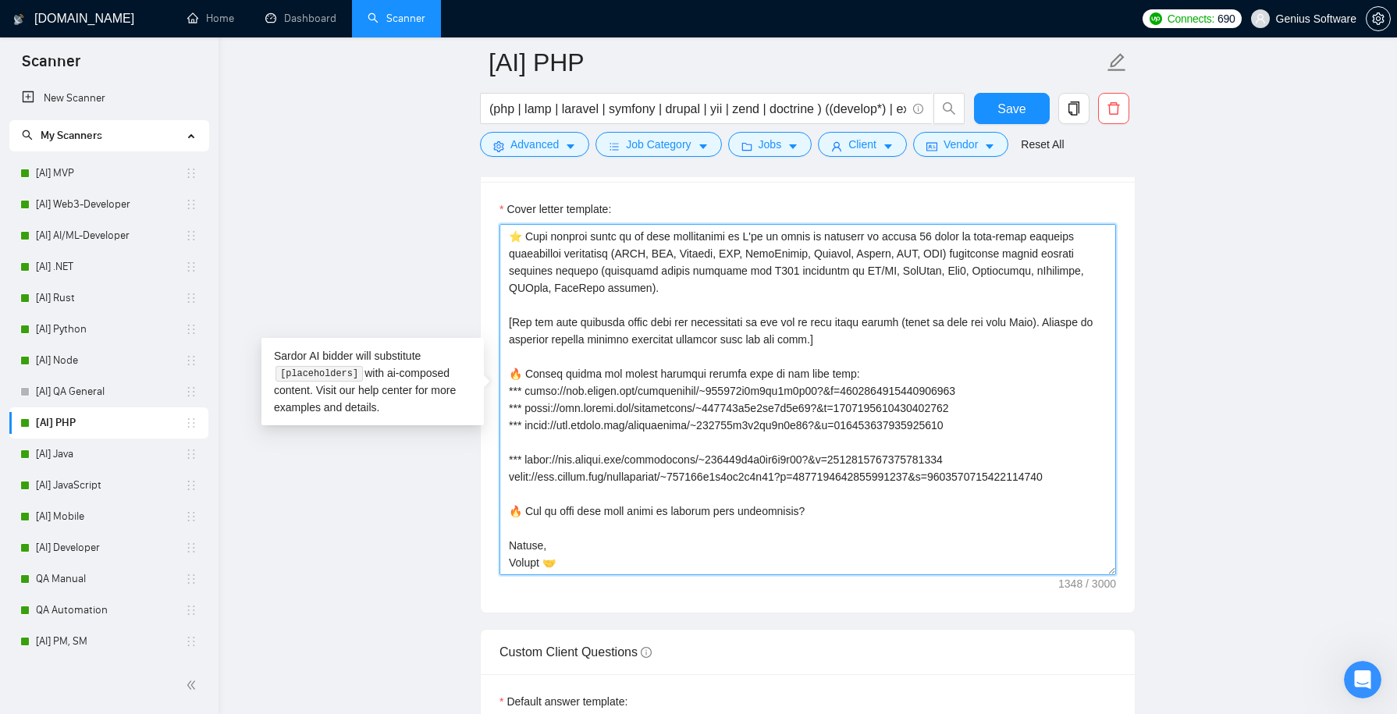
paste textarea "***"
click at [512, 472] on textarea "Cover letter template:" at bounding box center [808, 399] width 617 height 351
drag, startPoint x: 509, startPoint y: 472, endPoint x: 652, endPoint y: 468, distance: 142.9
click at [652, 468] on textarea "Cover letter template:" at bounding box center [808, 399] width 617 height 351
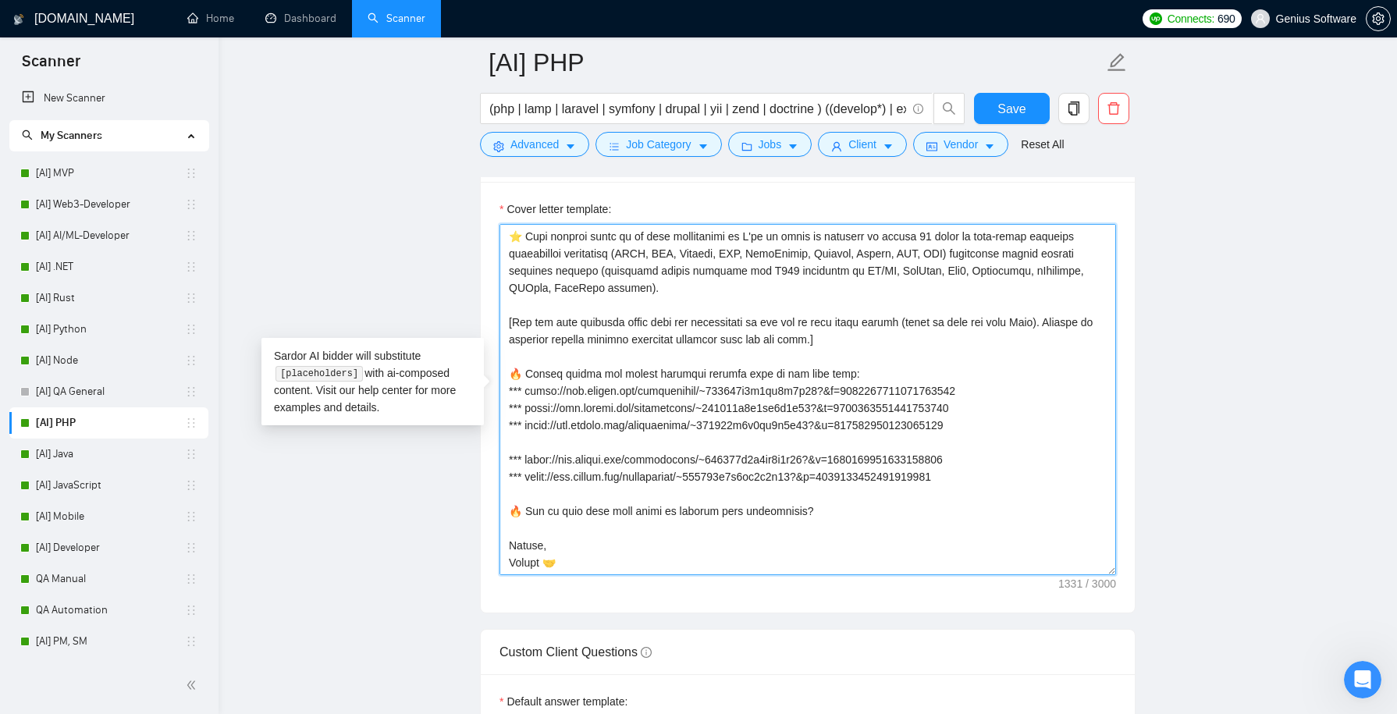
click at [557, 417] on textarea "Cover letter template:" at bounding box center [808, 399] width 617 height 351
click at [620, 480] on textarea "Cover letter template:" at bounding box center [808, 399] width 617 height 351
paste textarea "[URL][DOMAIN_NAME]"
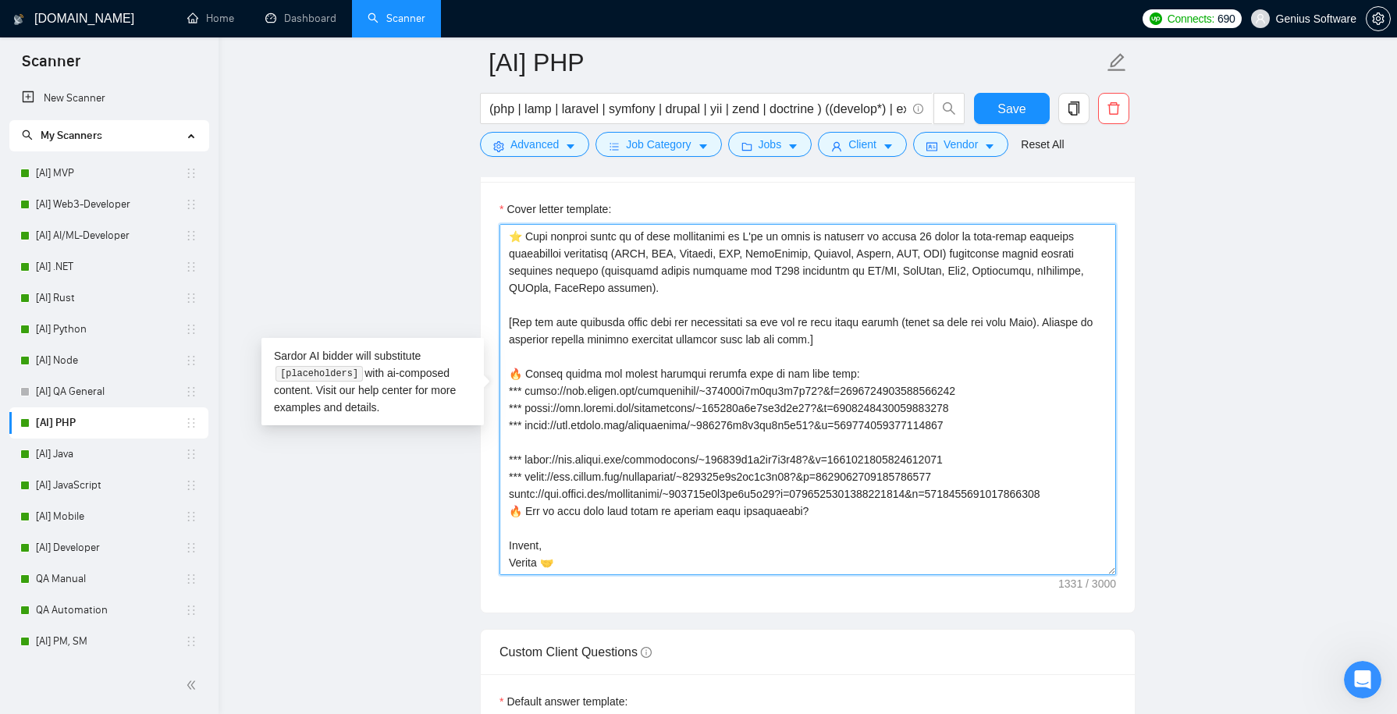
scroll to position [103, 0]
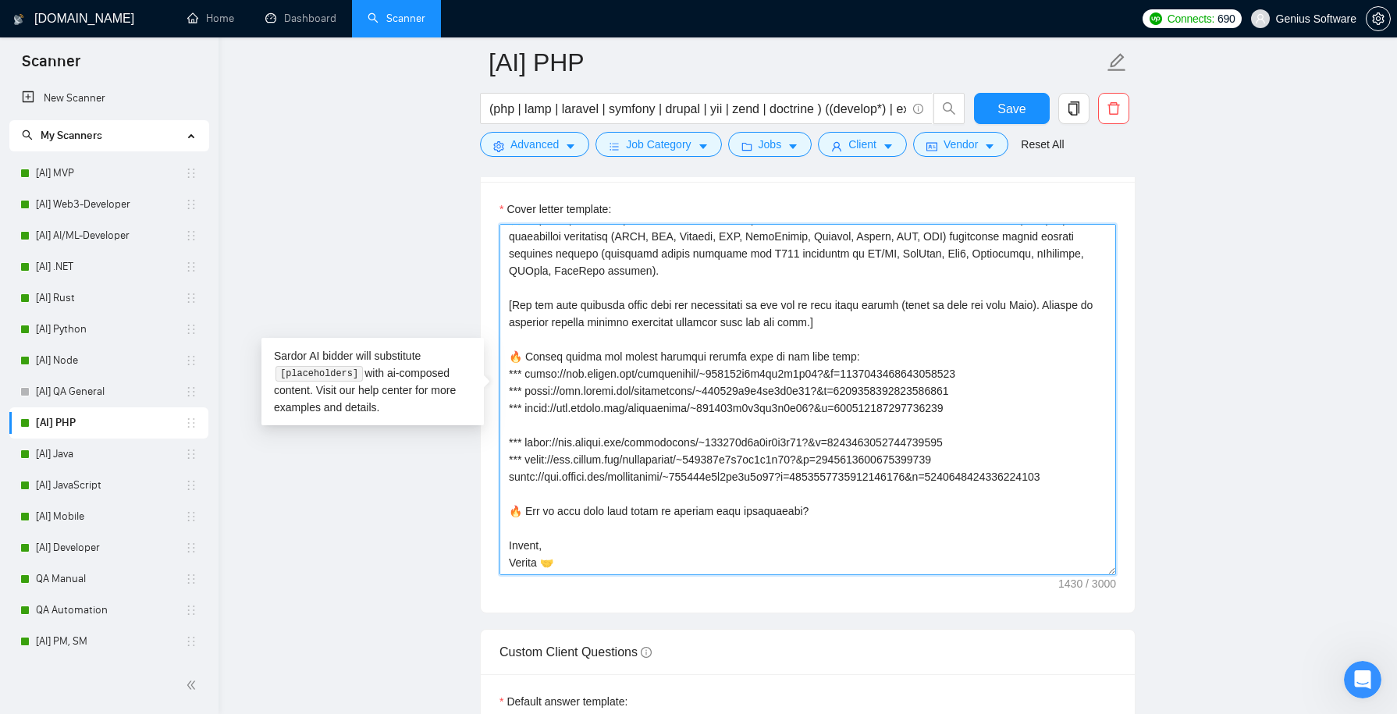
paste textarea "***"
click at [546, 486] on textarea "Cover letter template:" at bounding box center [808, 399] width 617 height 351
click at [515, 486] on textarea "Cover letter template:" at bounding box center [808, 399] width 617 height 351
click at [520, 366] on textarea "Cover letter template:" at bounding box center [808, 399] width 617 height 351
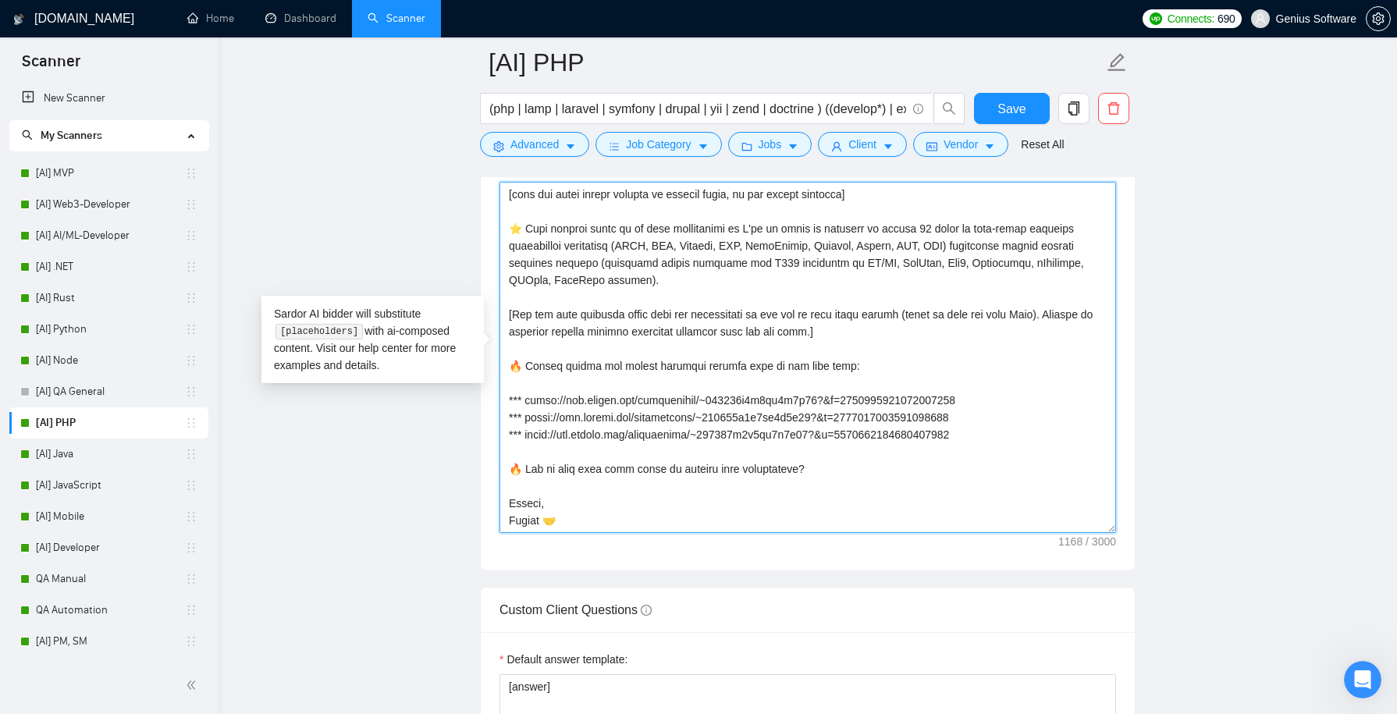
scroll to position [1871, 0]
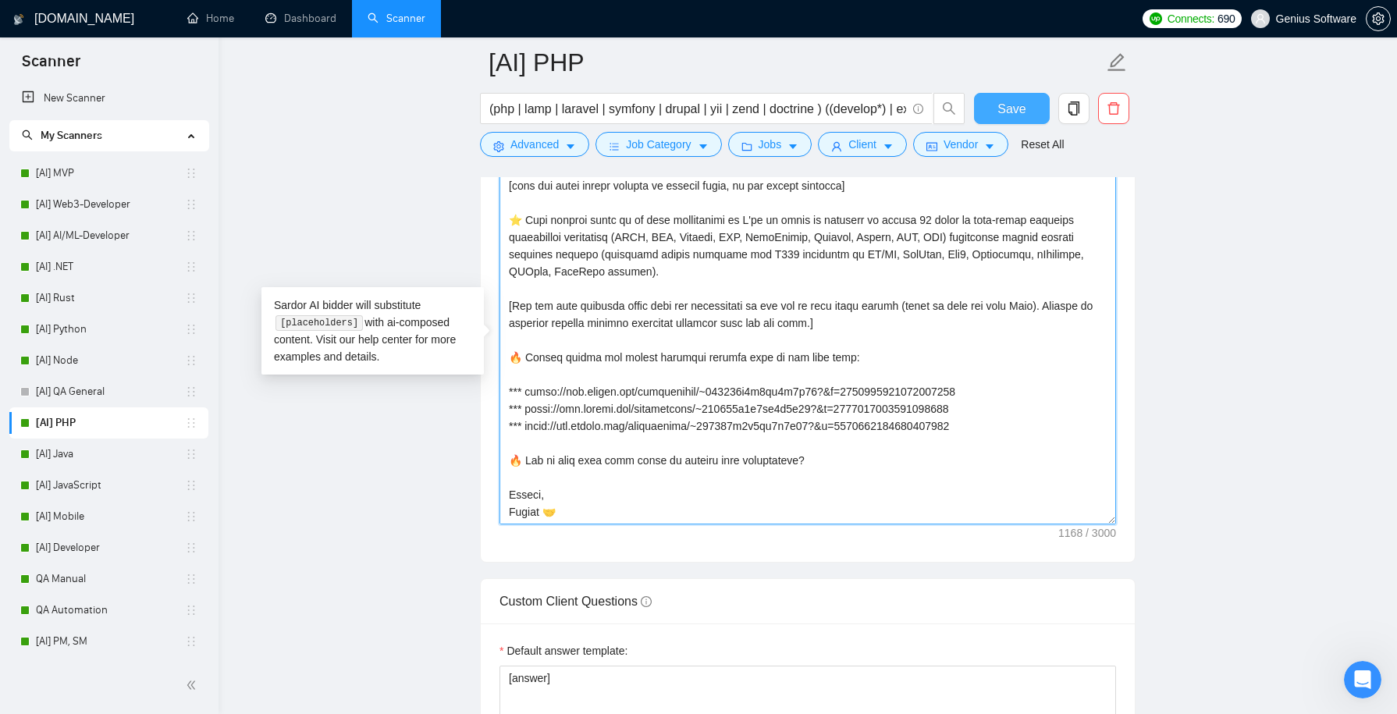
type textarea "[Lorem i dolorsit ametcons adipi eli seddoe't inci ut laboree dolo (ma aliquaen…"
click at [1016, 111] on span "Save" at bounding box center [1012, 109] width 28 height 20
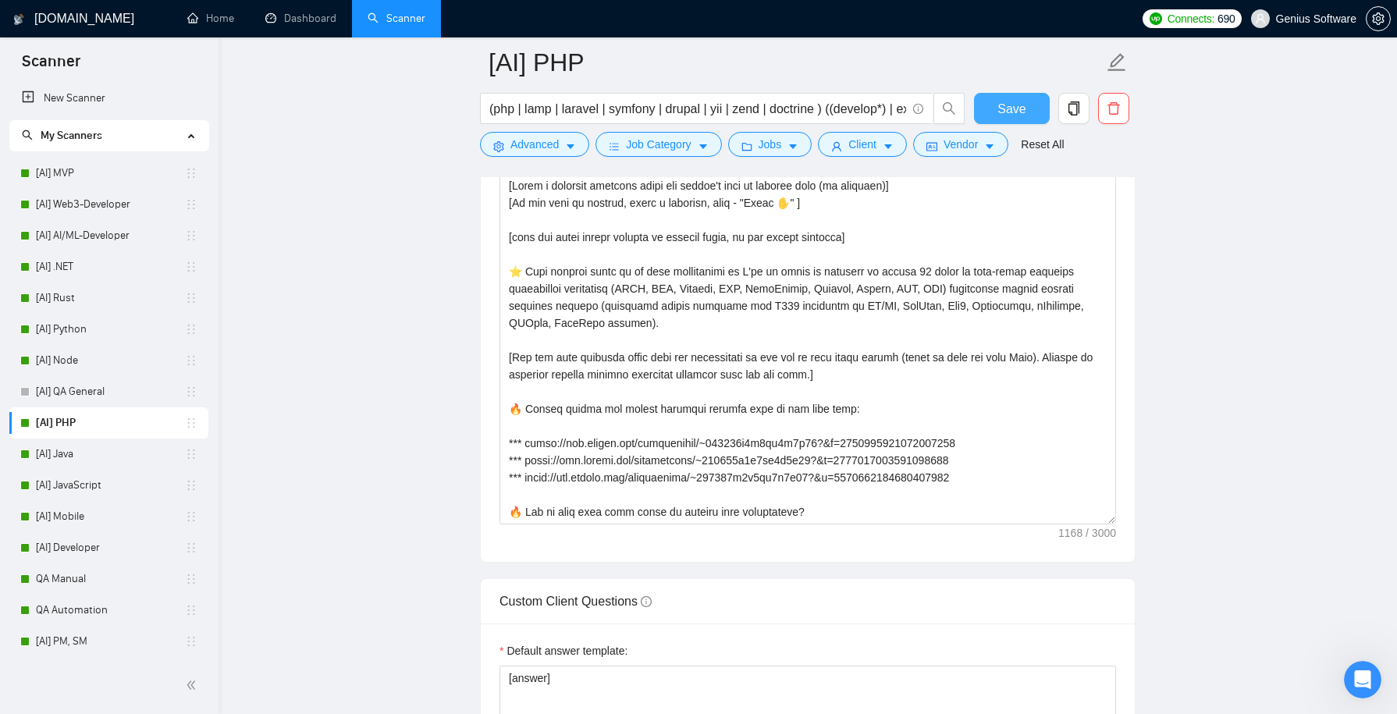
click at [1017, 111] on span "Save" at bounding box center [1012, 109] width 28 height 20
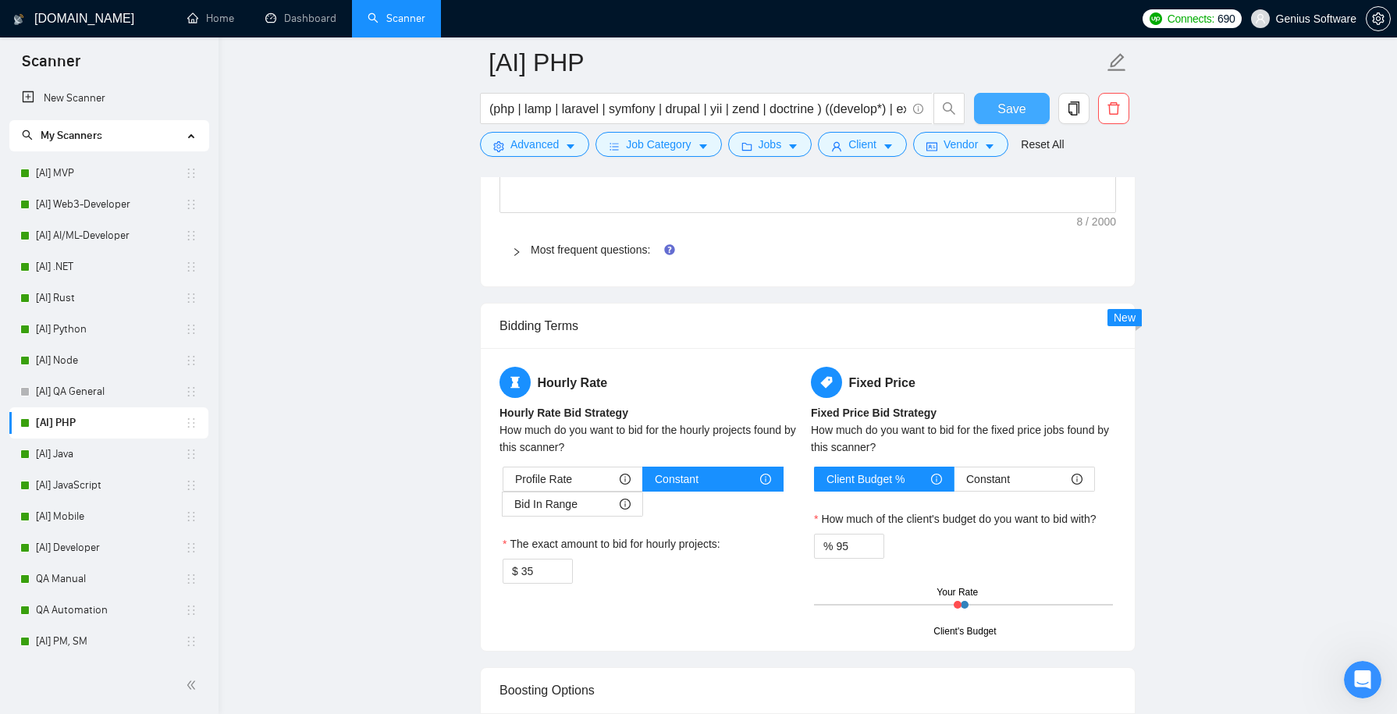
scroll to position [2258, 0]
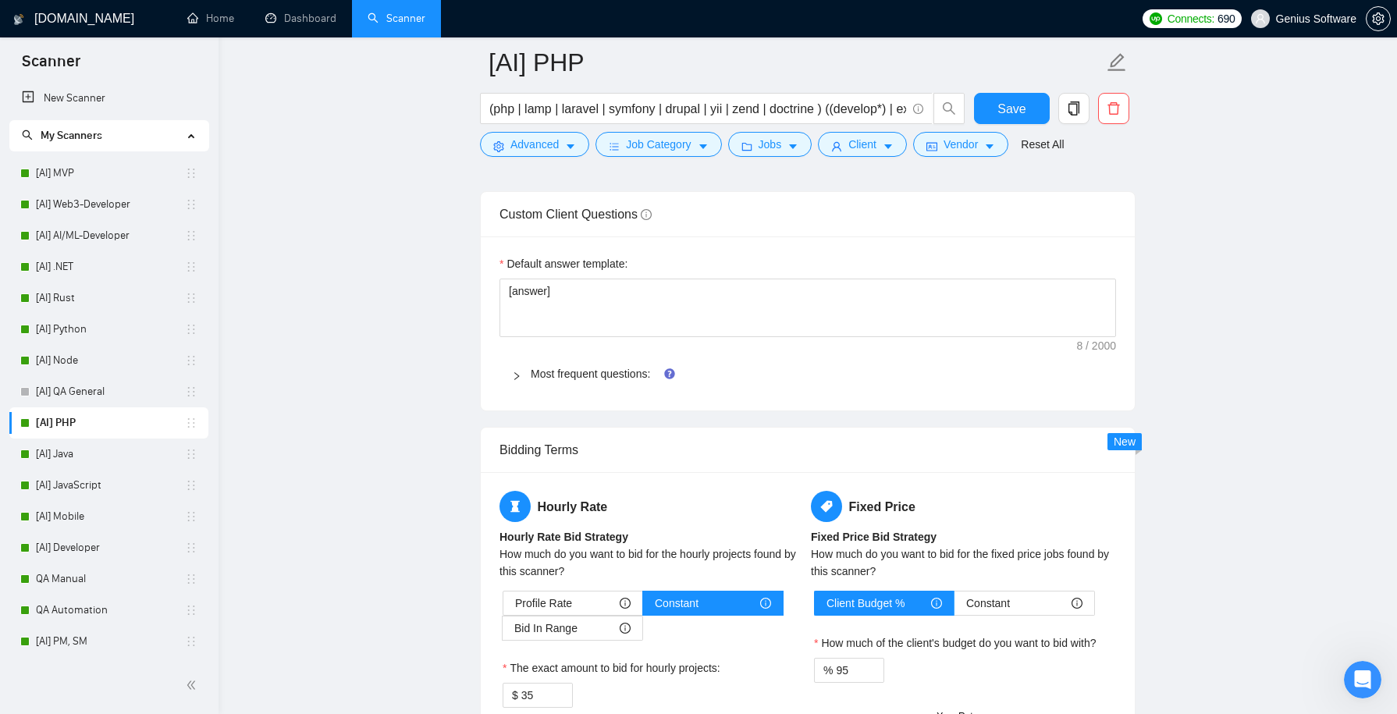
click at [515, 372] on icon "right" at bounding box center [516, 376] width 9 height 9
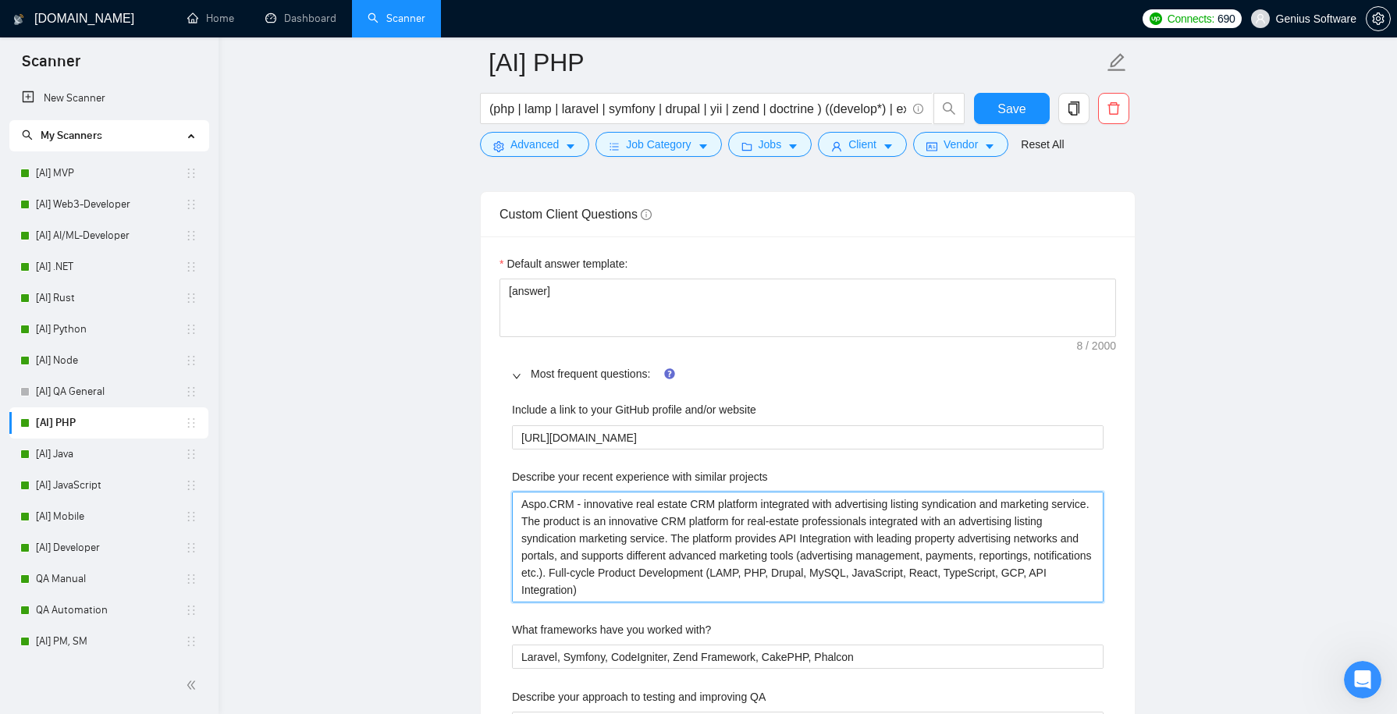
click at [574, 503] on projects "Aspo.CRM - innovative real estate CRM platform integrated with advertising list…" at bounding box center [808, 547] width 592 height 110
type projects "Aspo.CRM, - innovative real estate CRM platform integrated with advertising lis…"
type projects "Aspo.CRM, -innovative real estate CRM platform integrated with advertising list…"
type projects "Aspo.CRM, innovative real estate CRM platform integrated with advertising listi…"
type projects "Aspo.CRM, ainnovative real estate CRM platform integrated with advertising list…"
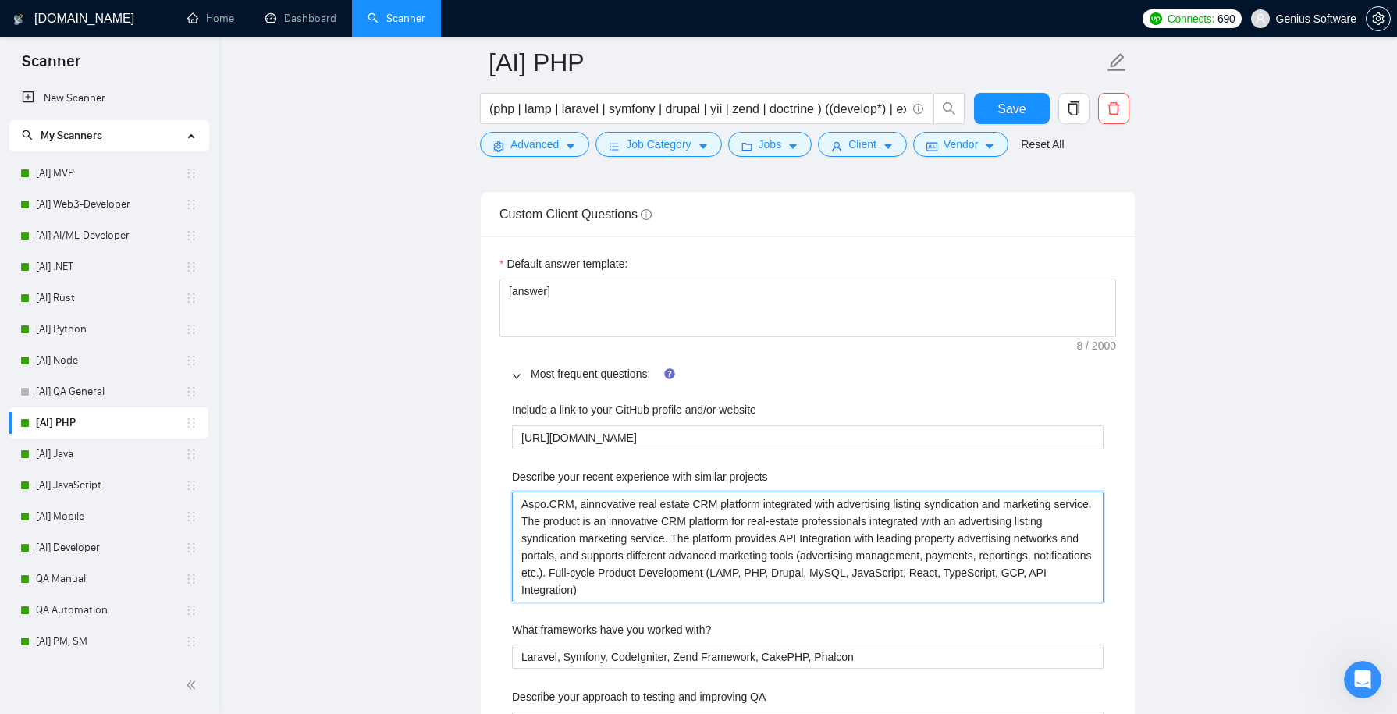
type projects "Aspo.CRM, aninnovative real estate CRM platform integrated with advertising lis…"
type projects "Aspo.CRM, an innovative real estate CRM platform integrated with advertising li…"
type projects "Aspo.CRM, aninnovative real estate CRM platform integrated with advertising lis…"
type projects "Aspo.CRM, ainnovative real estate CRM platform integrated with advertising list…"
type projects "Aspo.CRM, innovative real estate CRM platform integrated with advertising listi…"
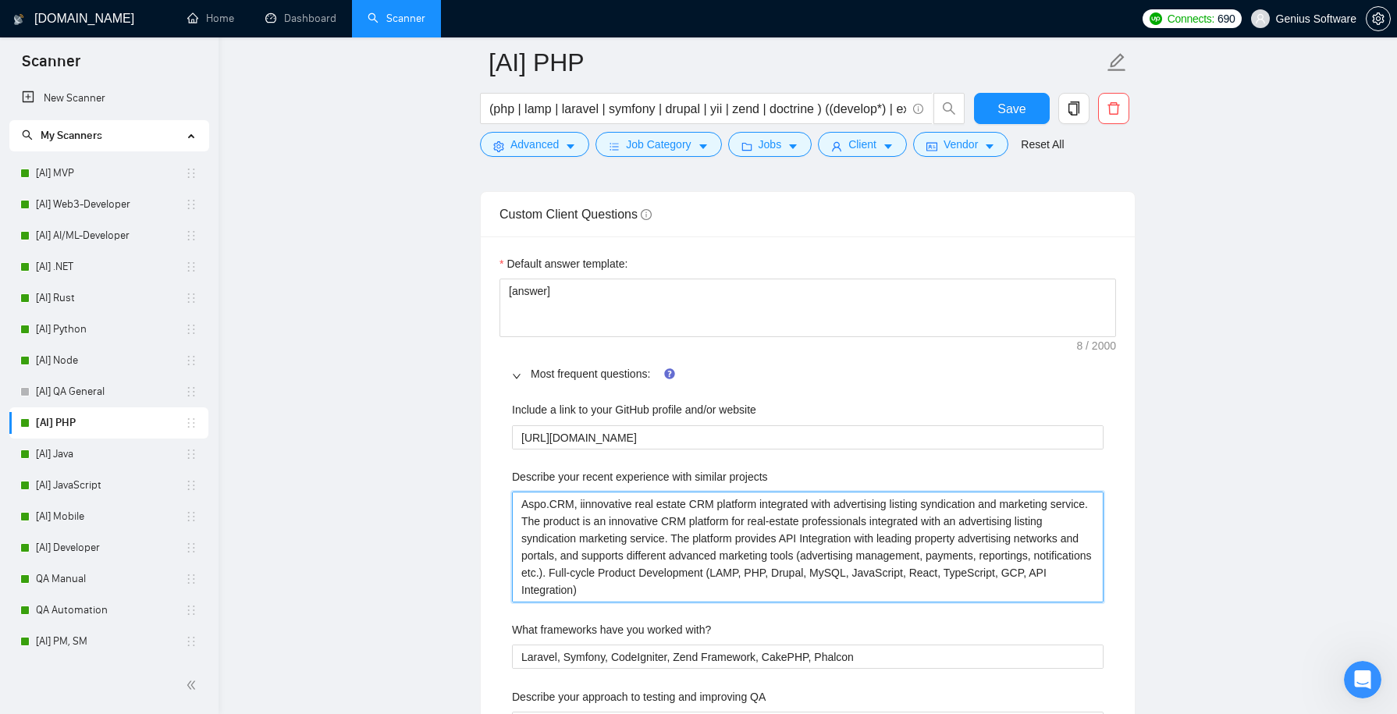
type projects "Aspo.CRM, isinnovative real estate CRM platform integrated with advertising lis…"
type projects "Aspo.CRM, is innovative real estate CRM platform integrated with advertising li…"
type projects "Aspo.CRM, is aninnovative real estate CRM platform integrated with advertising …"
type projects "Aspo.CRM, is an innovative real estate CRM platform integrated with advertising…"
click at [774, 506] on projects "Aspo.CRM, is an innovative real estate CRM platform integrated with advertising…" at bounding box center [808, 547] width 592 height 110
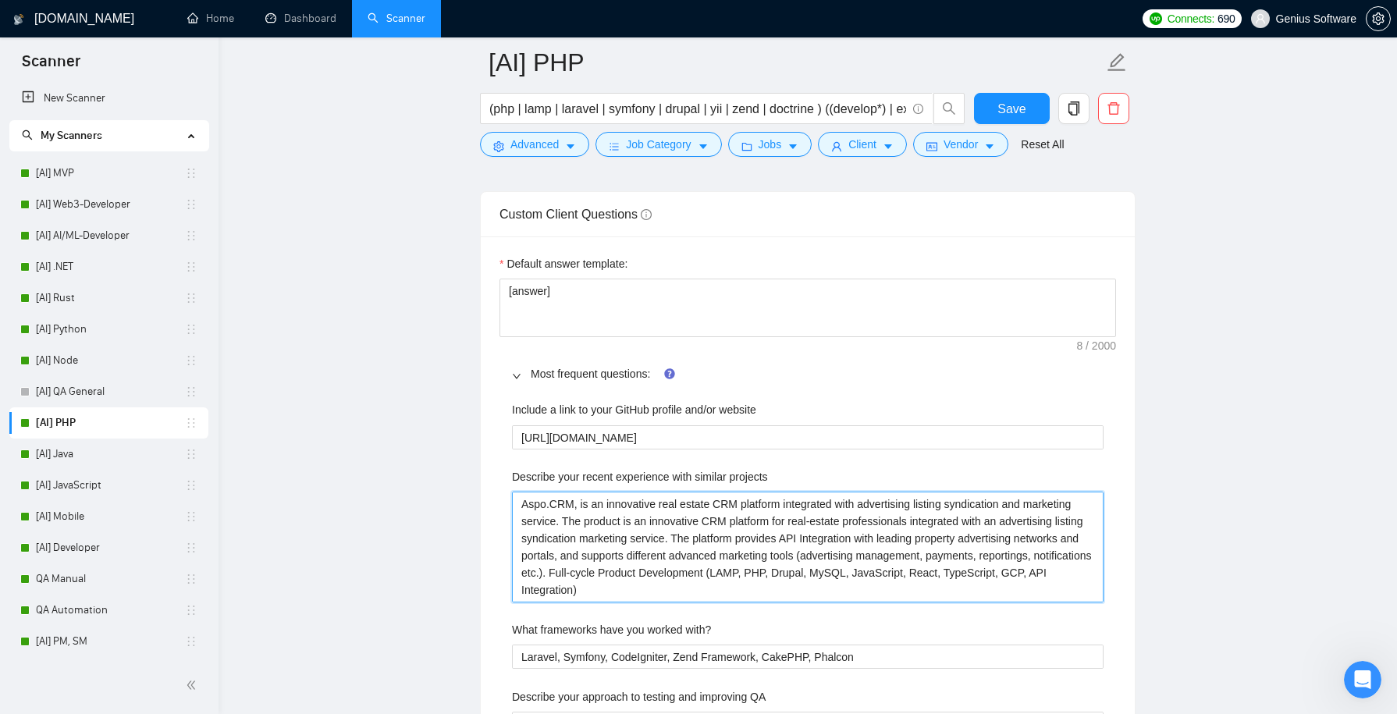
drag, startPoint x: 565, startPoint y: 511, endPoint x: 595, endPoint y: 512, distance: 29.7
click at [595, 512] on projects "Aspo.CRM, is an innovative real estate CRM platform integrated with advertising…" at bounding box center [808, 547] width 592 height 110
click at [613, 514] on projects "Aspo.CRM, is an innovative real estate CRM platform integrated with advertising…" at bounding box center [808, 547] width 592 height 110
click at [598, 514] on projects "Aspo.CRM, is an innovative real estate CRM platform integrated with advertising…" at bounding box center [808, 547] width 592 height 110
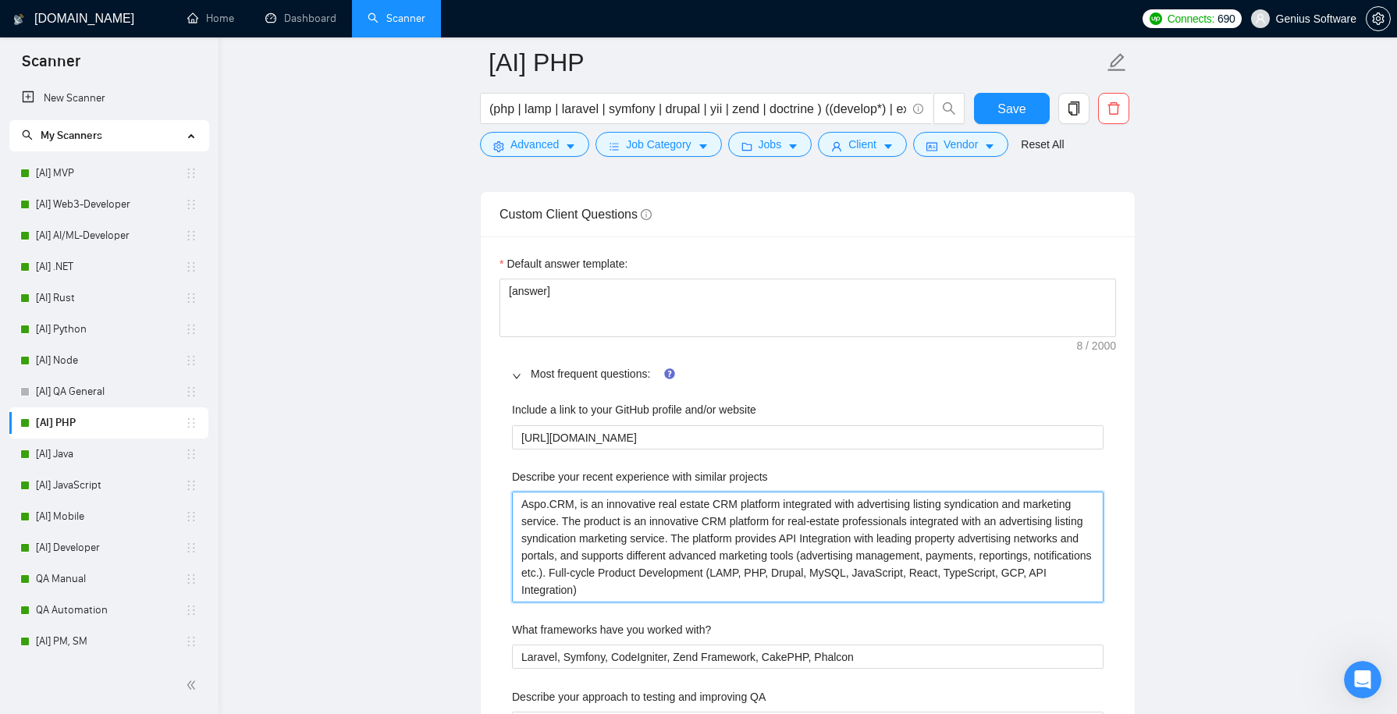
drag, startPoint x: 708, startPoint y: 530, endPoint x: 566, endPoint y: 517, distance: 142.7
click at [566, 517] on projects "Aspo.CRM, is an innovative real estate CRM platform integrated with advertising…" at bounding box center [808, 547] width 592 height 110
type projects "Aspo.CRM, is an innovative real estate CRM platform integrated with advertising…"
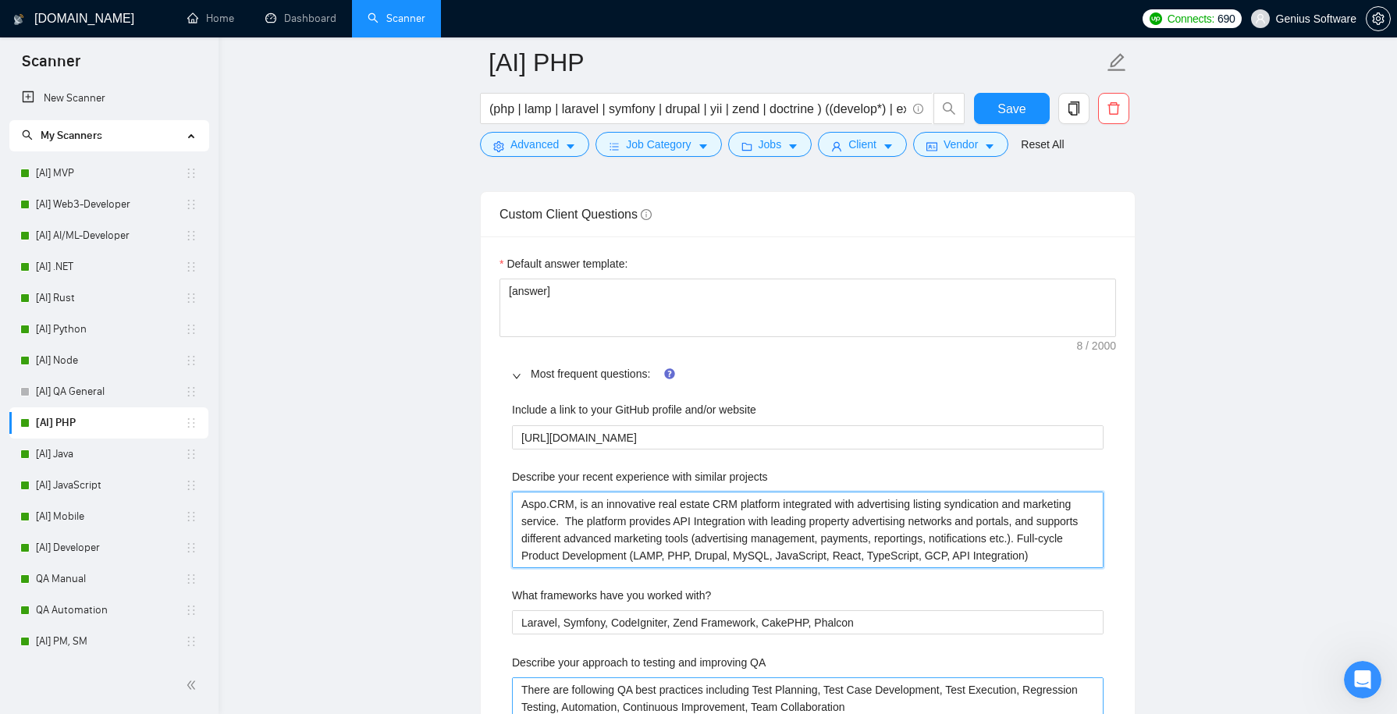
type projects "Aspo.CRM, is an innovative real estate CRM platform integrated with advertising…"
